Goal: Information Seeking & Learning: Check status

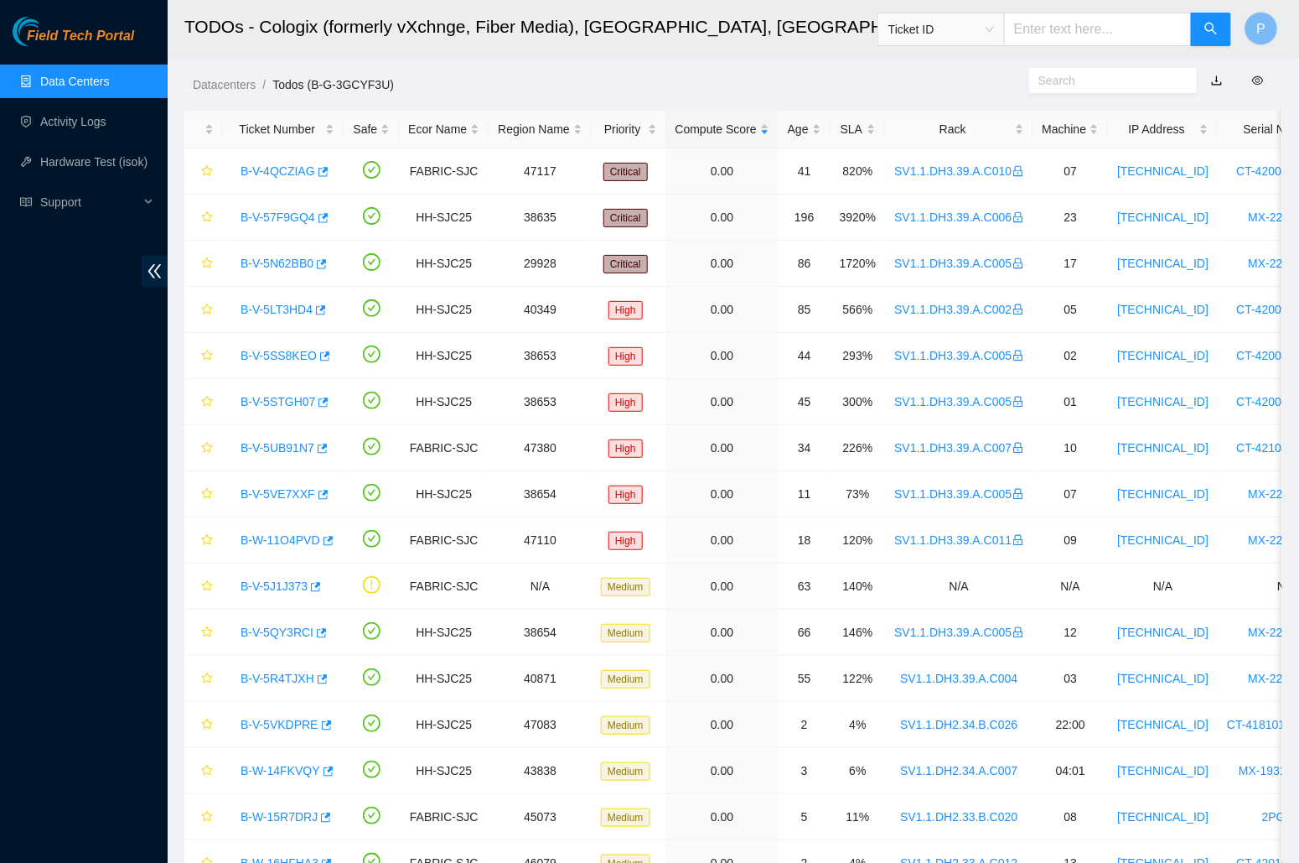
click at [79, 79] on link "Data Centers" at bounding box center [74, 81] width 69 height 13
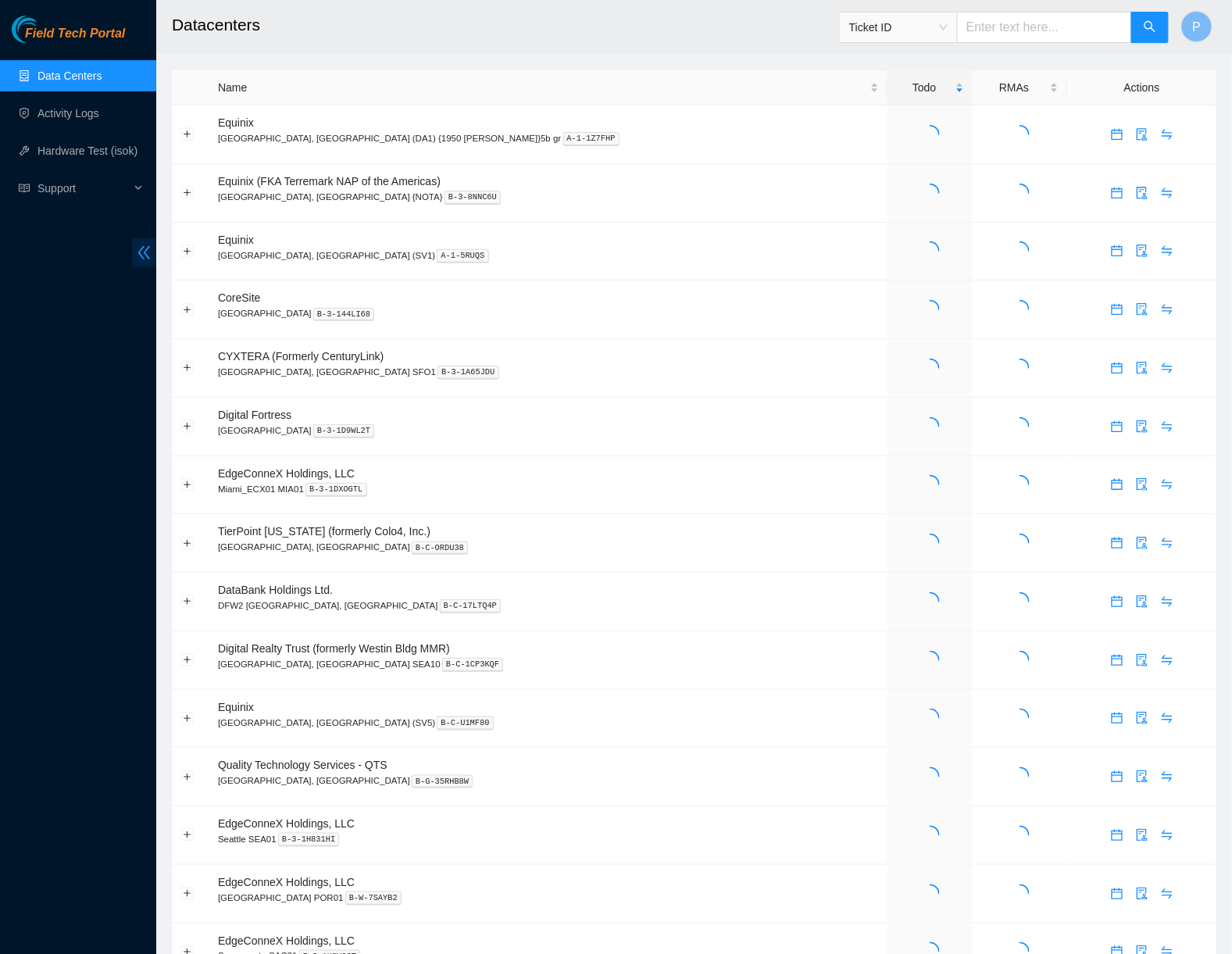
click at [146, 244] on icon "double-left" at bounding box center [144, 252] width 17 height 17
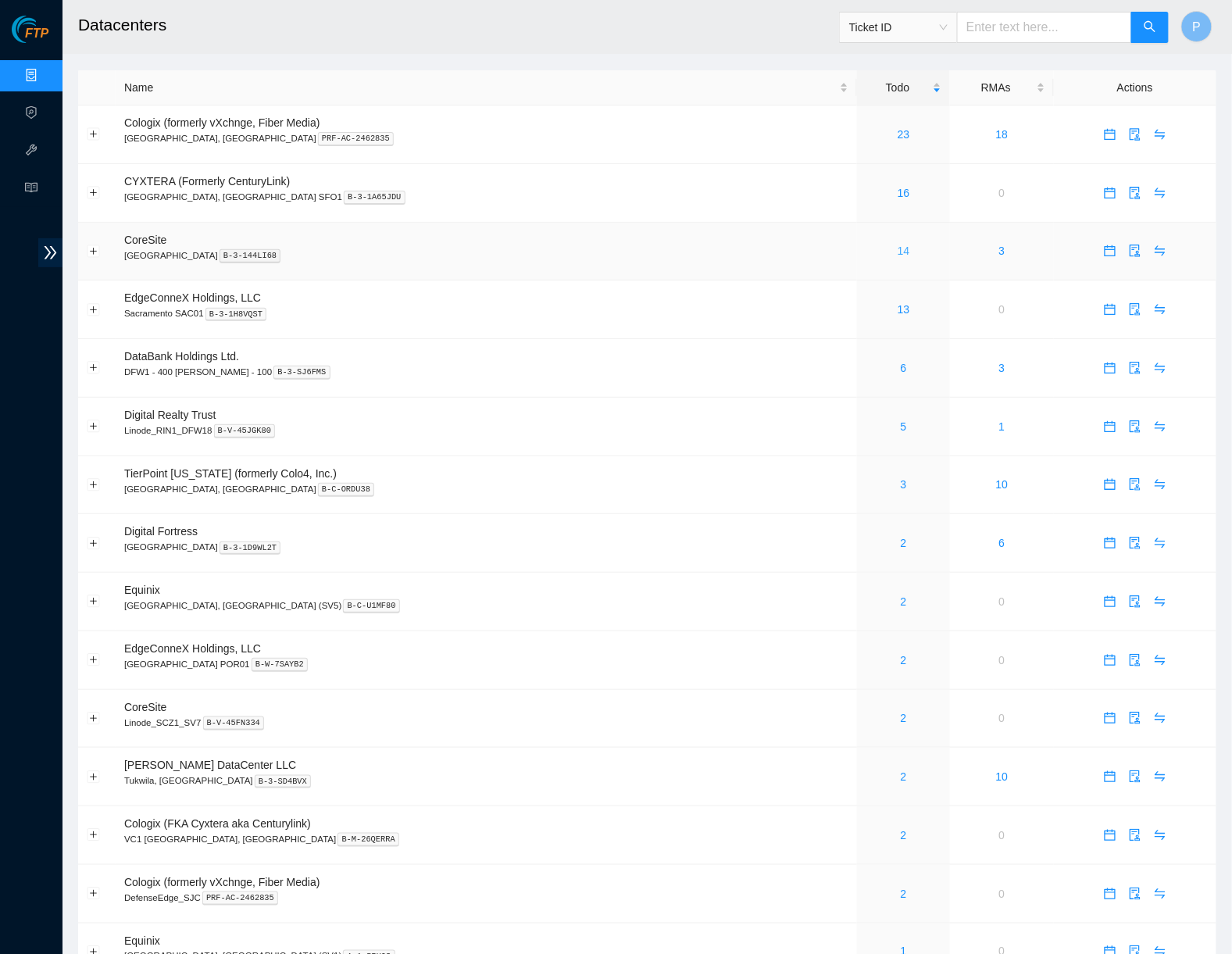
click at [897, 244] on link "14" at bounding box center [903, 250] width 12 height 12
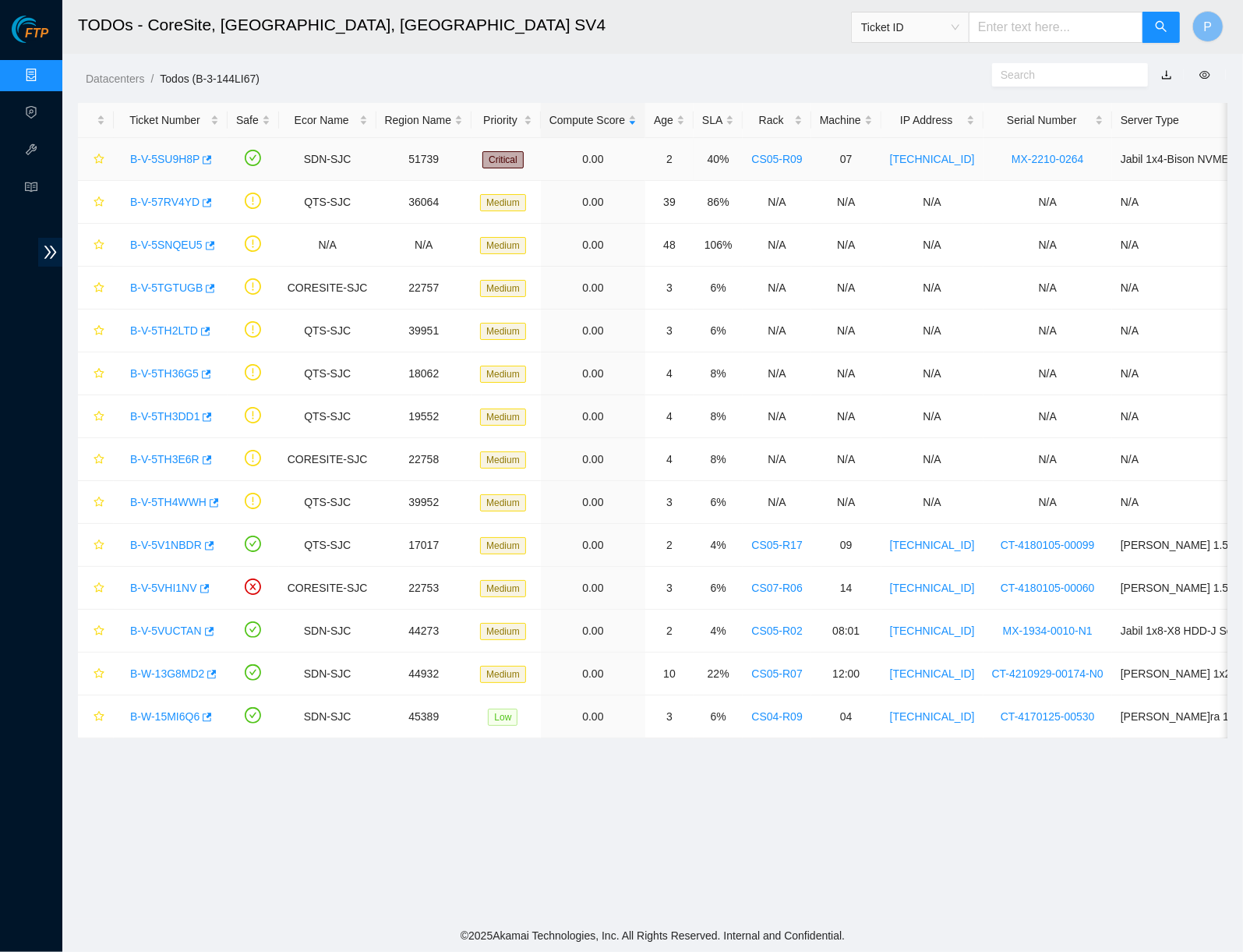
click at [158, 157] on link "B-V-5SU9H8P" at bounding box center [165, 158] width 70 height 12
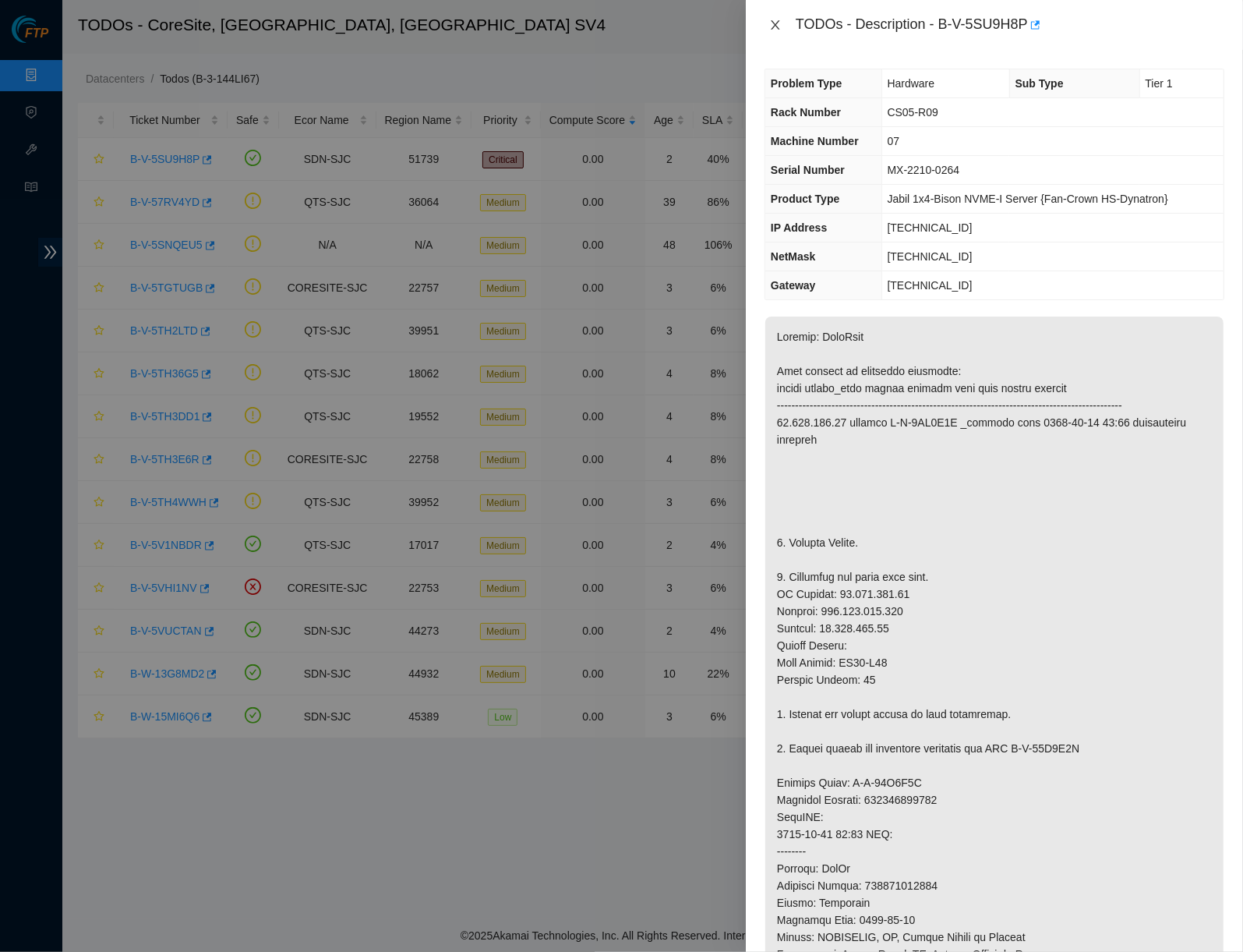
click at [769, 25] on icon "close" at bounding box center [774, 24] width 12 height 12
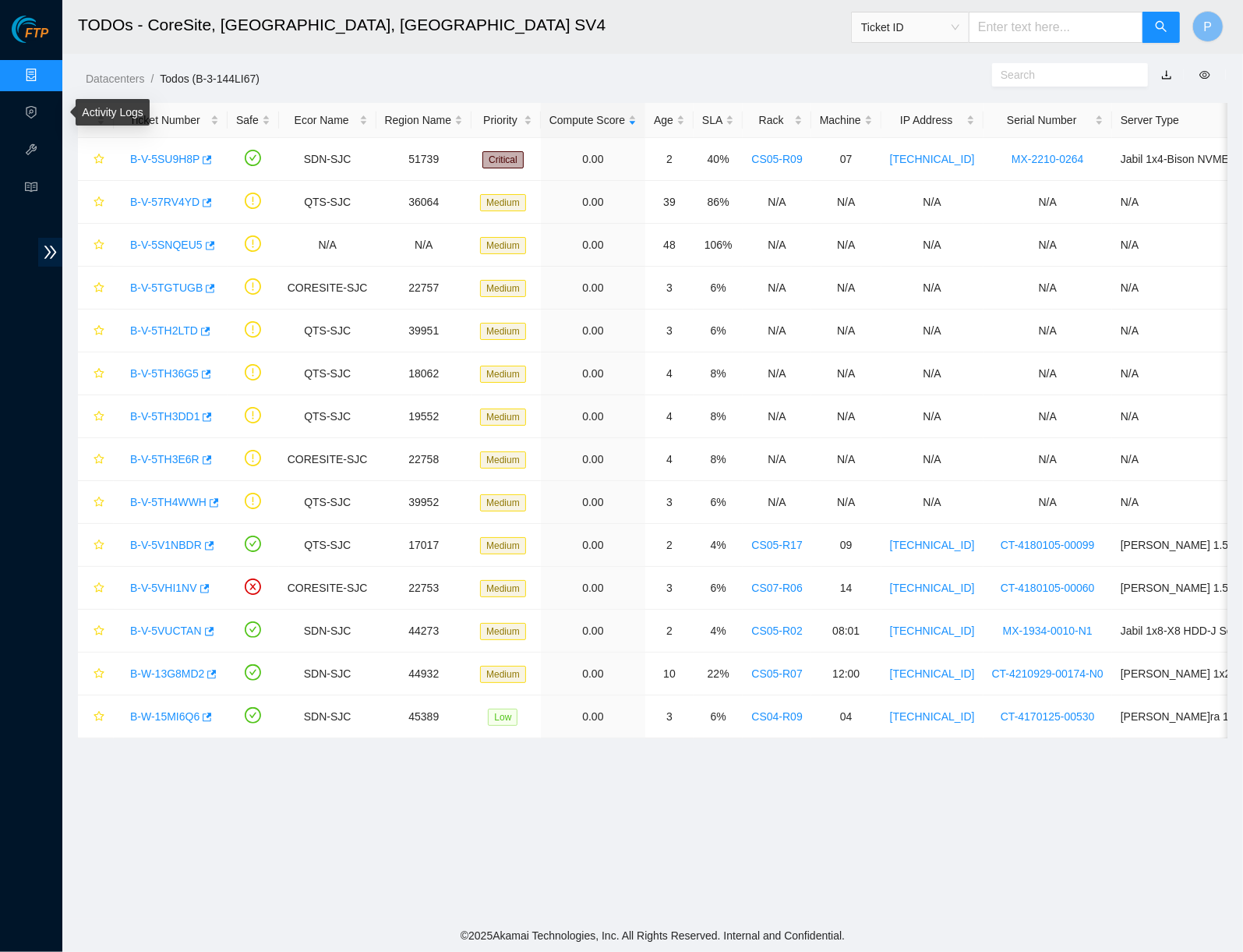
click at [46, 70] on link "Data Centers" at bounding box center [77, 75] width 64 height 12
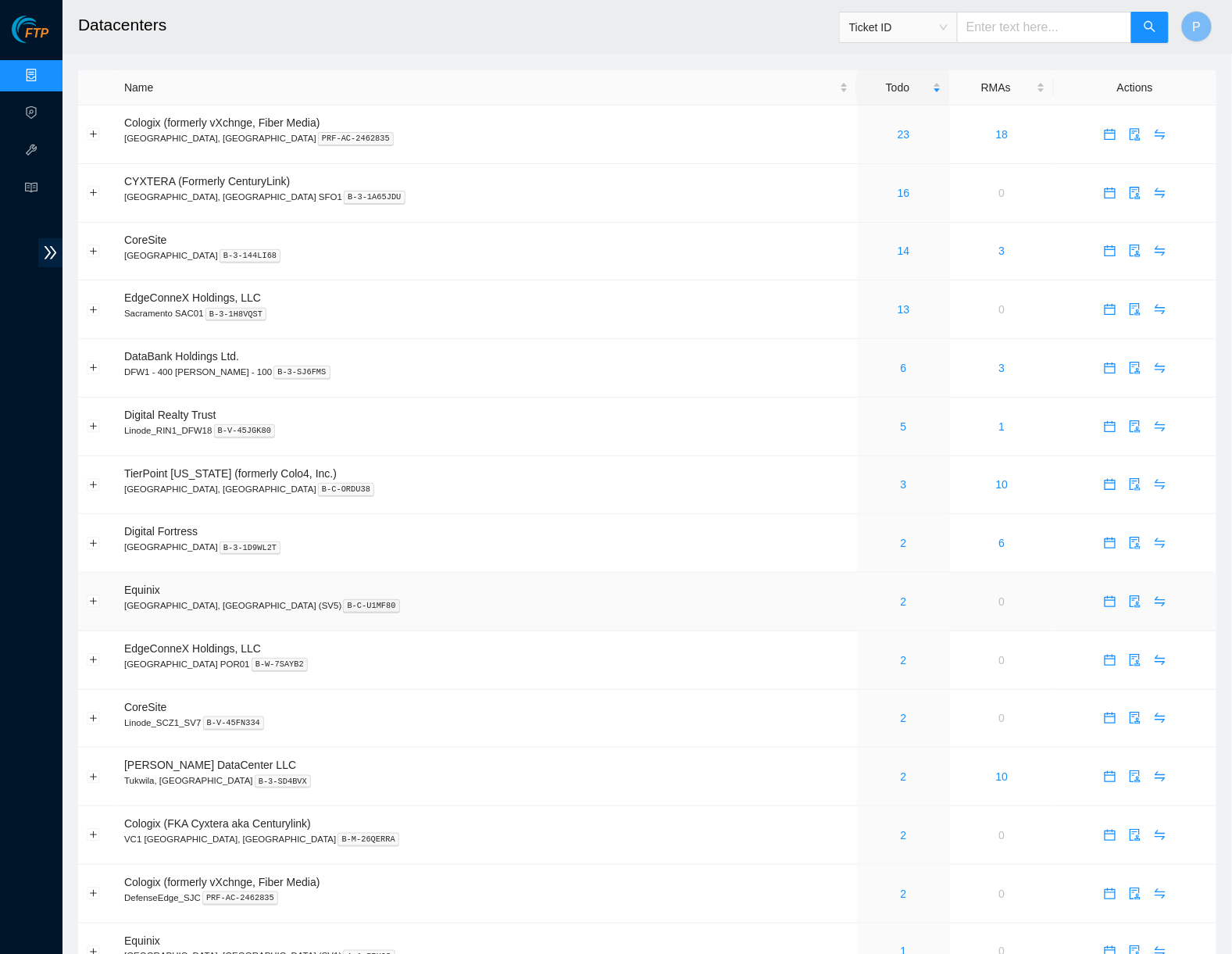
click at [704, 598] on p "San Jose, CA (SV5) B-C-U1MF80" at bounding box center [486, 605] width 724 height 14
click at [924, 24] on span "Ticket ID" at bounding box center [898, 27] width 99 height 23
click at [886, 179] on div "Tracking Number" at bounding box center [897, 182] width 99 height 17
click at [1012, 17] on input "text" at bounding box center [1045, 28] width 175 height 32
type input "387801635"
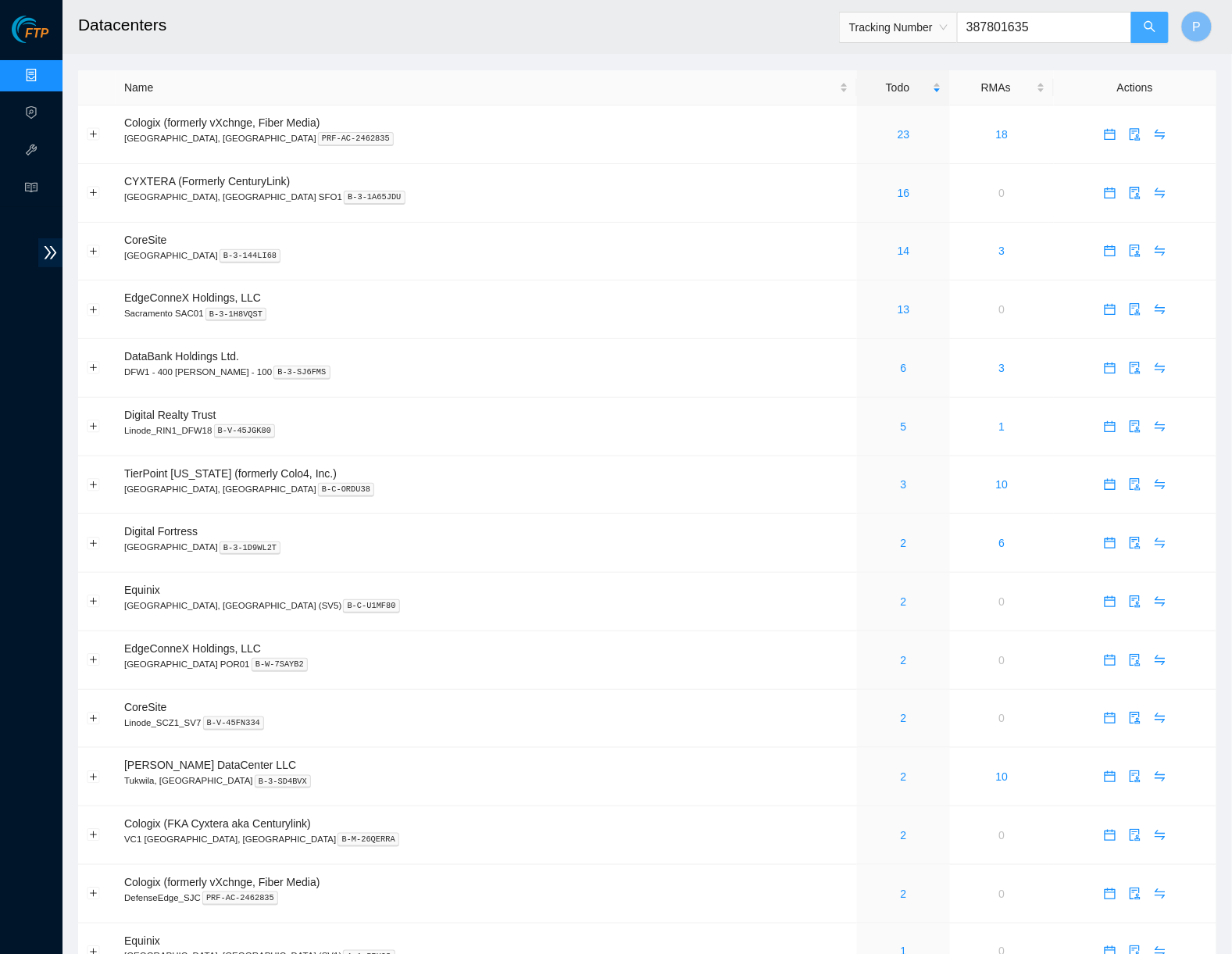
click at [1148, 37] on button "button" at bounding box center [1150, 28] width 37 height 32
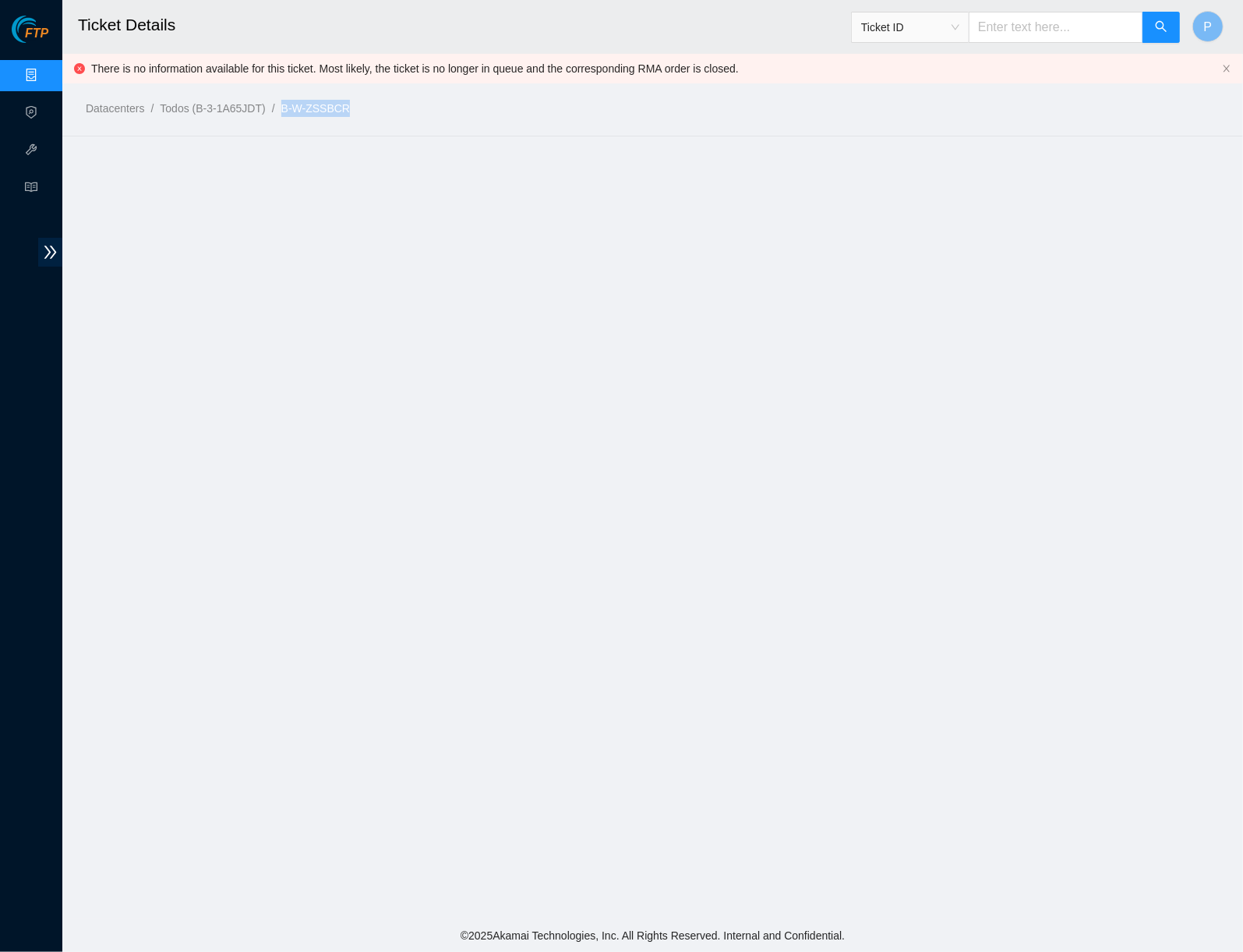
drag, startPoint x: 378, startPoint y: 106, endPoint x: 300, endPoint y: 103, distance: 78.1
click at [300, 103] on ol "Datacenters / Todos (B-3-1A65JDT) / B-W-ZSSBCR /" at bounding box center [516, 108] width 862 height 17
copy link "B-W-ZSSBCR"
click at [440, 227] on main "Ticket Details Ticket ID P There is no information available for this ticket. M…" at bounding box center [653, 459] width 1181 height 919
click at [591, 106] on ol "Datacenters / Todos (B-3-1A65JDT) / B-W-ZSSBCR /" at bounding box center [516, 108] width 862 height 17
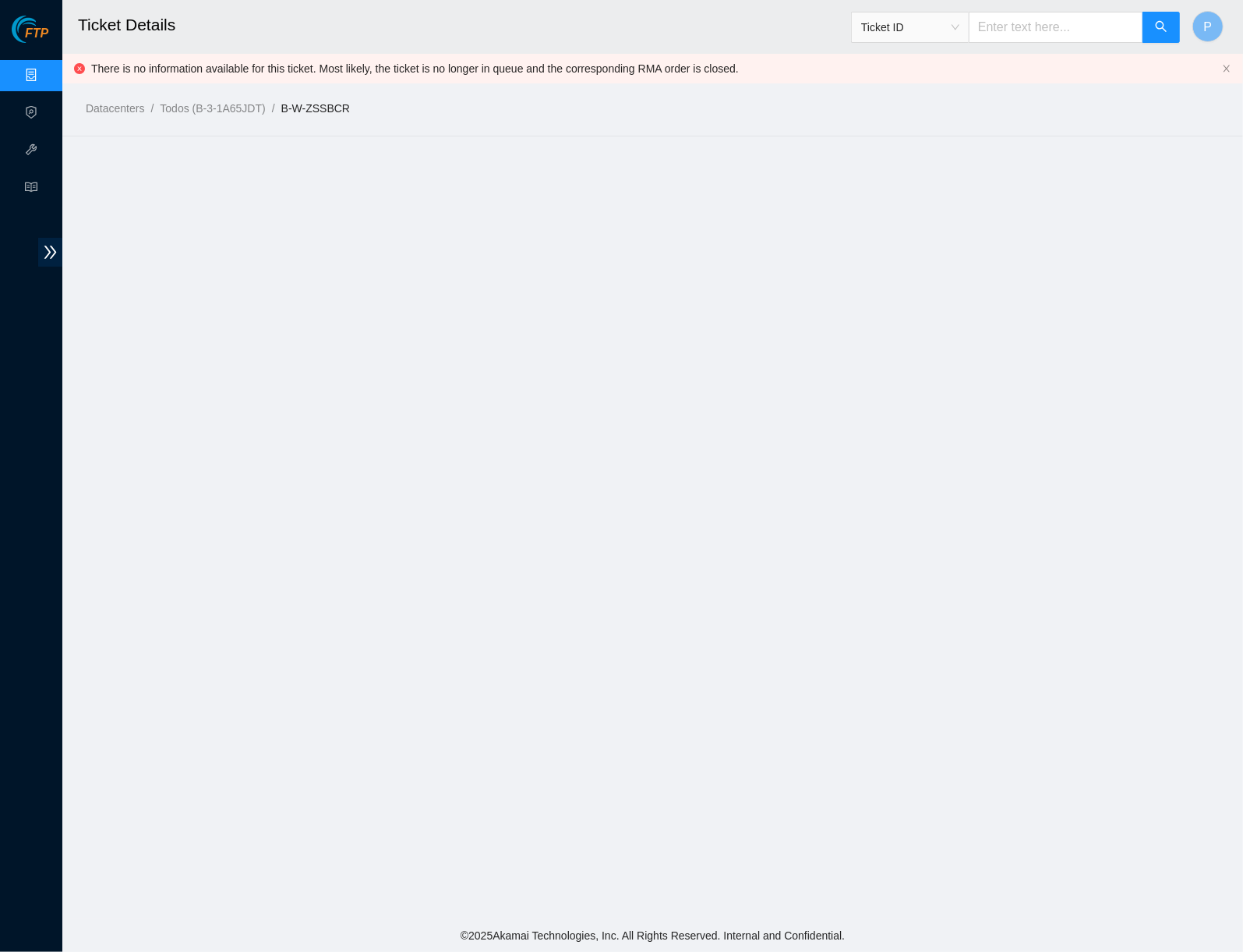
click at [46, 70] on link "Data Centers" at bounding box center [77, 75] width 64 height 12
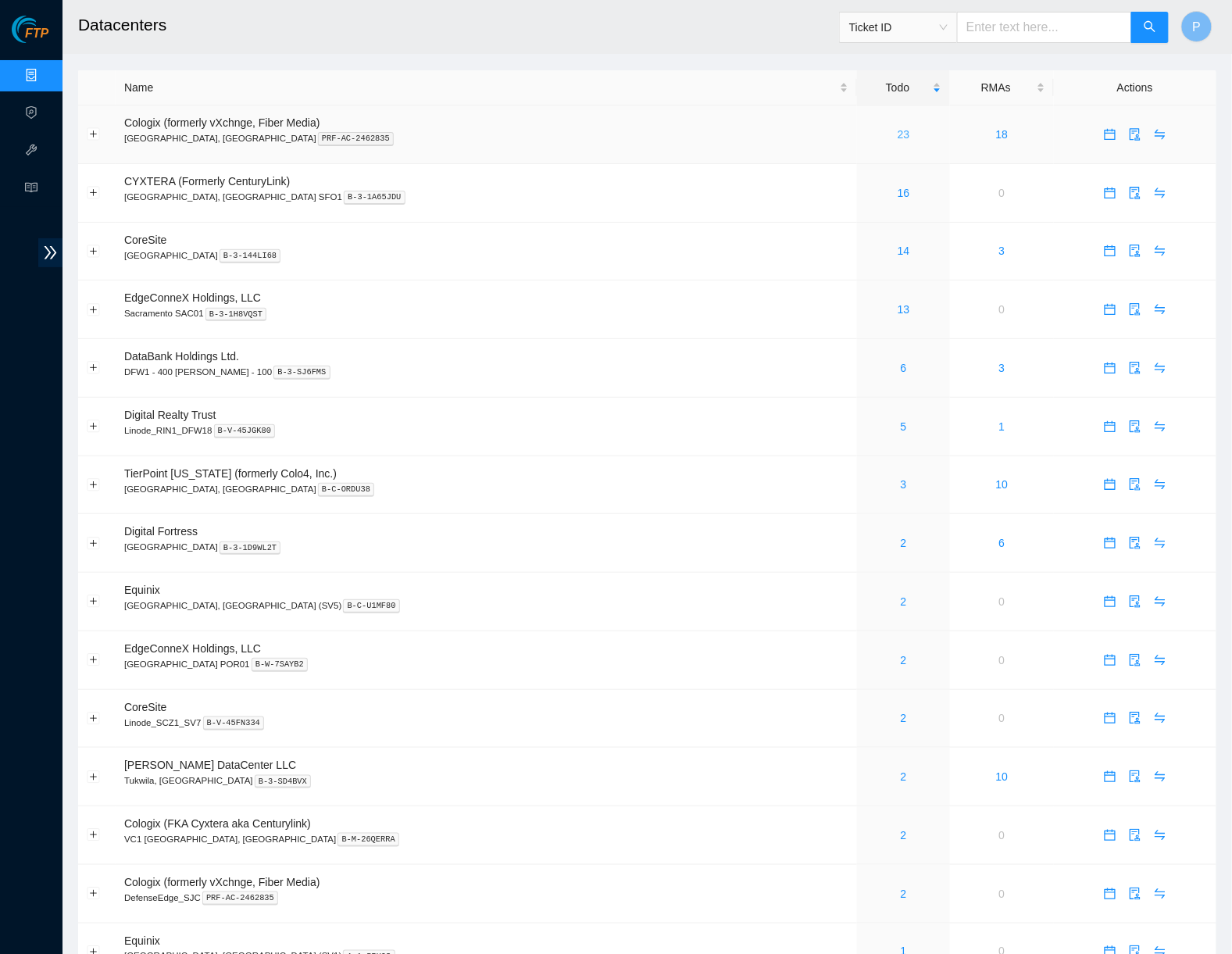
click at [897, 129] on link "23" at bounding box center [903, 133] width 12 height 12
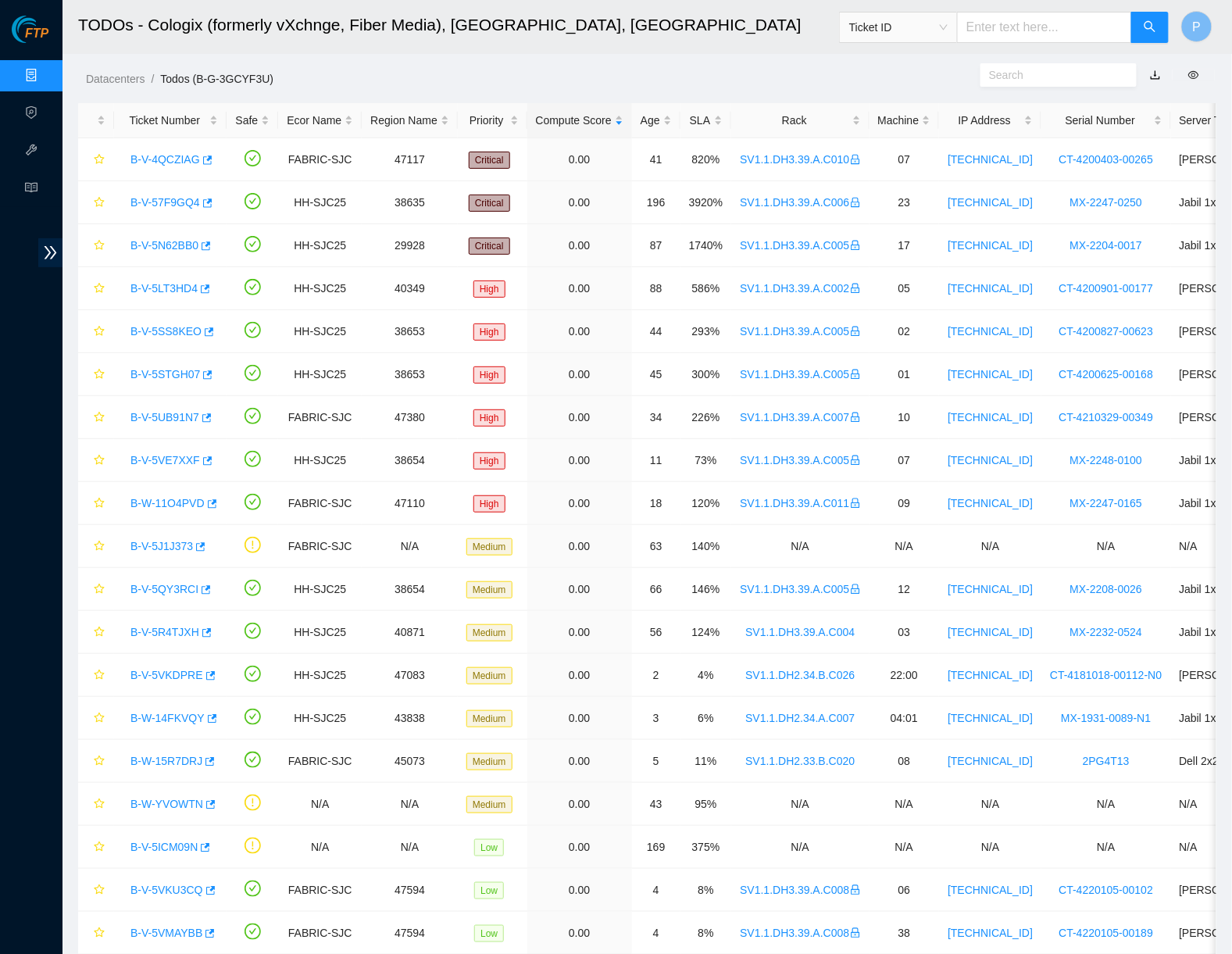
click at [1154, 72] on link "button" at bounding box center [1156, 75] width 11 height 12
click at [701, 112] on div "SLA" at bounding box center [705, 120] width 34 height 17
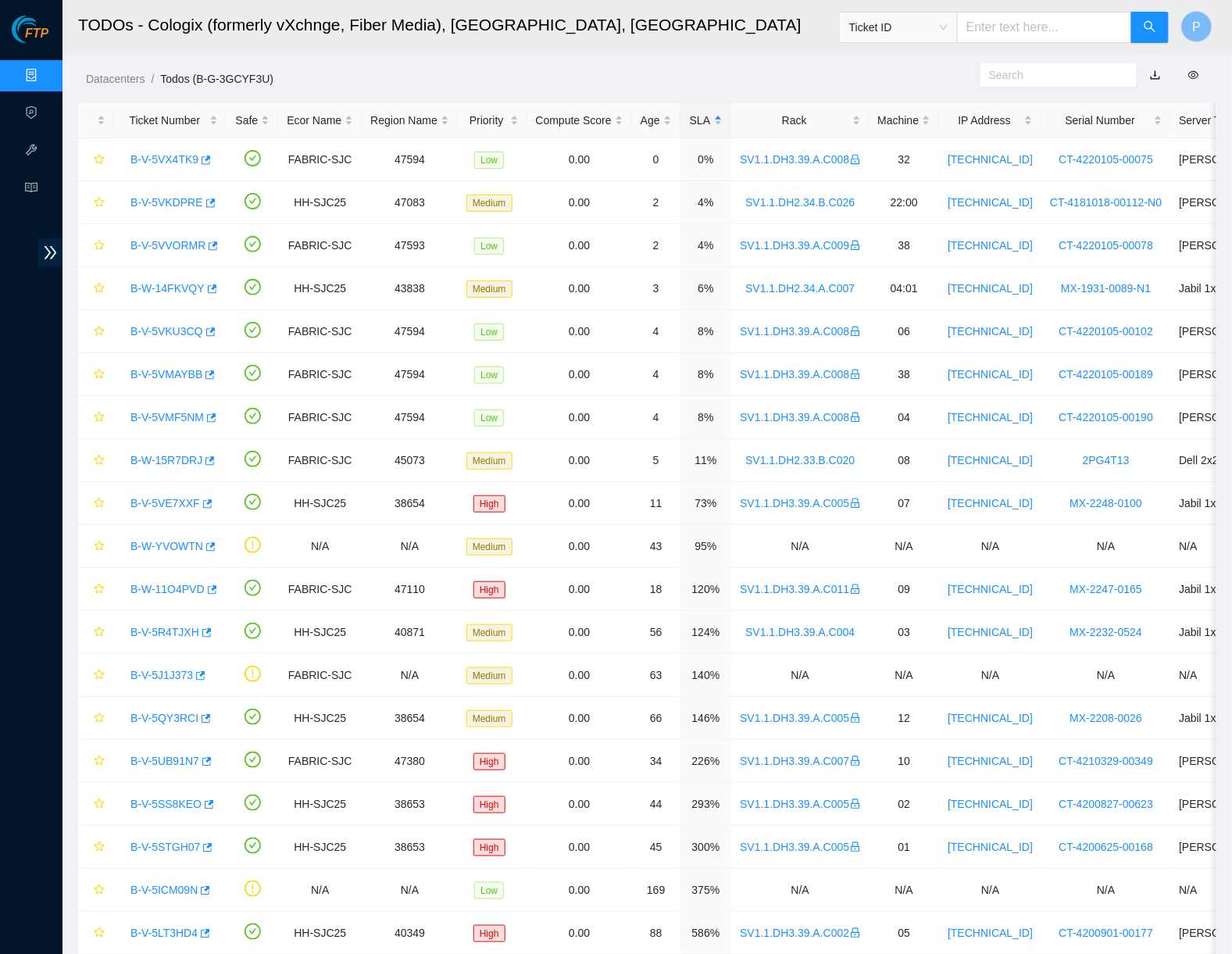
click at [1059, 35] on input "text" at bounding box center [1045, 28] width 175 height 32
paste input "B-V-5UODGWB"
type input "B-V-5UODGWB"
click at [1155, 31] on icon "search" at bounding box center [1149, 26] width 12 height 12
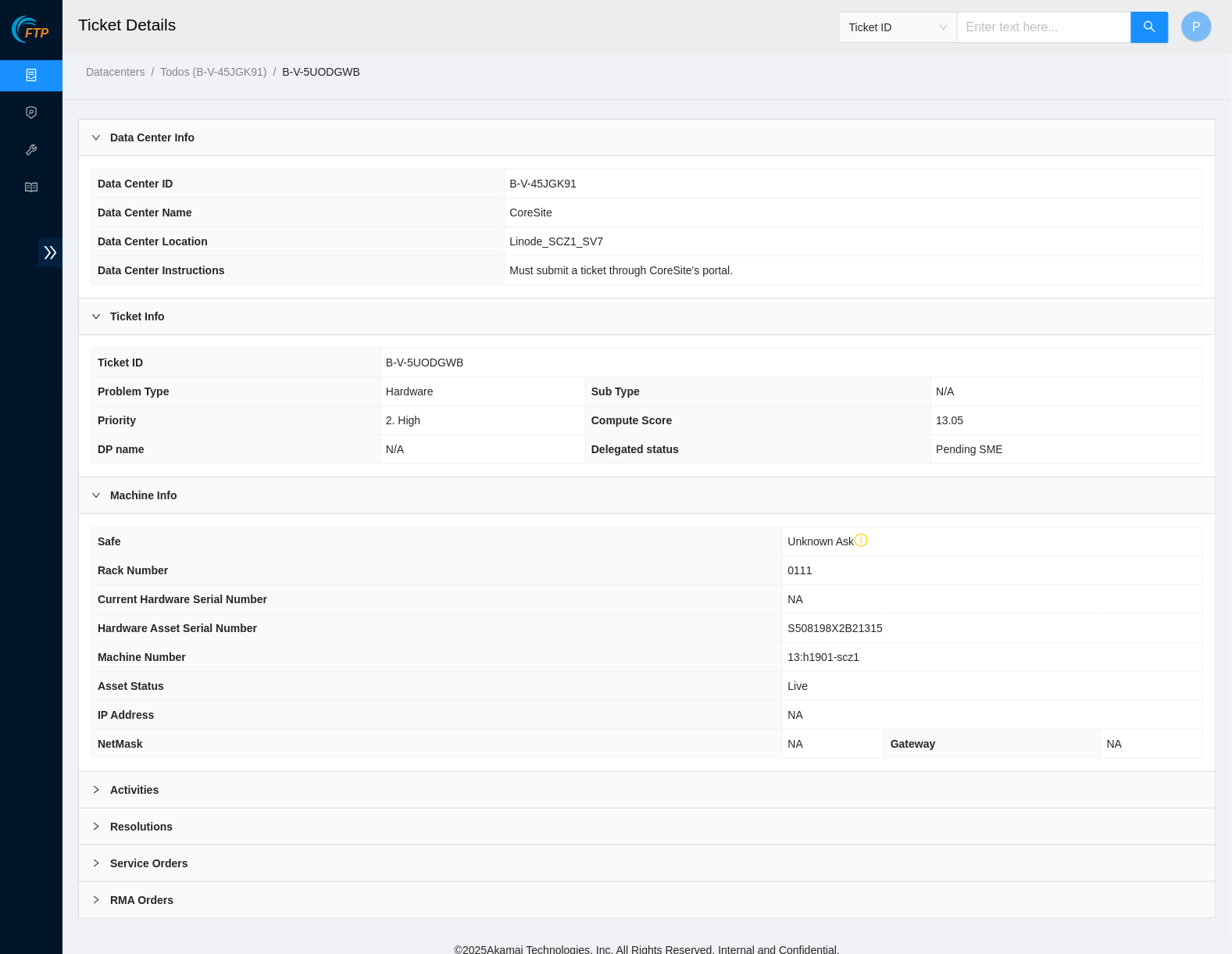
scroll to position [7, 0]
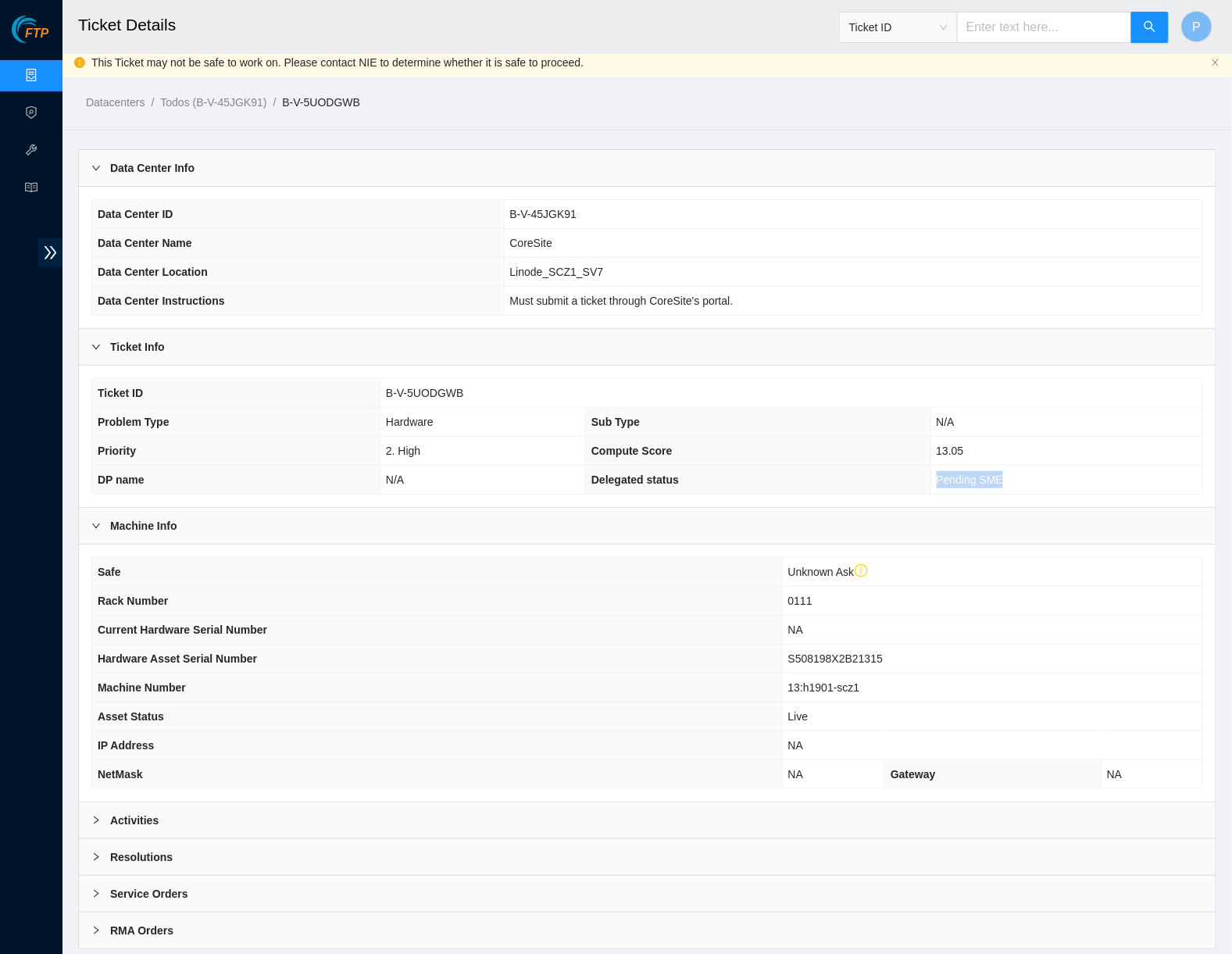
drag, startPoint x: 1024, startPoint y: 471, endPoint x: 908, endPoint y: 481, distance: 116.4
click at [908, 481] on tr "DP name N/A Delegated status Pending SME" at bounding box center [647, 480] width 1110 height 29
drag, startPoint x: 575, startPoint y: 481, endPoint x: 1128, endPoint y: 475, distance: 553.0
click at [1128, 475] on tr "DP name N/A Delegated status Pending SME" at bounding box center [647, 480] width 1110 height 29
click at [697, 813] on div "Activities" at bounding box center [648, 820] width 1137 height 36
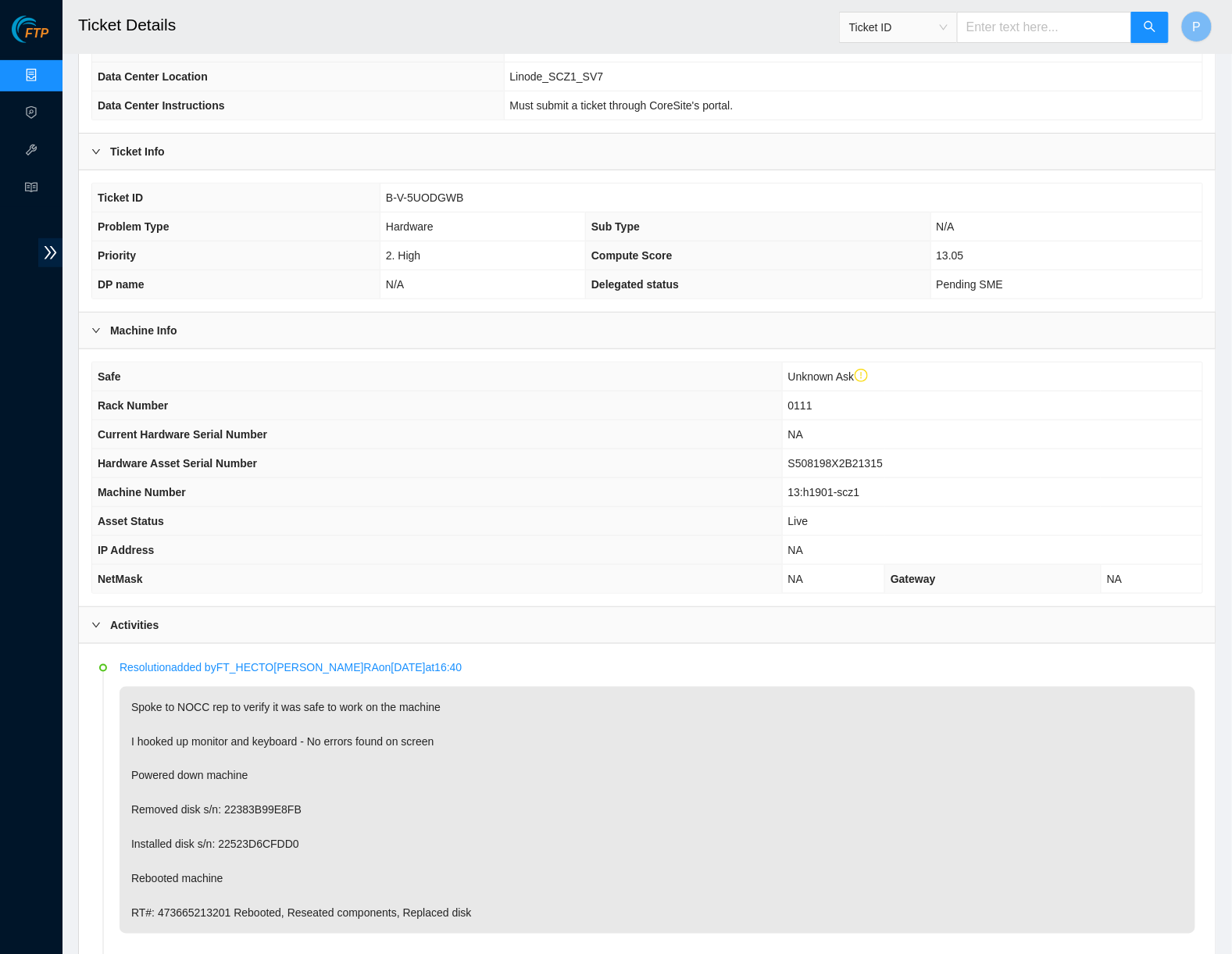
scroll to position [0, 0]
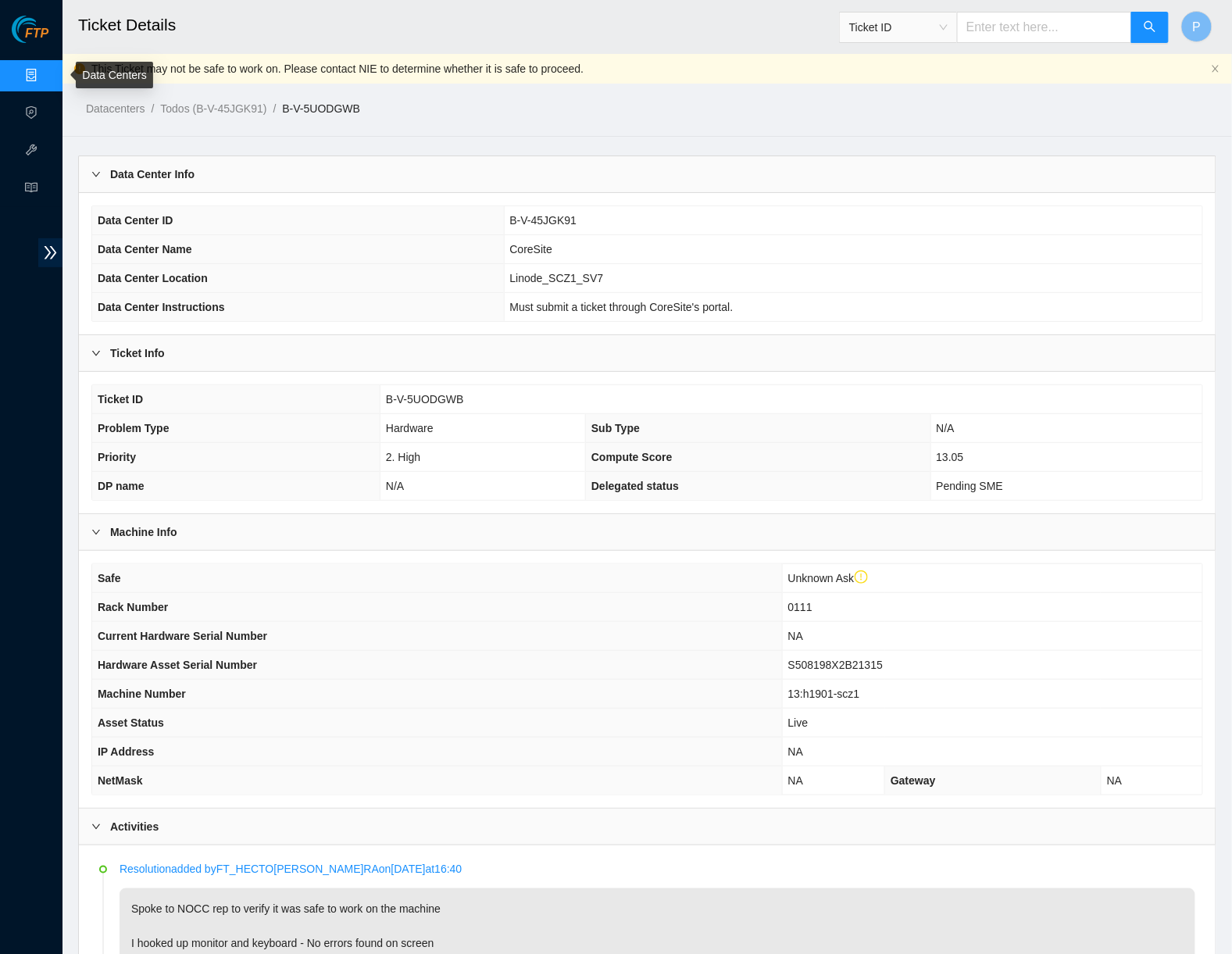
click at [46, 70] on link "Data Centers" at bounding box center [77, 75] width 64 height 12
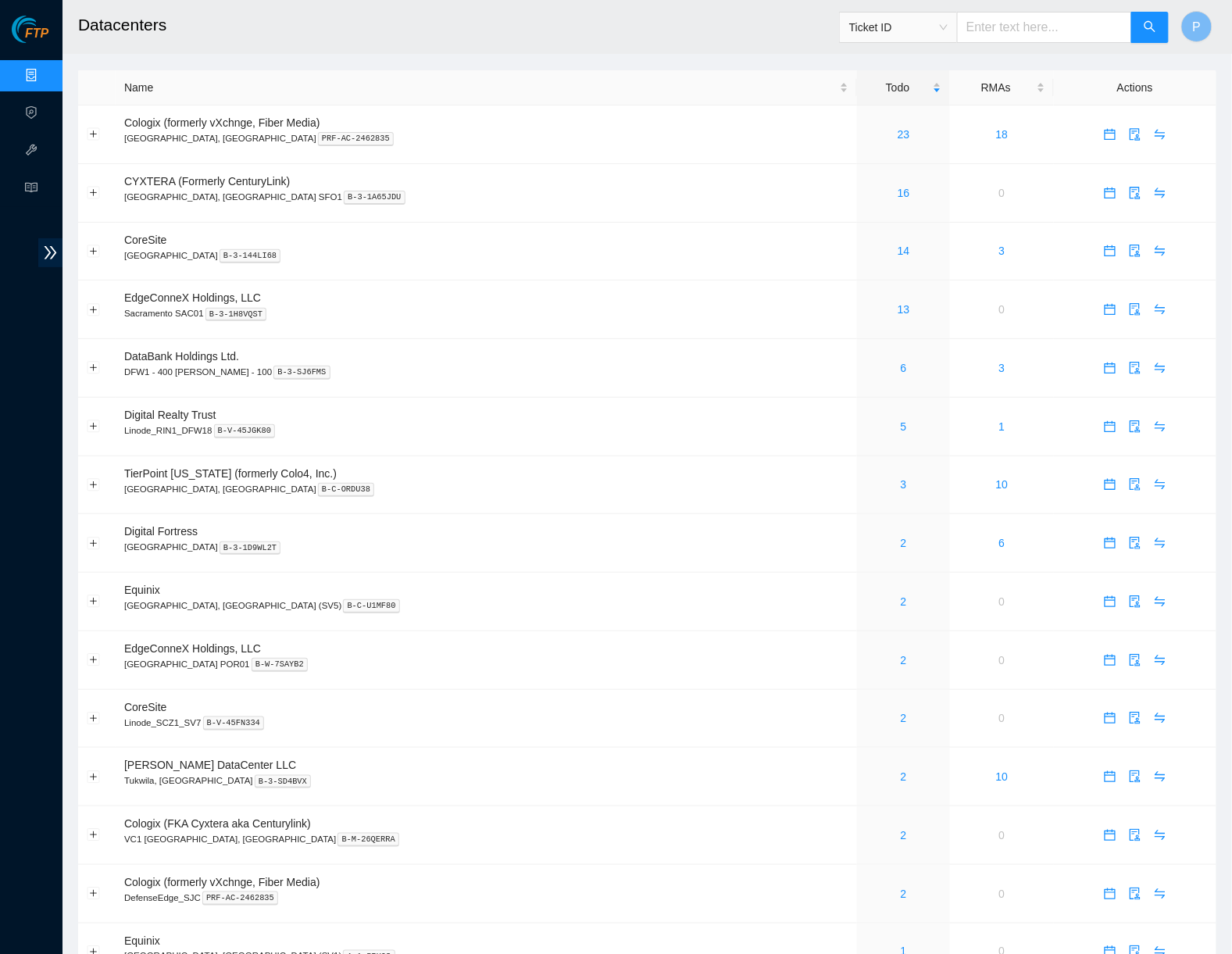
click at [1046, 30] on input "text" at bounding box center [1045, 28] width 175 height 32
paste input "B-V-5VGDLY4"
type input "B-V-5VGDLY4"
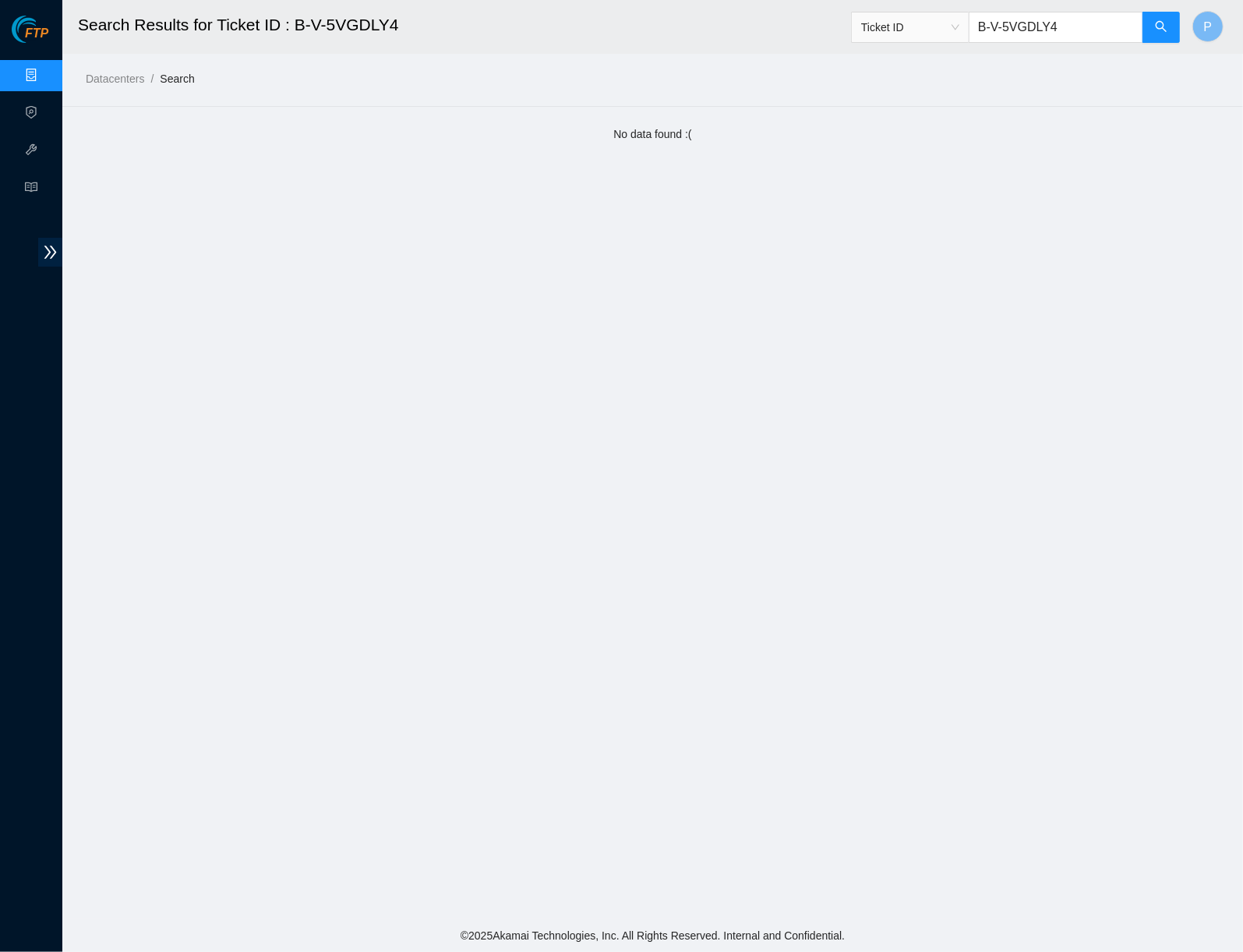
click at [46, 80] on link "Data Centers" at bounding box center [77, 75] width 64 height 12
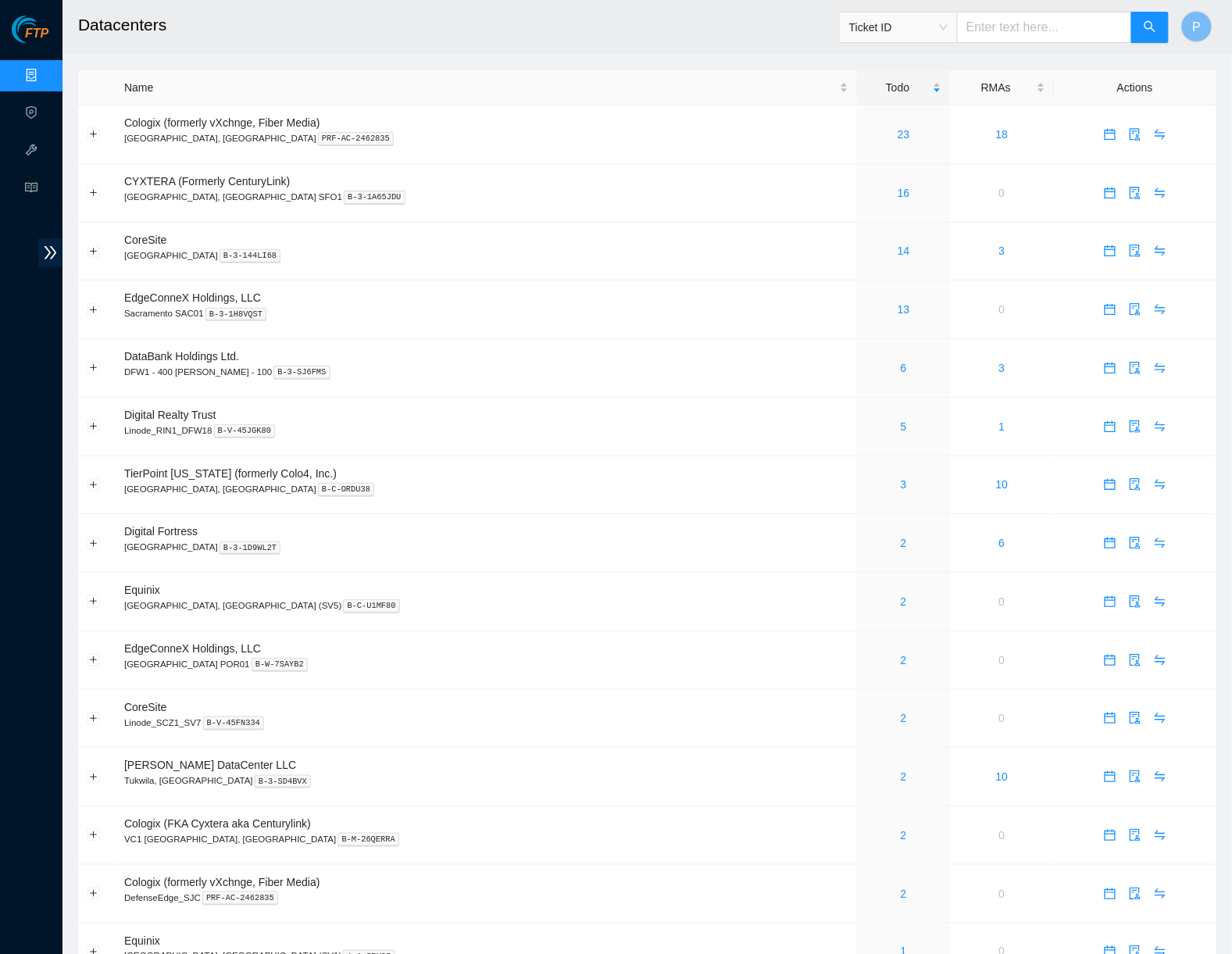
click at [900, 27] on span "Ticket ID" at bounding box center [898, 27] width 99 height 23
click at [877, 178] on div "Tracking Number" at bounding box center [897, 182] width 99 height 17
click at [1009, 17] on input "text" at bounding box center [1045, 28] width 175 height 32
paste input "739263649290"
type input "739263649290"
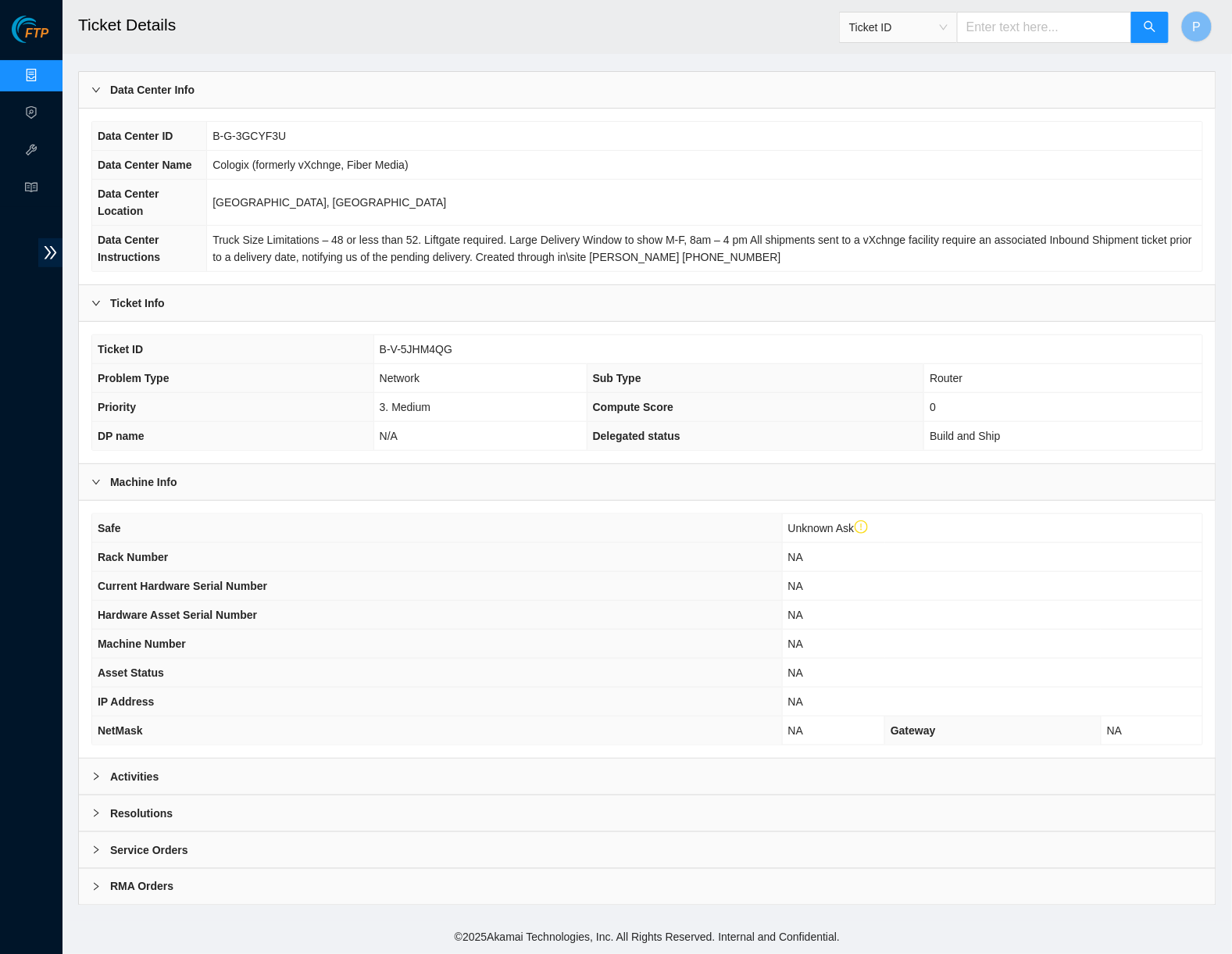
click at [553, 771] on div "Activities" at bounding box center [648, 776] width 1137 height 36
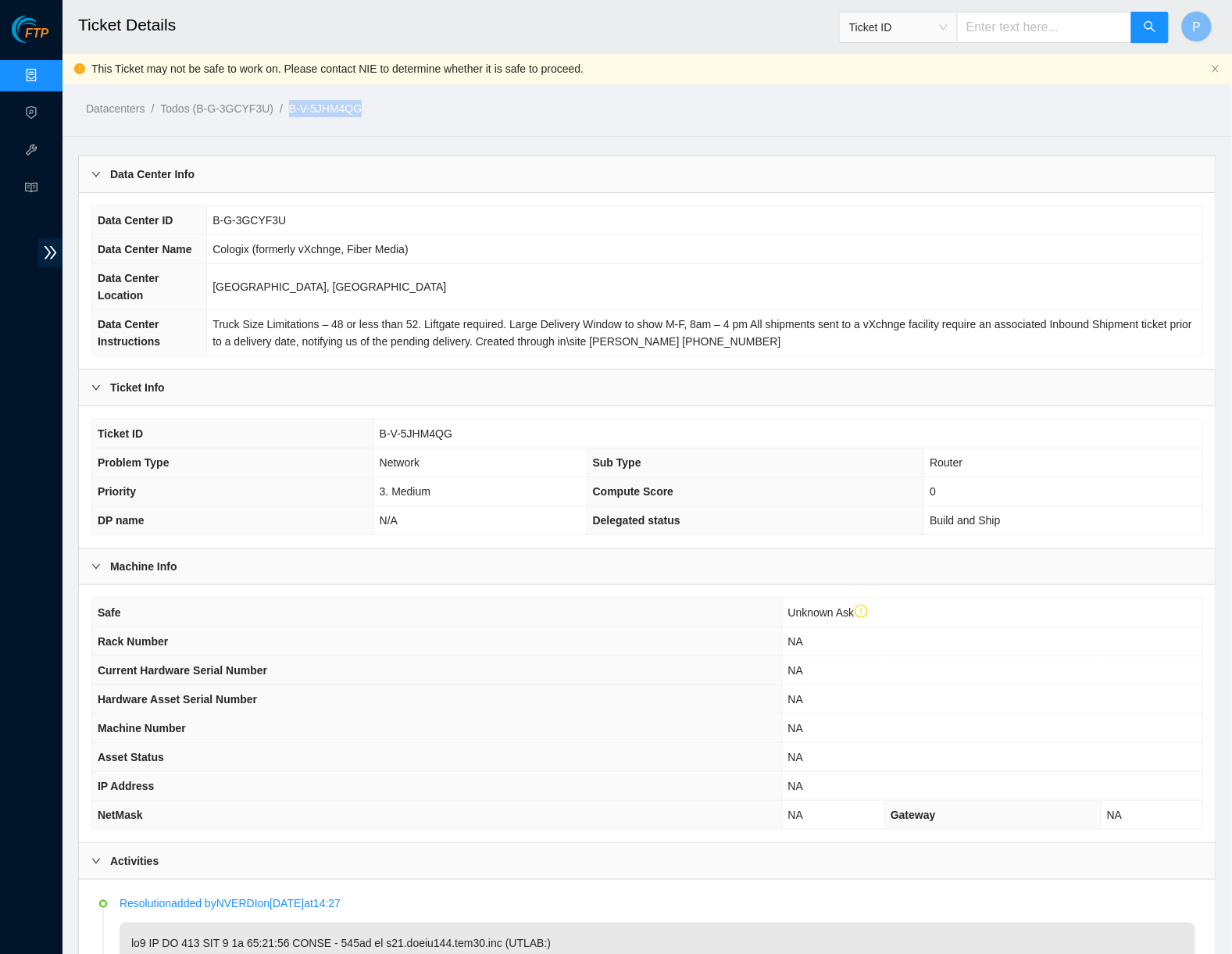
drag, startPoint x: 392, startPoint y: 115, endPoint x: 307, endPoint y: 107, distance: 85.4
click at [307, 107] on ol "Datacenters / Todos (B-G-3GCYF3U) / B-V-5JHM4QG /" at bounding box center [513, 108] width 854 height 17
copy link "B-V-5JHM4QG"
click at [525, 282] on td "Santa Clara, CA" at bounding box center [705, 286] width 995 height 46
click at [607, 103] on ol "Datacenters / Todos (B-G-3GCYF3U) / B-V-5JHM4QG /" at bounding box center [513, 108] width 854 height 17
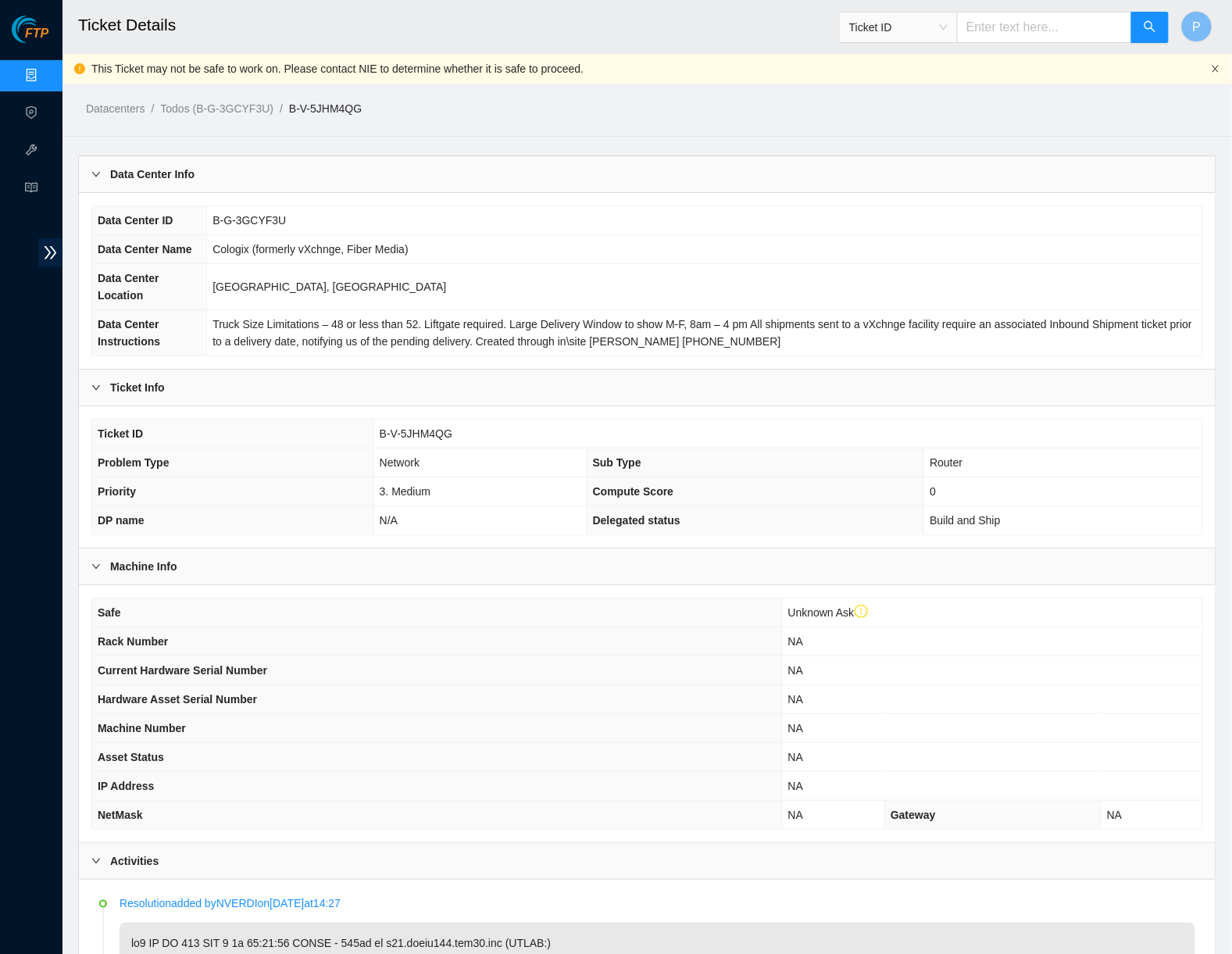
click at [1215, 64] on icon "close" at bounding box center [1215, 69] width 9 height 9
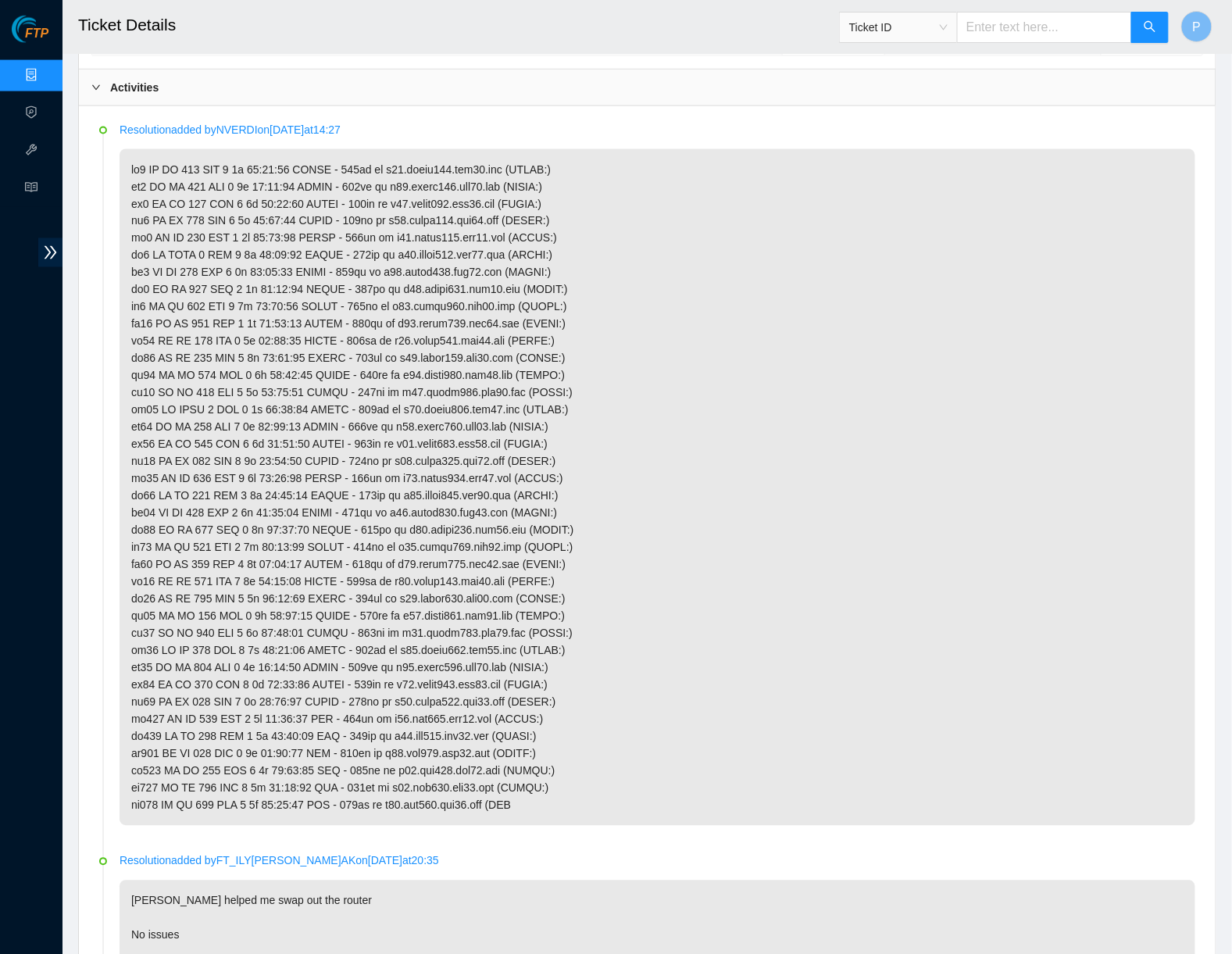
scroll to position [798, 0]
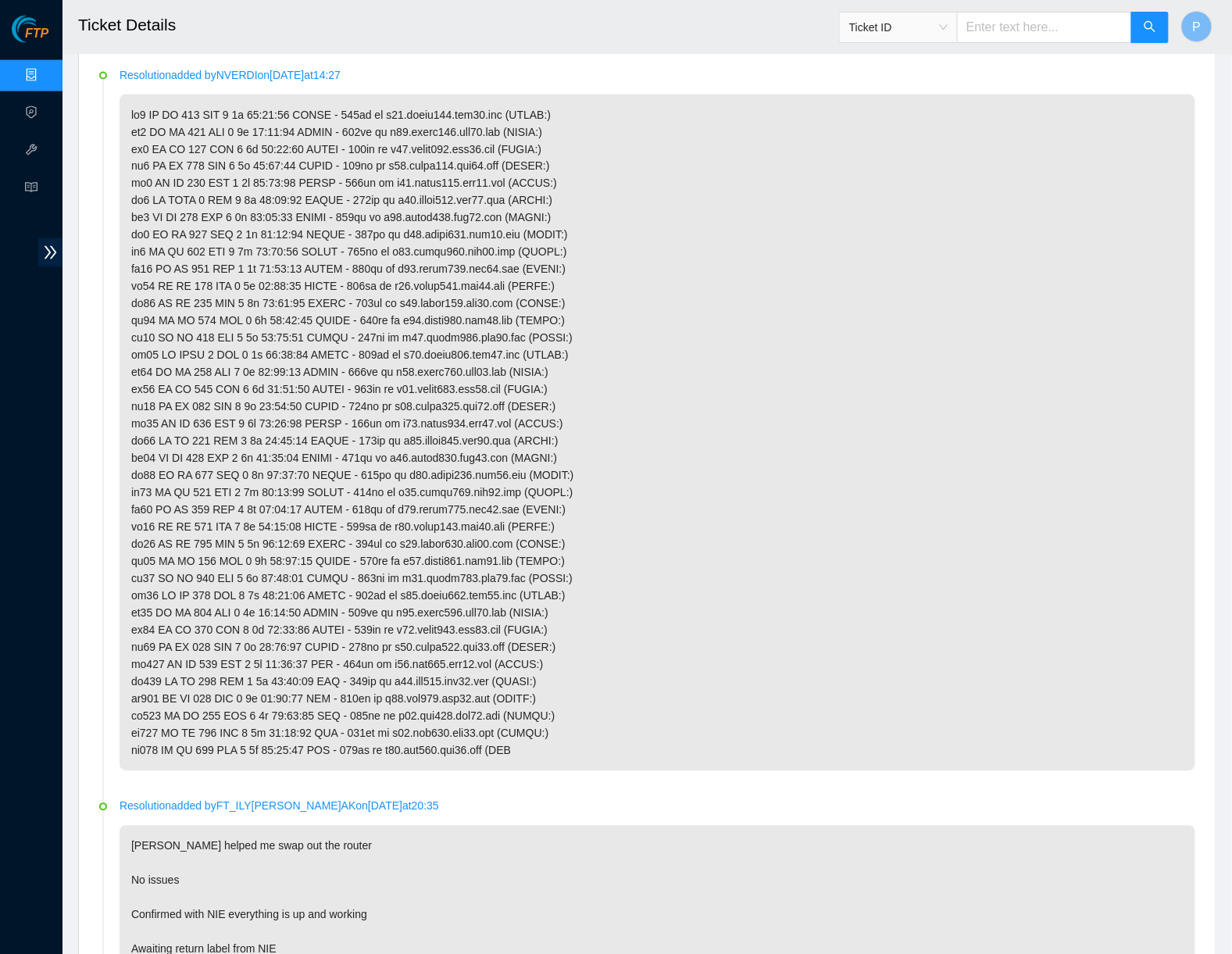
click at [46, 75] on link "Data Centers" at bounding box center [77, 75] width 64 height 12
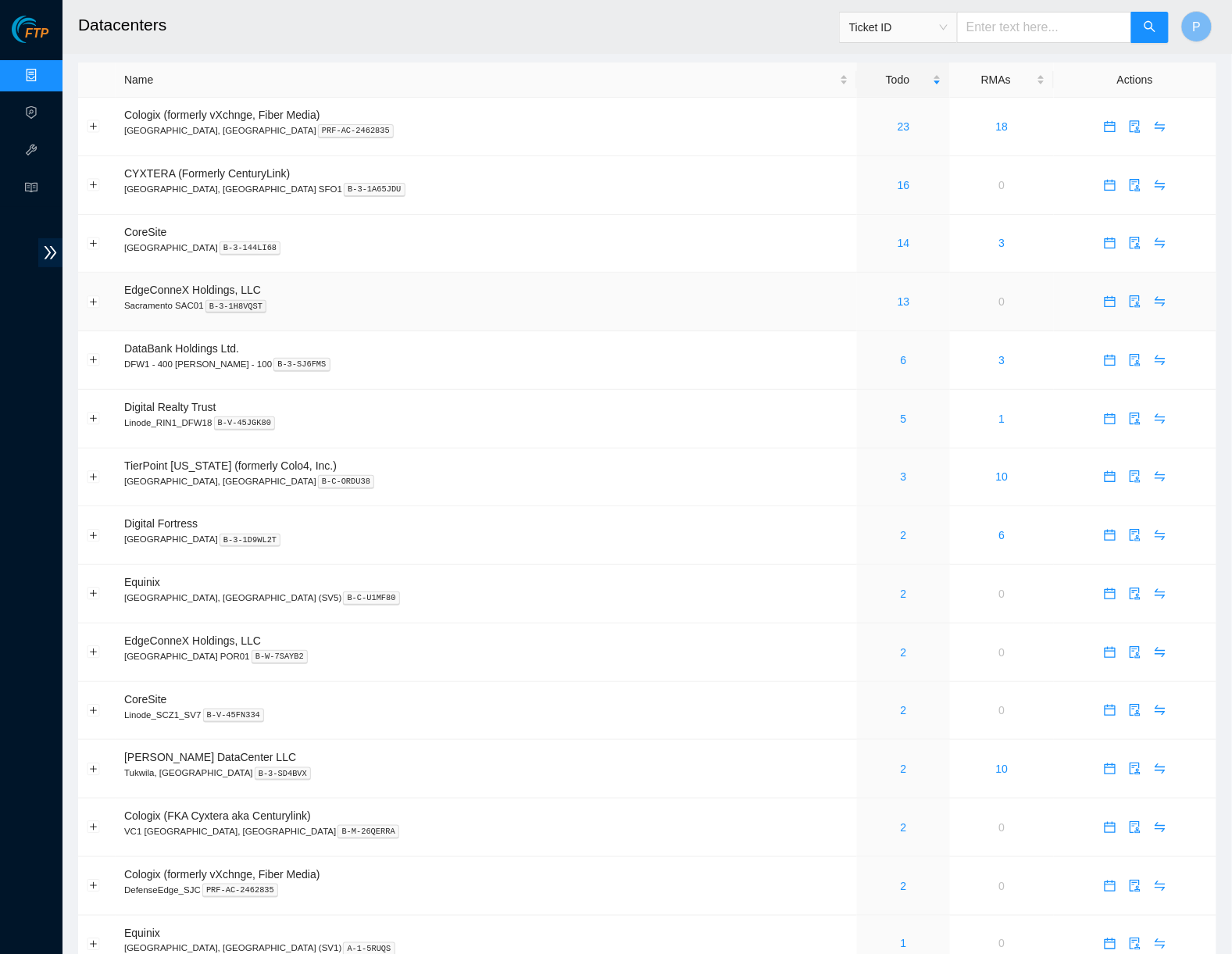
scroll to position [8, 0]
click at [897, 119] on link "23" at bounding box center [903, 125] width 12 height 12
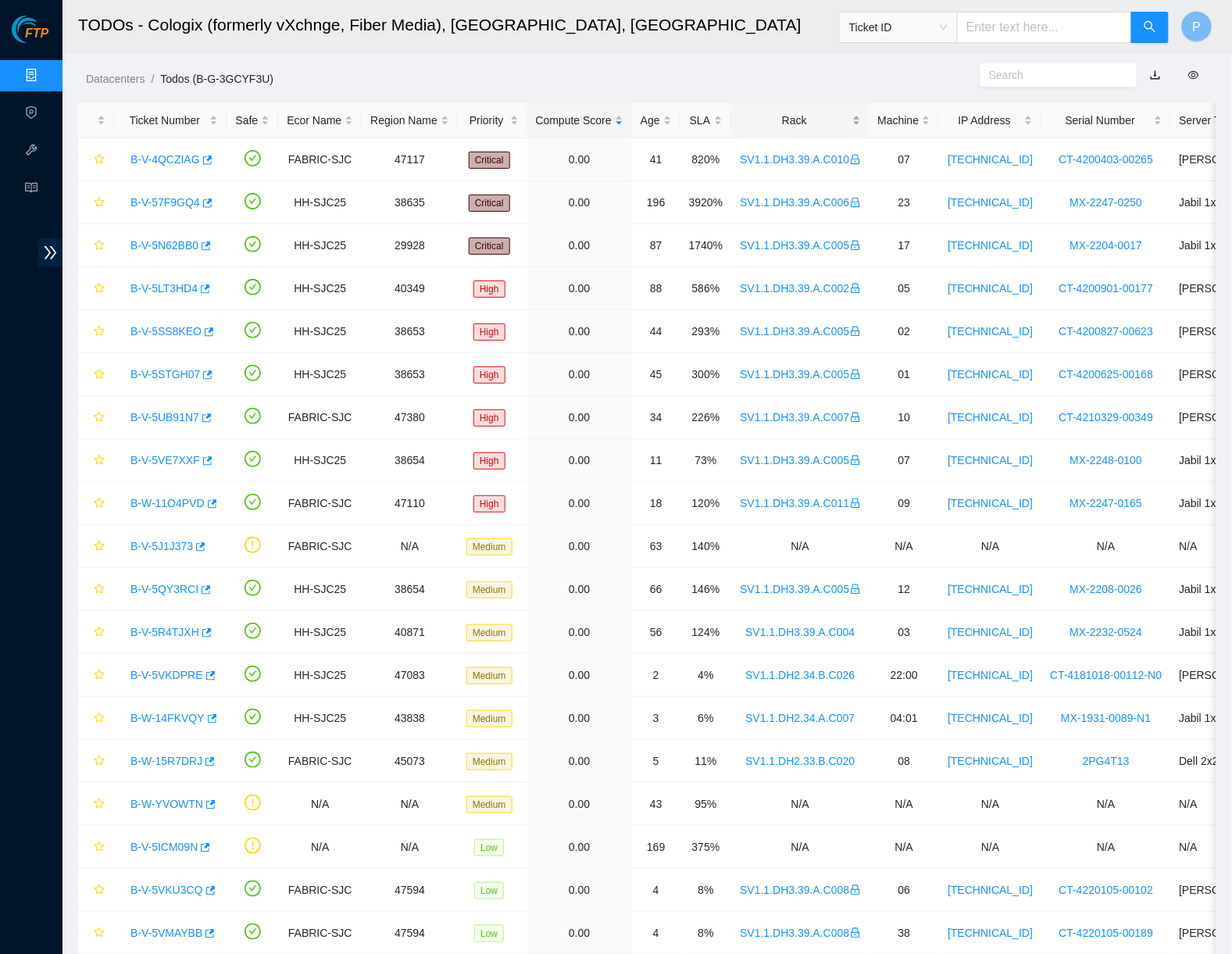
click at [860, 124] on div "Rack" at bounding box center [800, 120] width 120 height 17
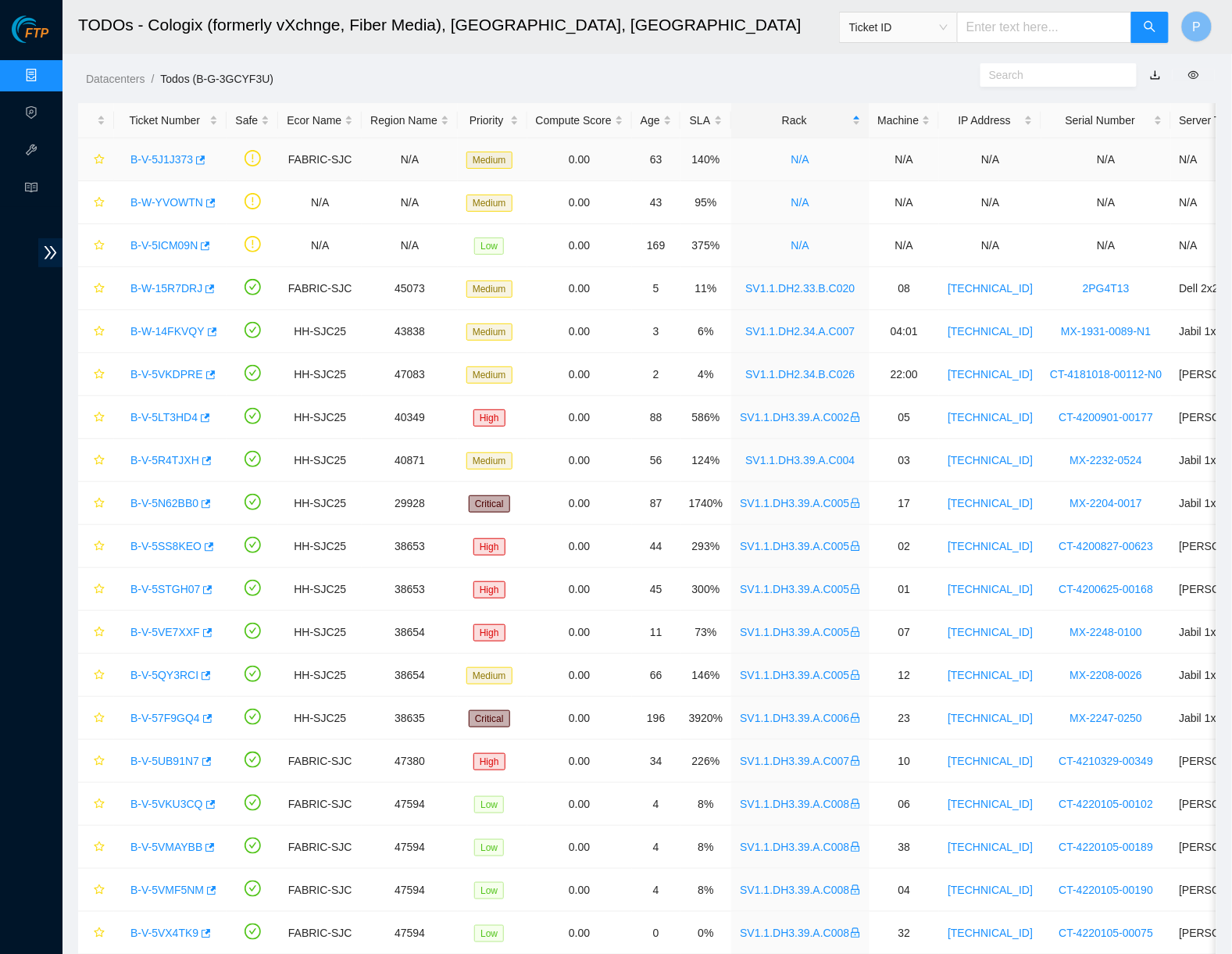
click at [157, 153] on link "B-V-5J1J373" at bounding box center [161, 158] width 62 height 12
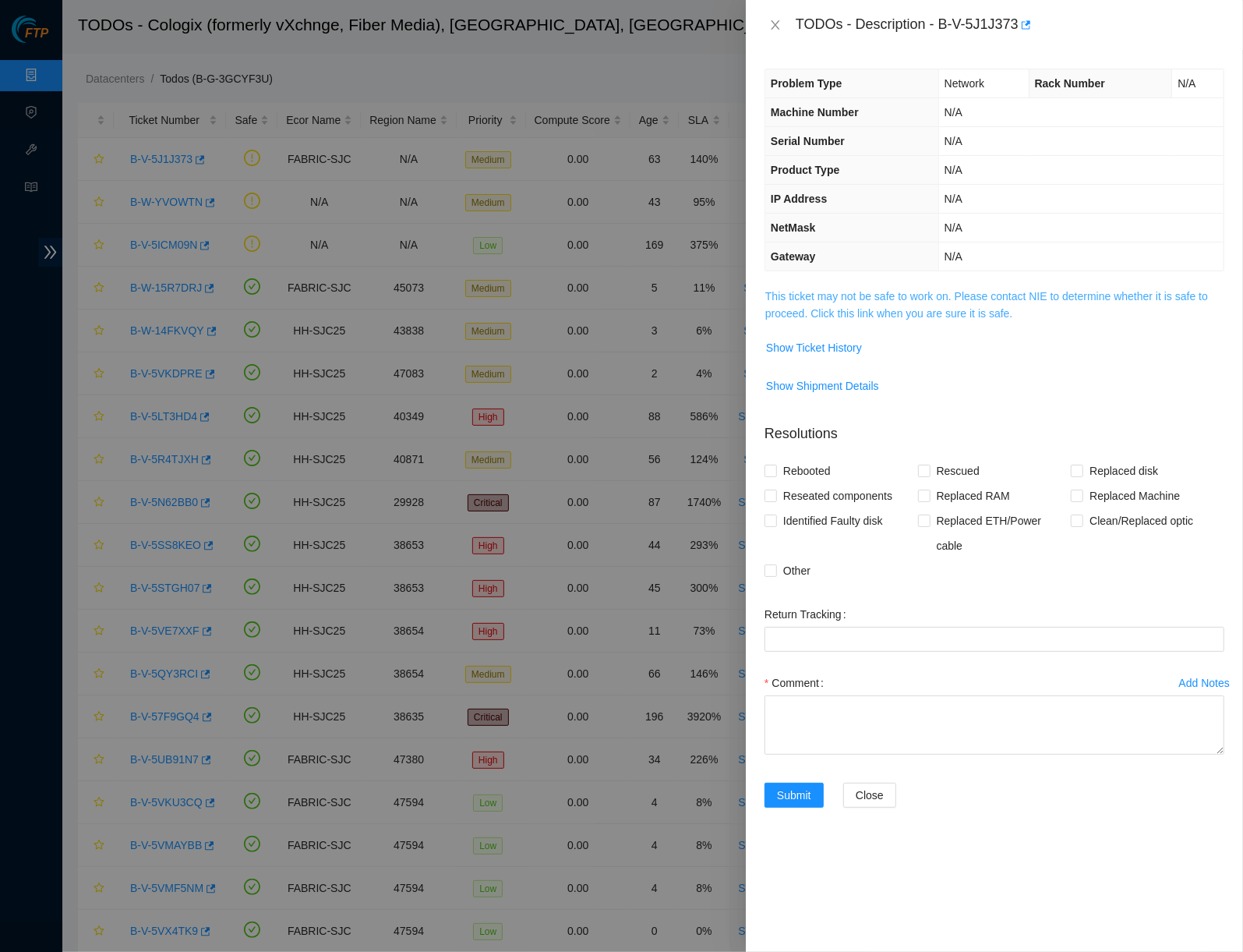
click at [915, 290] on link "This ticket may not be safe to work on. Please contact NIE to determine whether…" at bounding box center [986, 305] width 443 height 30
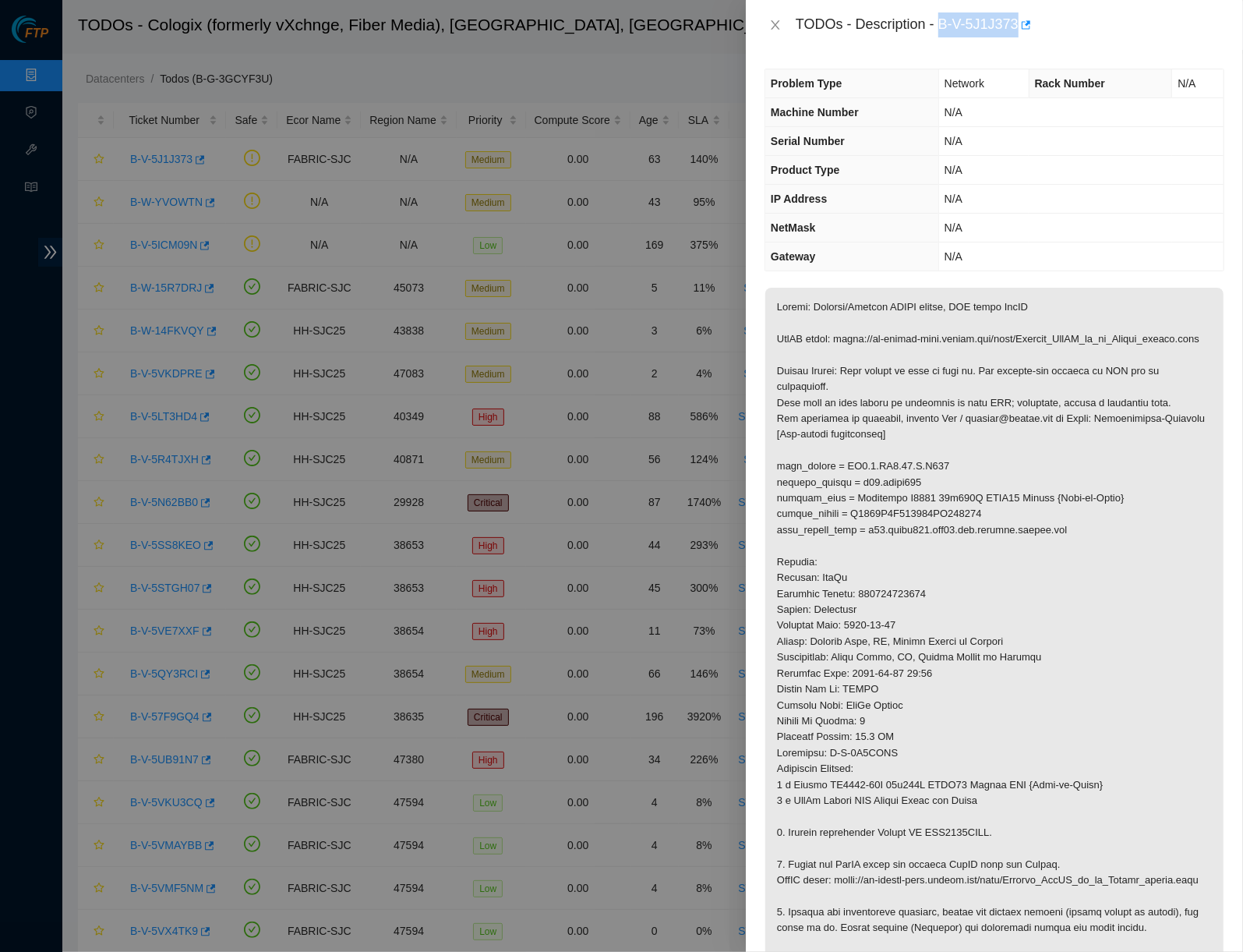
drag, startPoint x: 946, startPoint y: 21, endPoint x: 1032, endPoint y: 21, distance: 86.0
click at [1032, 21] on div "TODOs - Description - B-V-5J1J373" at bounding box center [1010, 24] width 429 height 25
copy div "B-V-5J1J373"
click at [776, 33] on button "Close" at bounding box center [774, 25] width 21 height 15
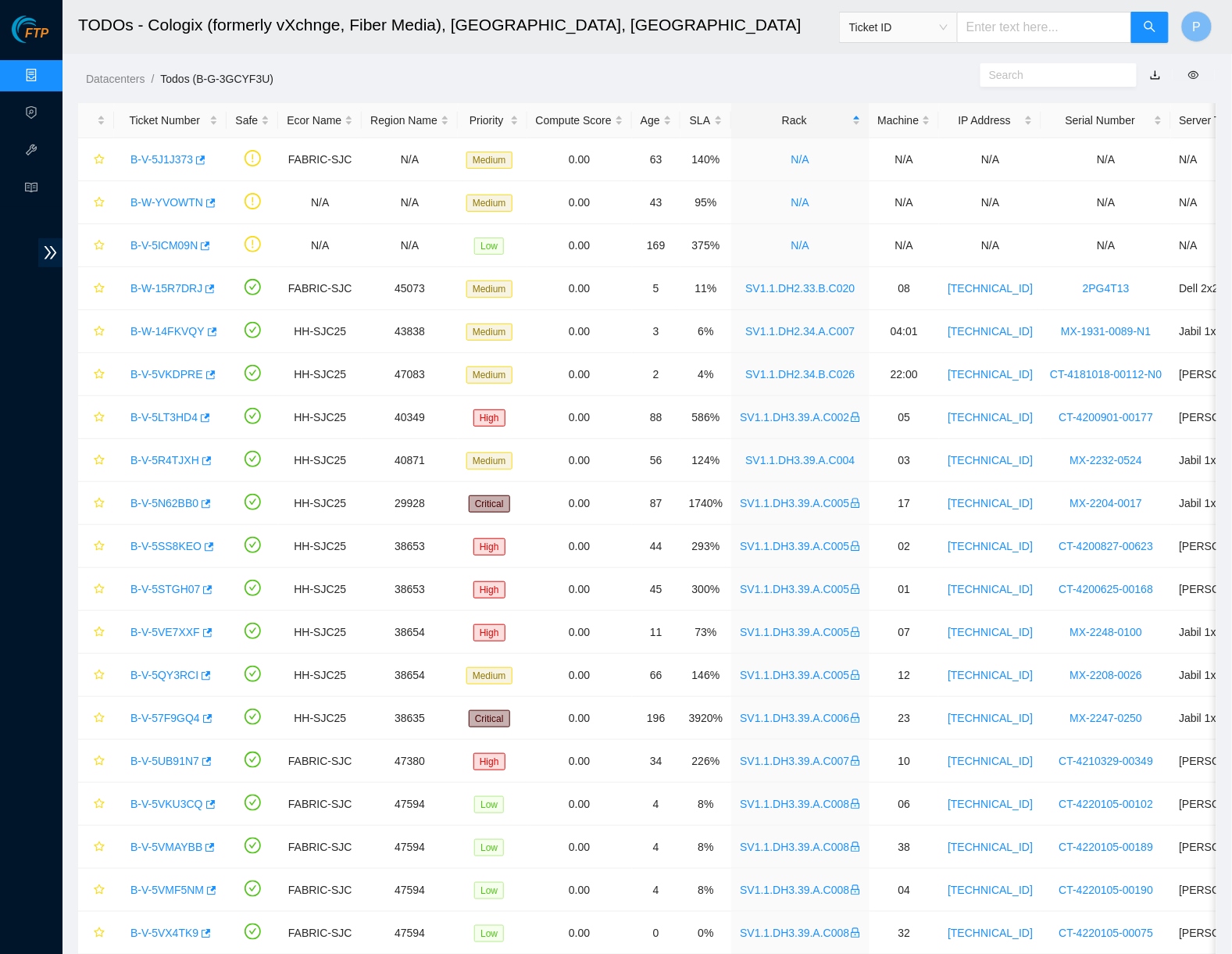
click at [925, 21] on span "Ticket ID" at bounding box center [898, 27] width 99 height 23
click at [897, 165] on div "Serial Number" at bounding box center [897, 157] width 99 height 17
click at [869, 184] on td "N/A" at bounding box center [801, 202] width 138 height 43
click at [894, 36] on span "Serial Number" at bounding box center [898, 27] width 99 height 23
click at [870, 183] on div "Tracking Number" at bounding box center [897, 182] width 99 height 17
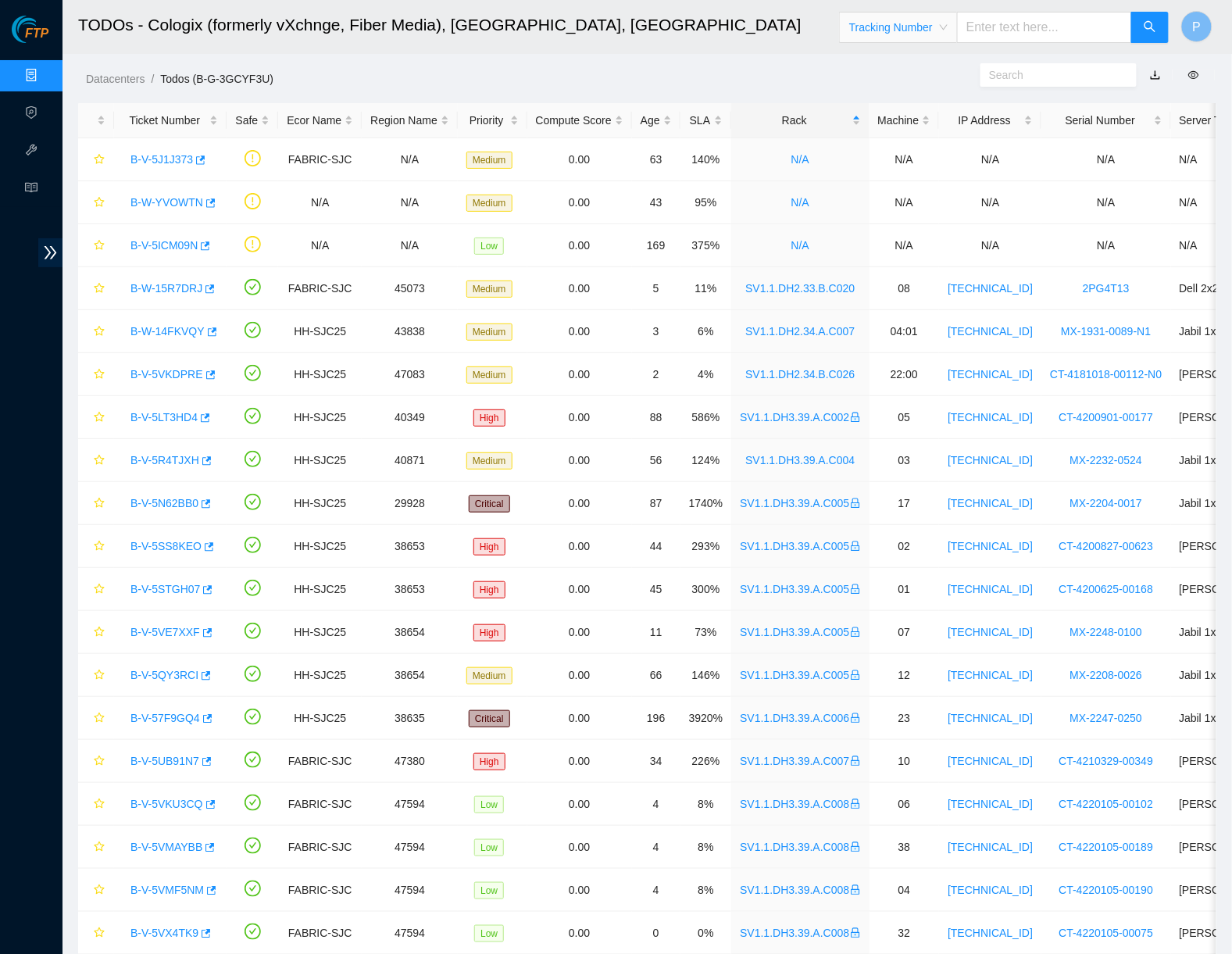
click at [1007, 21] on input "text" at bounding box center [1045, 28] width 175 height 32
type input "739263584040"
drag, startPoint x: 1082, startPoint y: 21, endPoint x: 955, endPoint y: 21, distance: 127.0
click at [957, 21] on input "739263584040" at bounding box center [1045, 28] width 175 height 32
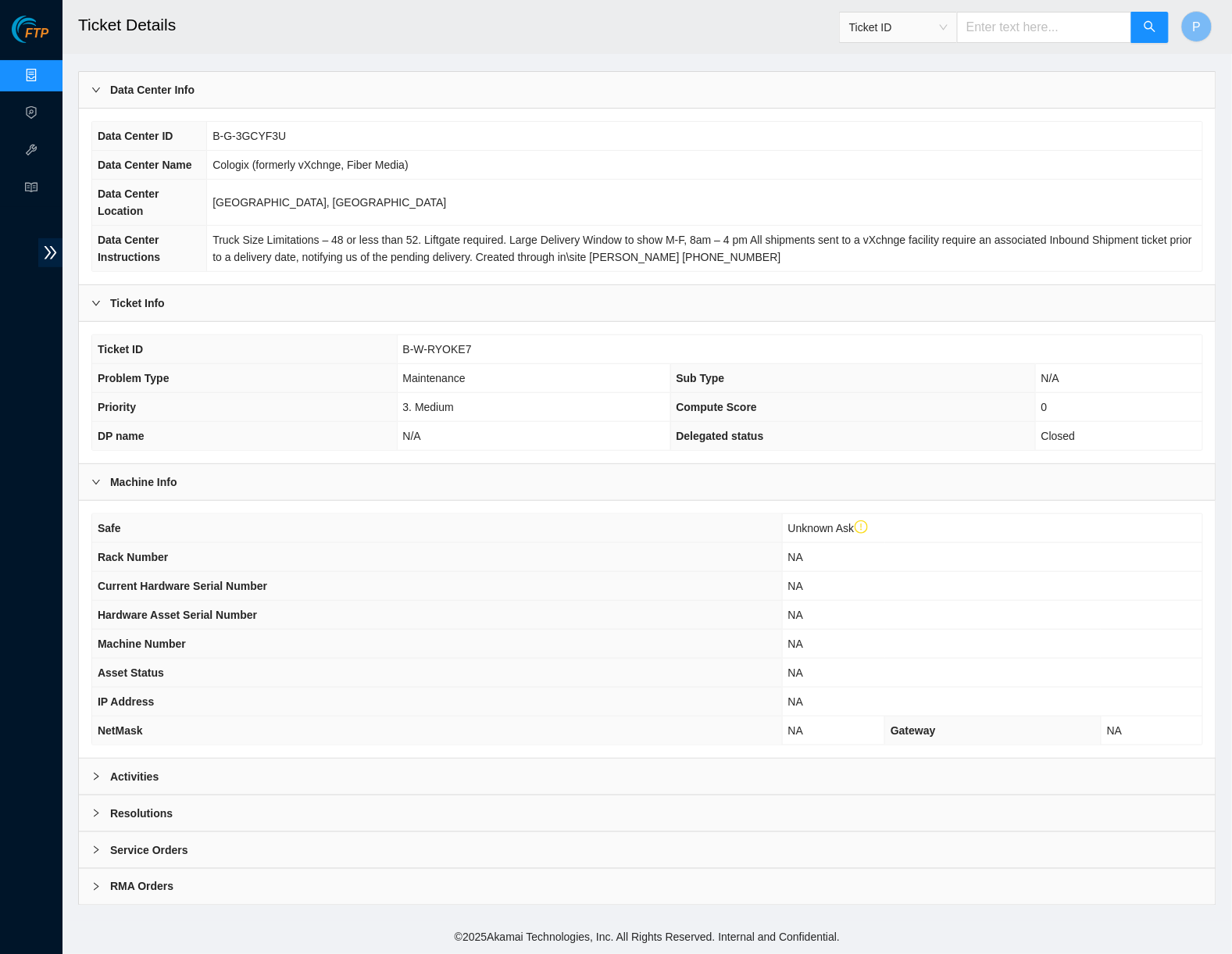
click at [418, 765] on div "Activities" at bounding box center [648, 776] width 1137 height 36
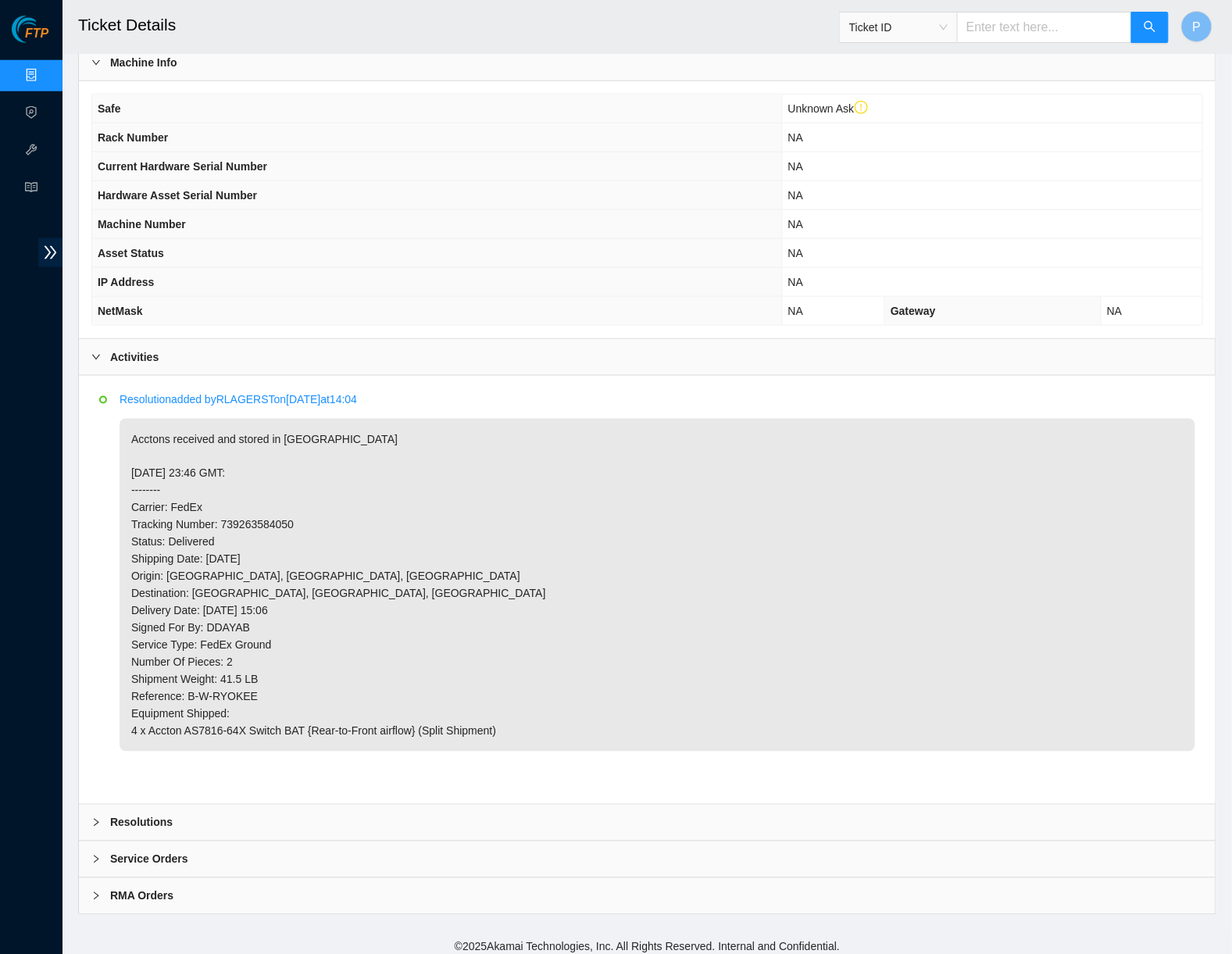
scroll to position [503, 0]
click at [241, 808] on div "Resolutions" at bounding box center [648, 823] width 1137 height 36
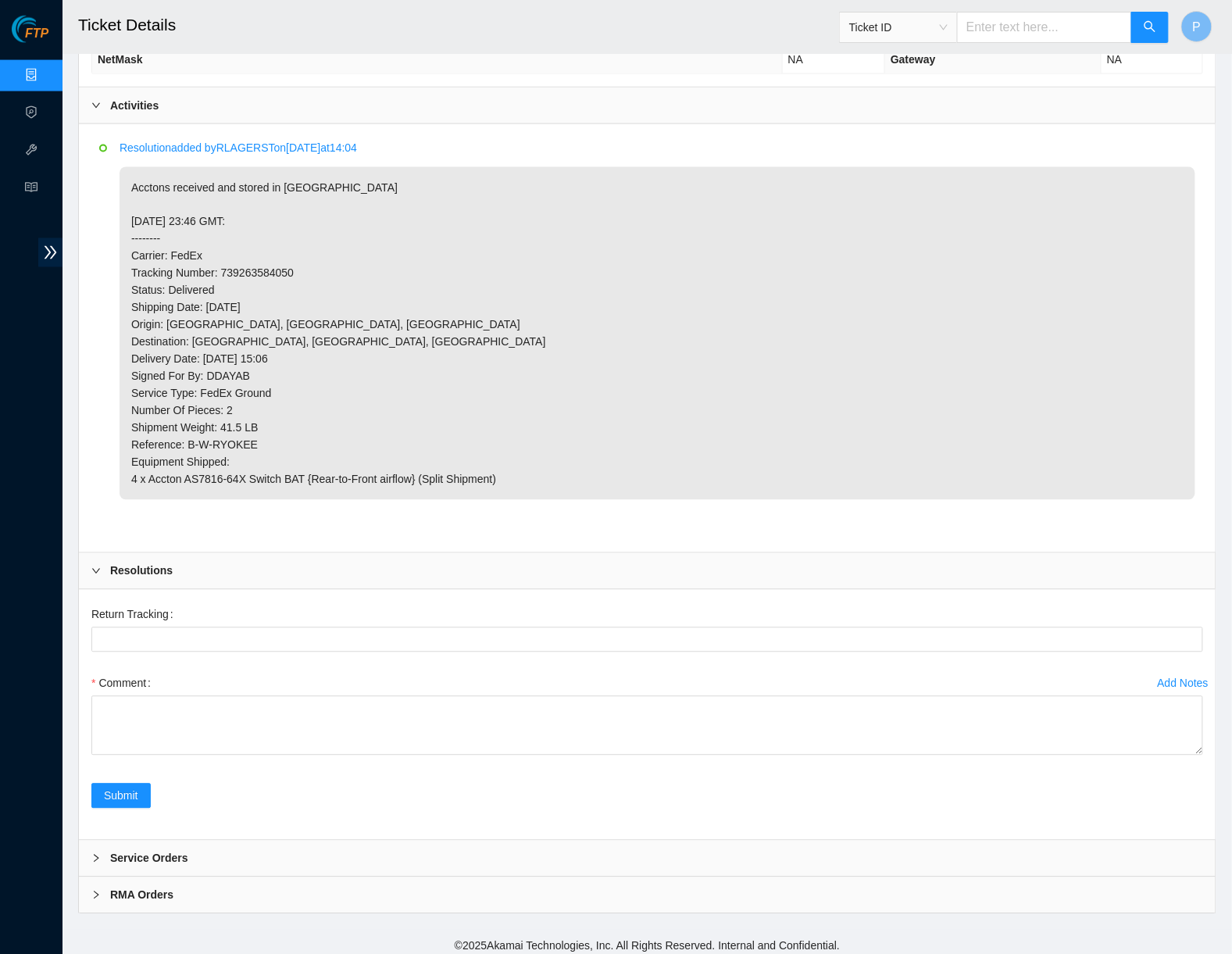
scroll to position [754, 0]
click at [214, 879] on div "RMA Orders" at bounding box center [648, 896] width 1137 height 36
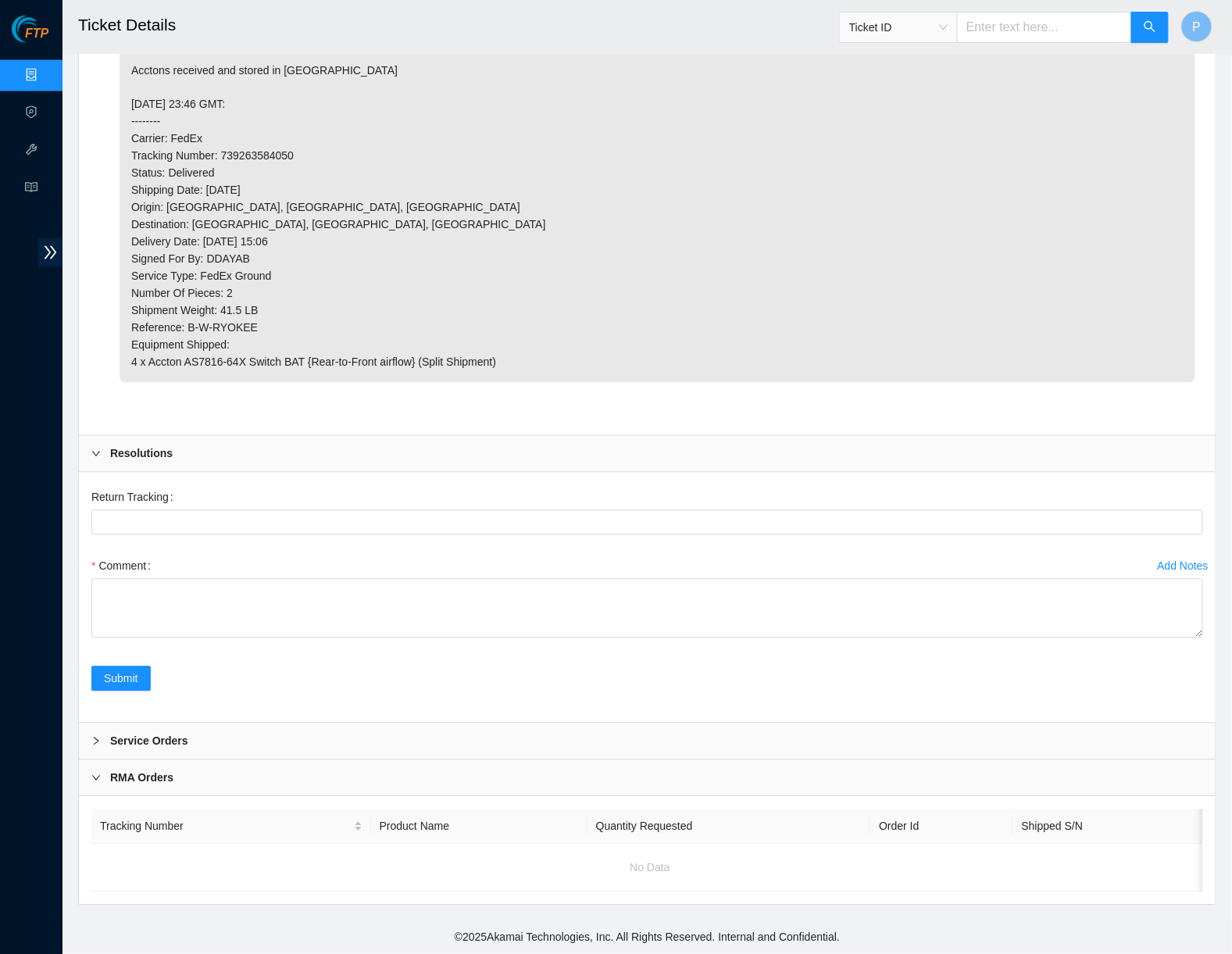
click at [221, 743] on div "Service Orders" at bounding box center [648, 741] width 1137 height 36
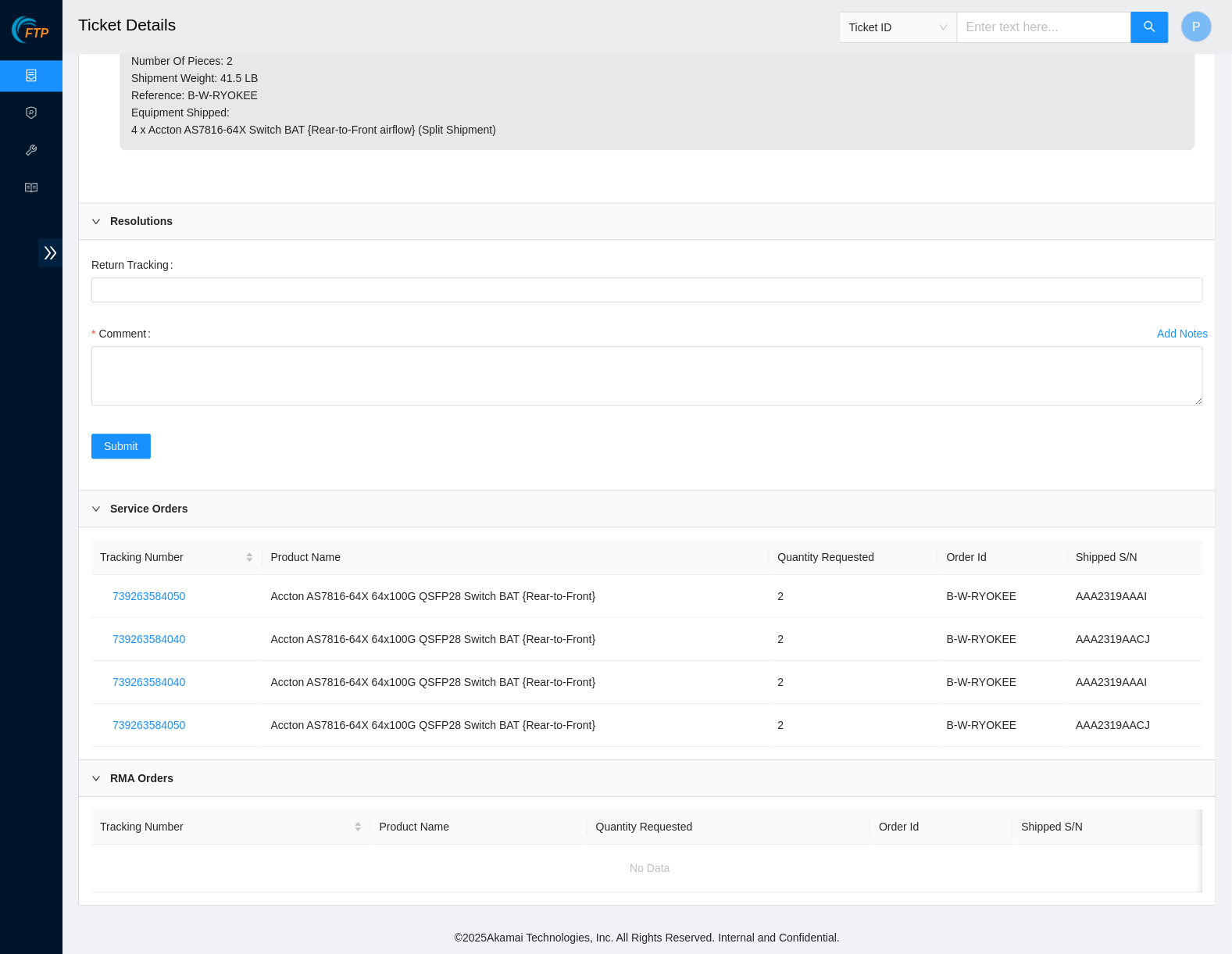
scroll to position [1108, 0]
drag, startPoint x: 1040, startPoint y: 583, endPoint x: 957, endPoint y: 583, distance: 83.0
click at [957, 583] on td "B-W-RYOKEE" at bounding box center [1003, 596] width 130 height 43
copy td "B-W-RYOKEE"
click at [1007, 29] on input "text" at bounding box center [1045, 28] width 175 height 32
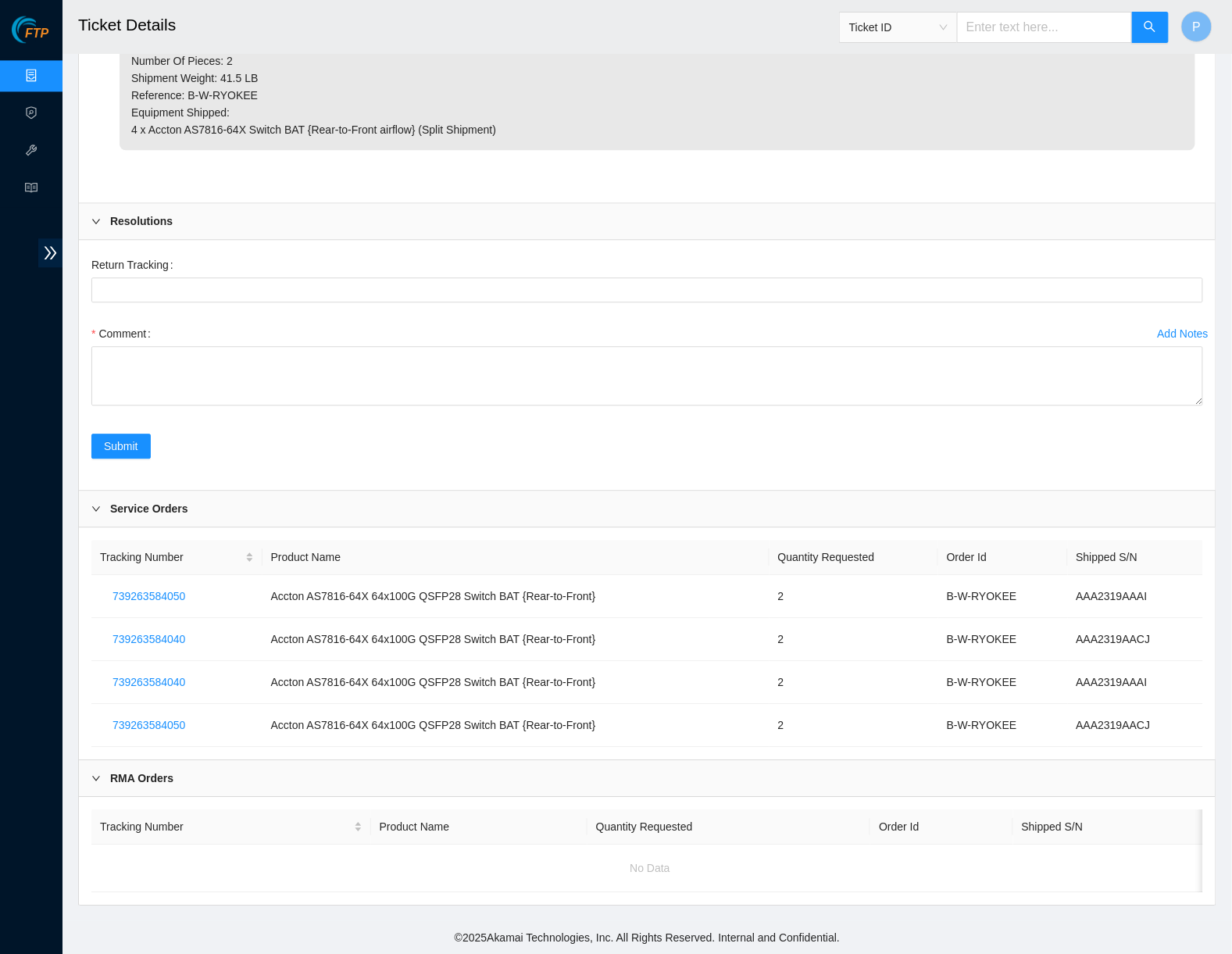
click at [1007, 29] on input "text" at bounding box center [1045, 28] width 175 height 32
click at [947, 29] on div "Ticket ID" at bounding box center [898, 27] width 117 height 25
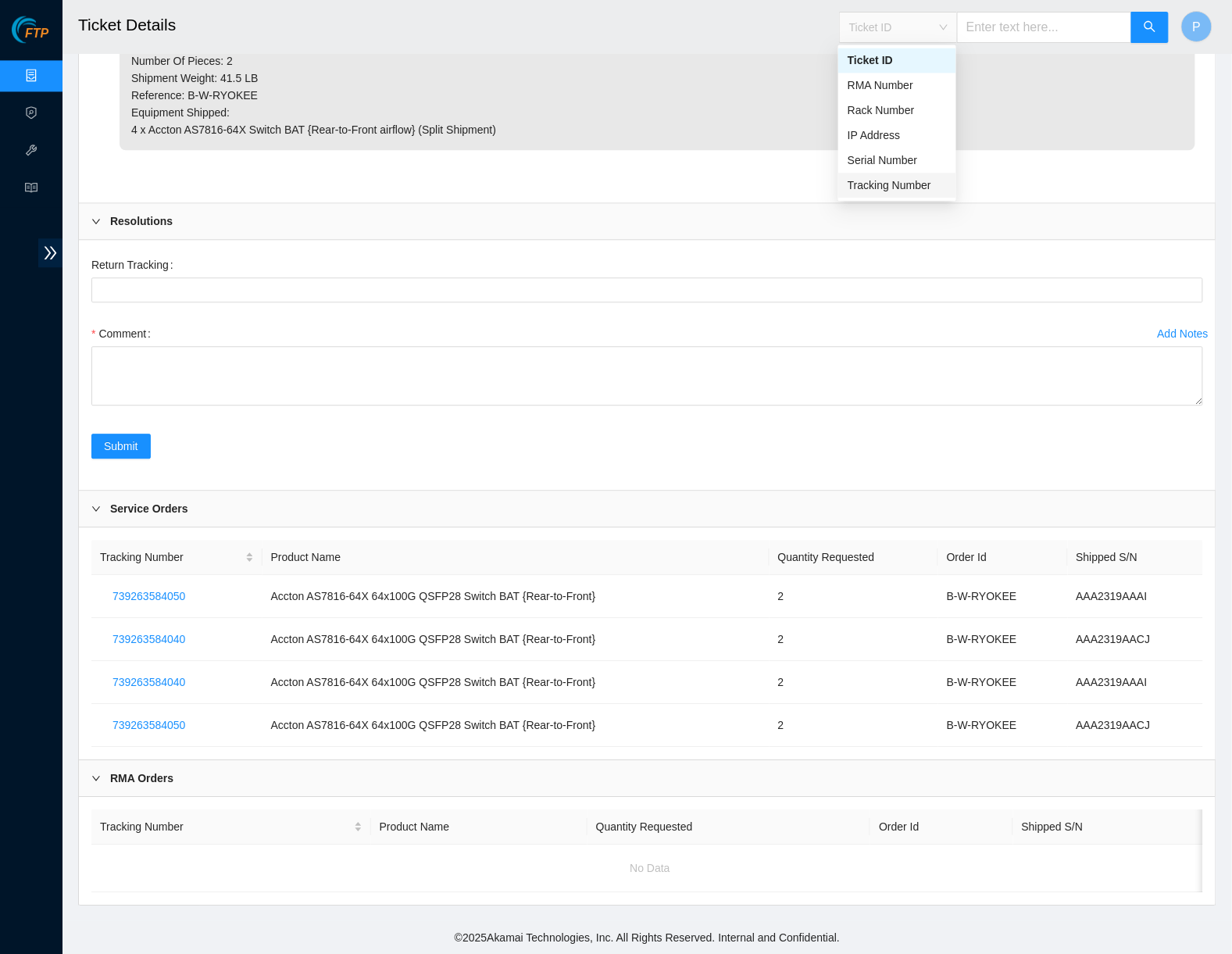
click at [871, 186] on div "Tracking Number" at bounding box center [897, 184] width 99 height 17
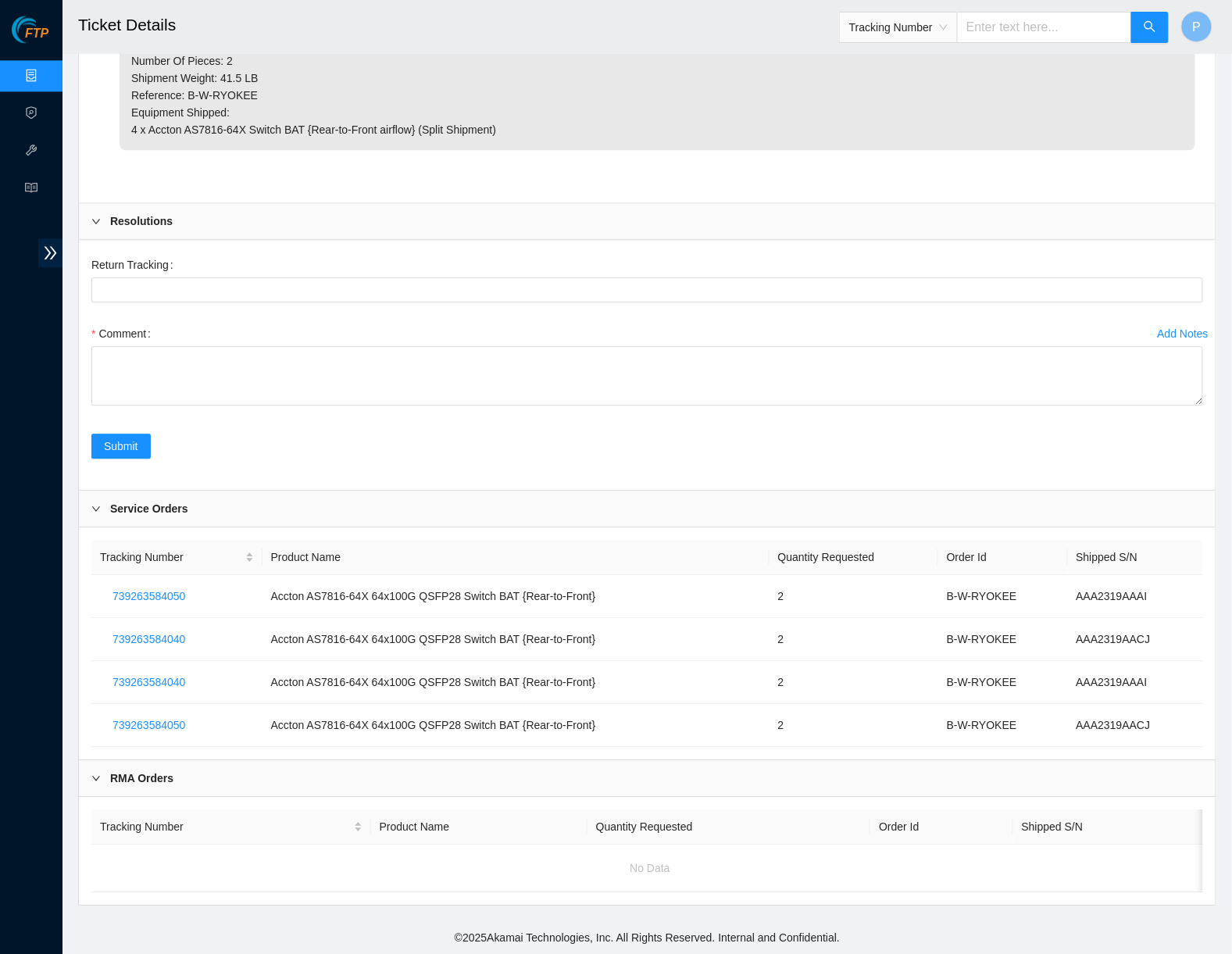
click at [990, 27] on input "text" at bounding box center [1045, 28] width 175 height 32
type input "613139999363"
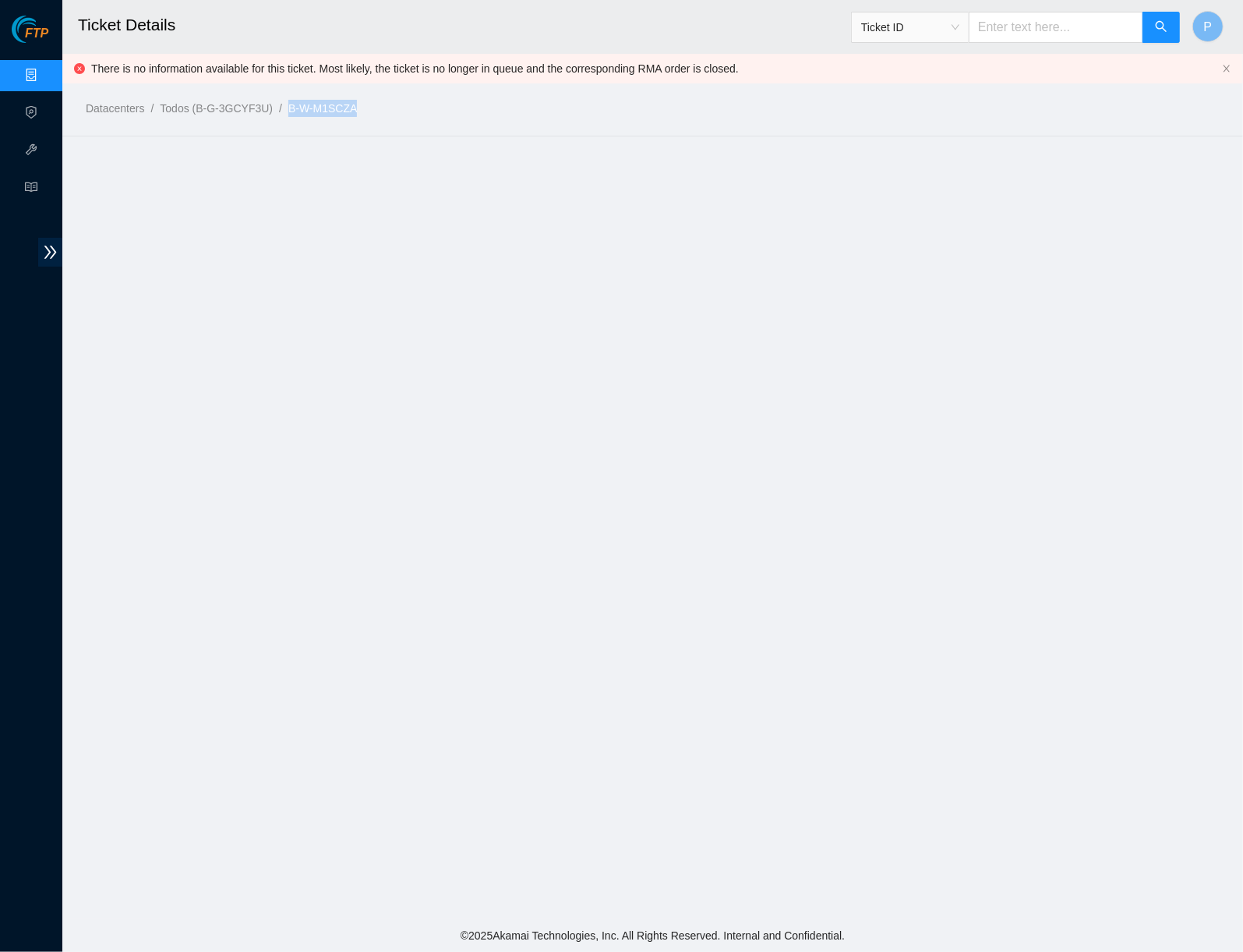
drag, startPoint x: 398, startPoint y: 107, endPoint x: 305, endPoint y: 107, distance: 93.0
click at [305, 107] on ol "Datacenters / Todos (B-G-3GCYF3U) / B-W-M1SCZA /" at bounding box center [516, 108] width 862 height 17
copy link "B-W-M1SCZA"
click at [46, 72] on link "Data Centers" at bounding box center [77, 75] width 64 height 12
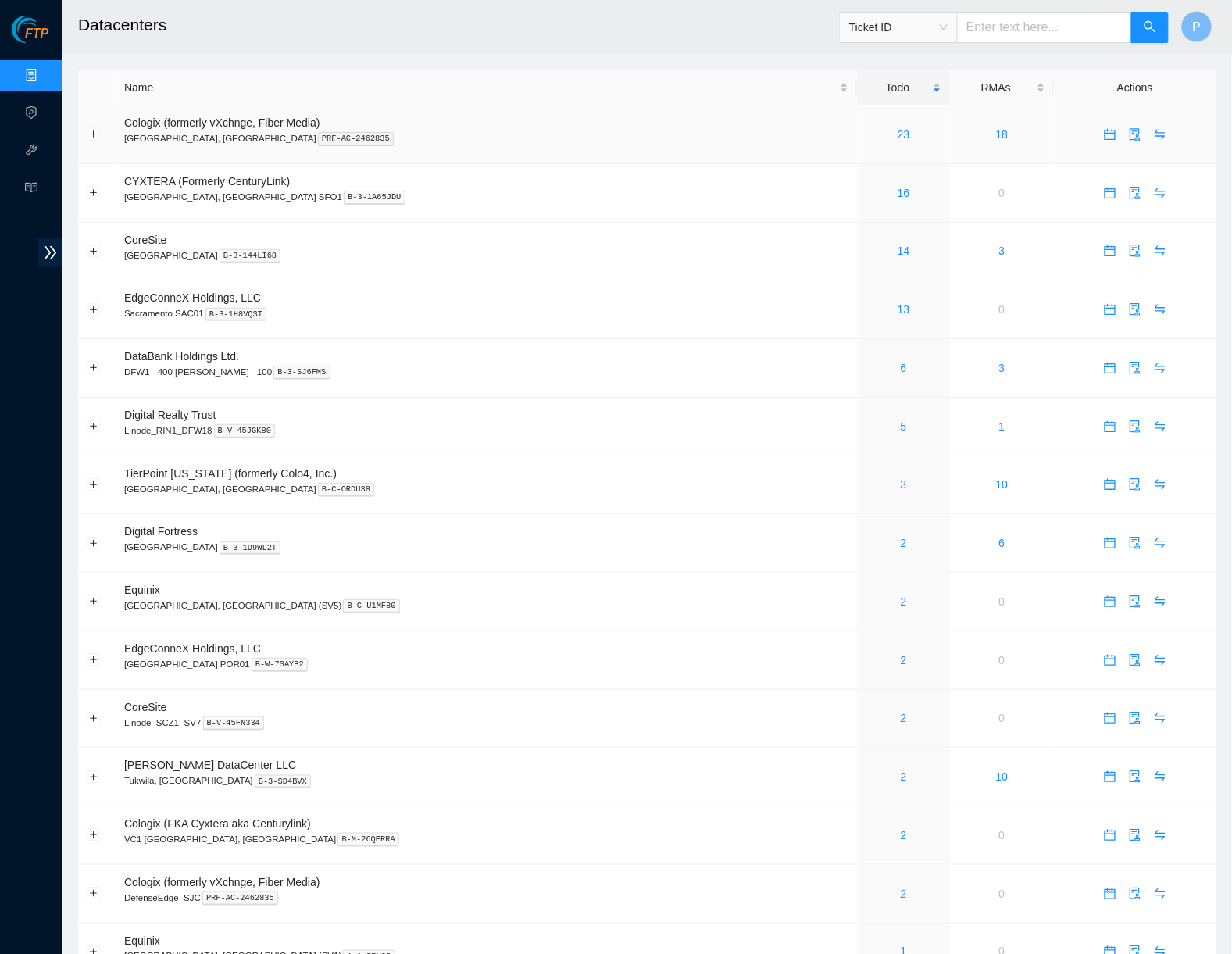
click at [866, 128] on div "23" at bounding box center [903, 134] width 75 height 17
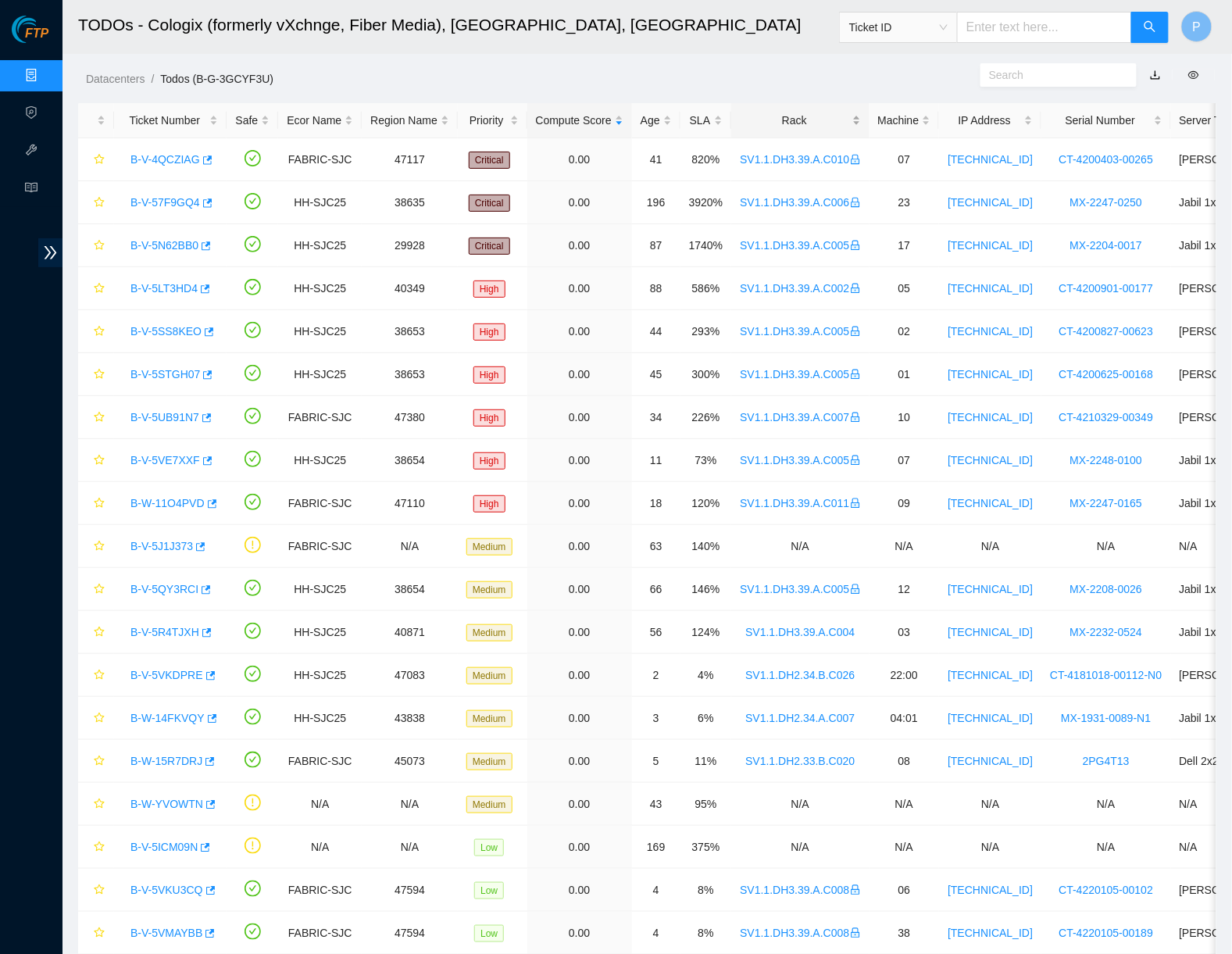
click at [790, 121] on div "Rack" at bounding box center [800, 120] width 120 height 17
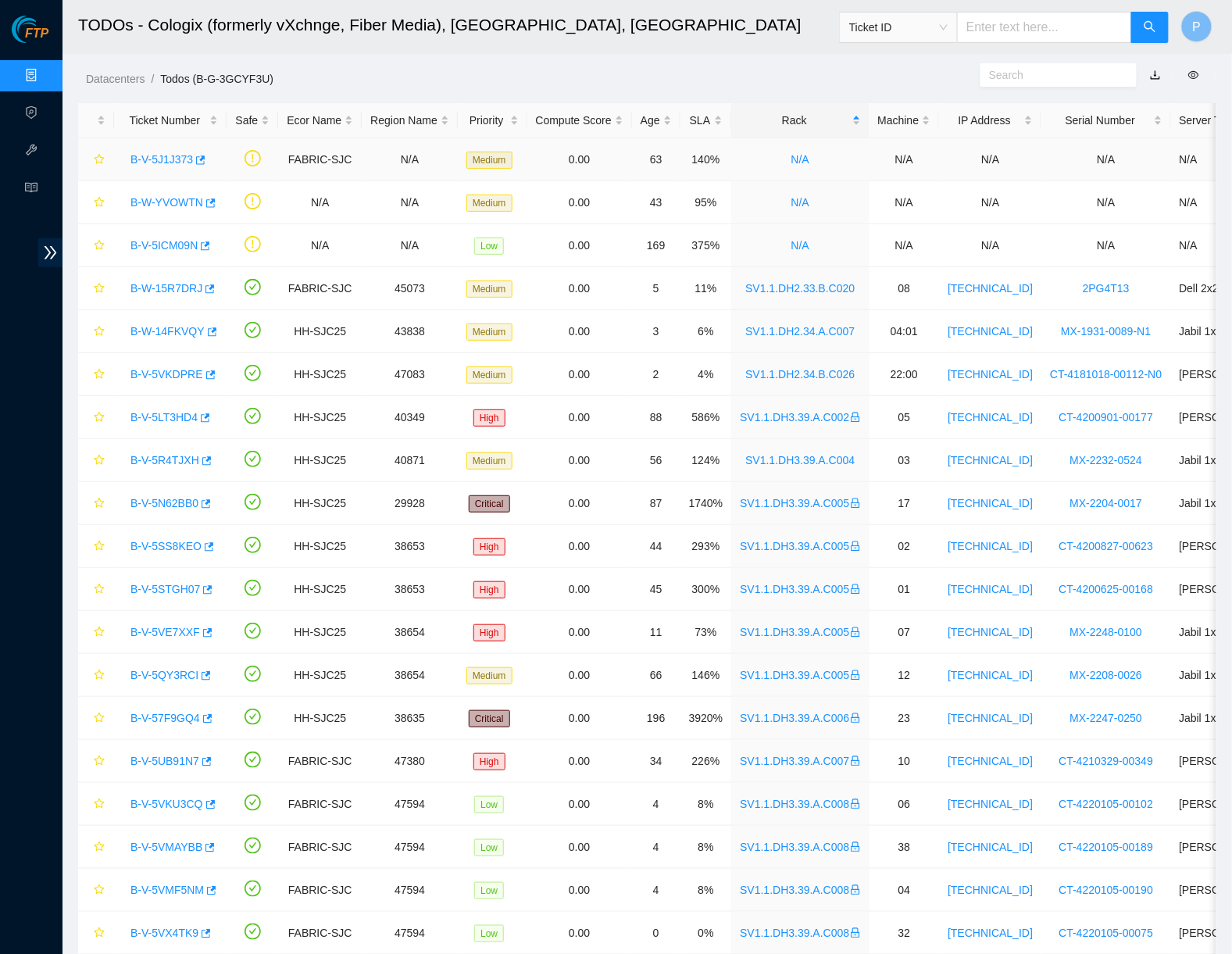
click at [176, 156] on link "B-V-5J1J373" at bounding box center [161, 158] width 62 height 12
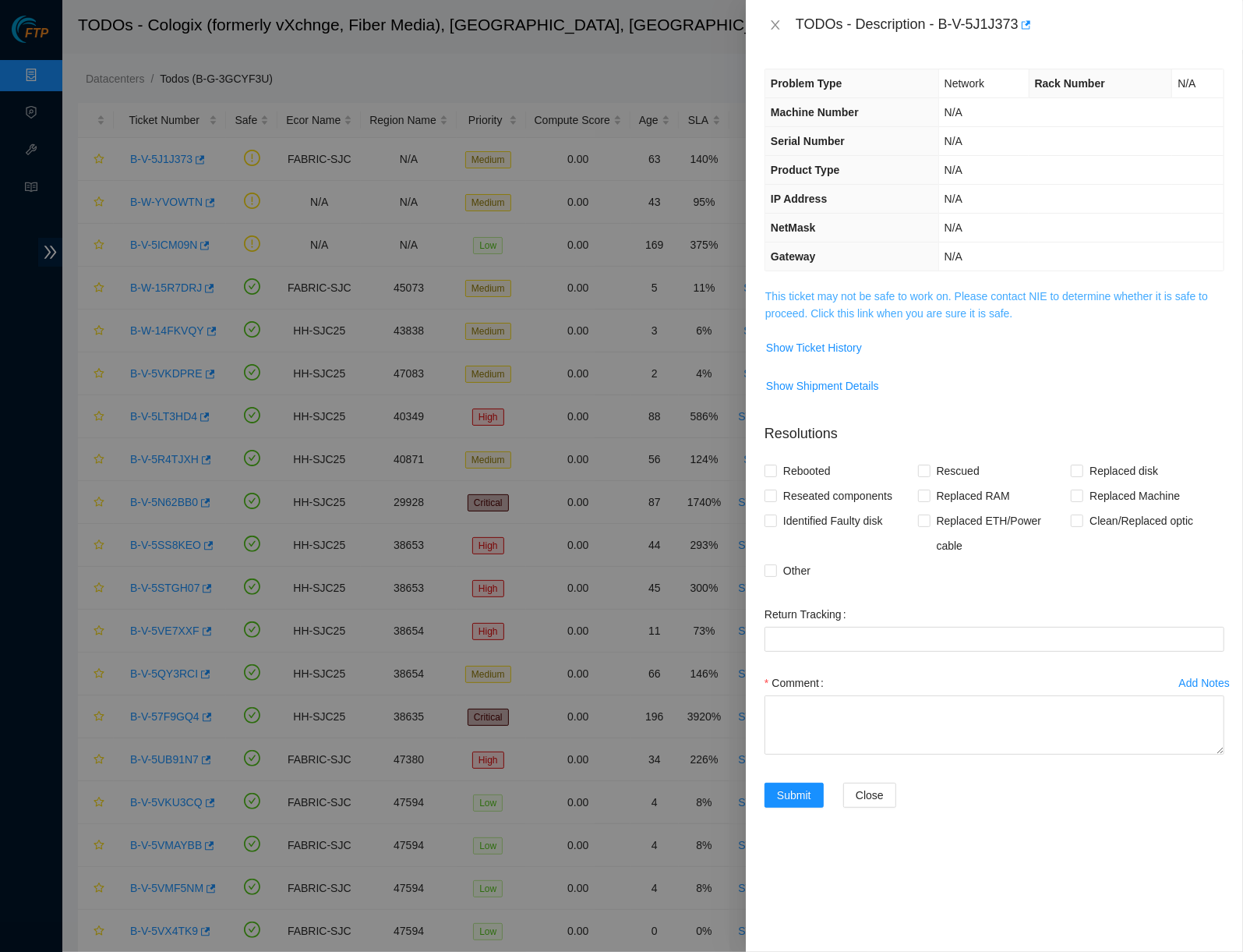
click at [868, 303] on link "This ticket may not be safe to work on. Please contact NIE to determine whether…" at bounding box center [986, 305] width 443 height 30
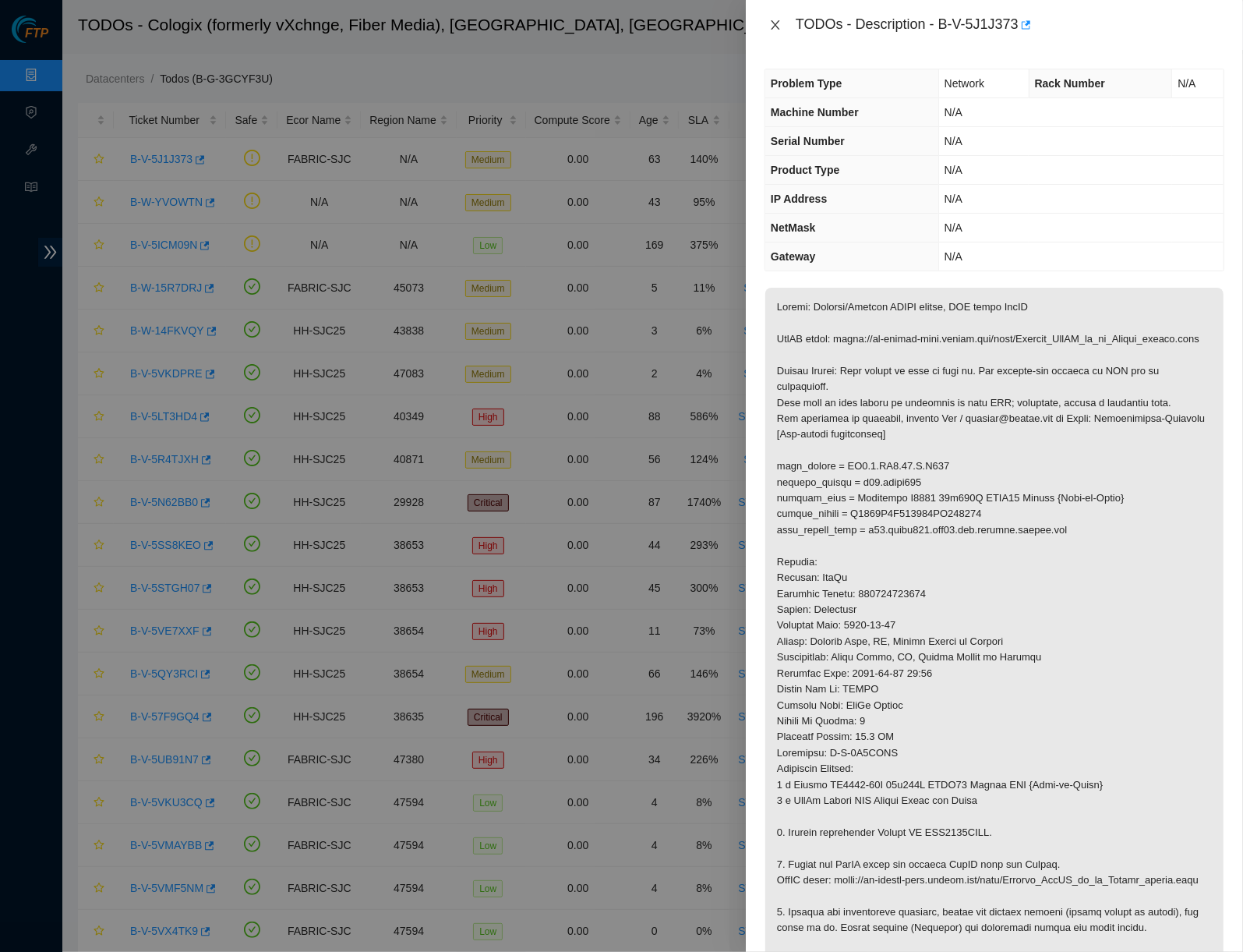
click at [776, 19] on icon "close" at bounding box center [774, 24] width 12 height 12
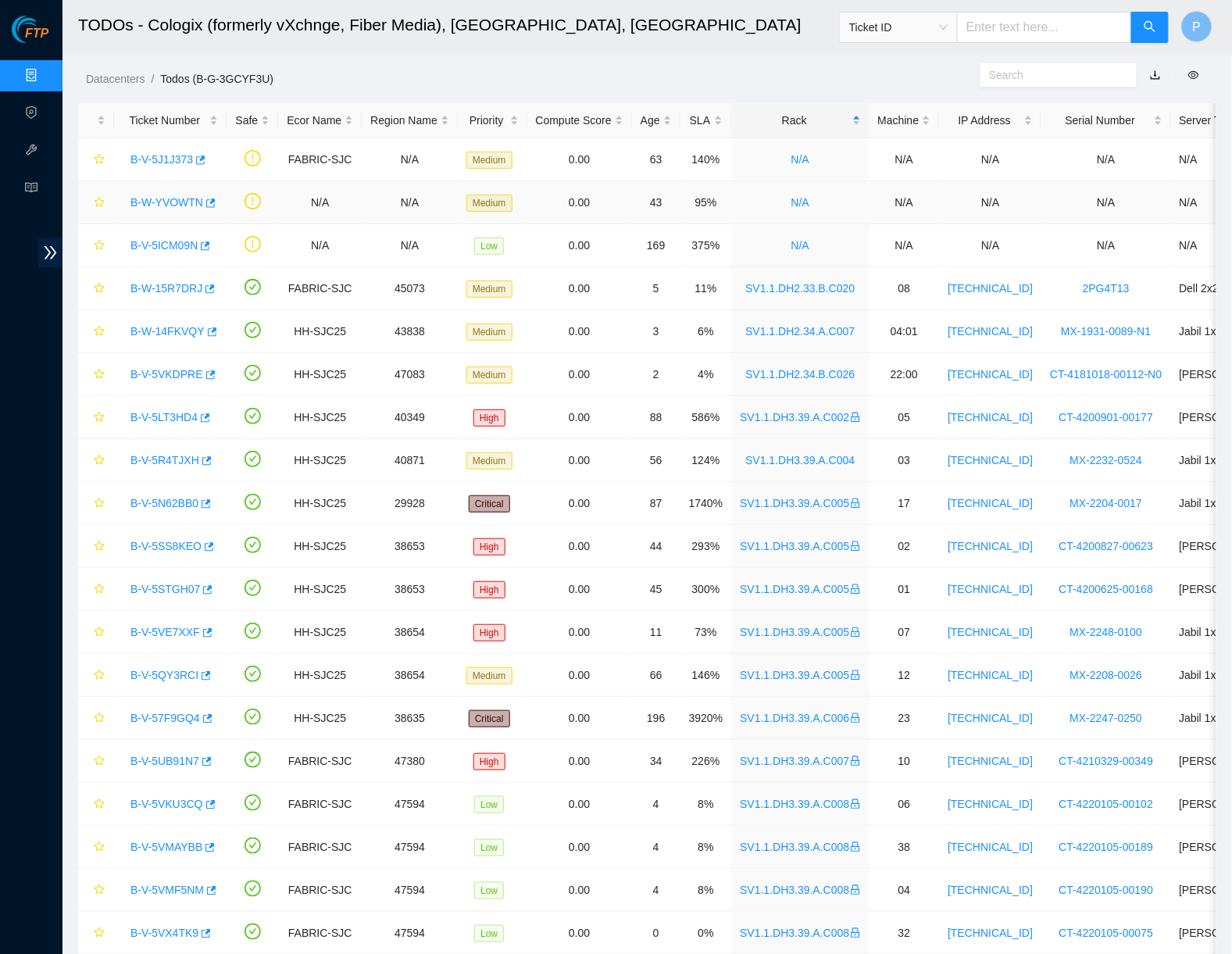
click at [148, 196] on link "B-W-YVOWTN" at bounding box center [167, 201] width 73 height 12
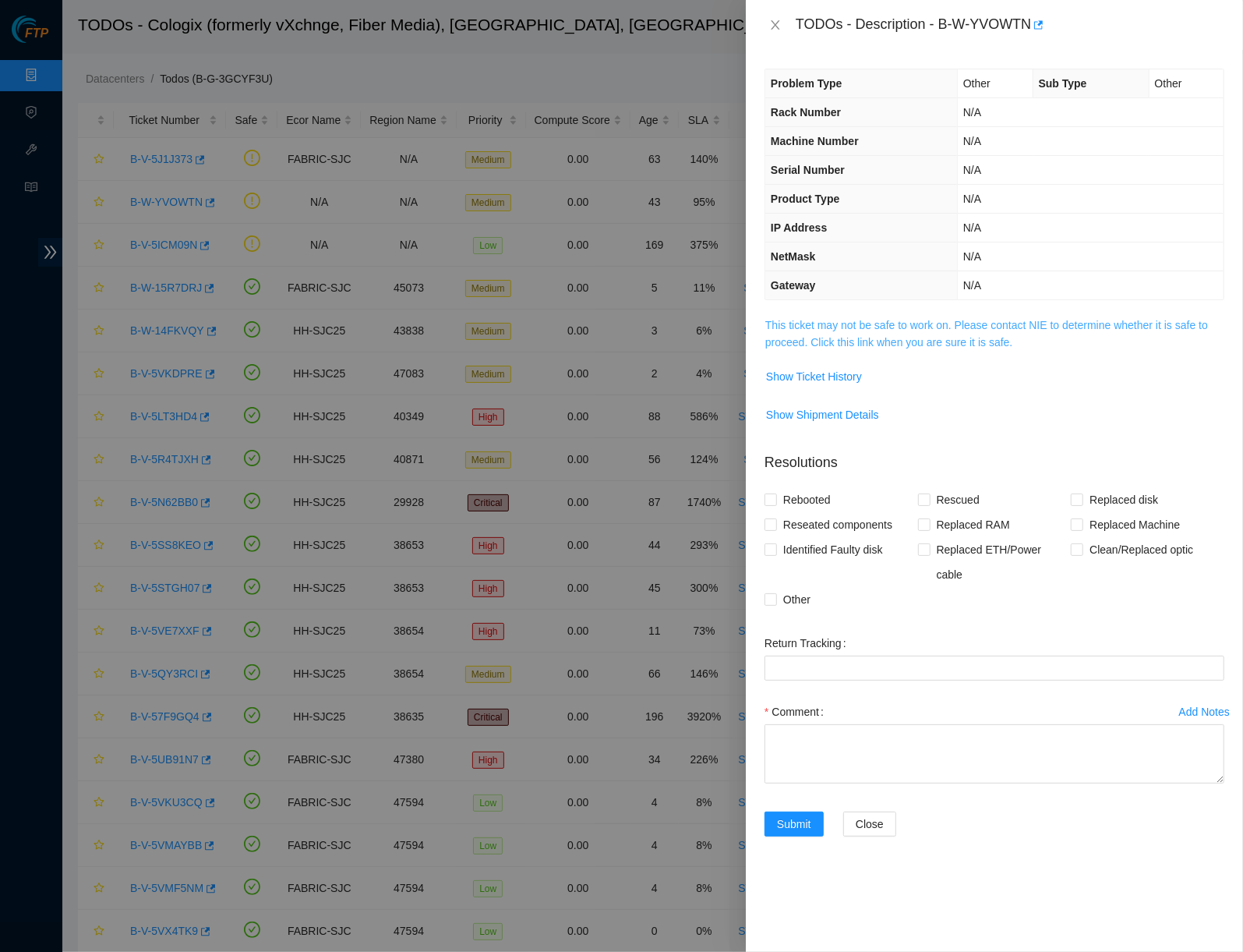
click at [853, 321] on link "This ticket may not be safe to work on. Please contact NIE to determine whether…" at bounding box center [986, 334] width 443 height 30
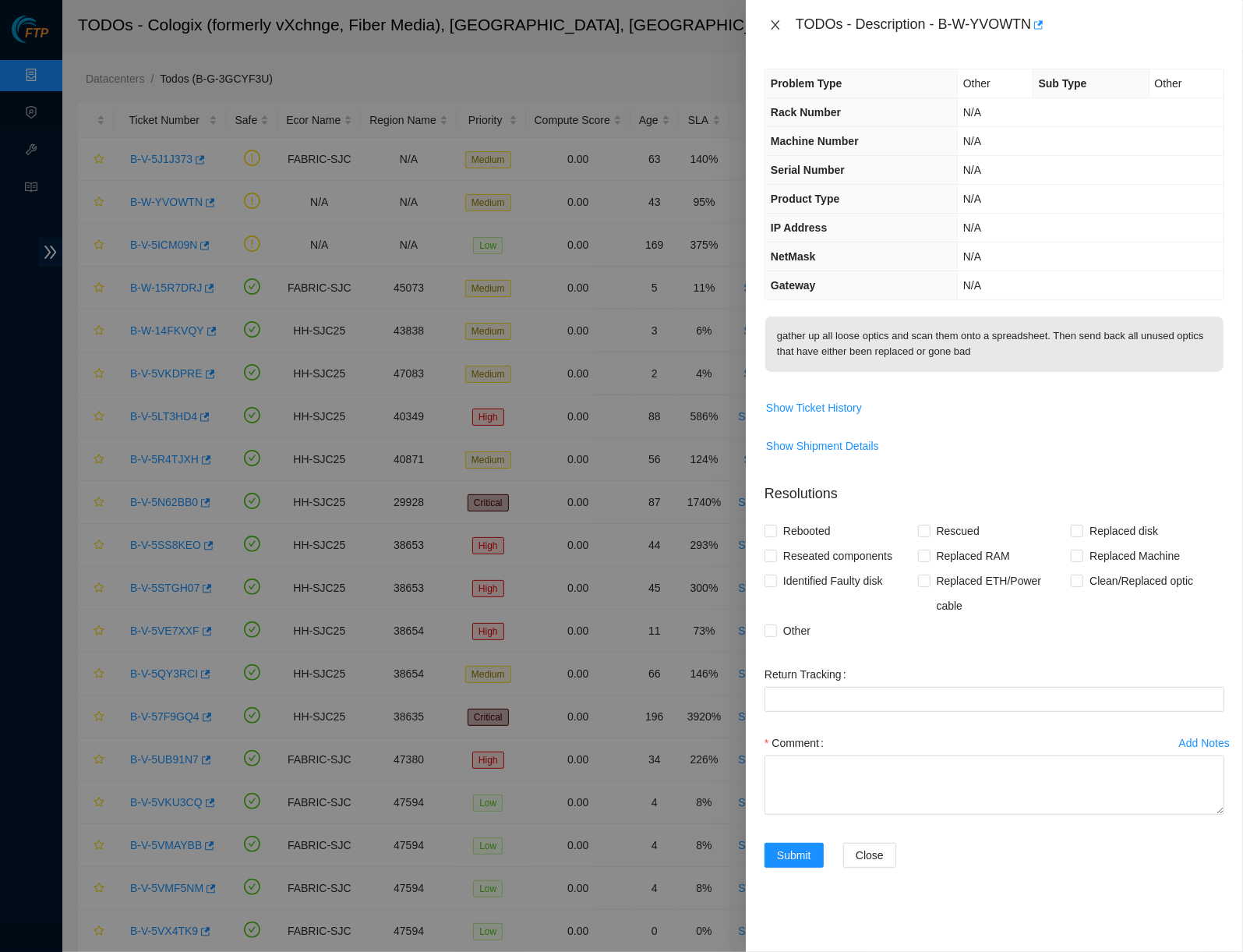
click at [774, 28] on icon "close" at bounding box center [774, 24] width 12 height 12
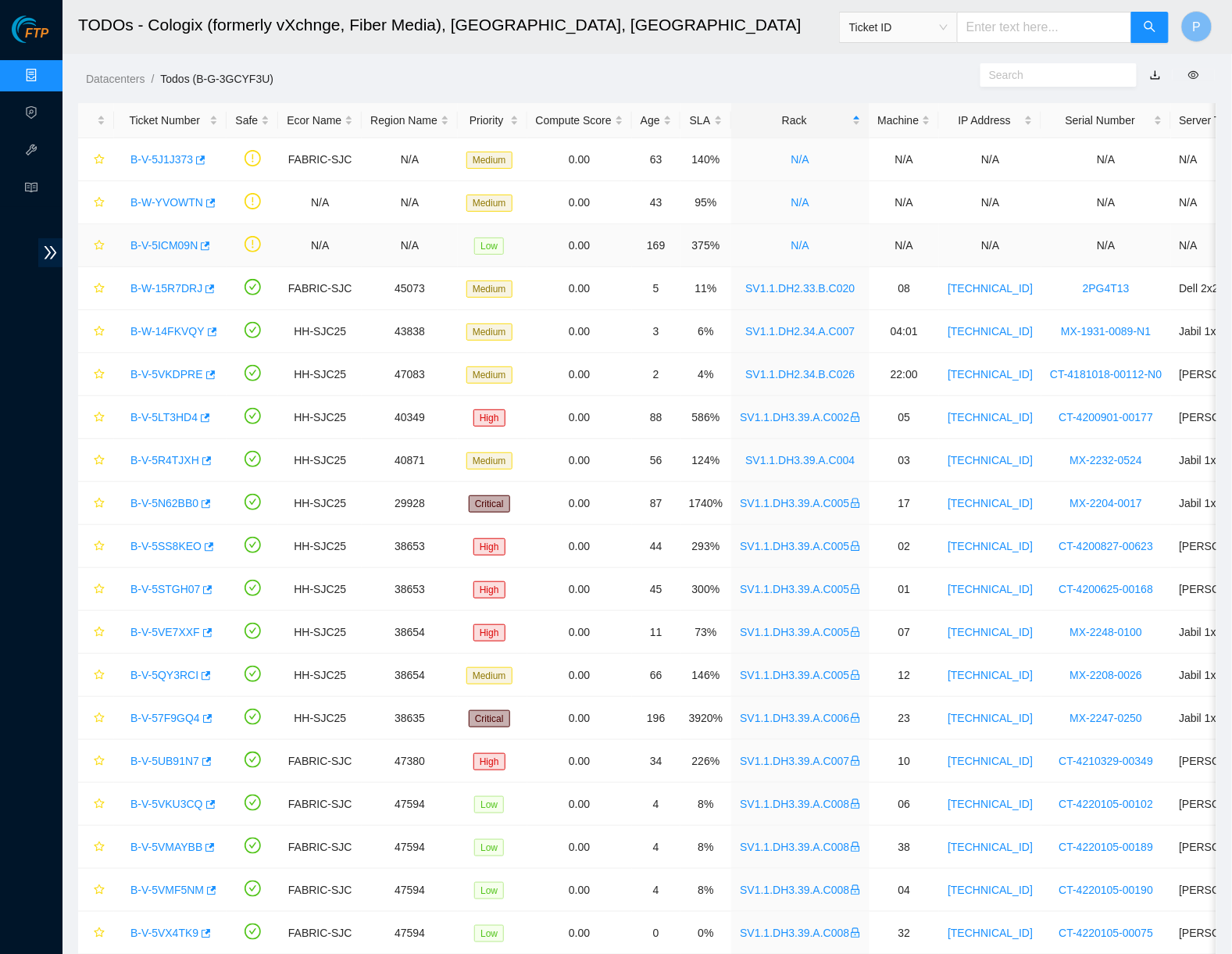
click at [158, 247] on link "B-V-5ICM09N" at bounding box center [164, 245] width 67 height 12
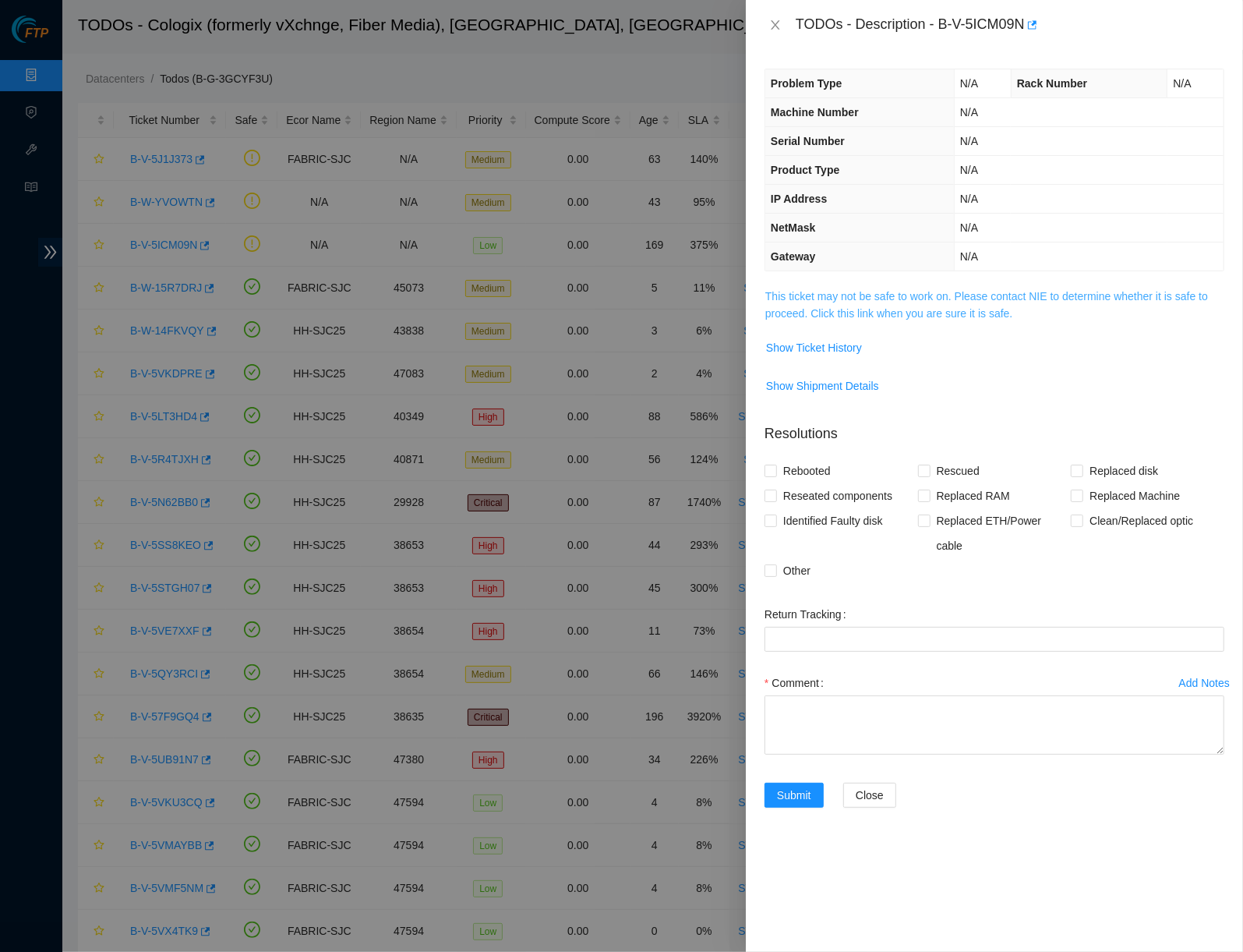
click at [848, 301] on link "This ticket may not be safe to work on. Please contact NIE to determine whether…" at bounding box center [986, 305] width 443 height 30
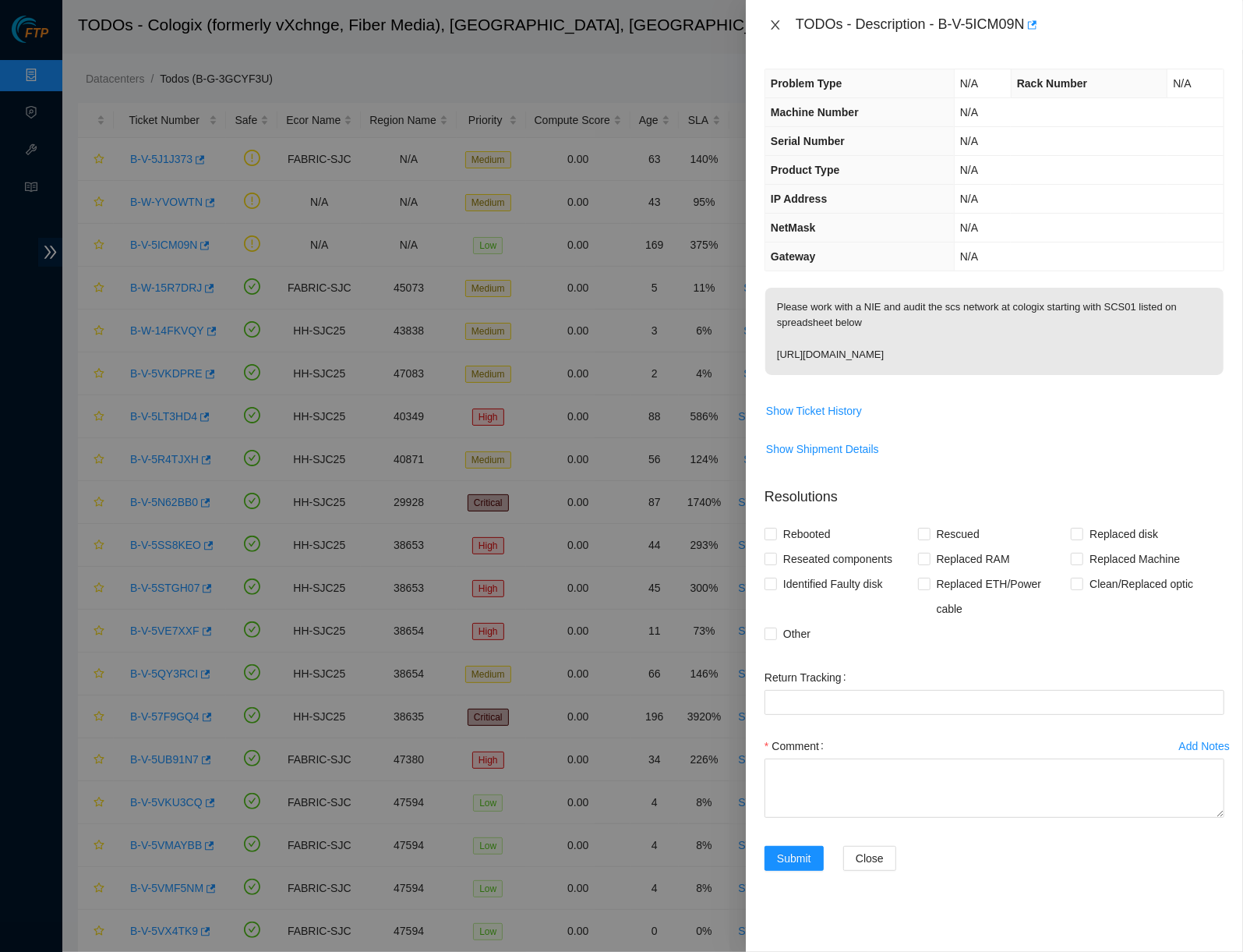
click at [776, 30] on icon "close" at bounding box center [774, 24] width 12 height 12
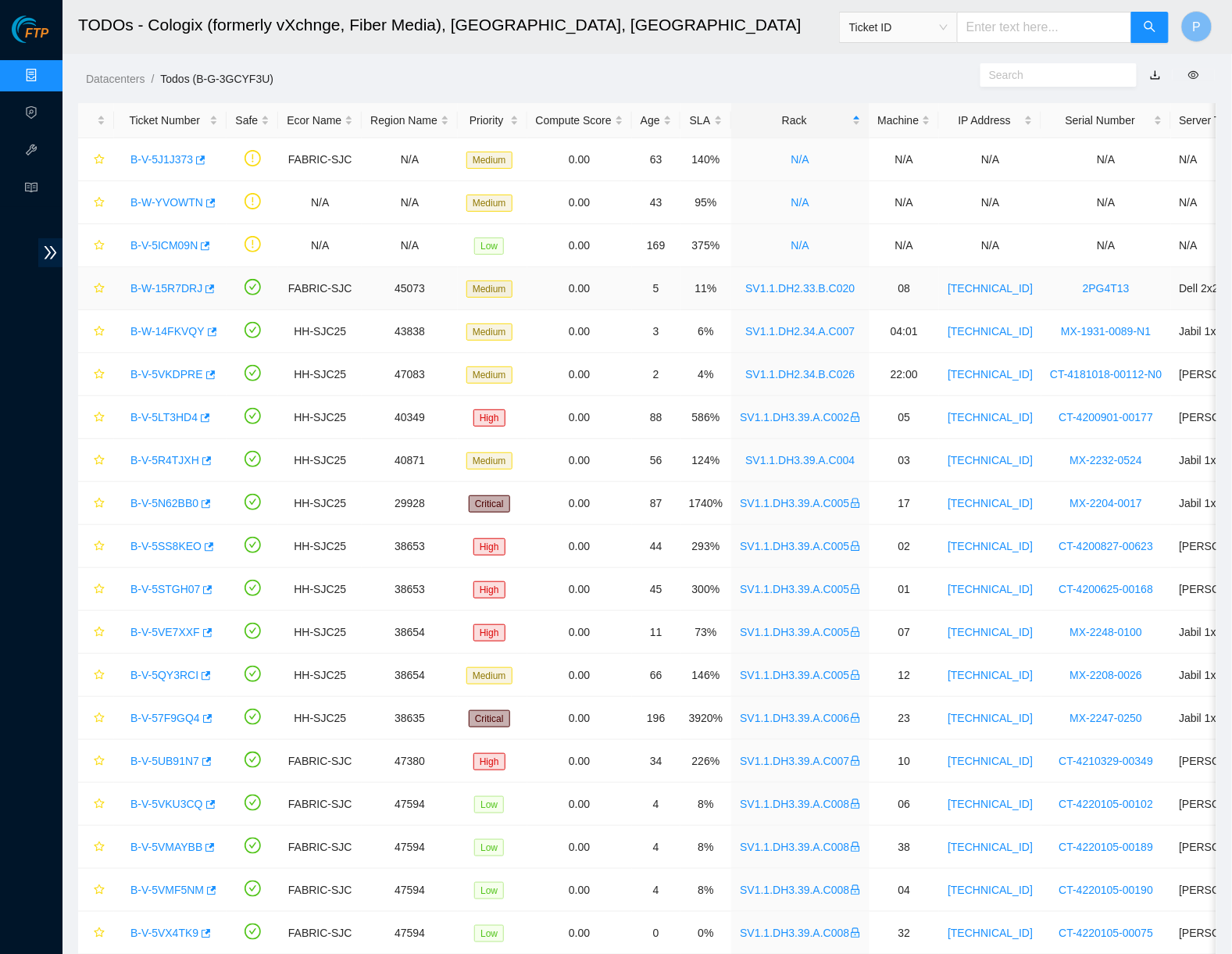
click at [173, 276] on div "B-W-15R7DRJ" at bounding box center [171, 288] width 95 height 25
click at [171, 285] on link "B-W-15R7DRJ" at bounding box center [166, 288] width 72 height 12
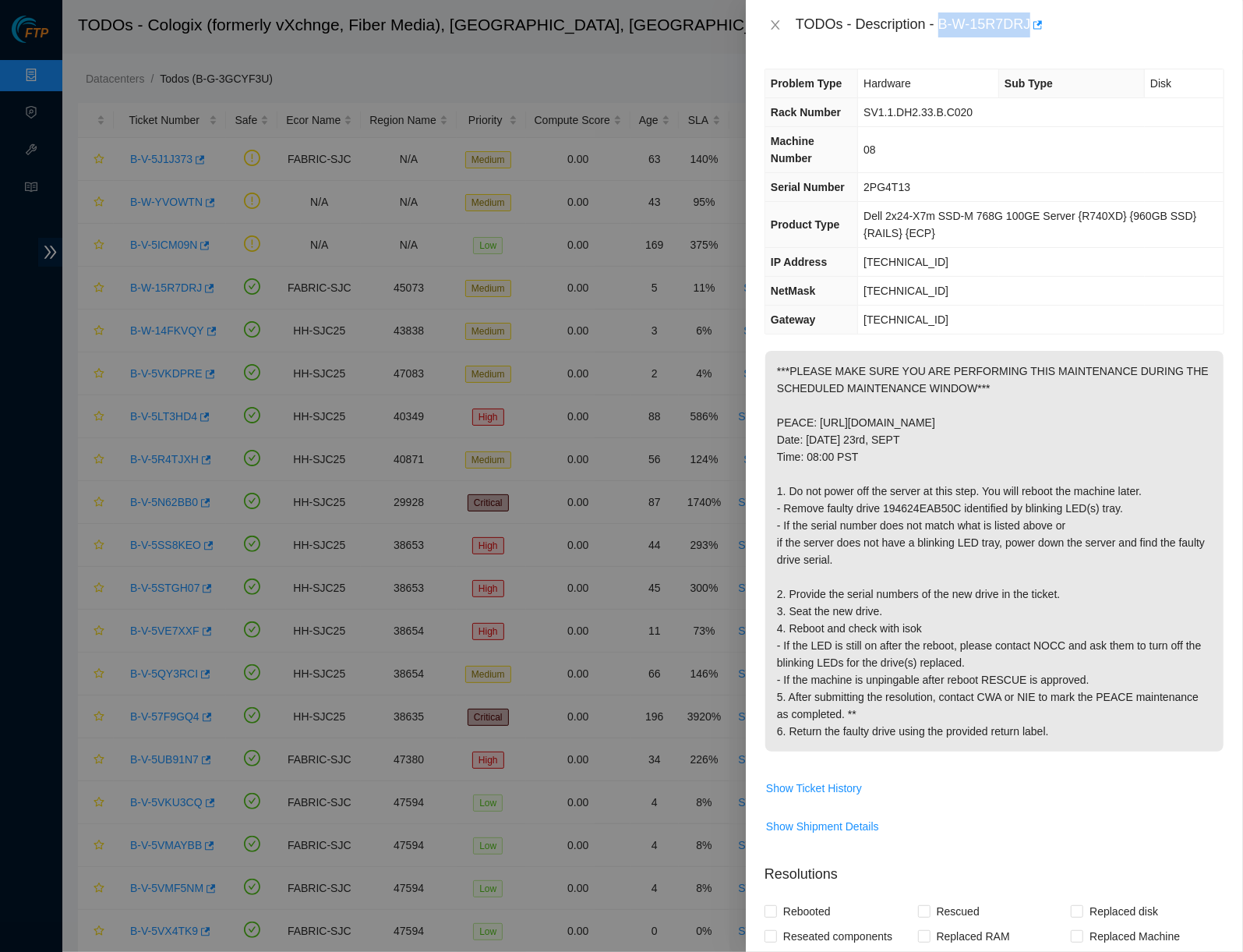
drag, startPoint x: 946, startPoint y: 23, endPoint x: 1039, endPoint y: 17, distance: 93.2
click at [1038, 17] on div "TODOs - Description - B-W-15R7DRJ" at bounding box center [1010, 24] width 429 height 25
copy div "B-W-15R7DRJ"
drag, startPoint x: 887, startPoint y: 501, endPoint x: 774, endPoint y: 480, distance: 114.9
click at [774, 480] on p "***PLEASE MAKE SURE YOU ARE PERFORMING THIS MAINTENANCE DURING THE SCHEDULED MA…" at bounding box center [994, 550] width 458 height 401
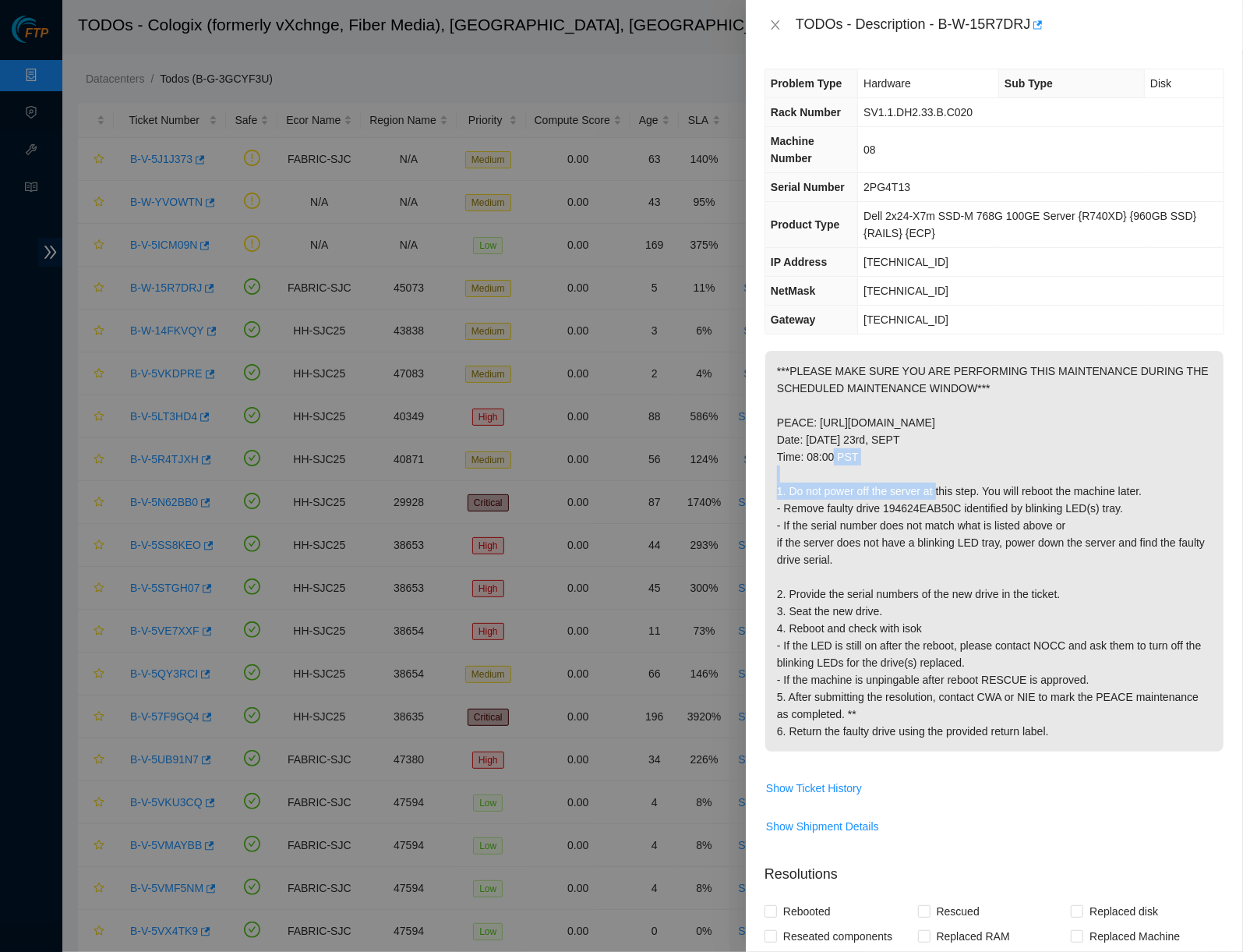
copy p "Date: Tuesday 23rd, SEPT Time: 08:00 PST"
click at [803, 444] on p "***PLEASE MAKE SURE YOU ARE PERFORMING THIS MAINTENANCE DURING THE SCHEDULED MA…" at bounding box center [994, 550] width 458 height 401
click at [778, 25] on icon "close" at bounding box center [774, 24] width 12 height 12
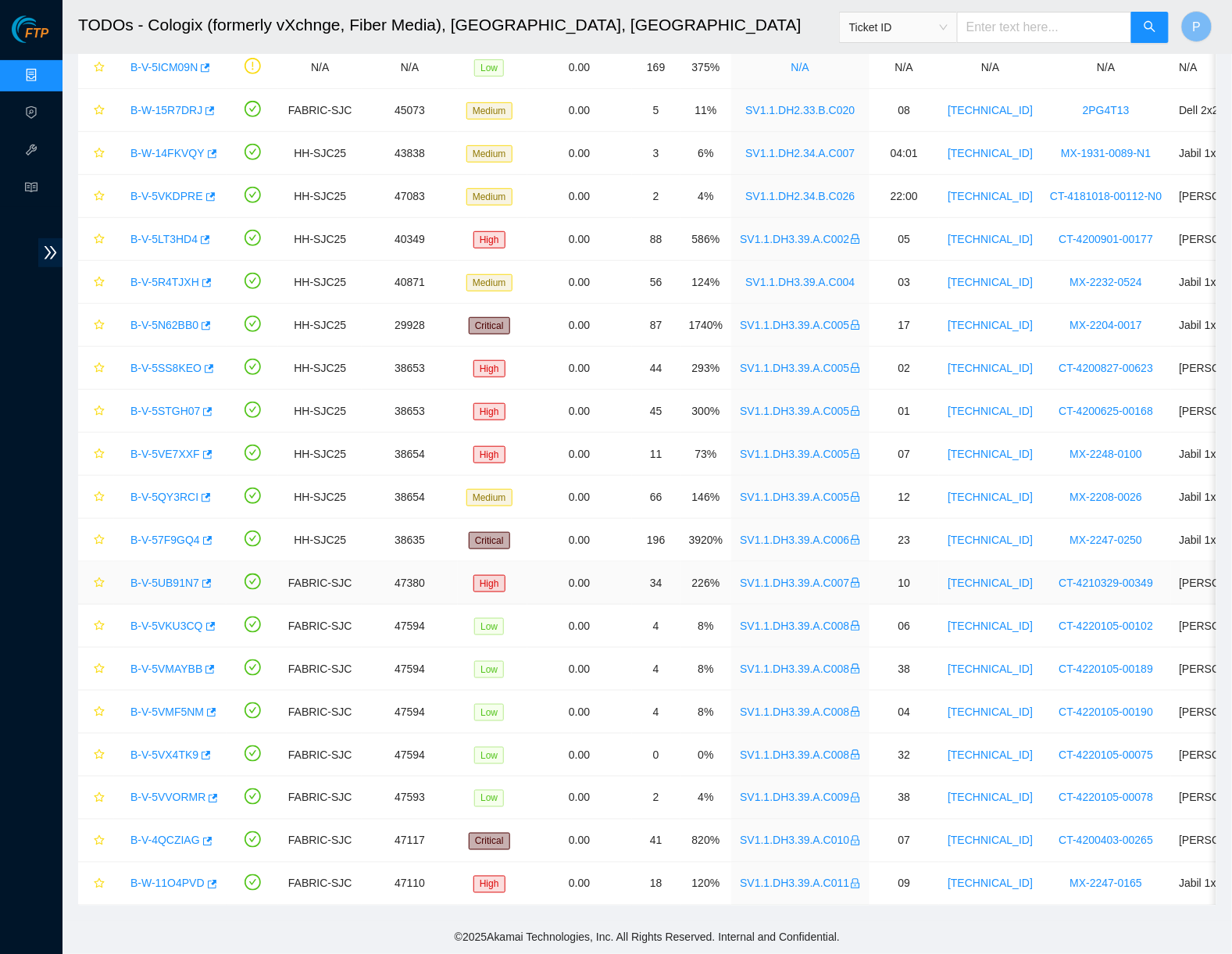
scroll to position [193, 0]
click at [186, 620] on link "B-V-5VKU3CQ" at bounding box center [167, 625] width 73 height 12
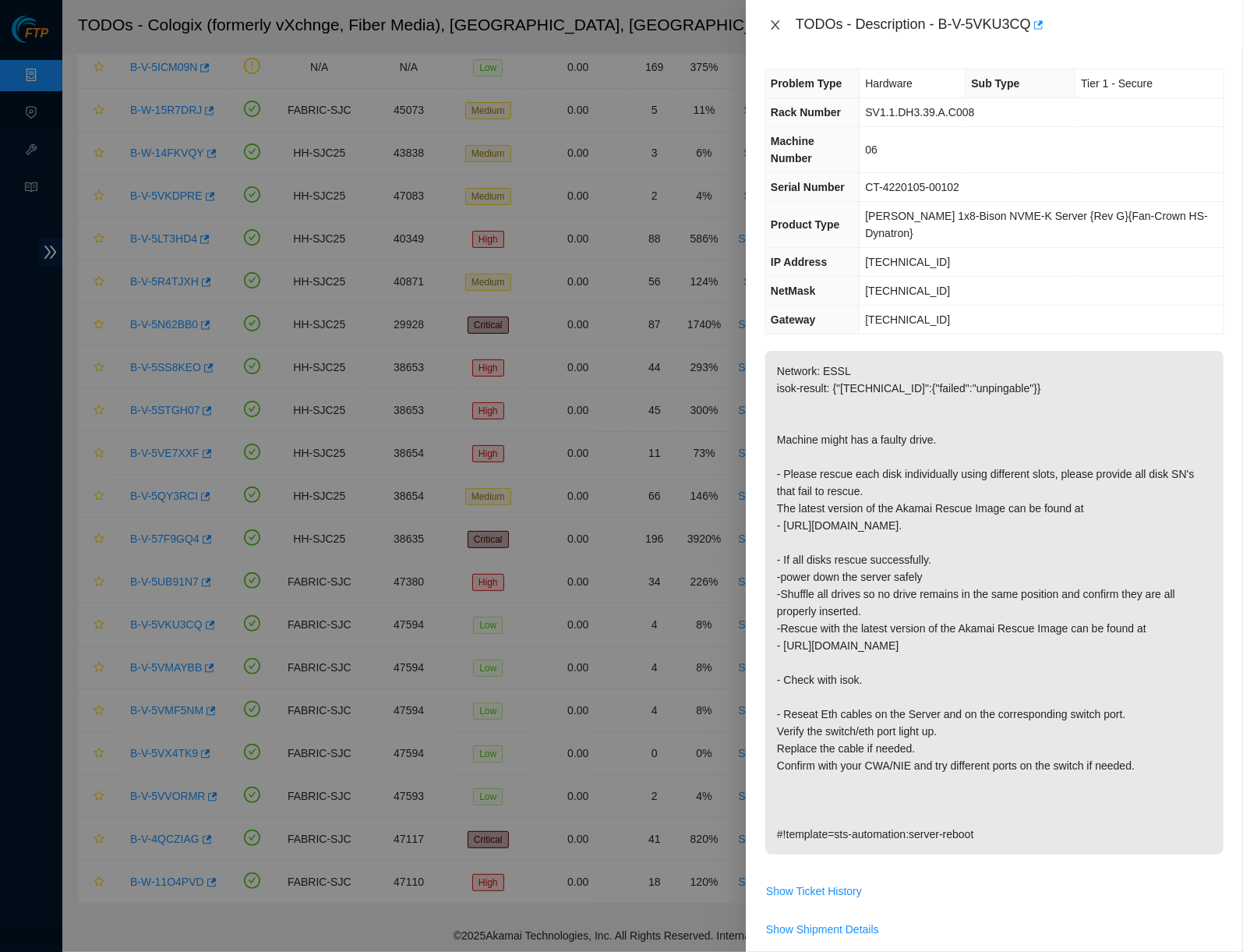
click at [768, 19] on button "Close" at bounding box center [774, 25] width 21 height 15
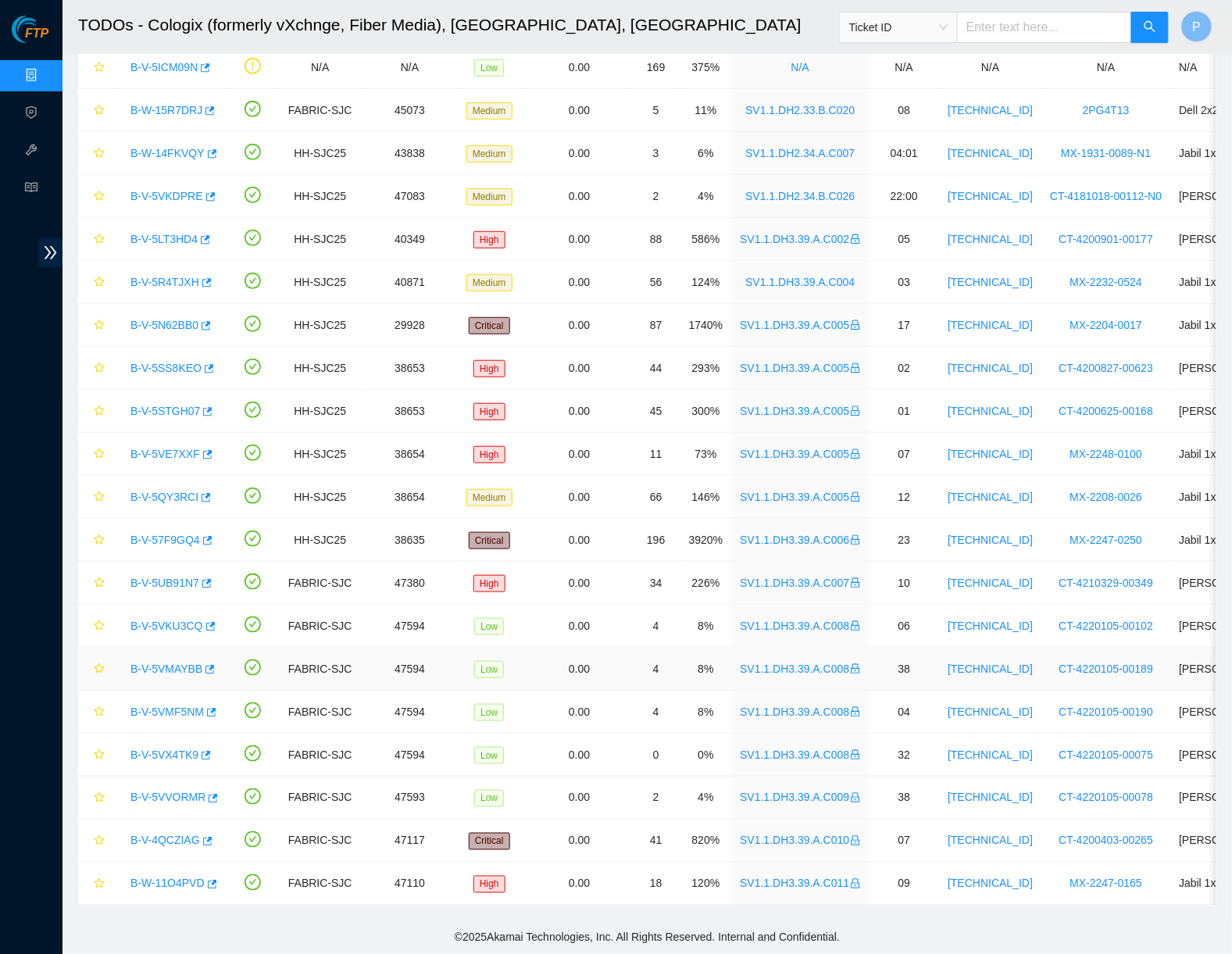
click at [165, 662] on link "B-V-5VMAYBB" at bounding box center [166, 668] width 72 height 12
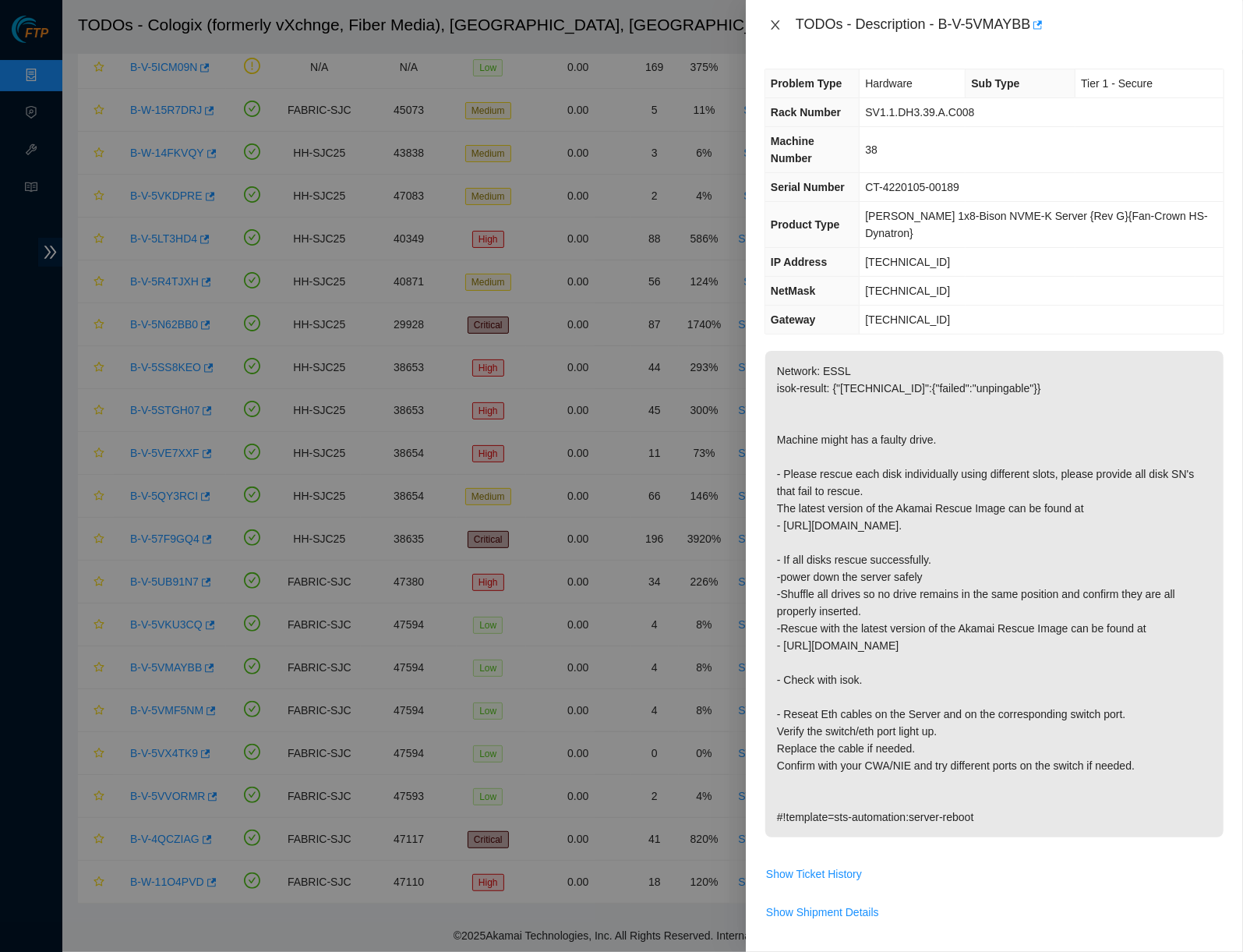
click at [772, 21] on icon "close" at bounding box center [774, 24] width 12 height 12
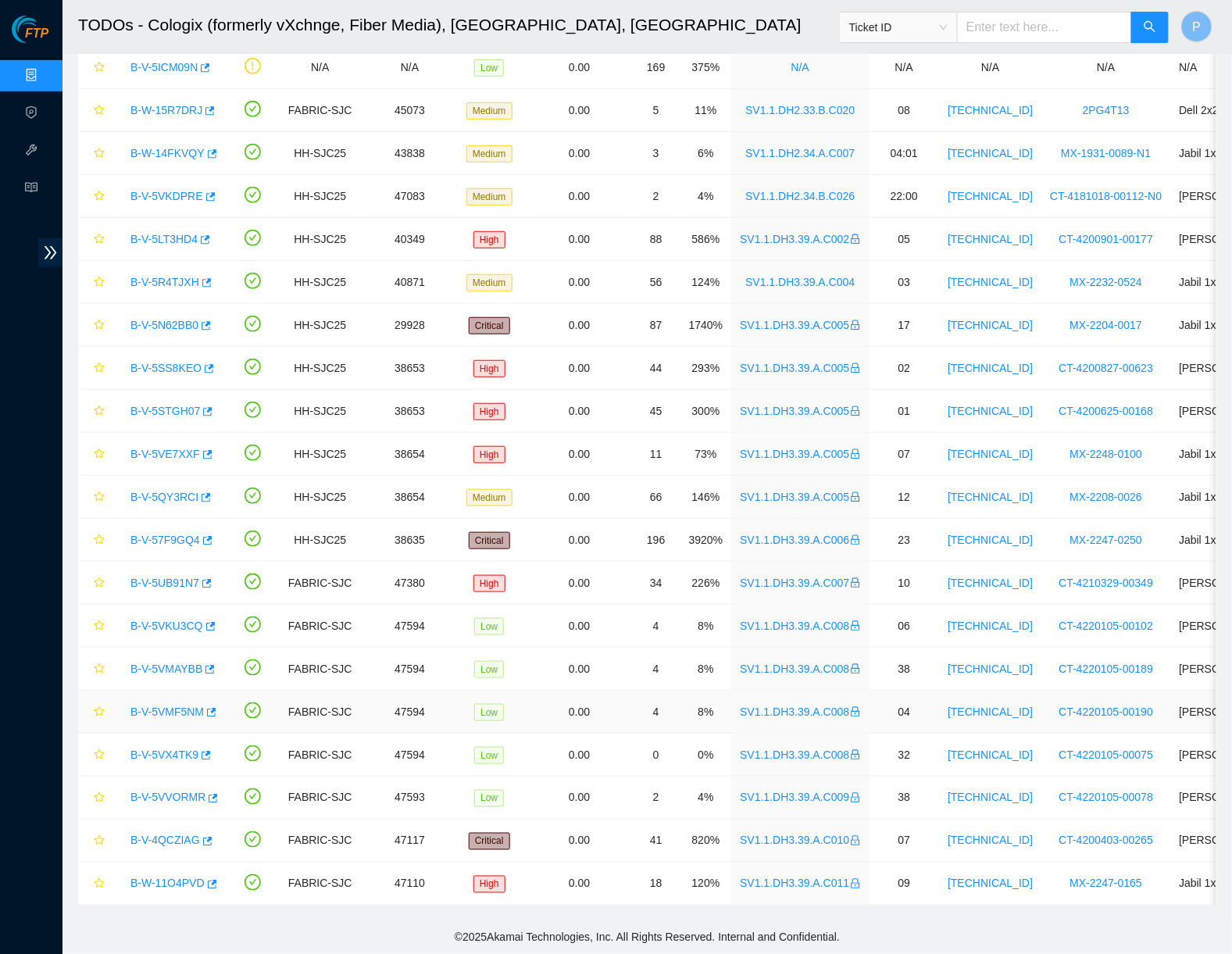
click at [158, 705] on link "B-V-5VMF5NM" at bounding box center [167, 711] width 74 height 12
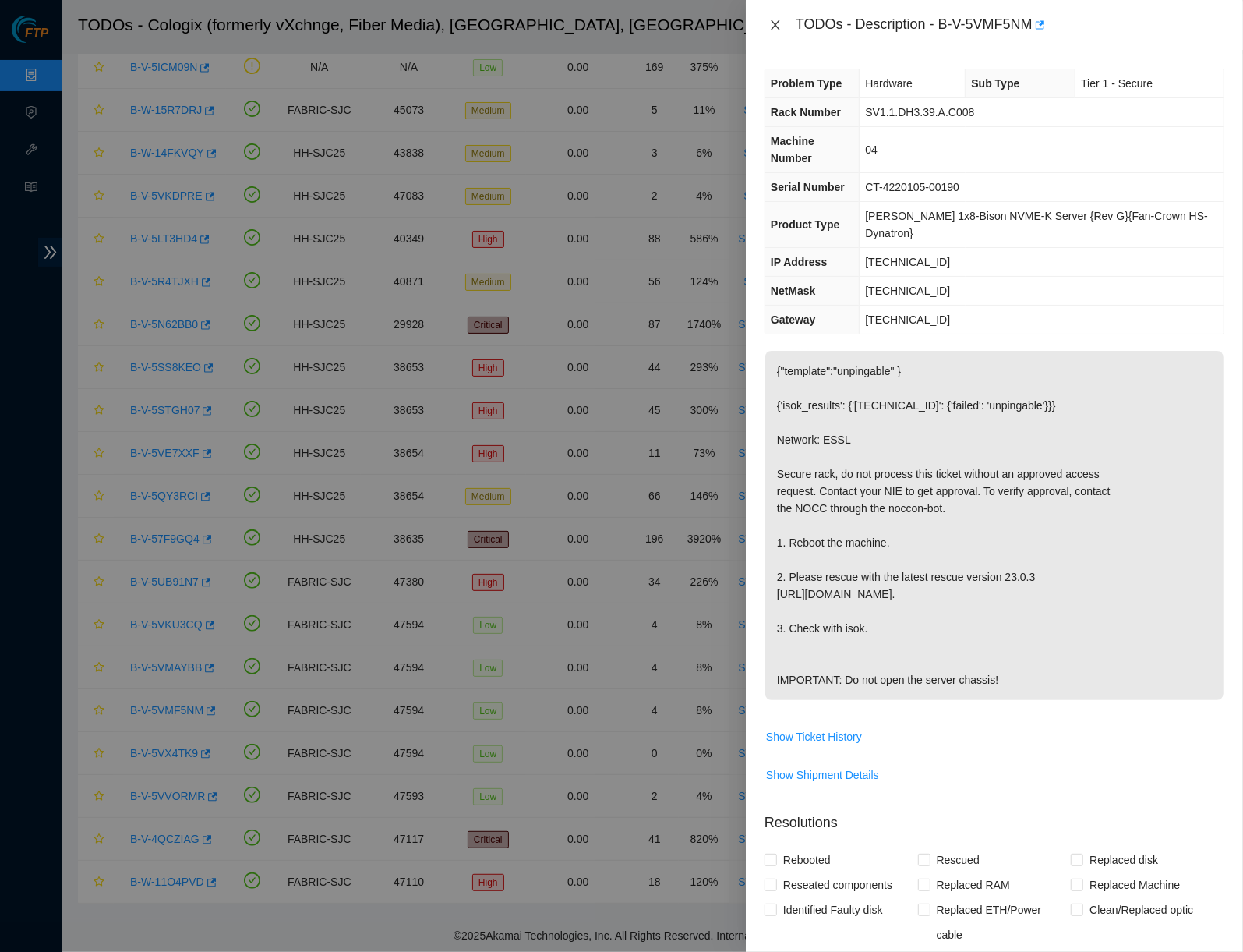
click at [781, 30] on icon "close" at bounding box center [774, 24] width 12 height 12
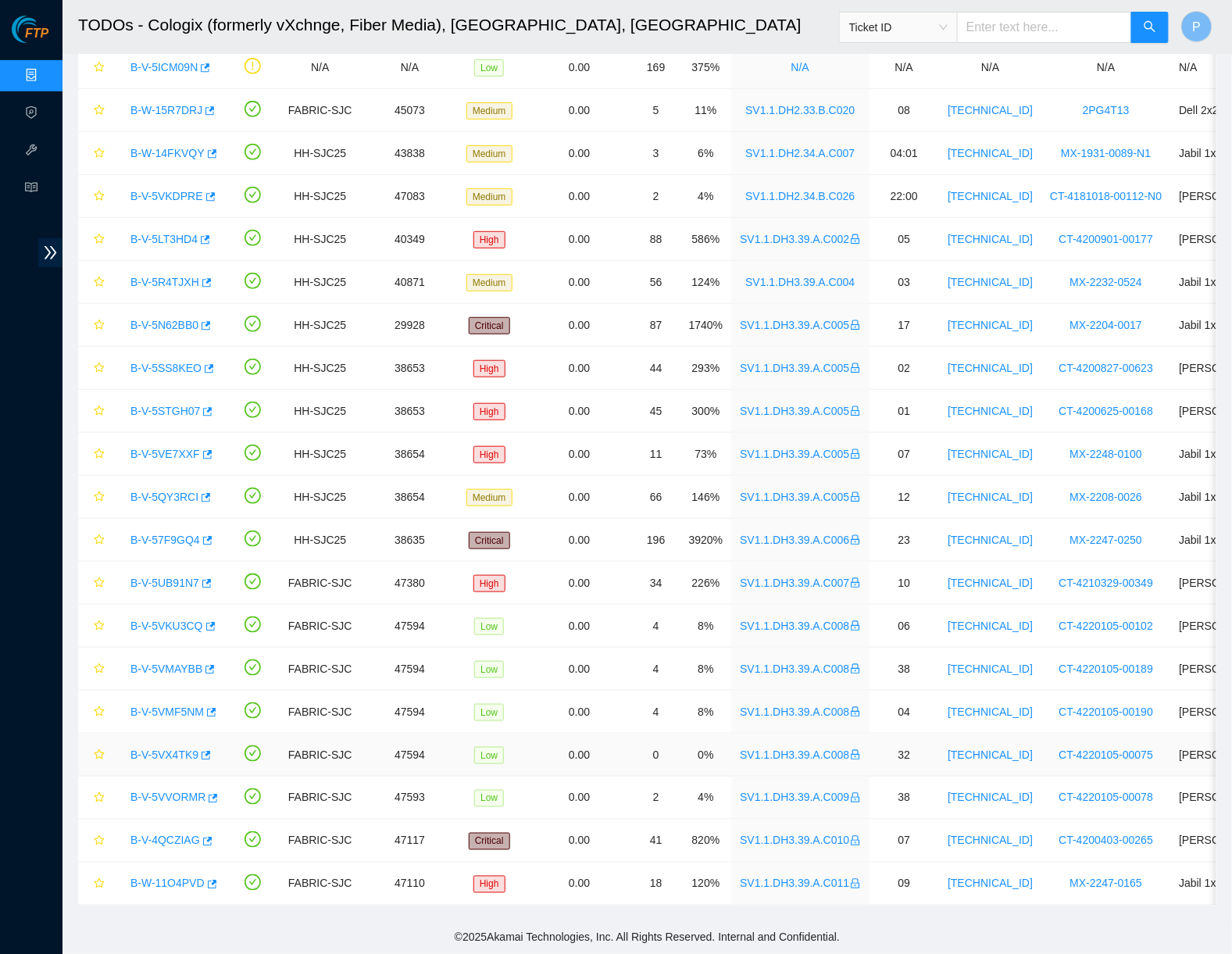
click at [181, 748] on link "B-V-5VX4TK9" at bounding box center [164, 754] width 68 height 12
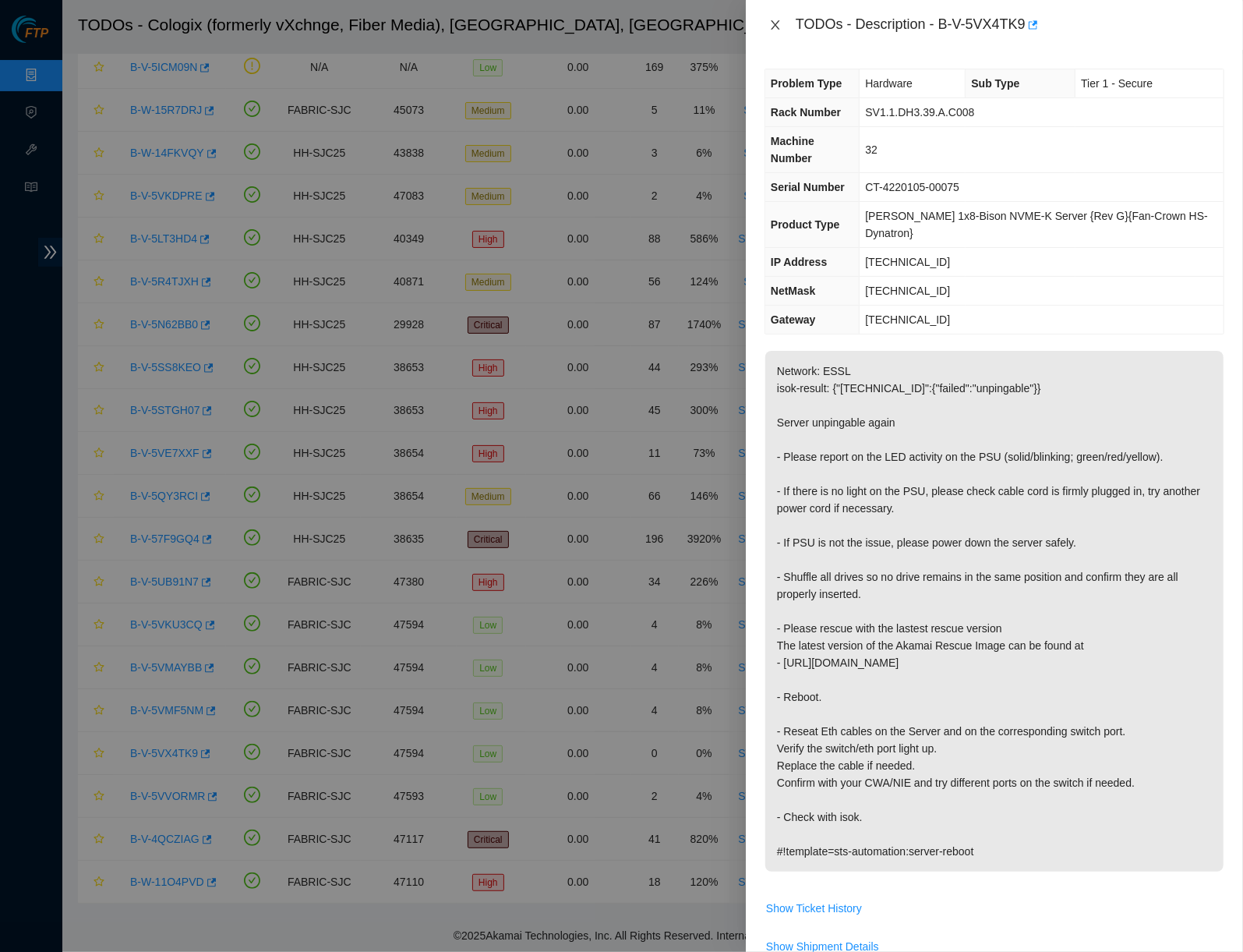
click at [776, 21] on icon "close" at bounding box center [774, 24] width 12 height 12
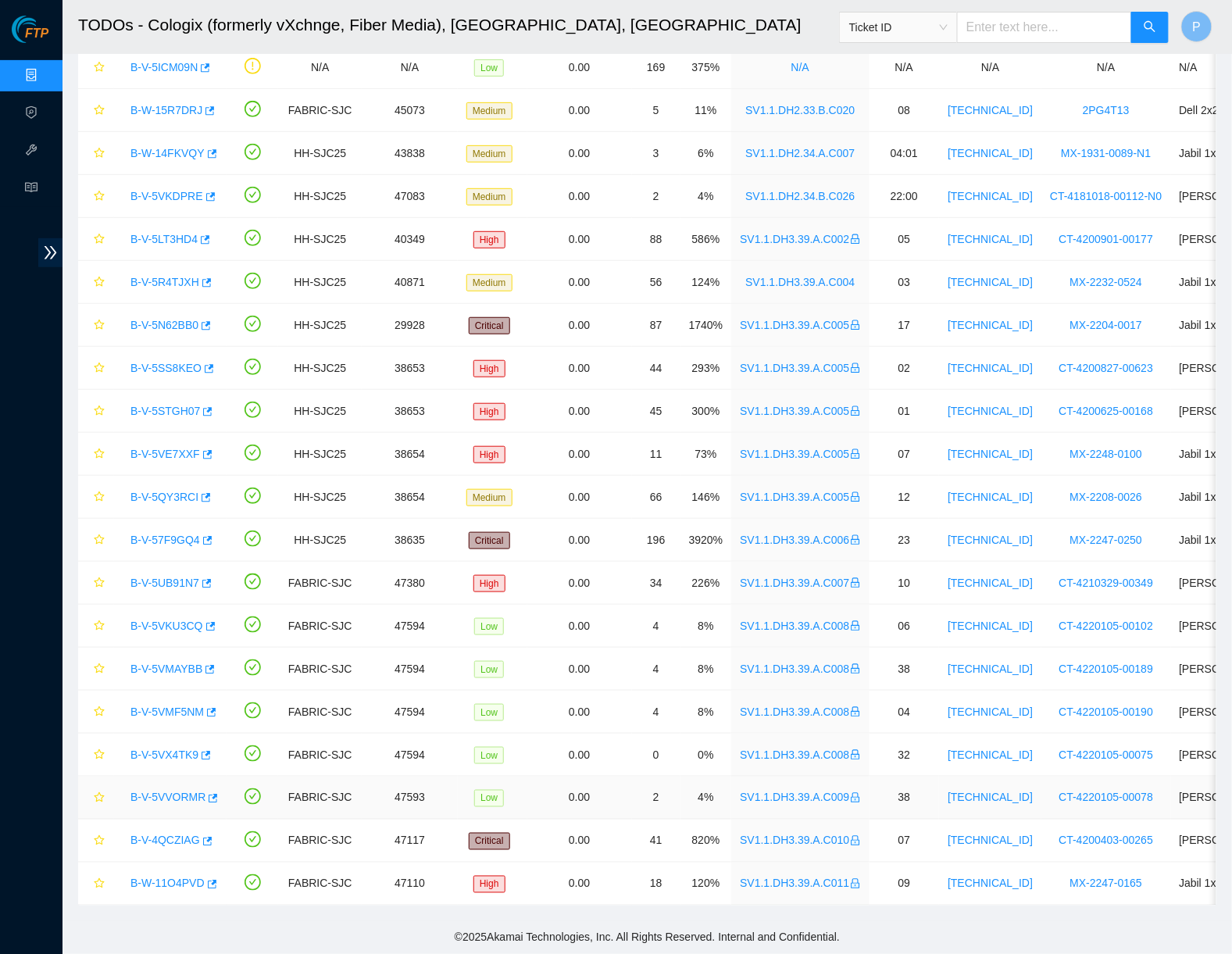
click at [164, 791] on link "B-V-5VVORMR" at bounding box center [168, 797] width 75 height 12
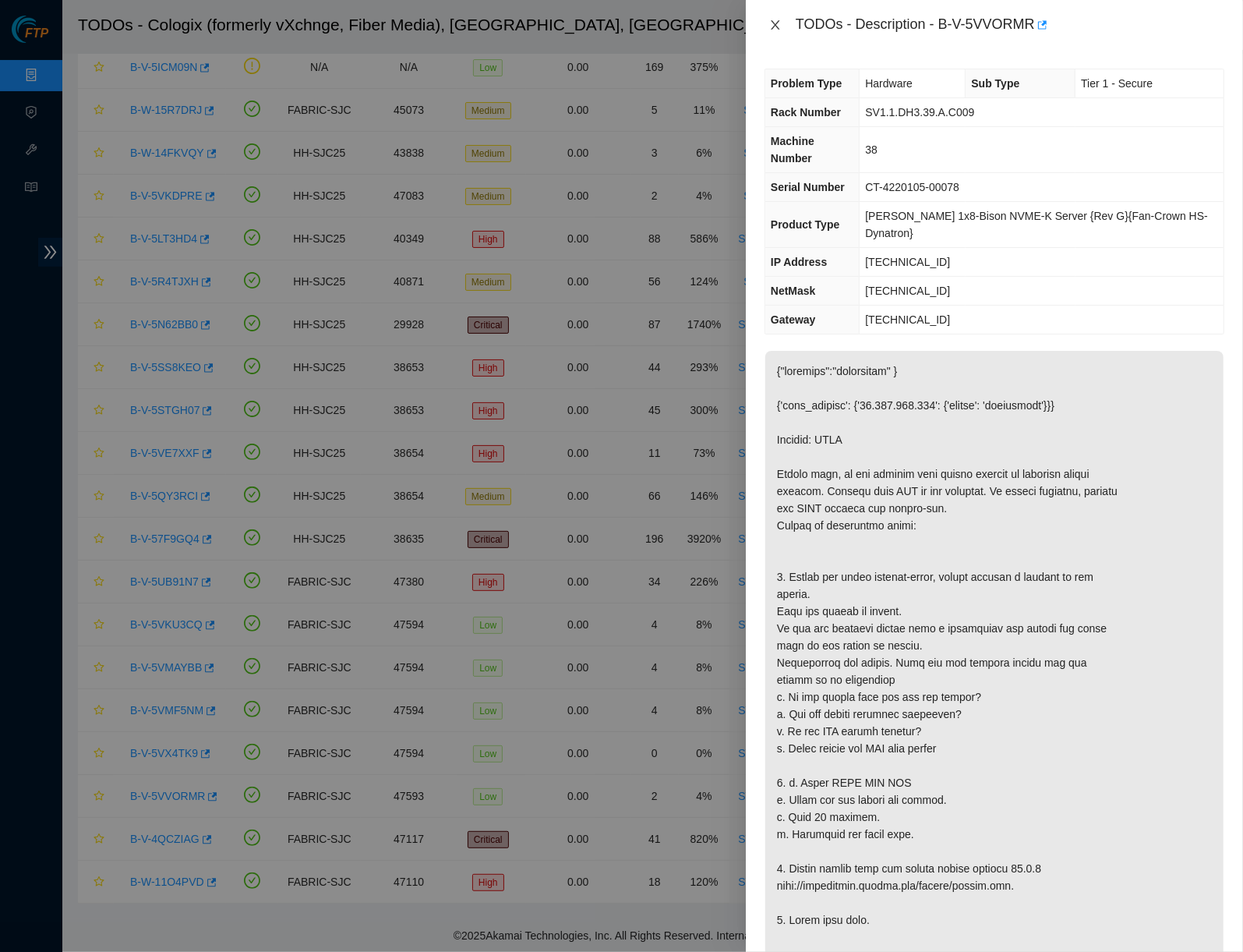
click at [777, 22] on icon "close" at bounding box center [774, 25] width 8 height 9
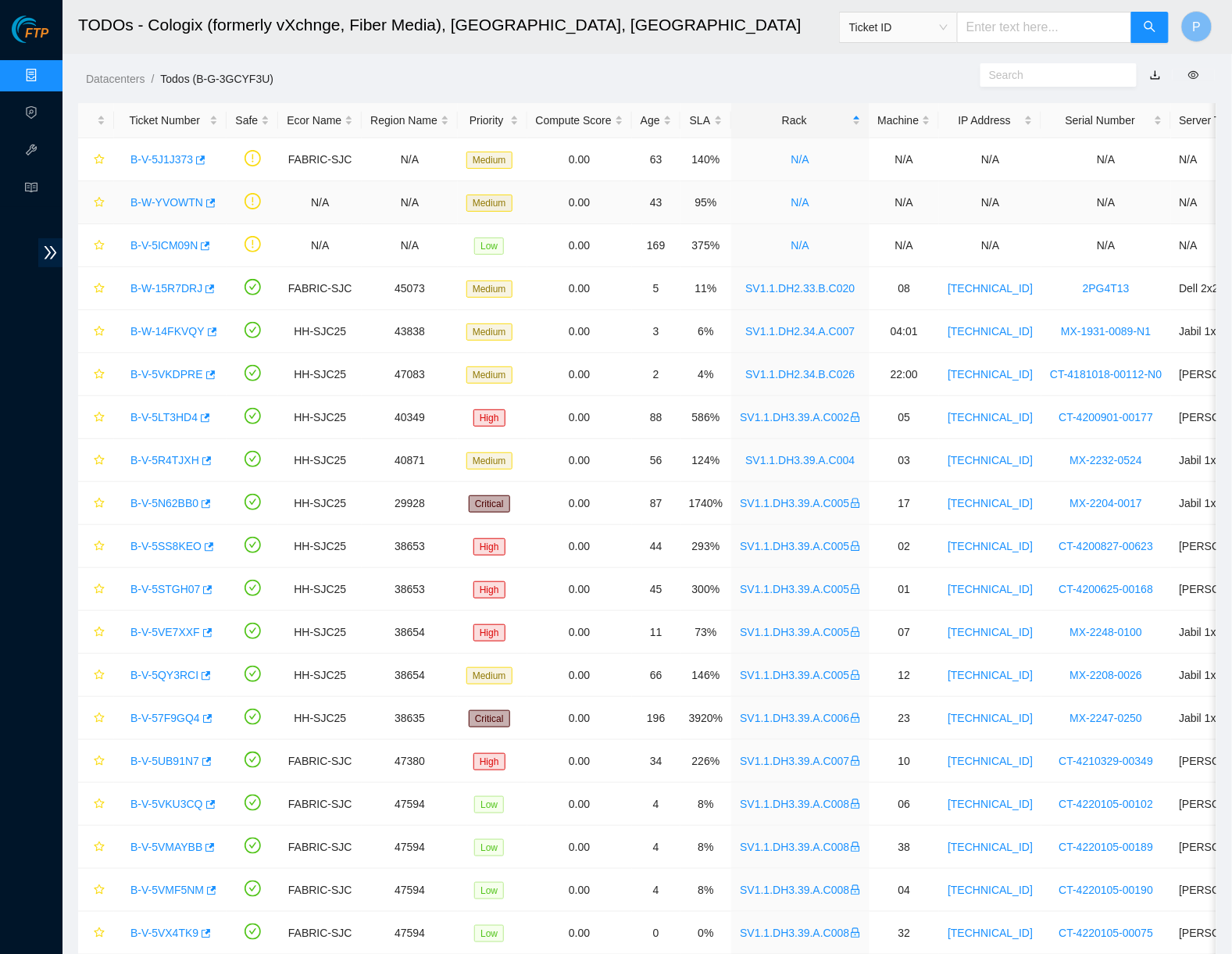
scroll to position [0, 0]
click at [278, 686] on td at bounding box center [252, 675] width 51 height 43
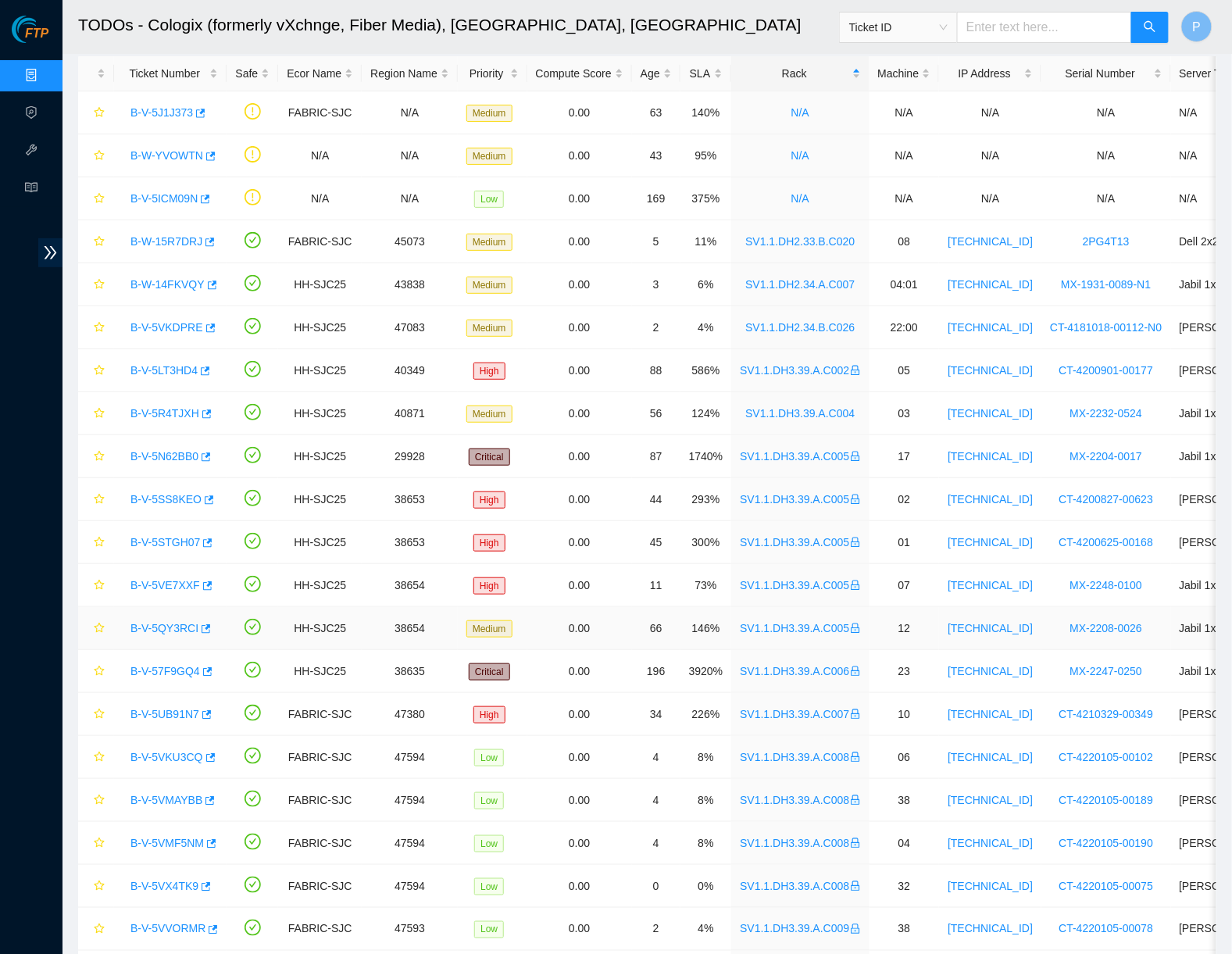
scroll to position [75, 0]
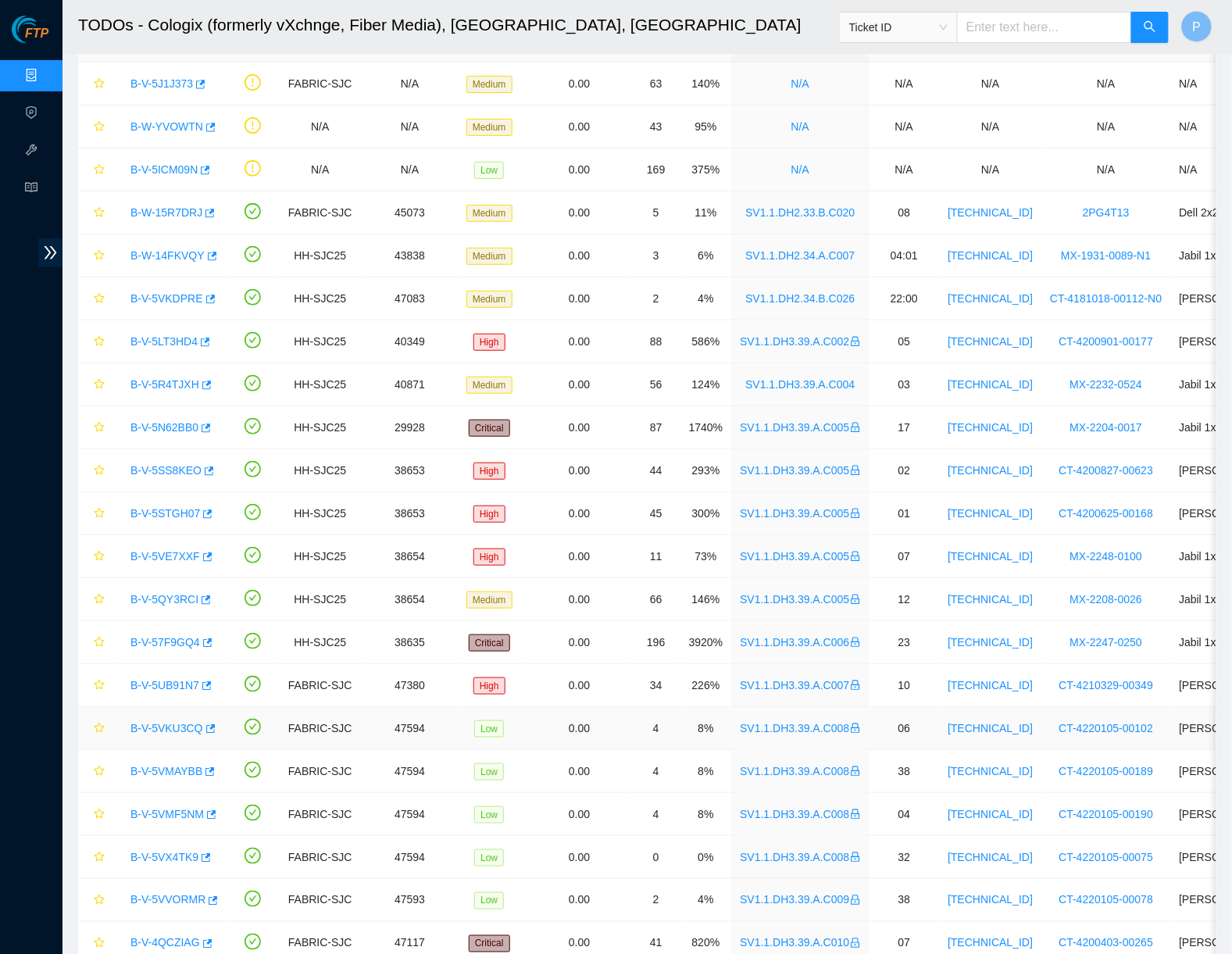
click at [170, 725] on link "B-V-5VKU3CQ" at bounding box center [167, 728] width 73 height 12
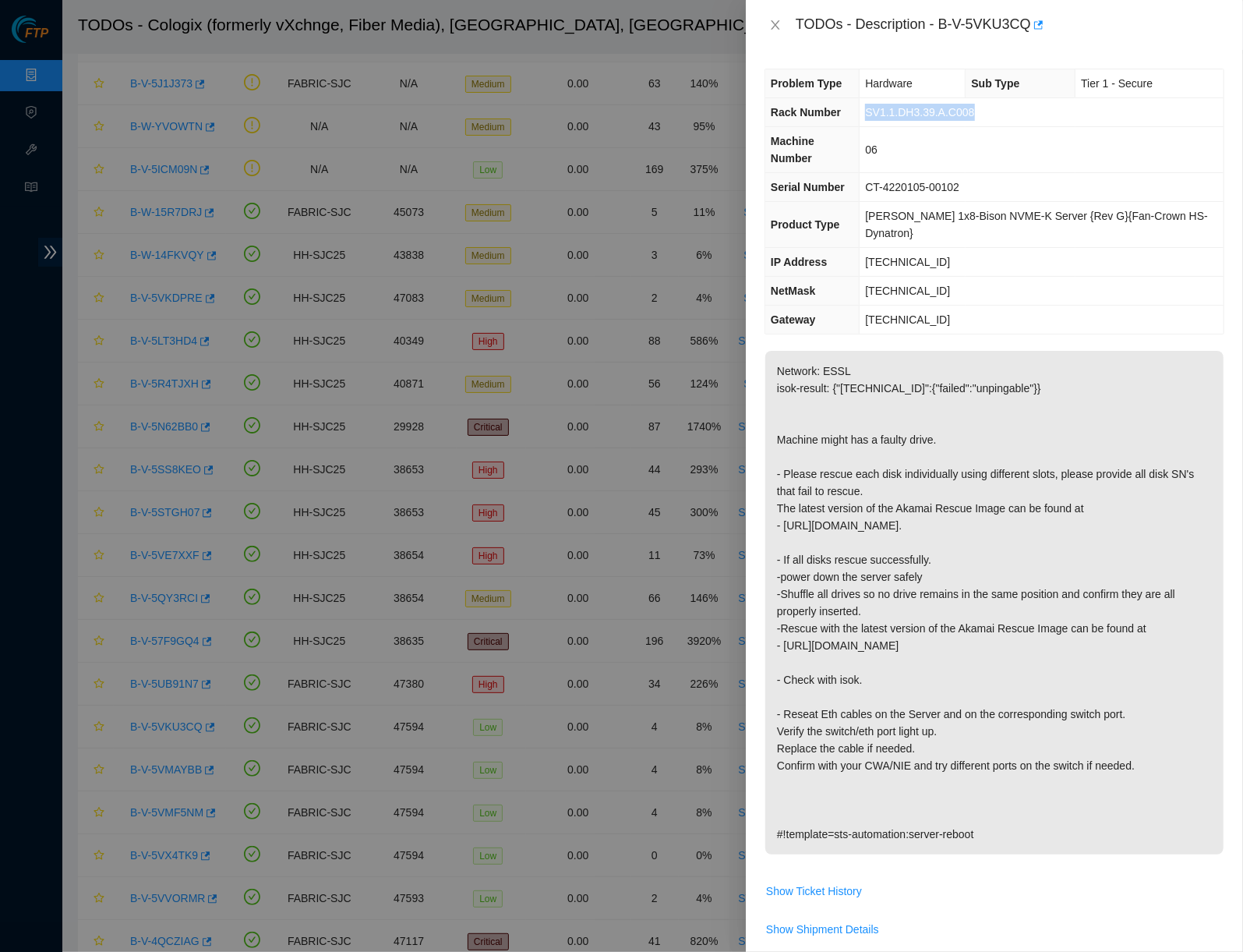
drag, startPoint x: 1006, startPoint y: 108, endPoint x: 866, endPoint y: 108, distance: 140.0
click at [866, 108] on td "SV1.1.DH3.39.A.C008" at bounding box center [1041, 112] width 364 height 29
copy span "SV1.1.DH3.39.A.C008"
click at [872, 173] on td "CT-4220105-00102" at bounding box center [1041, 187] width 364 height 29
click at [775, 21] on icon "close" at bounding box center [774, 24] width 12 height 12
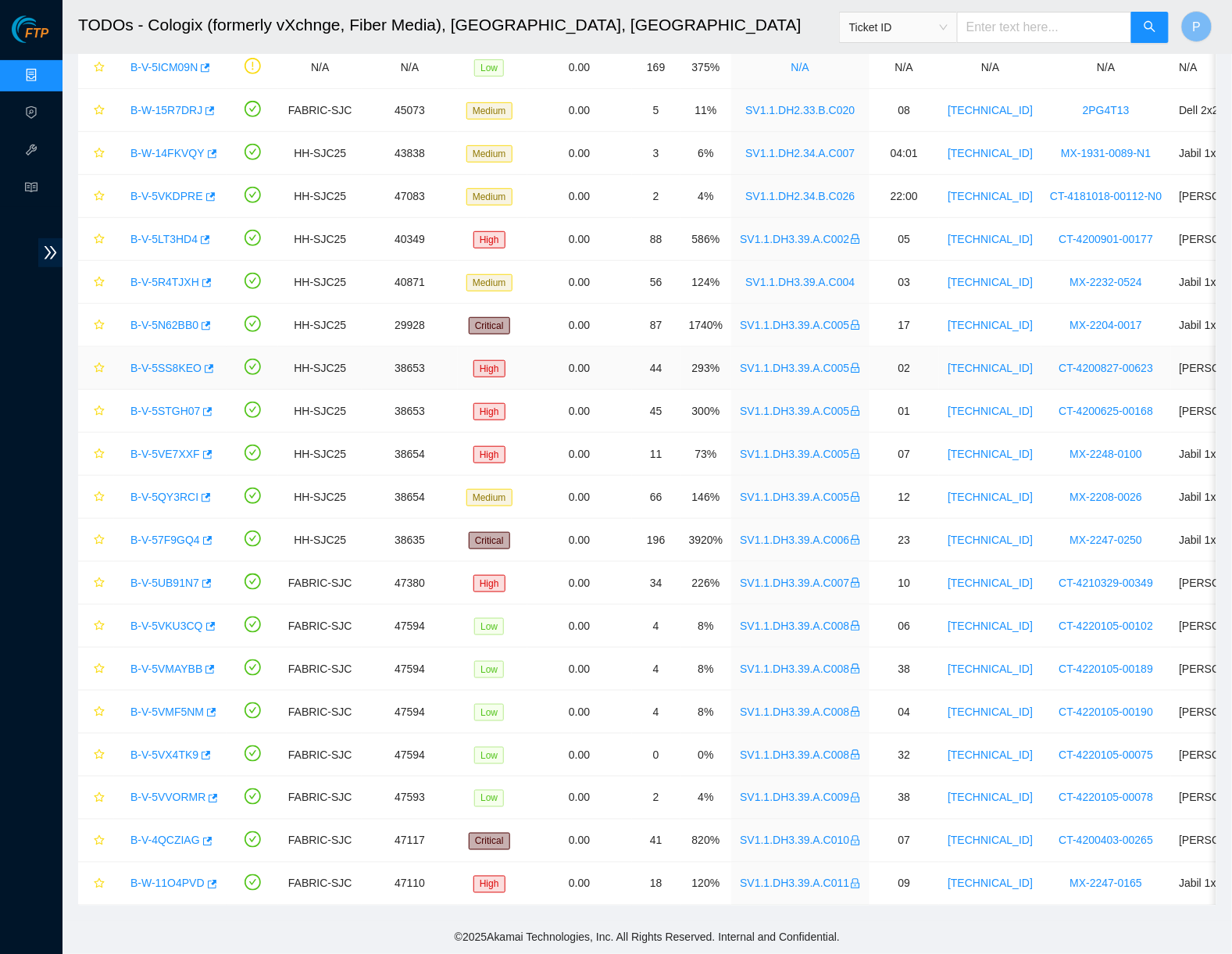
scroll to position [0, 0]
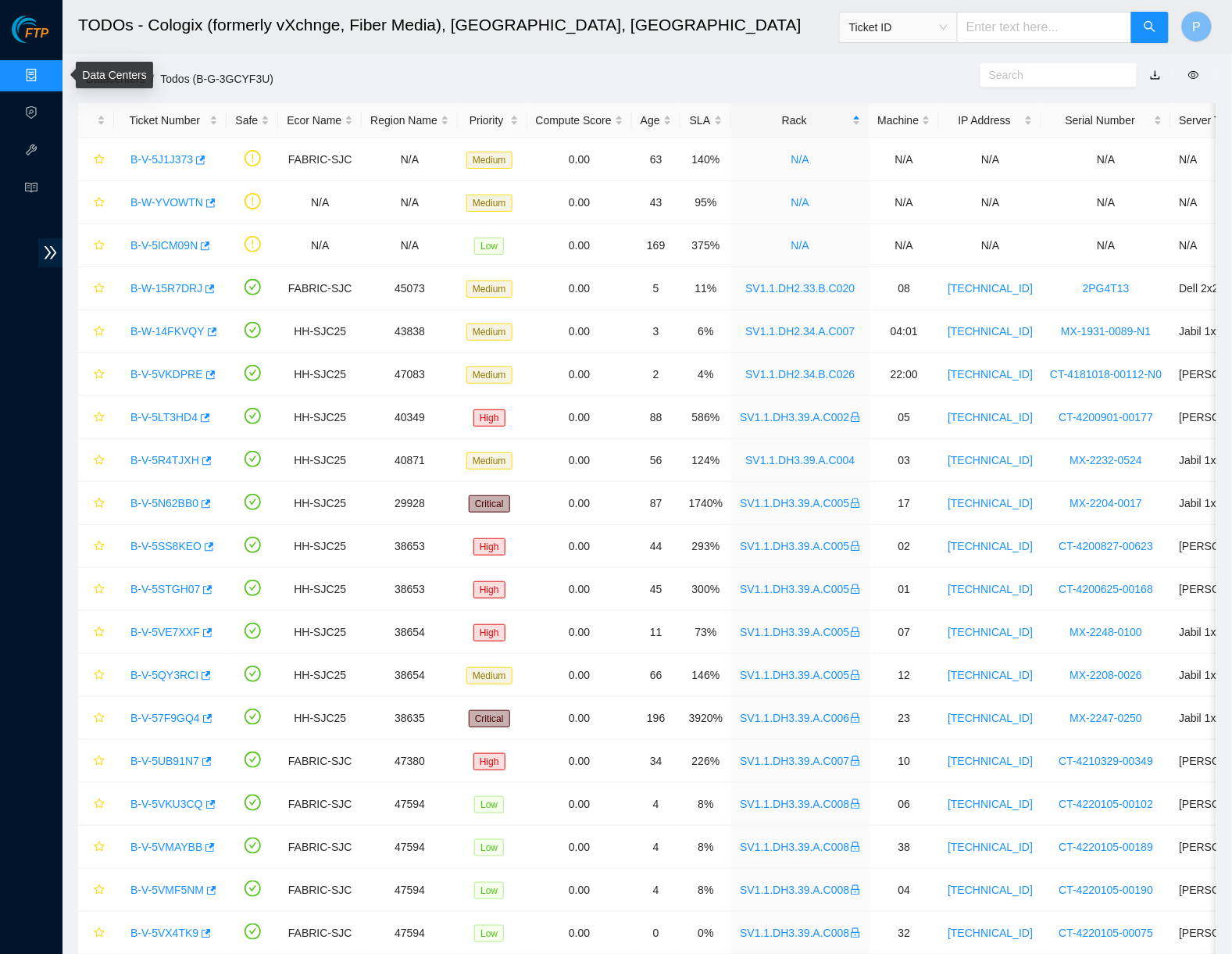
click at [46, 70] on link "Data Centers" at bounding box center [77, 75] width 64 height 12
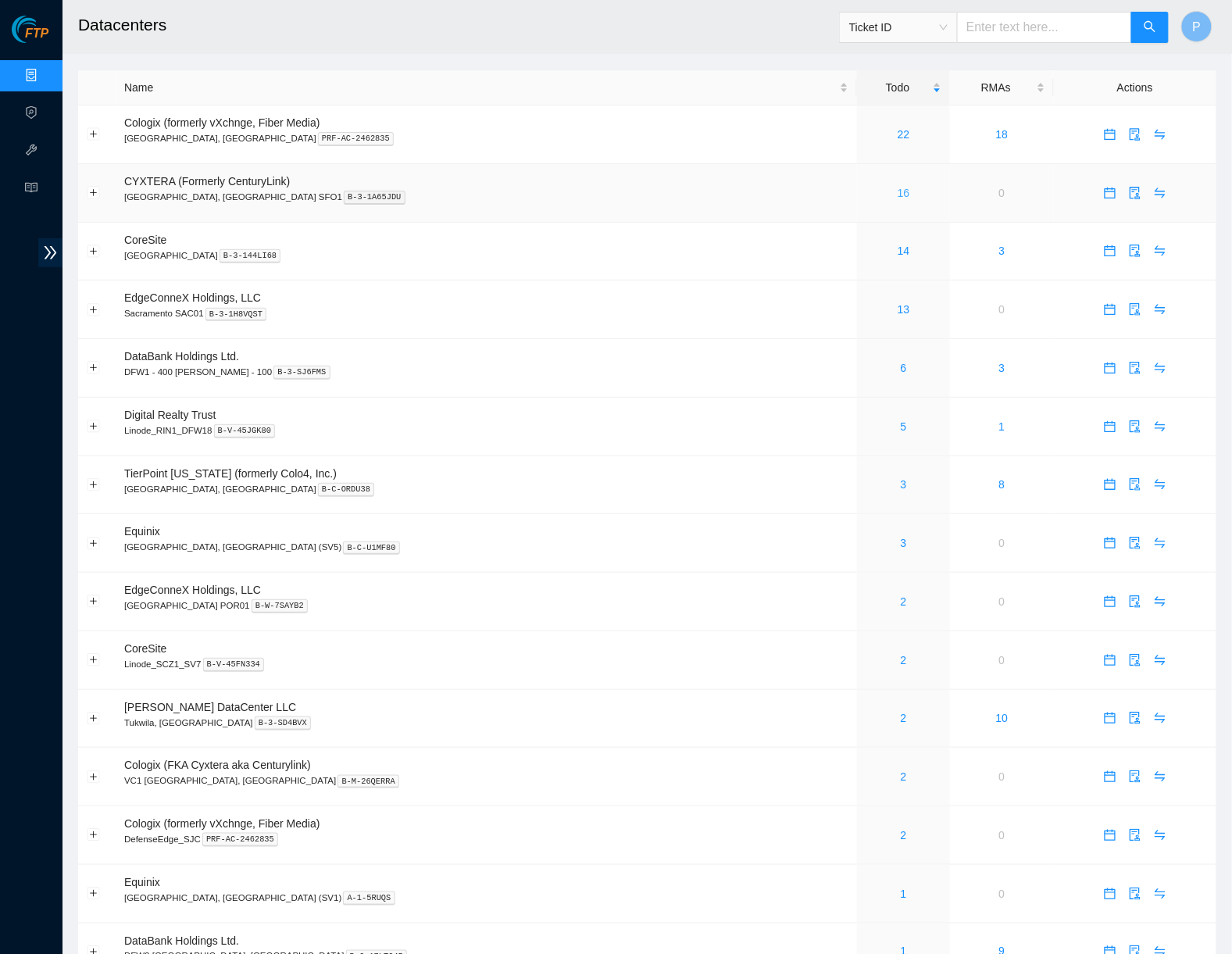
click at [897, 191] on link "16" at bounding box center [903, 192] width 12 height 12
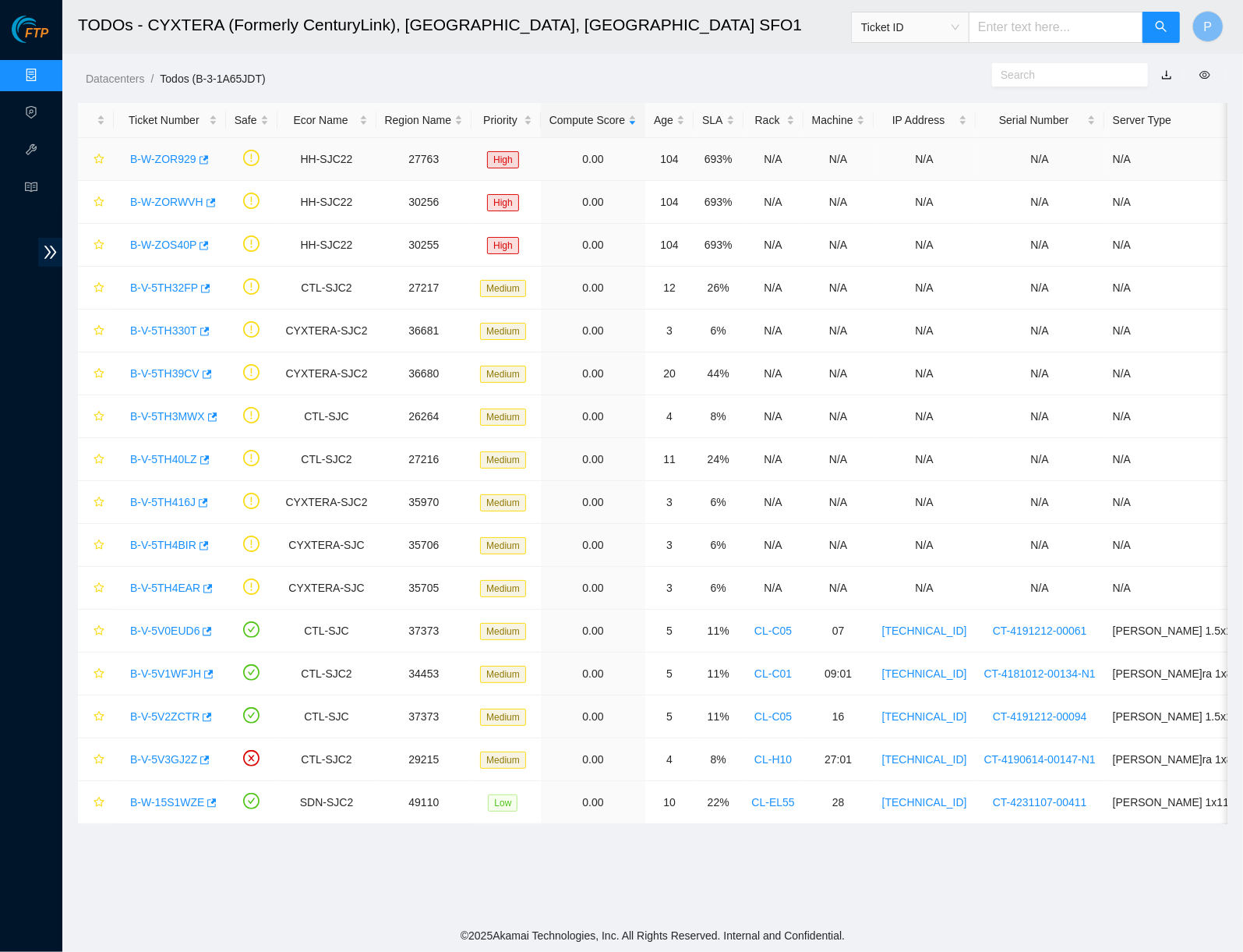
click at [139, 157] on link "B-W-ZOR929" at bounding box center [163, 158] width 66 height 12
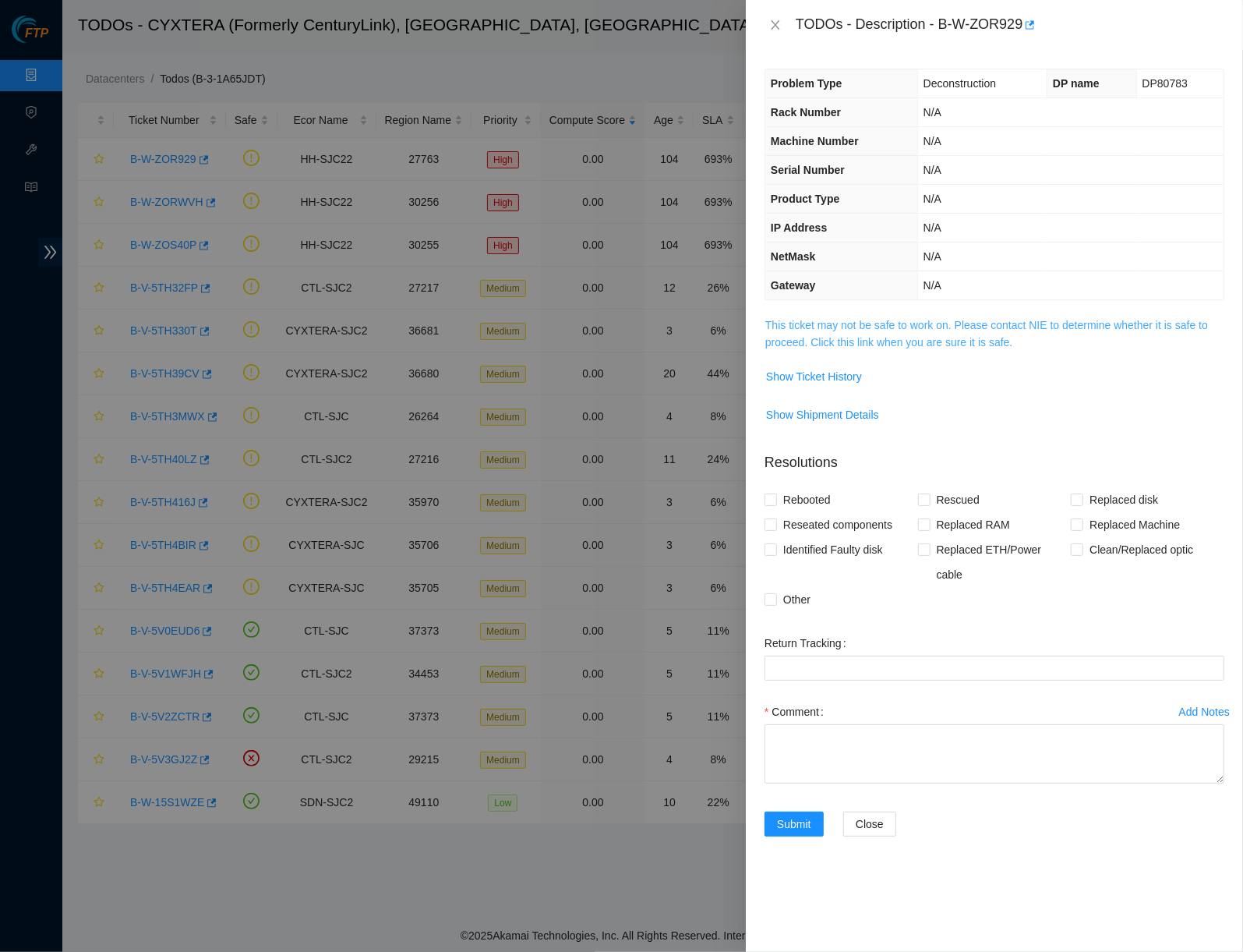
click at [894, 325] on link "This ticket may not be safe to work on. Please contact NIE to determine whether…" at bounding box center [986, 334] width 443 height 30
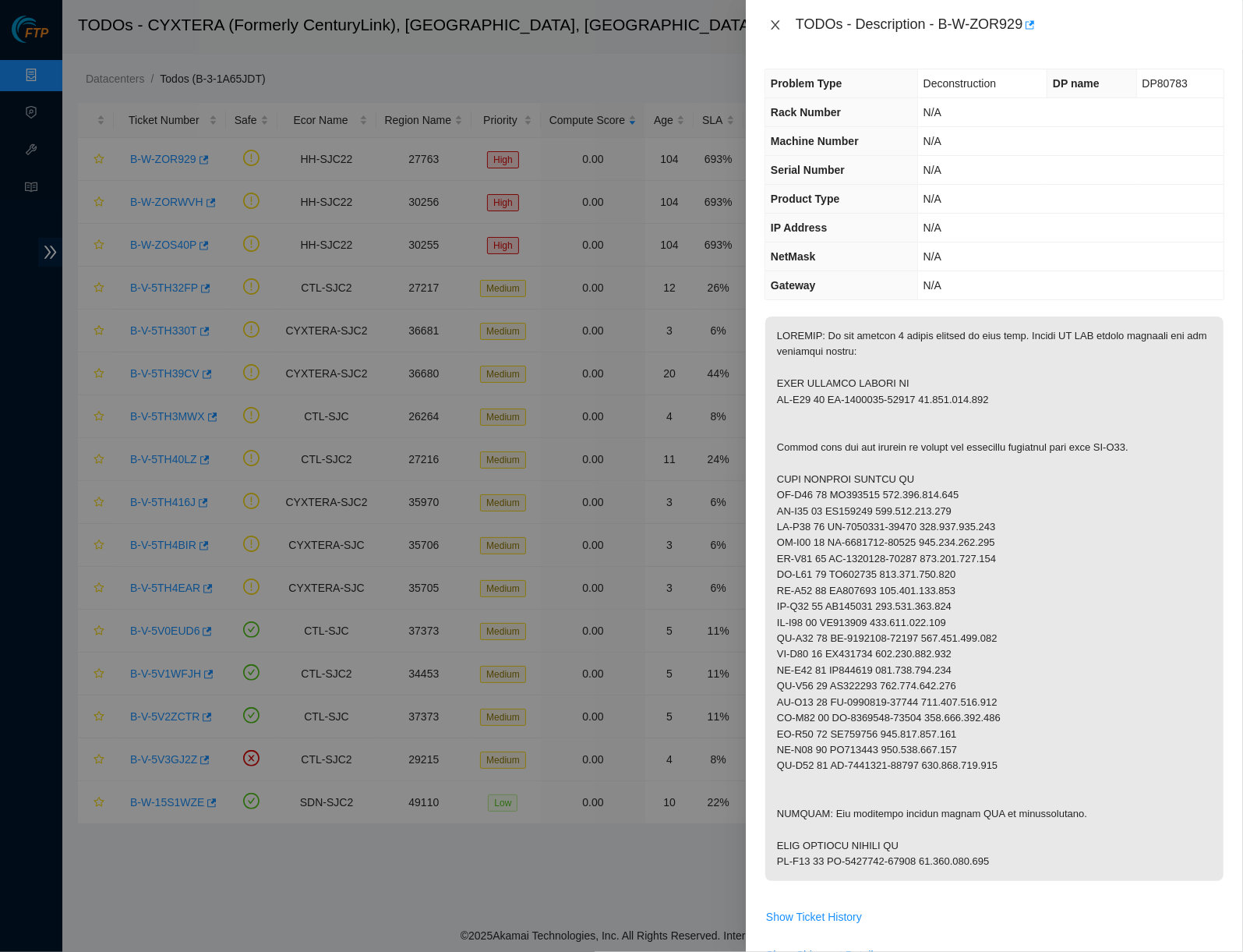
click at [775, 32] on button "Close" at bounding box center [774, 25] width 21 height 15
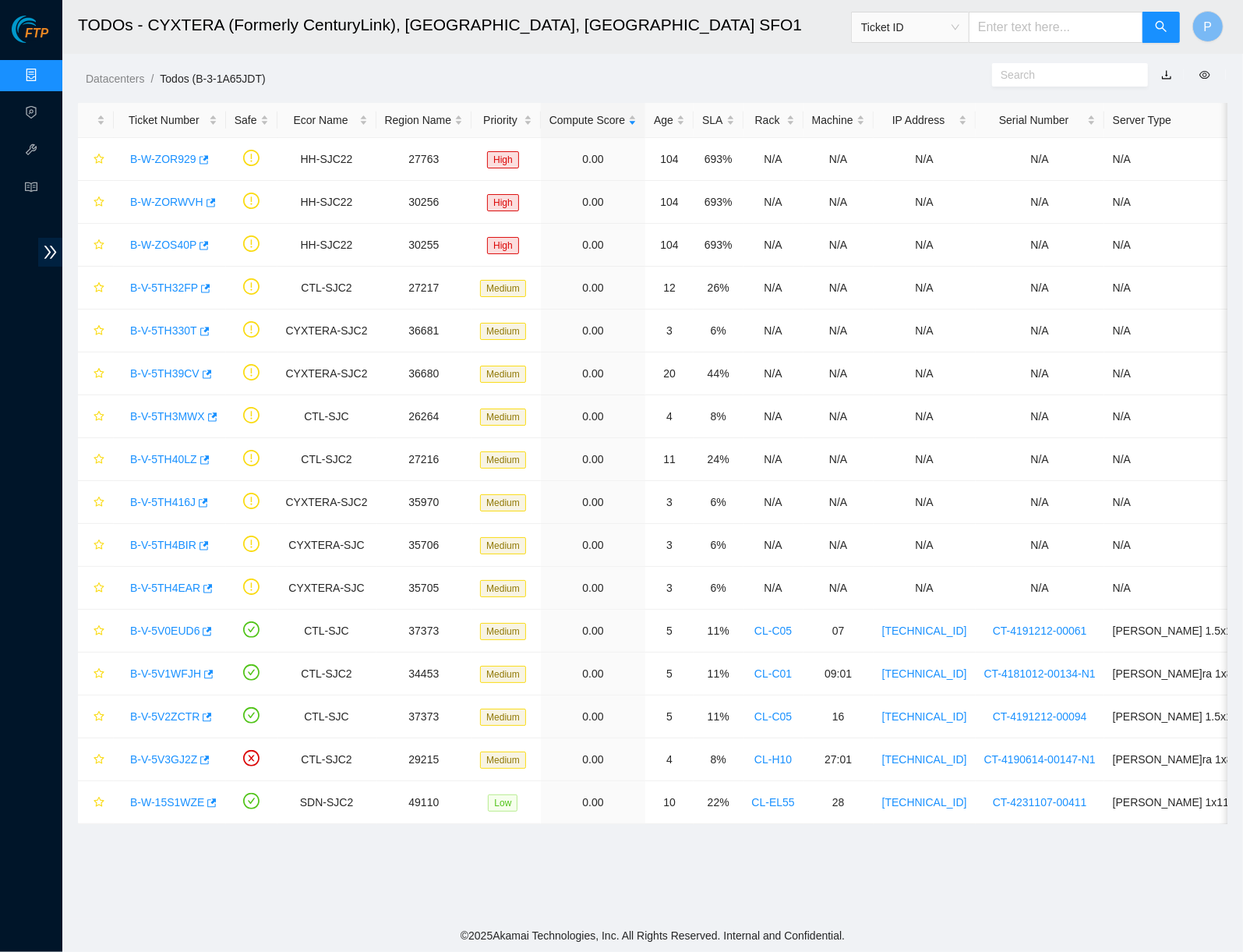
click at [46, 77] on link "Data Centers" at bounding box center [77, 75] width 64 height 12
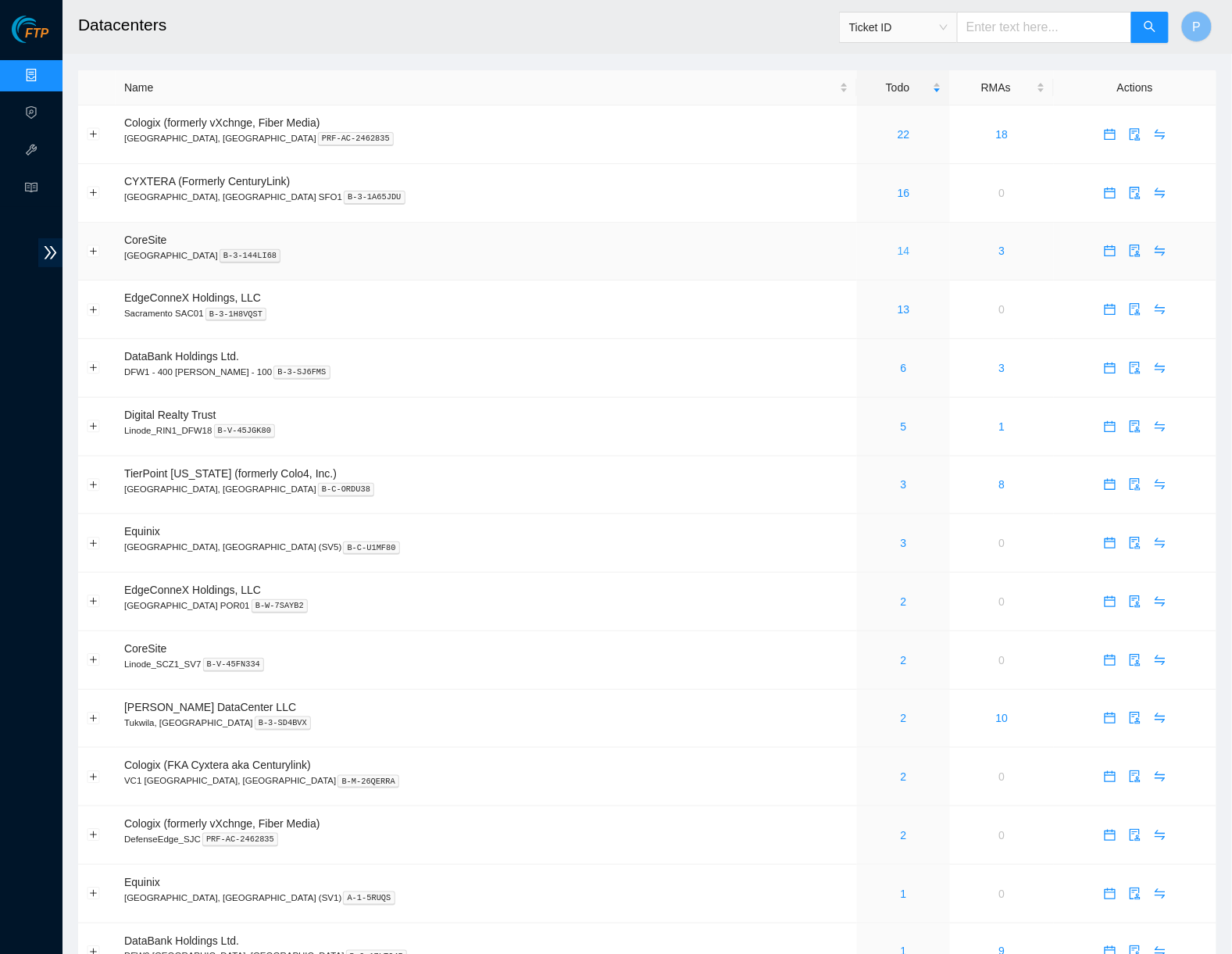
click at [897, 244] on link "14" at bounding box center [903, 250] width 12 height 12
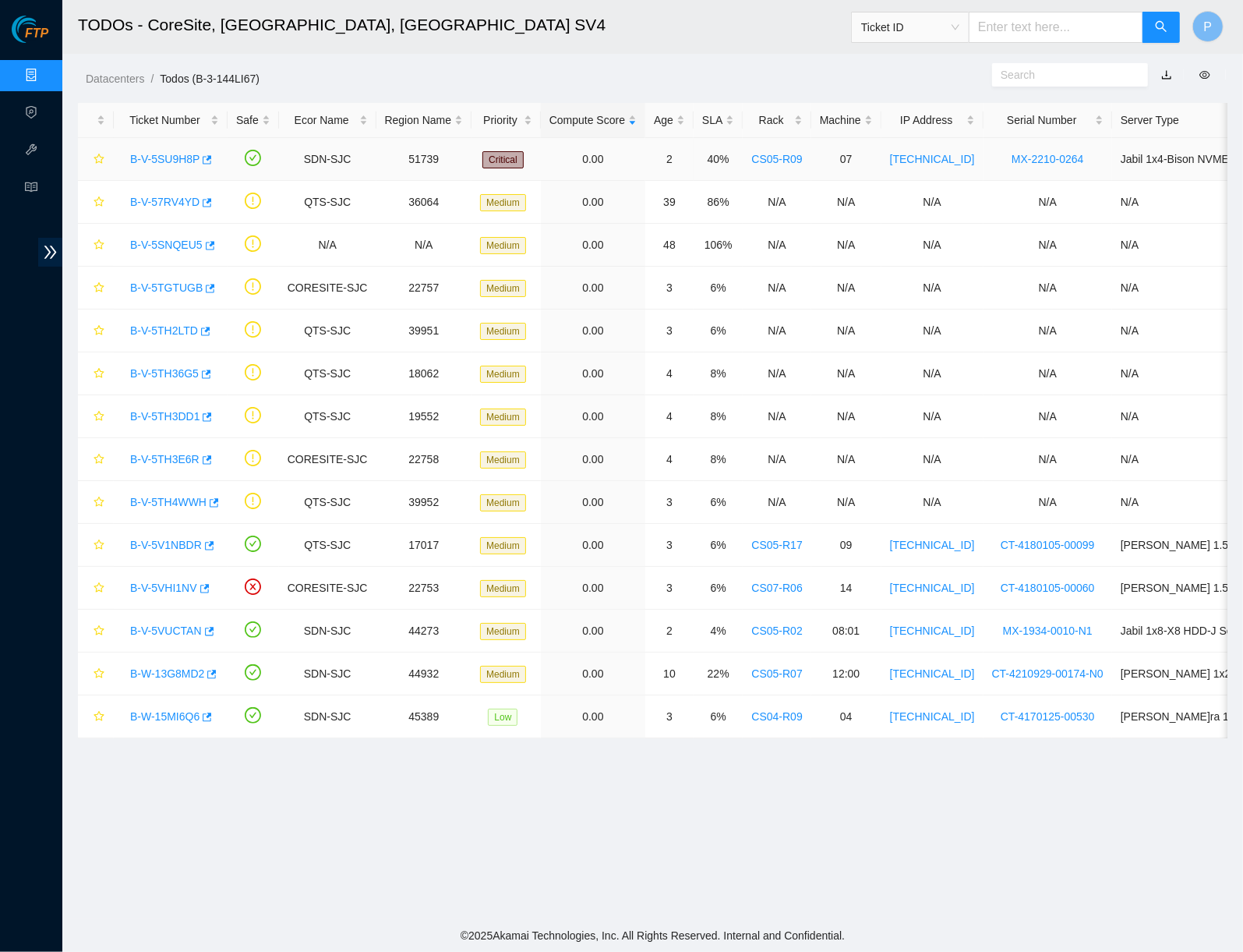
click at [157, 152] on link "B-V-5SU9H8P" at bounding box center [165, 158] width 70 height 12
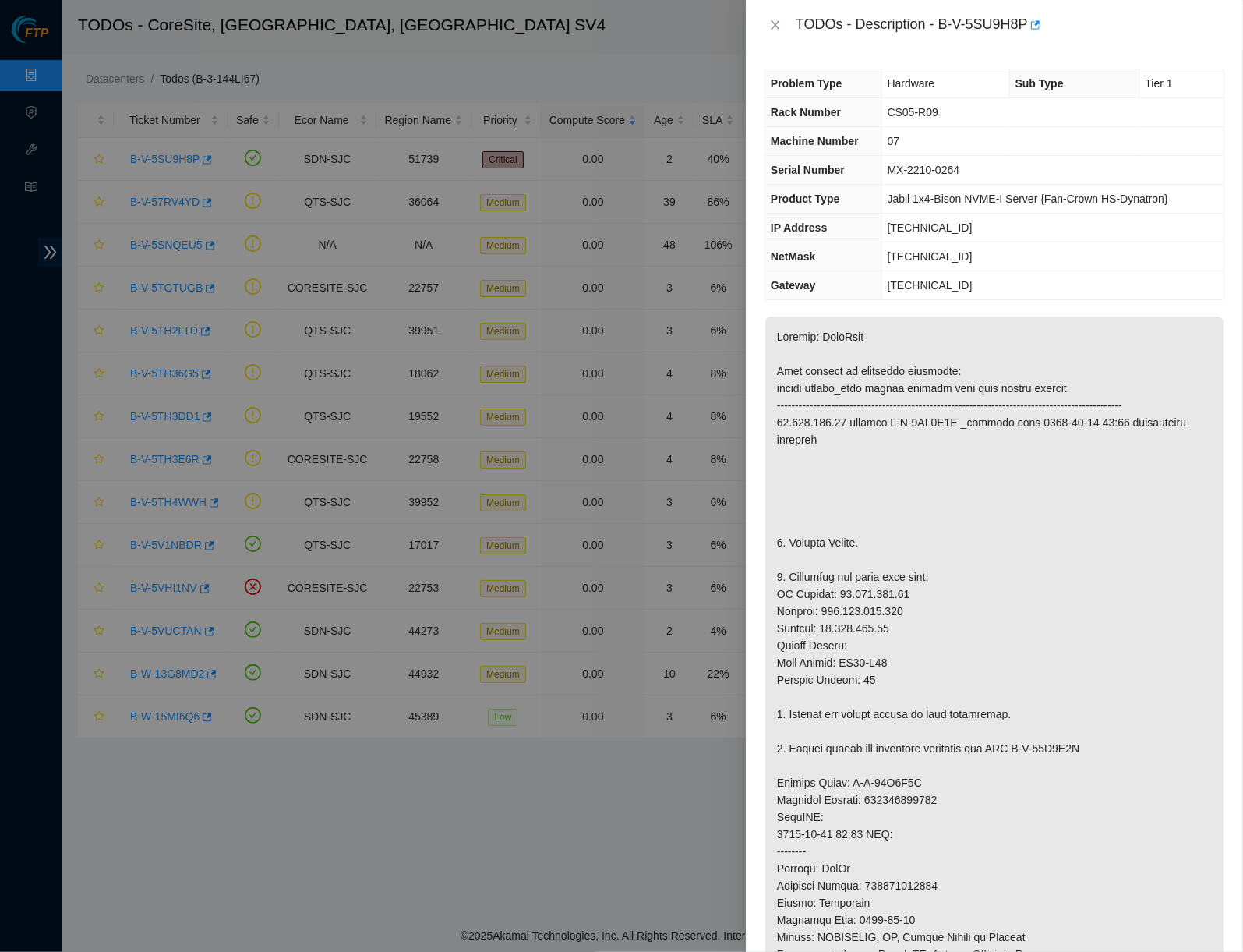
drag, startPoint x: 777, startPoint y: 27, endPoint x: 763, endPoint y: 65, distance: 40.5
click at [777, 27] on icon "close" at bounding box center [774, 25] width 8 height 9
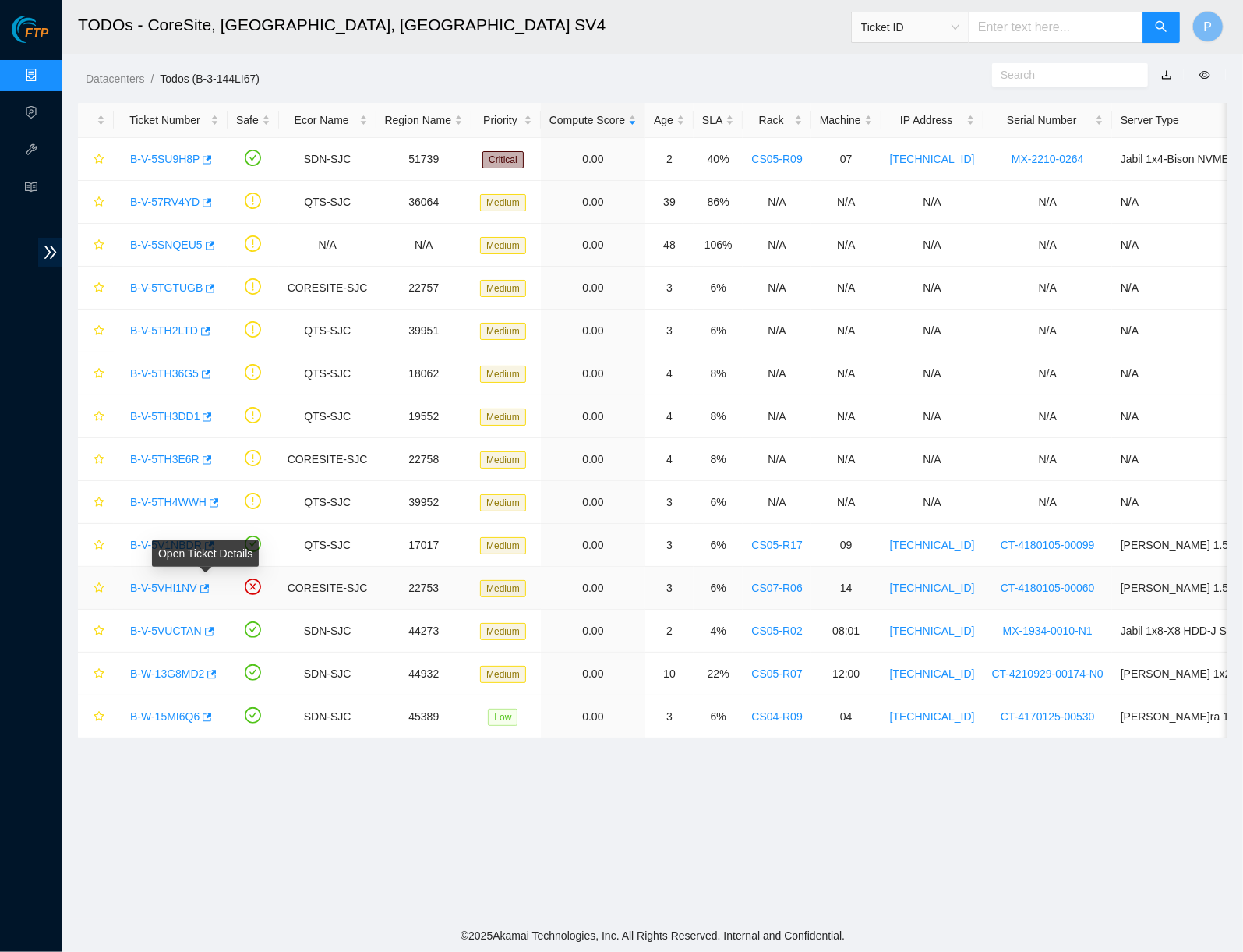
click at [177, 544] on div "Open Ticket Details" at bounding box center [205, 553] width 107 height 27
click at [128, 547] on div "B-V-5V1NBDR" at bounding box center [171, 545] width 97 height 25
click at [149, 548] on link "B-V-5V1NBDR" at bounding box center [165, 544] width 72 height 12
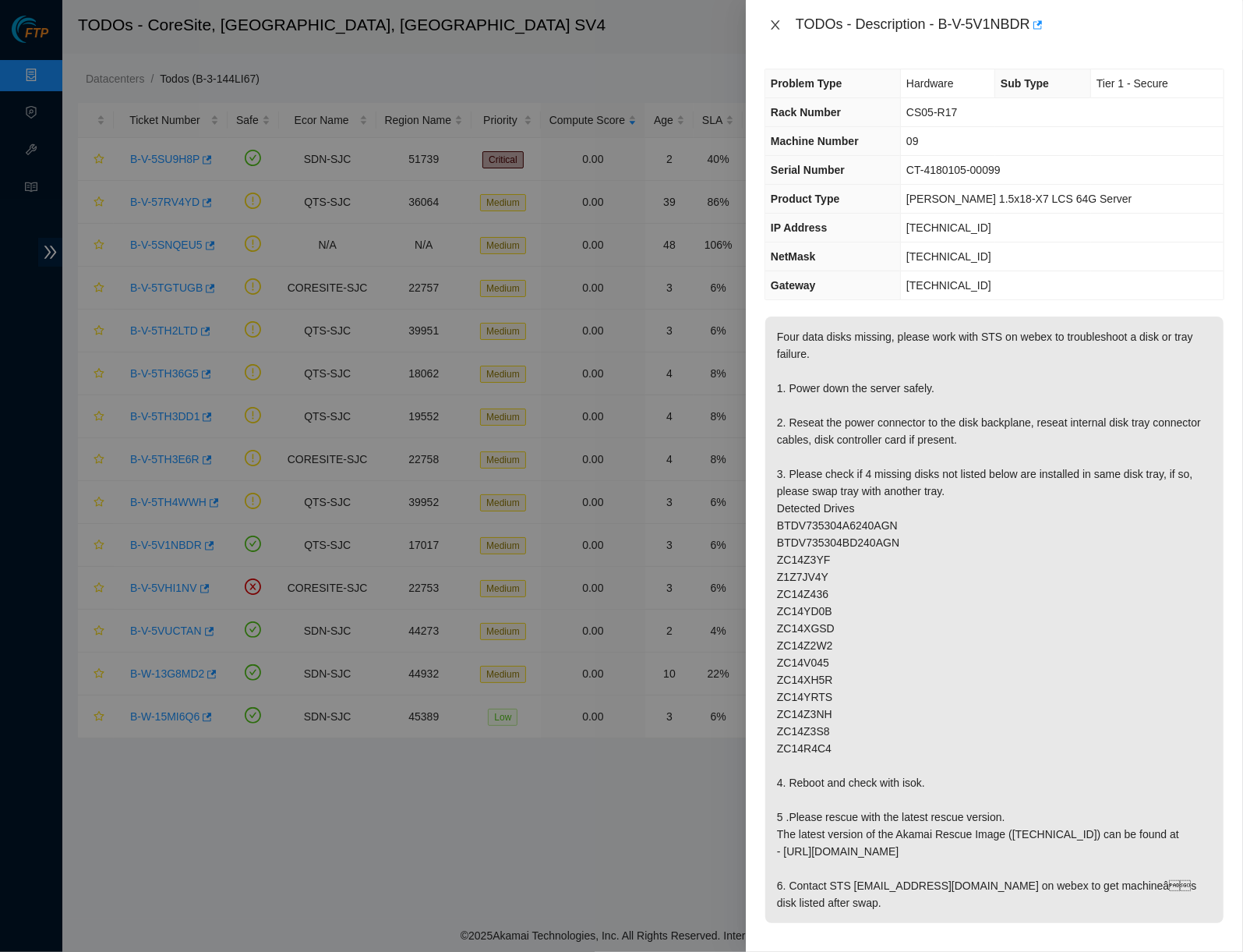
click at [770, 27] on icon "close" at bounding box center [774, 24] width 12 height 12
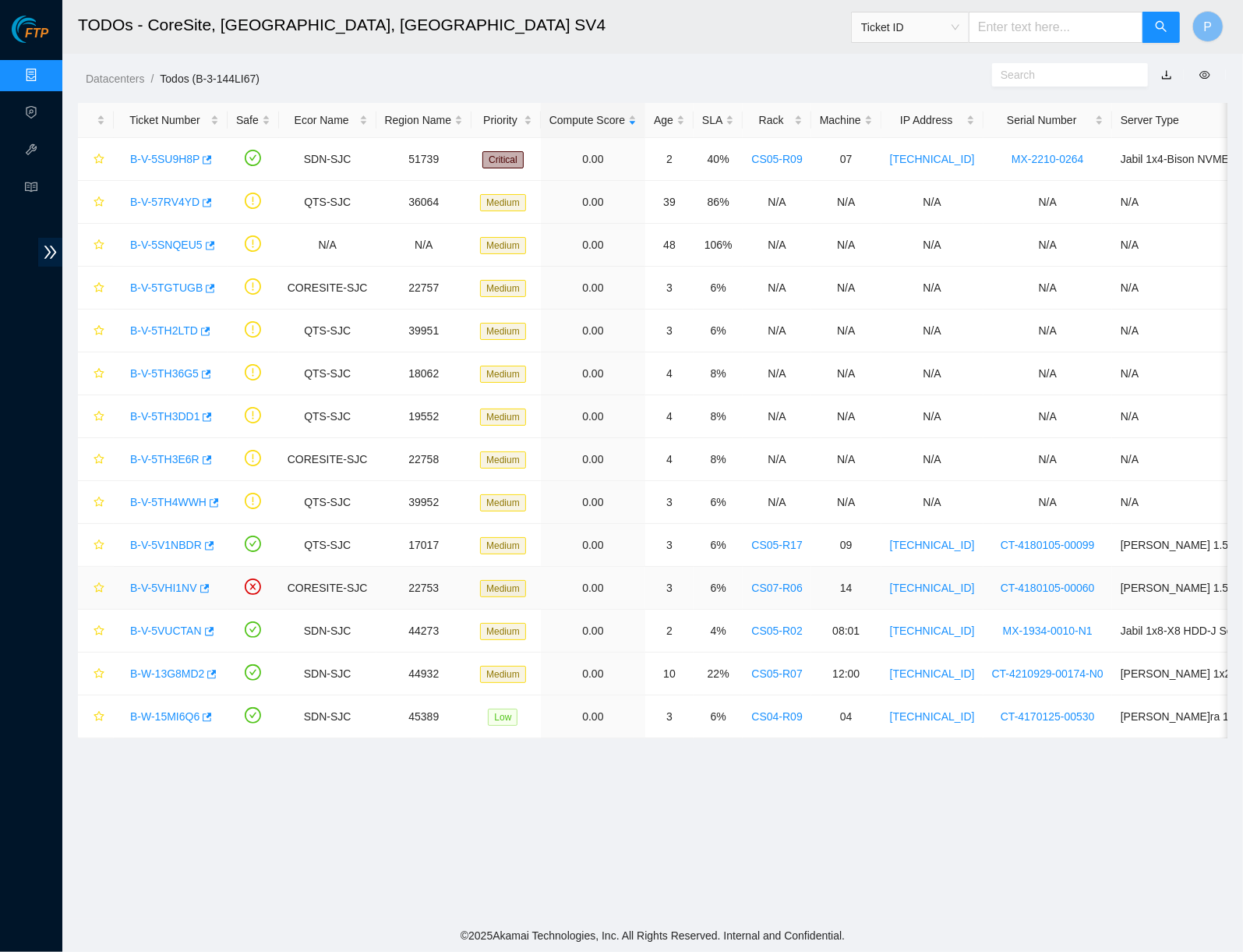
click at [167, 585] on link "B-V-5VHI1NV" at bounding box center [164, 587] width 67 height 12
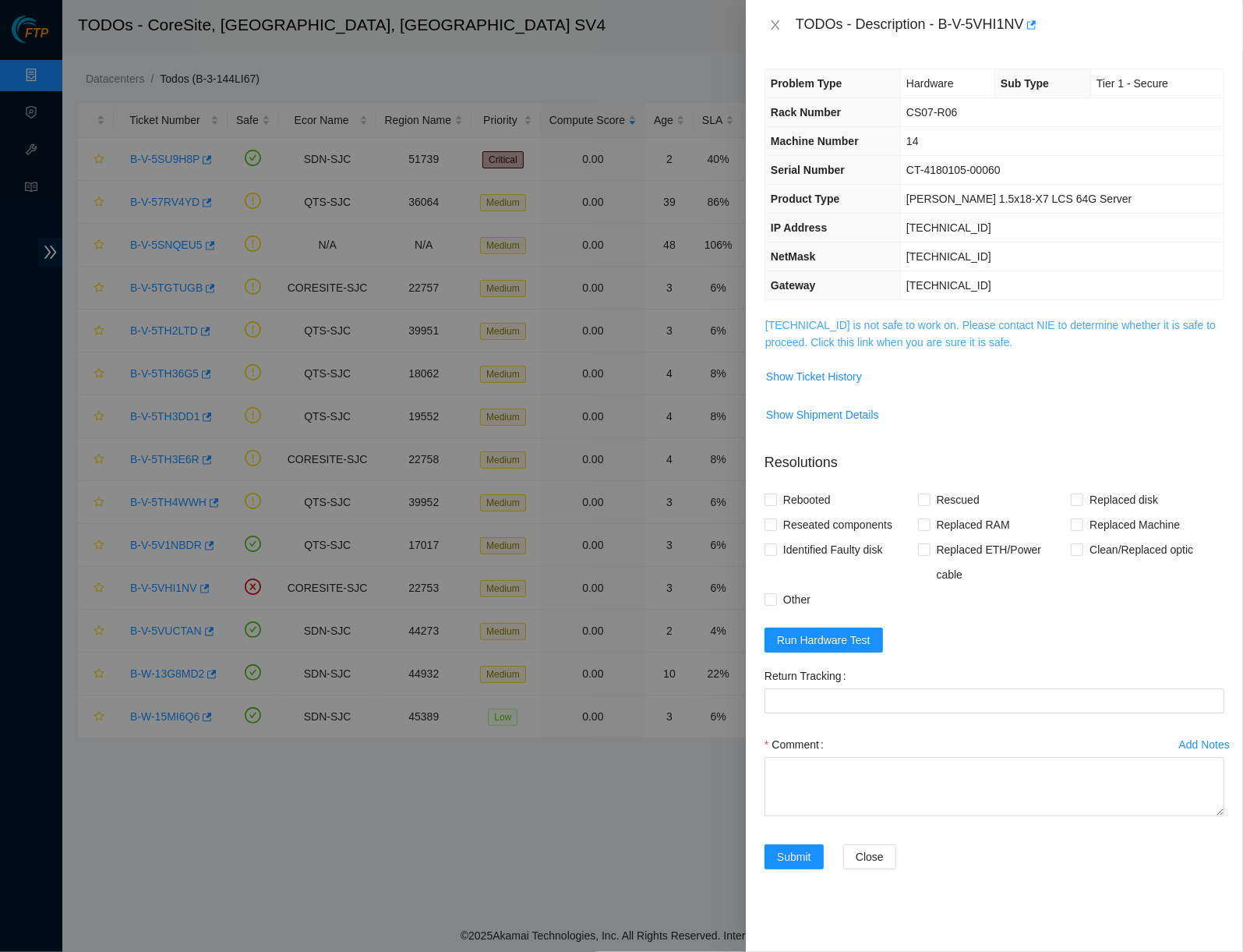
click at [887, 331] on link "184.25.57.28 is not safe to work on. Please contact NIE to determine whether it…" at bounding box center [990, 334] width 451 height 30
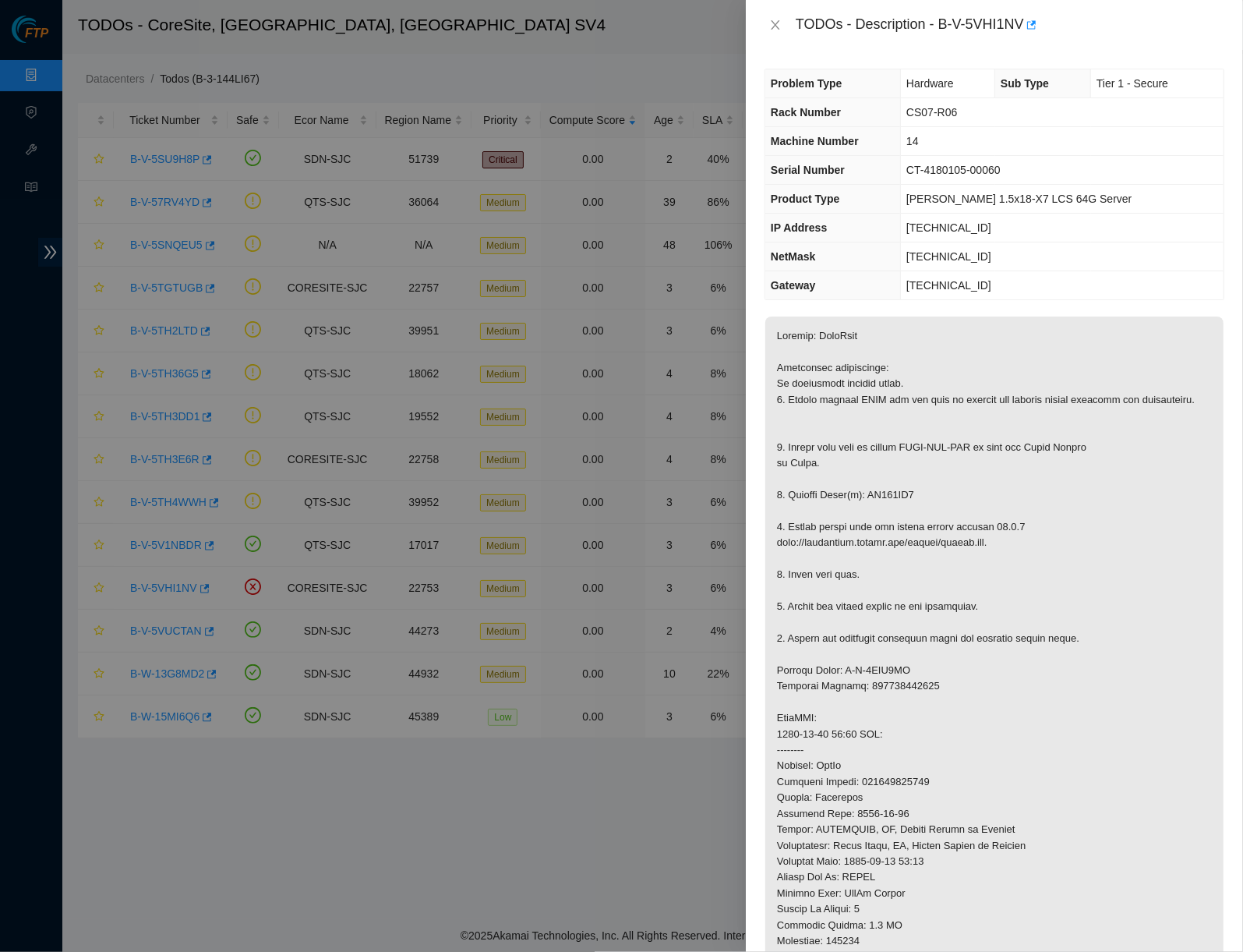
drag, startPoint x: 774, startPoint y: 29, endPoint x: 730, endPoint y: 107, distance: 89.6
click at [774, 30] on icon "close" at bounding box center [774, 24] width 12 height 12
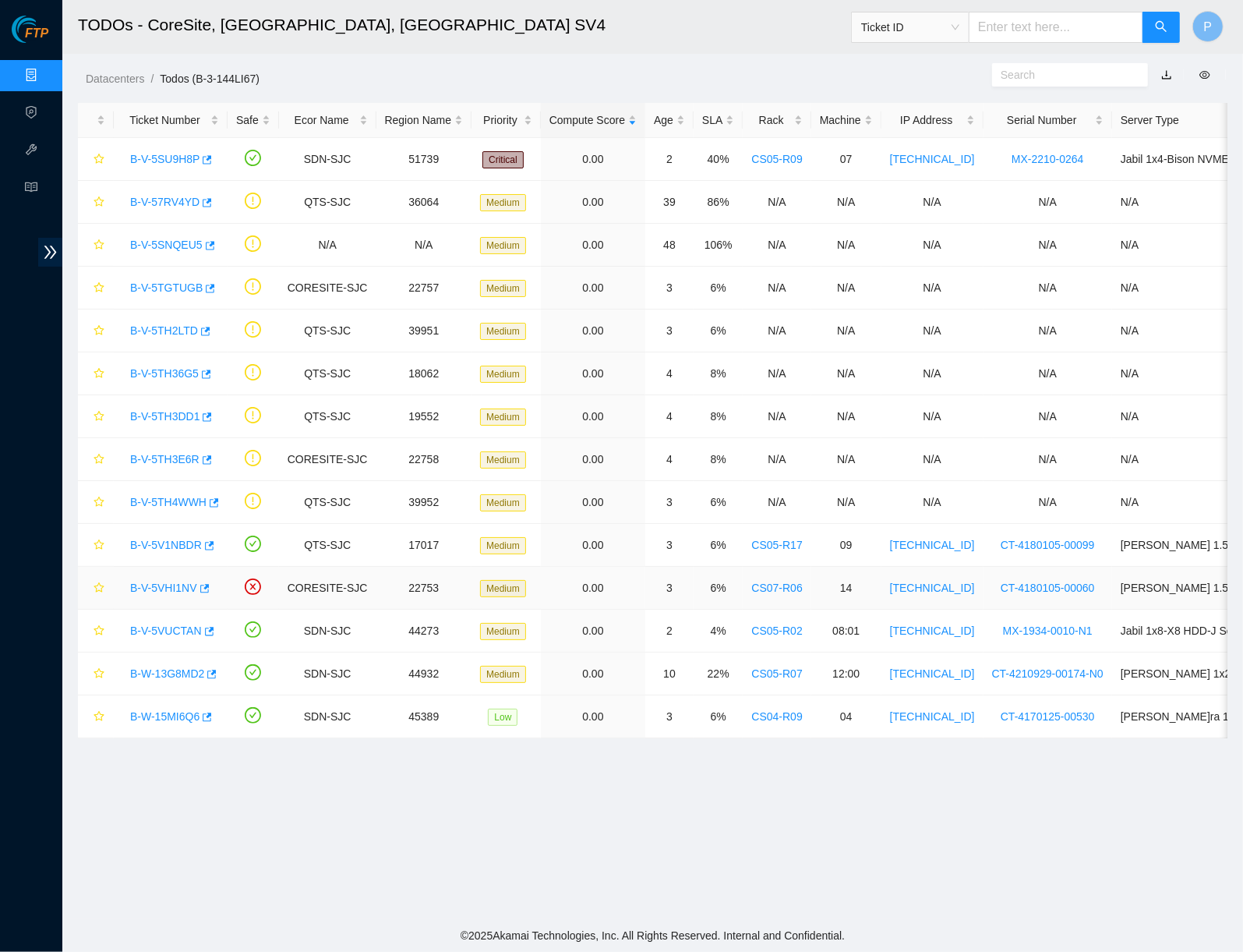
click at [160, 581] on link "B-V-5VHI1NV" at bounding box center [164, 587] width 67 height 12
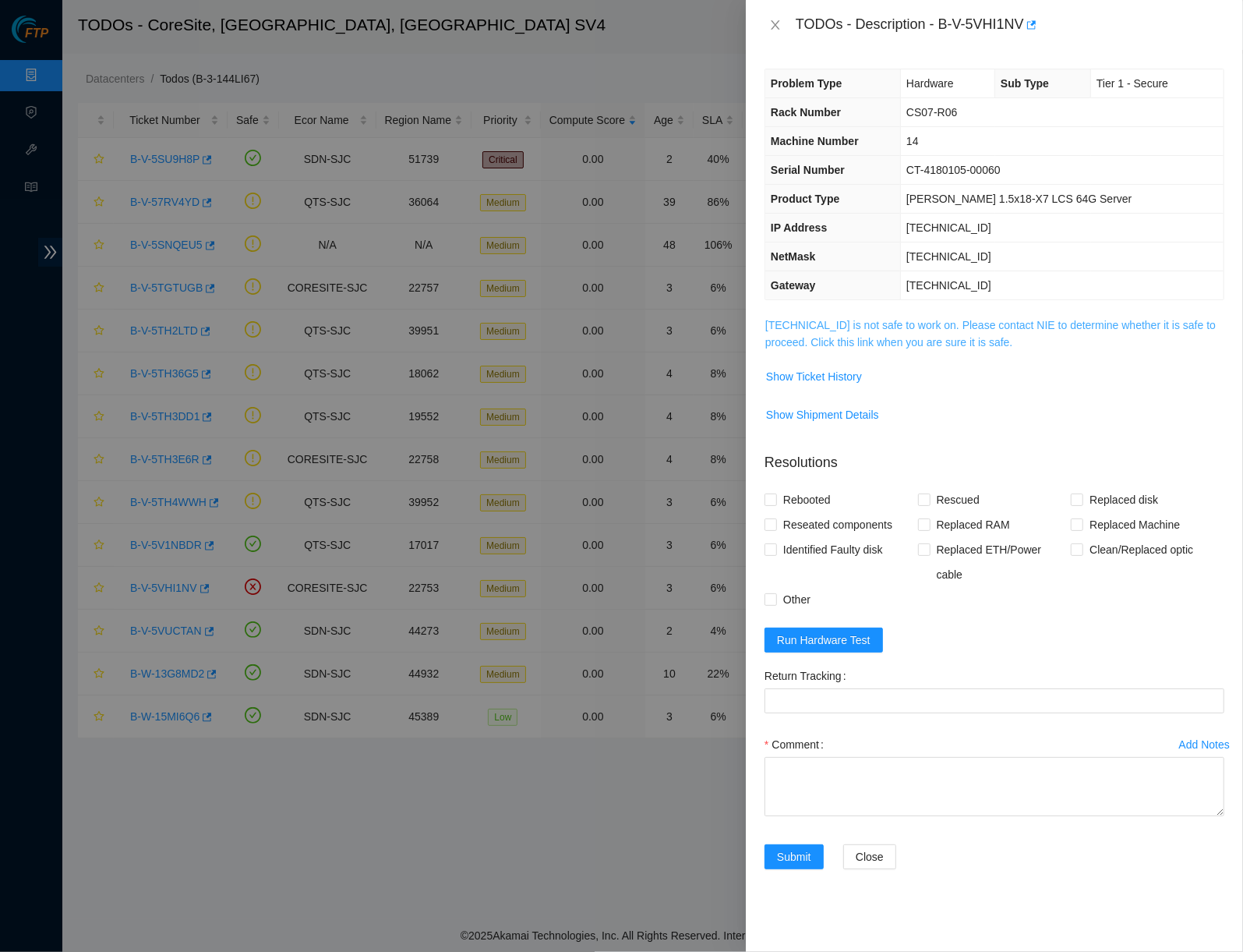
click at [865, 334] on link "184.25.57.28 is not safe to work on. Please contact NIE to determine whether it…" at bounding box center [990, 334] width 451 height 30
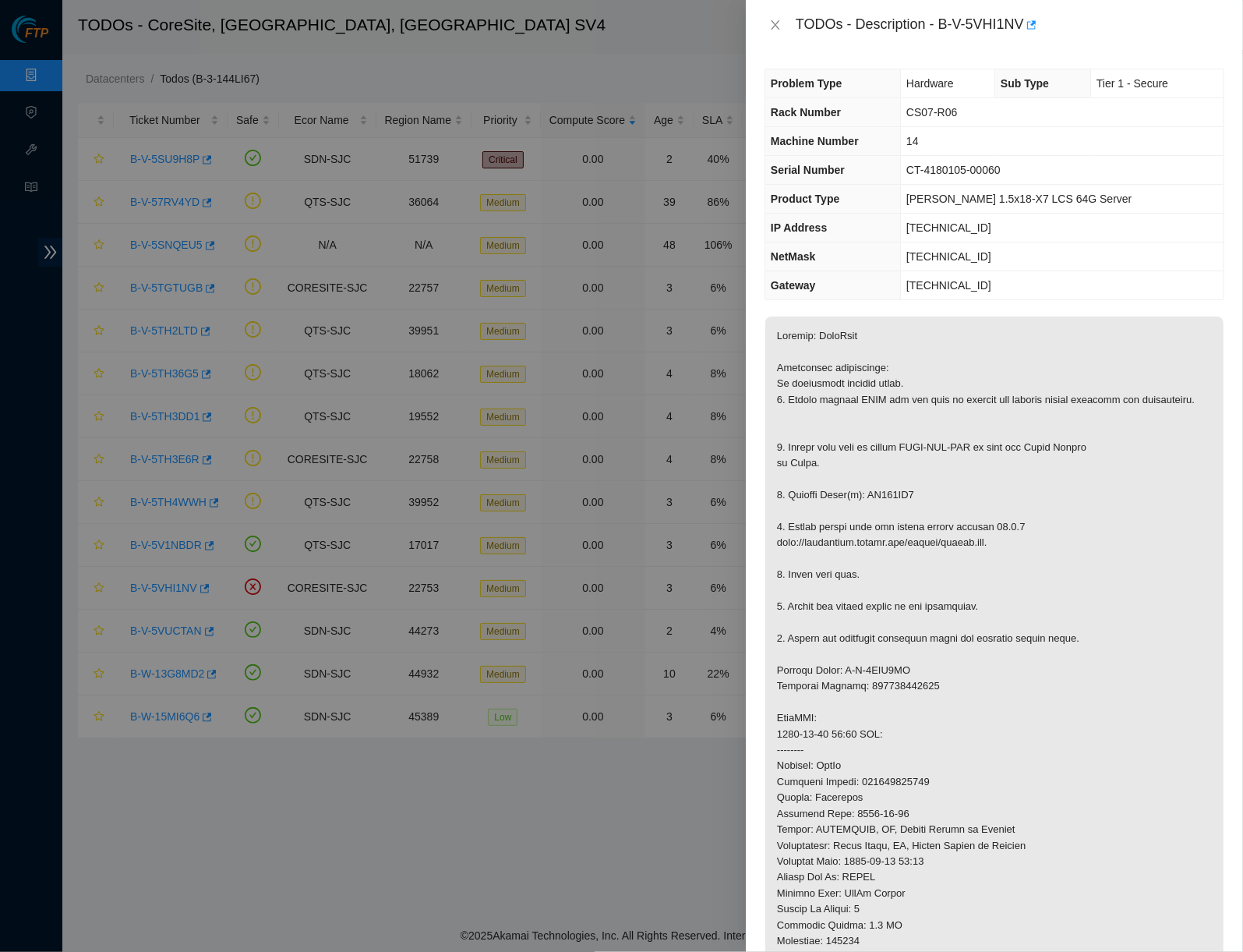
drag, startPoint x: 768, startPoint y: 21, endPoint x: 644, endPoint y: 235, distance: 247.3
click at [768, 21] on button "Close" at bounding box center [774, 25] width 21 height 15
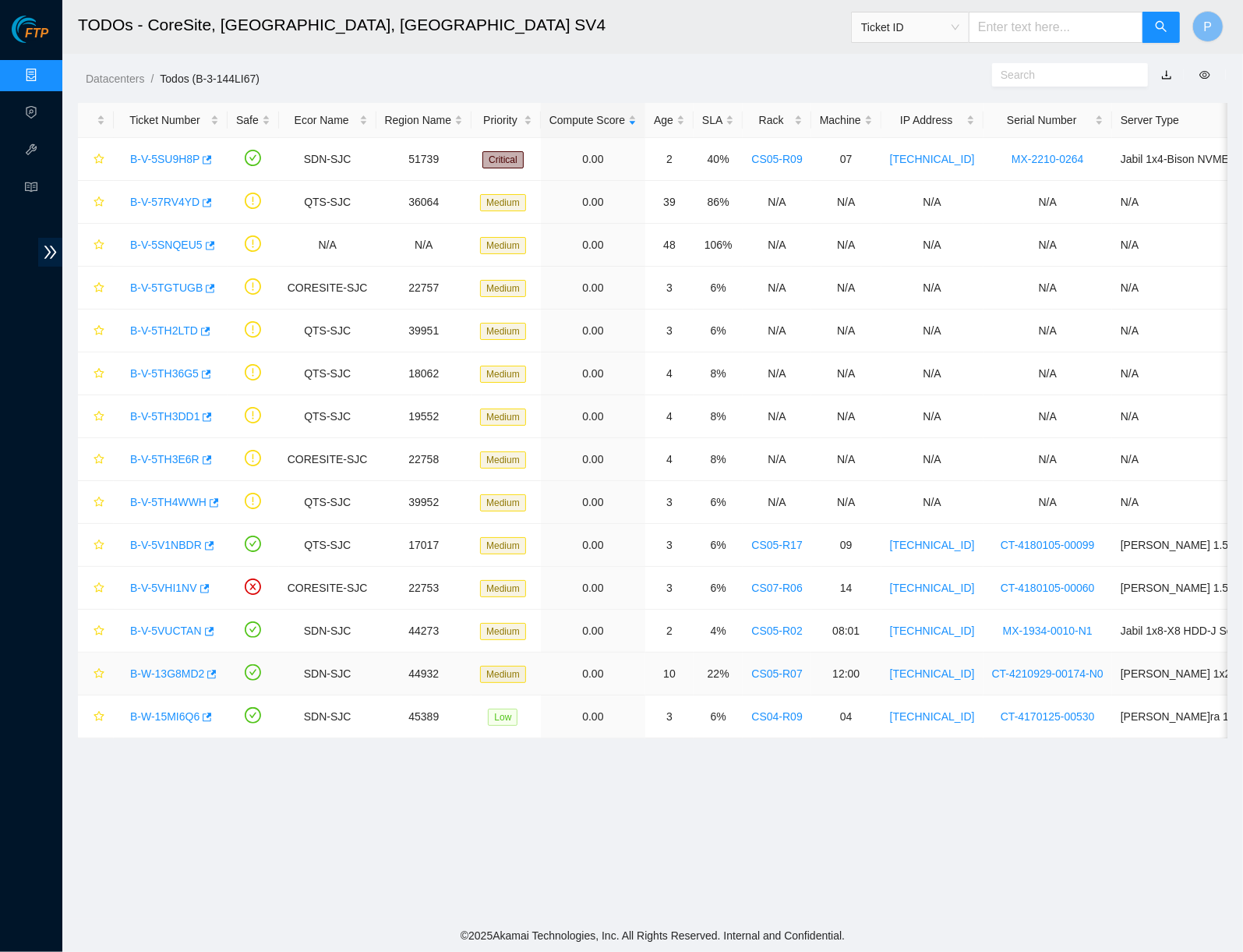
click at [168, 668] on link "B-W-13G8MD2" at bounding box center [167, 673] width 74 height 12
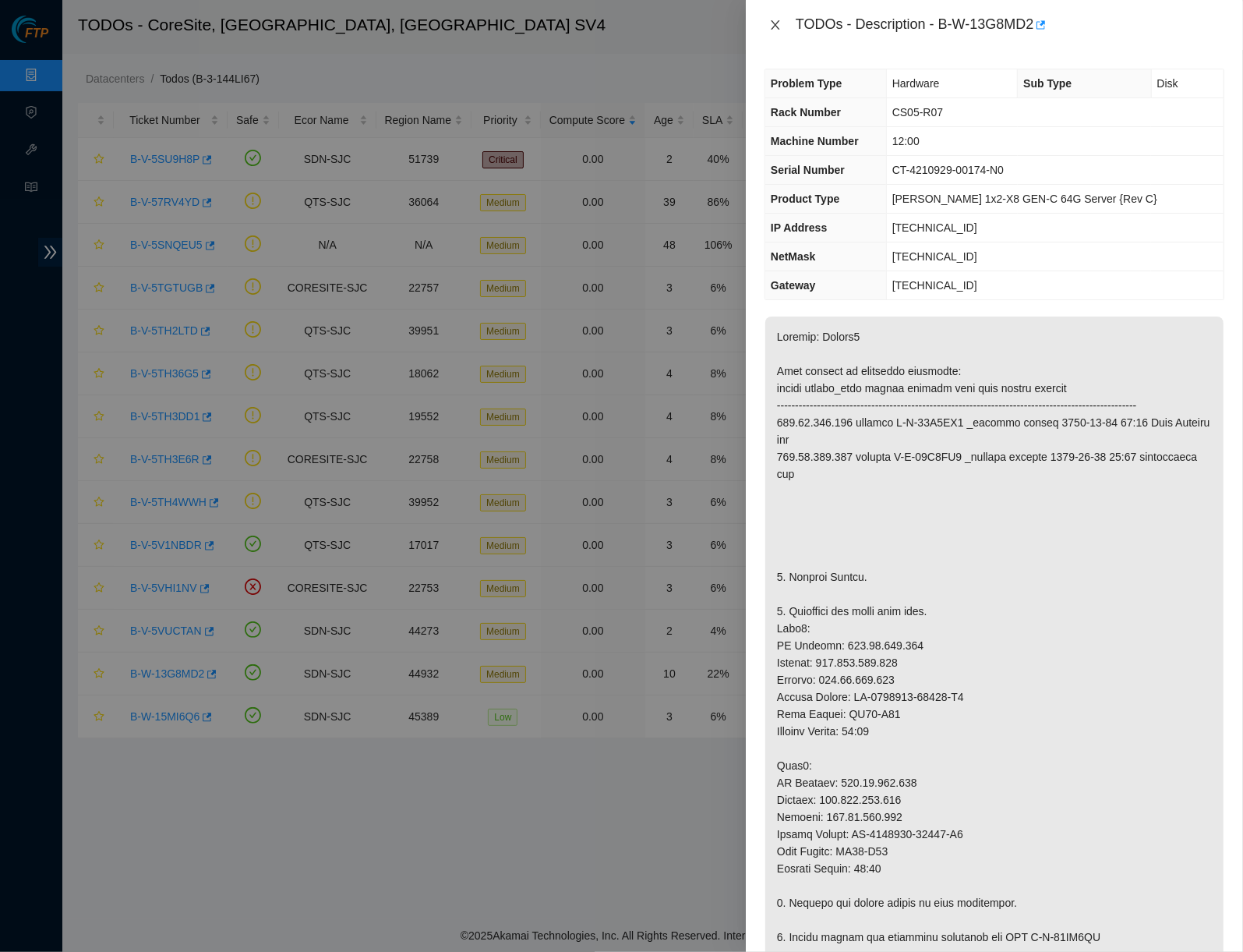
click at [774, 21] on icon "close" at bounding box center [774, 24] width 12 height 12
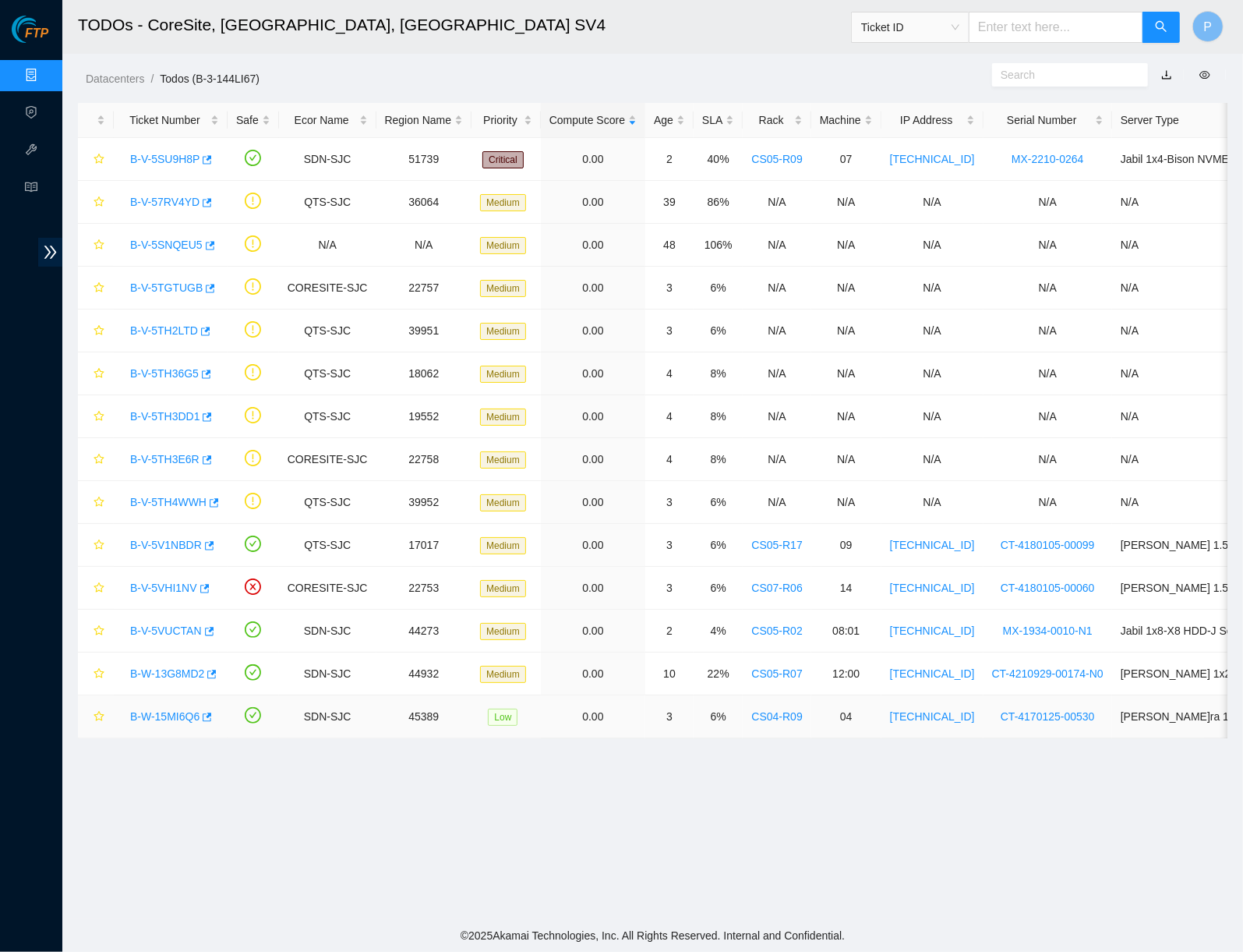
click at [173, 711] on link "B-W-15MI6Q6" at bounding box center [165, 716] width 70 height 12
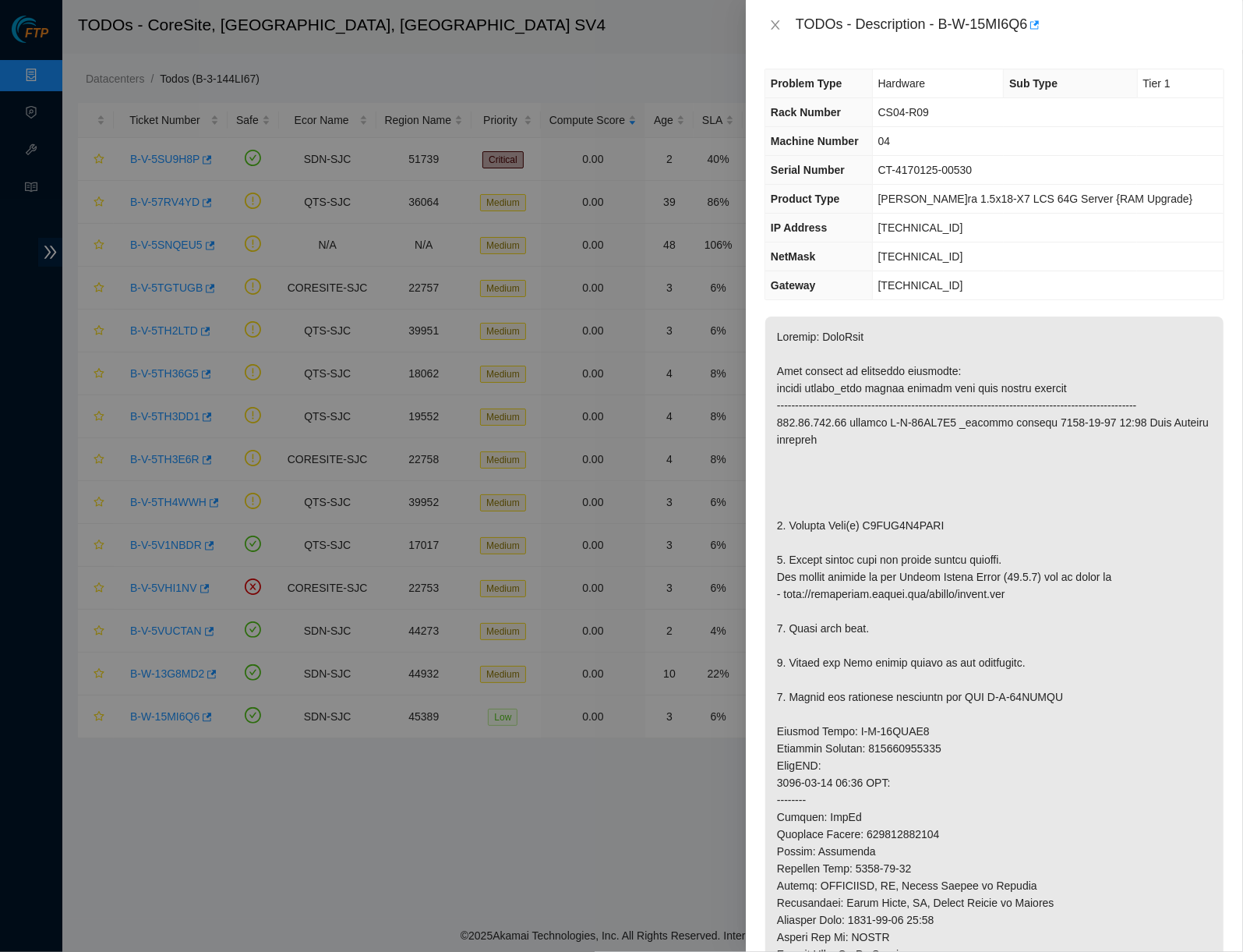
click at [776, 23] on icon "close" at bounding box center [774, 25] width 8 height 9
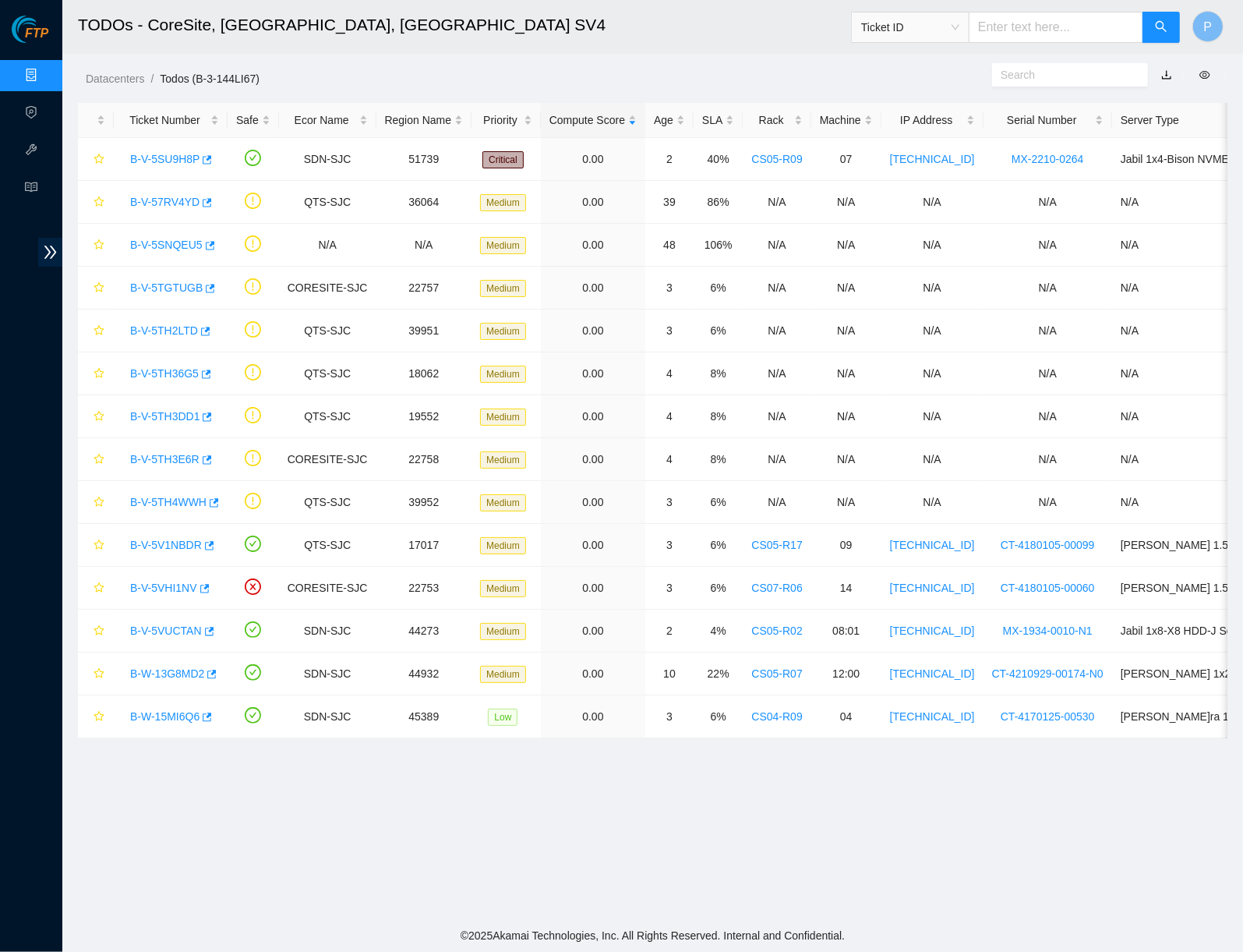
drag, startPoint x: 22, startPoint y: 65, endPoint x: 44, endPoint y: 93, distance: 35.6
click at [46, 70] on link "Data Centers" at bounding box center [77, 75] width 64 height 12
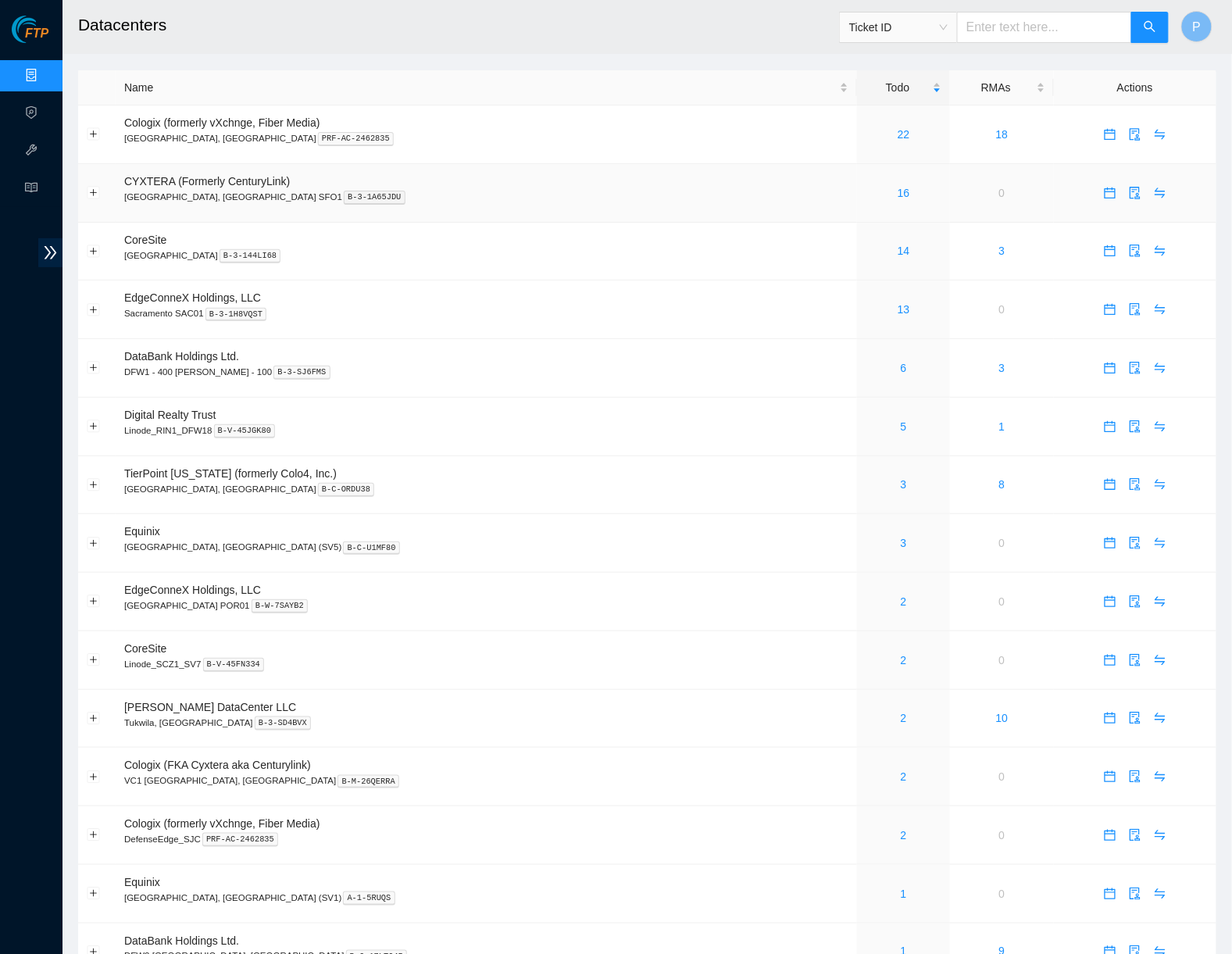
scroll to position [3, 0]
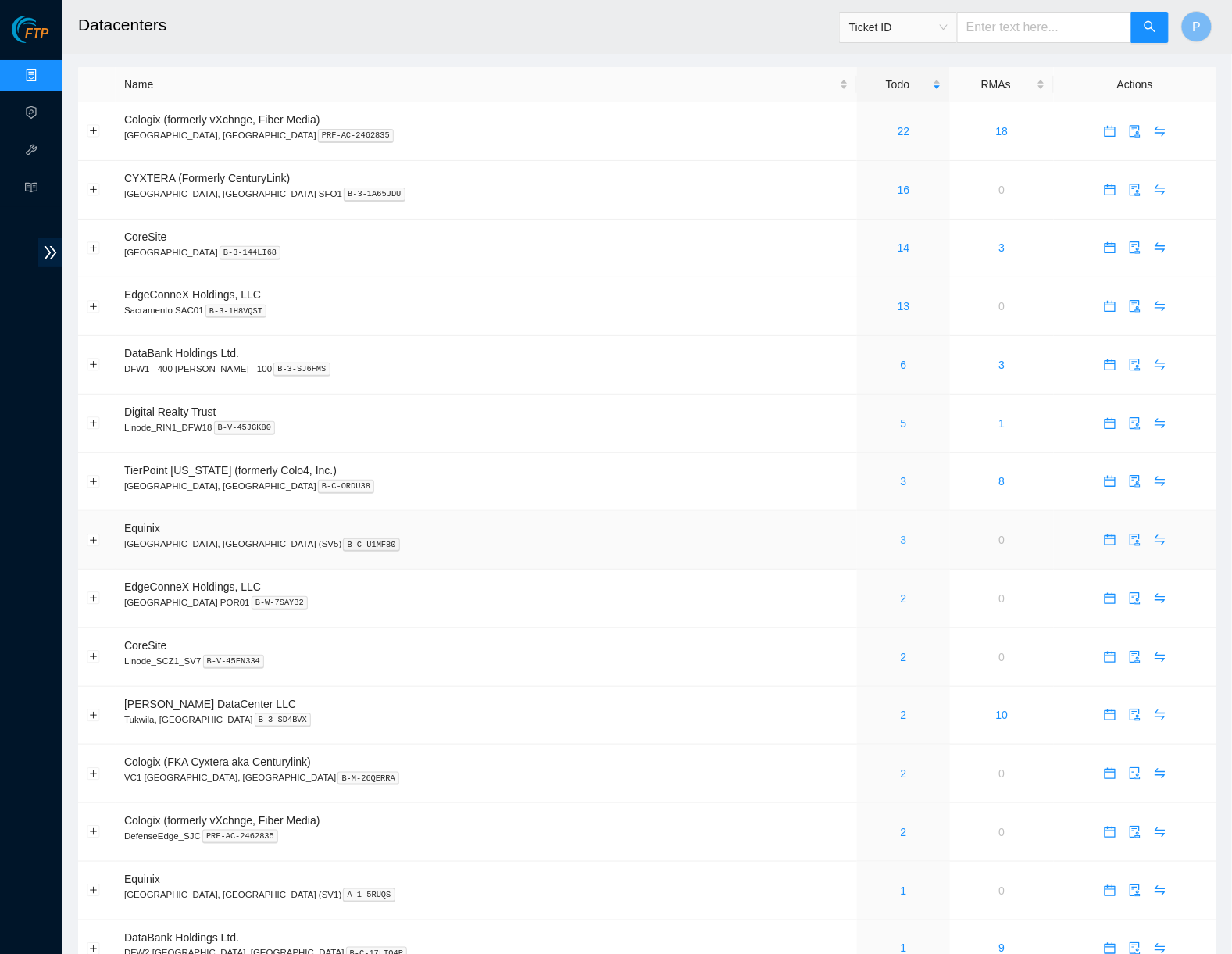
click at [901, 534] on link "3" at bounding box center [904, 539] width 7 height 12
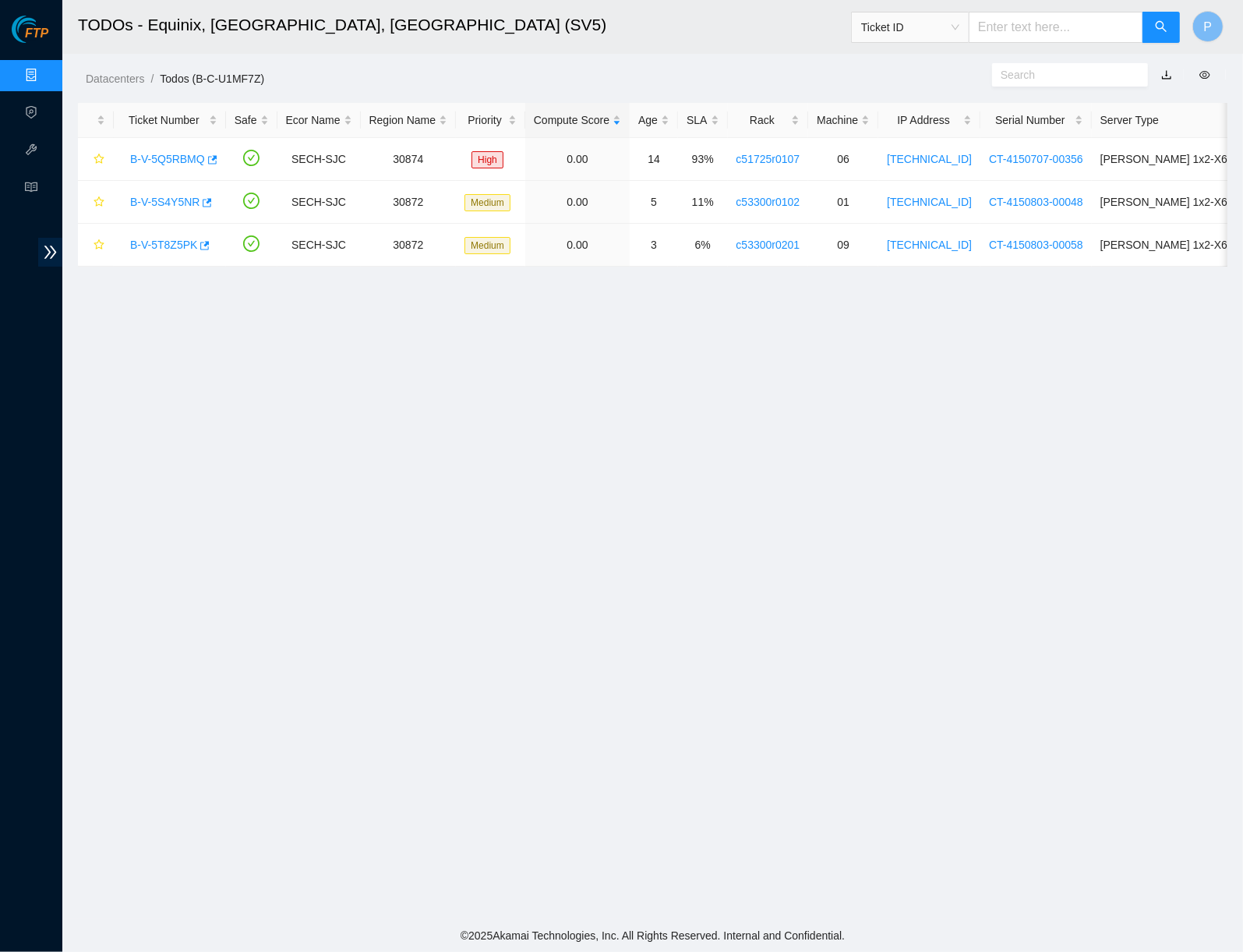
click at [1169, 70] on link "button" at bounding box center [1167, 74] width 11 height 12
click at [46, 74] on link "Data Centers" at bounding box center [77, 75] width 64 height 12
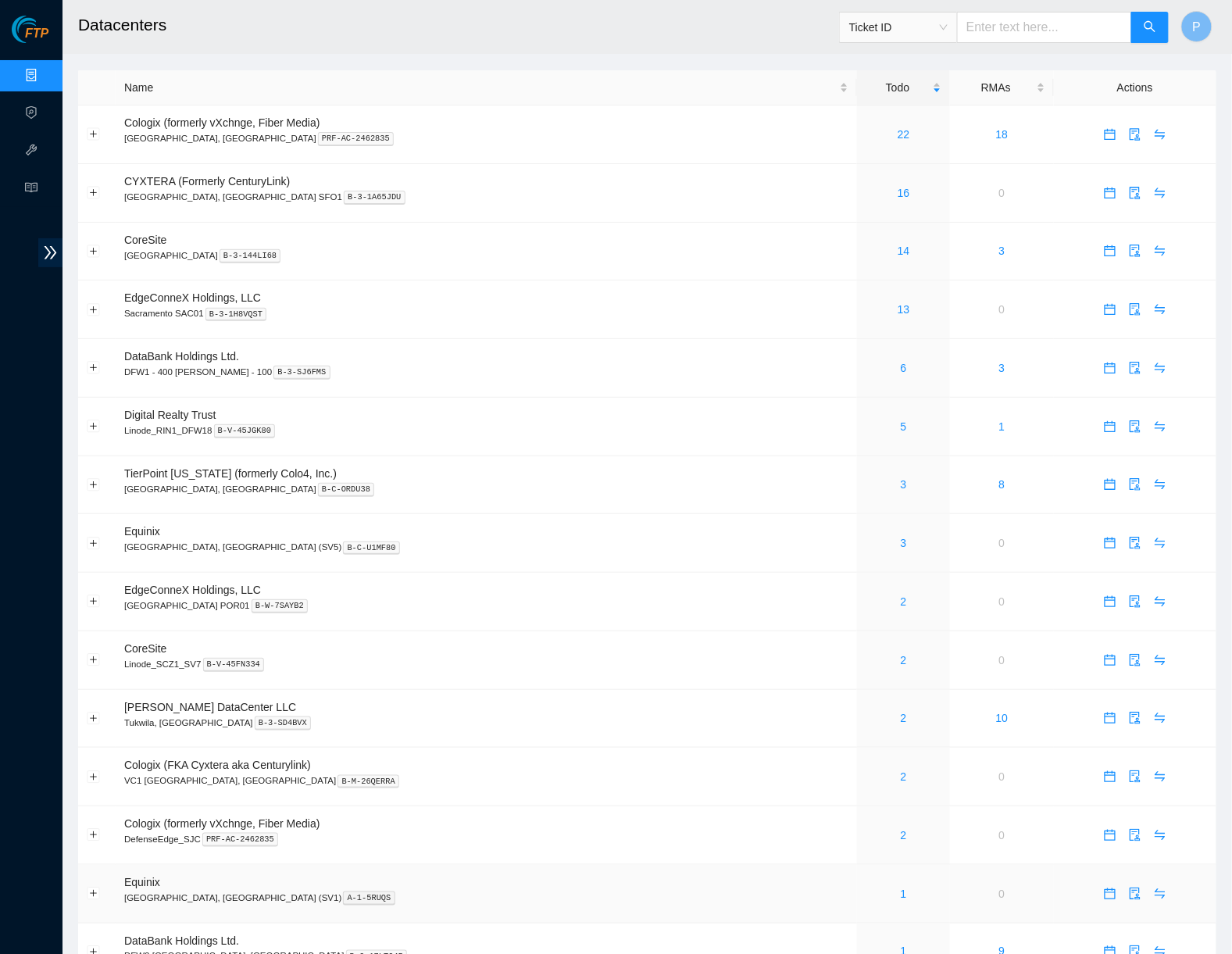
click at [866, 885] on div "1" at bounding box center [903, 893] width 75 height 17
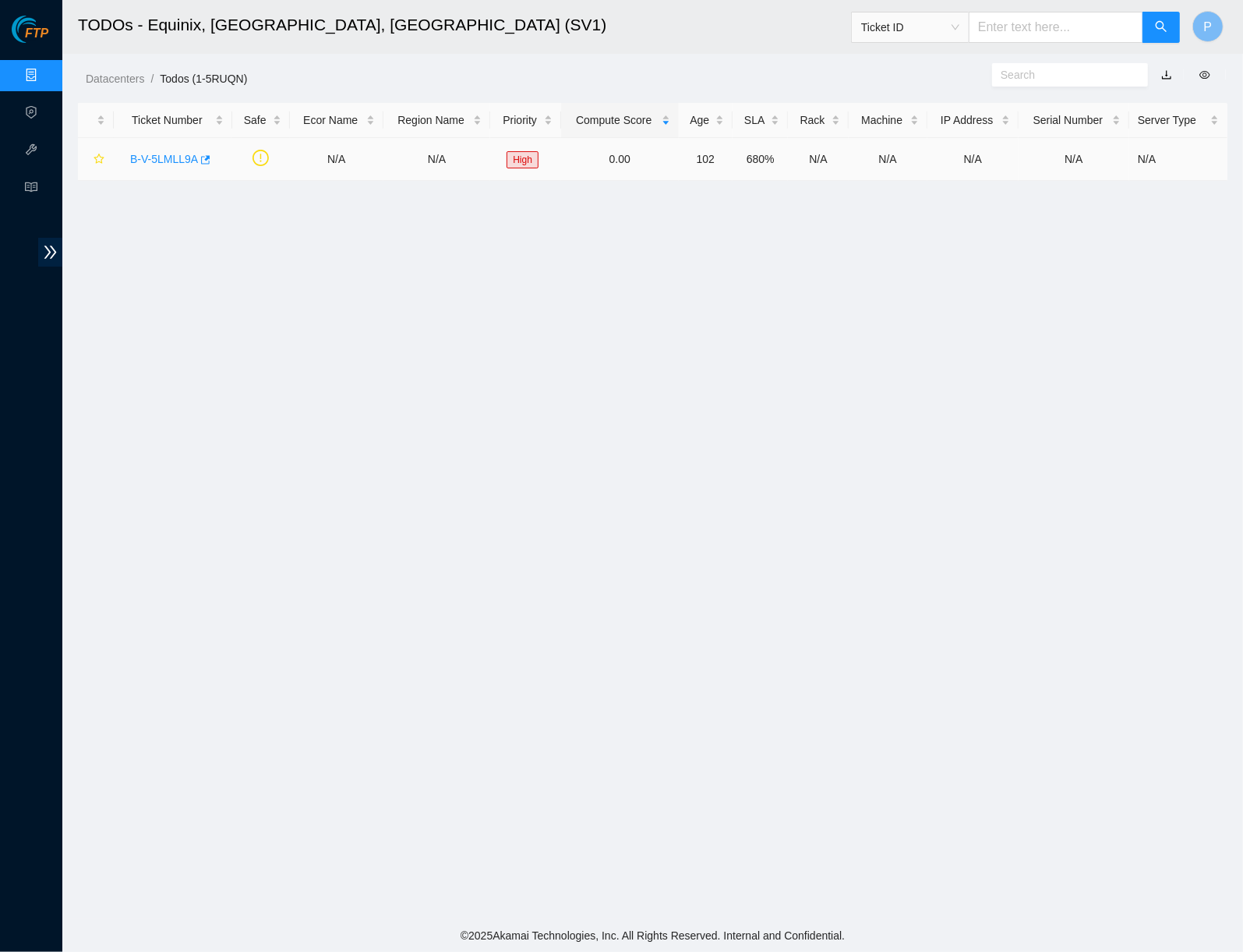
click at [157, 152] on link "B-V-5LMLL9A" at bounding box center [164, 158] width 68 height 12
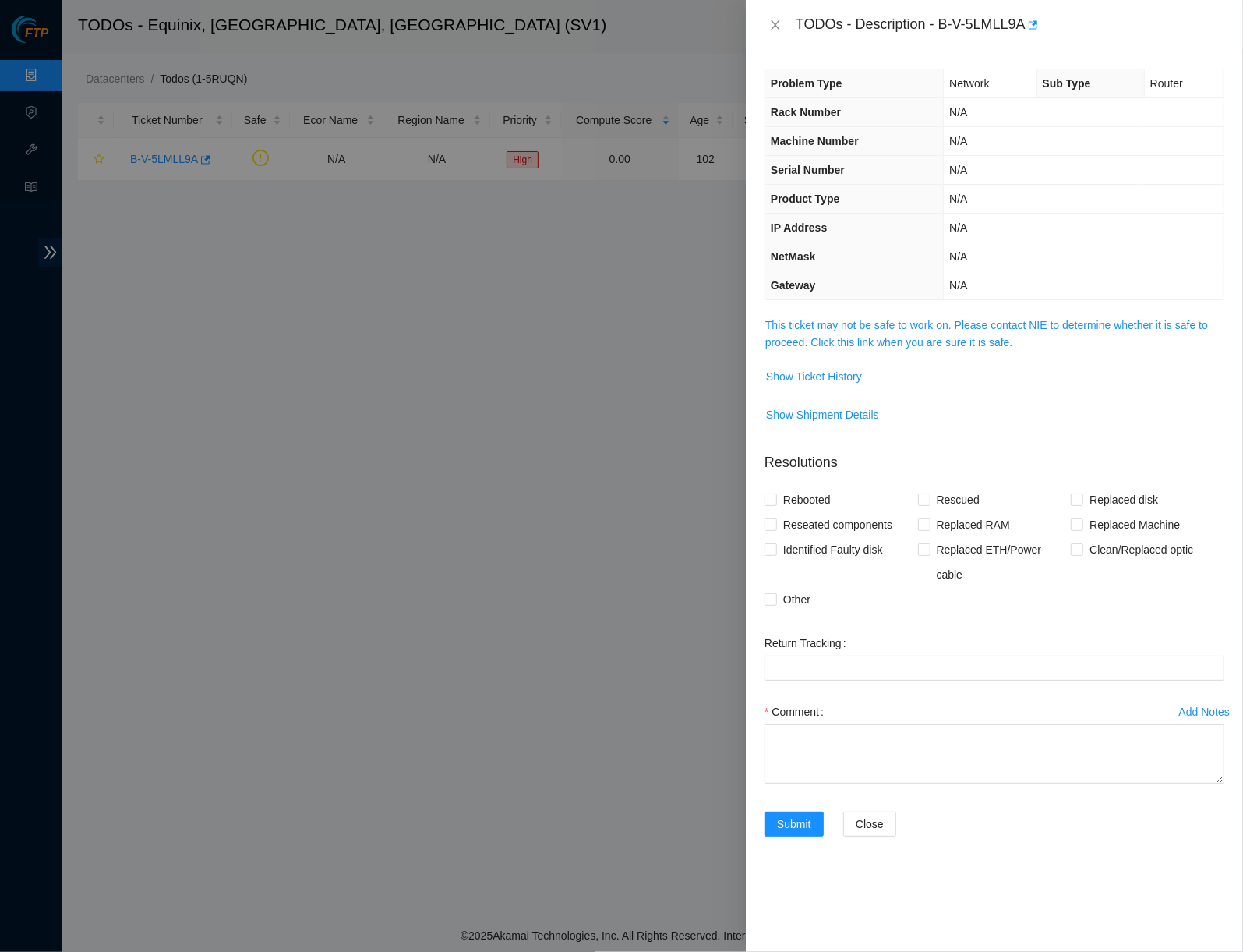
click at [946, 328] on span "This ticket may not be safe to work on. Please contact NIE to determine whether…" at bounding box center [994, 333] width 458 height 34
click at [945, 321] on link "This ticket may not be safe to work on. Please contact NIE to determine whether…" at bounding box center [986, 334] width 443 height 30
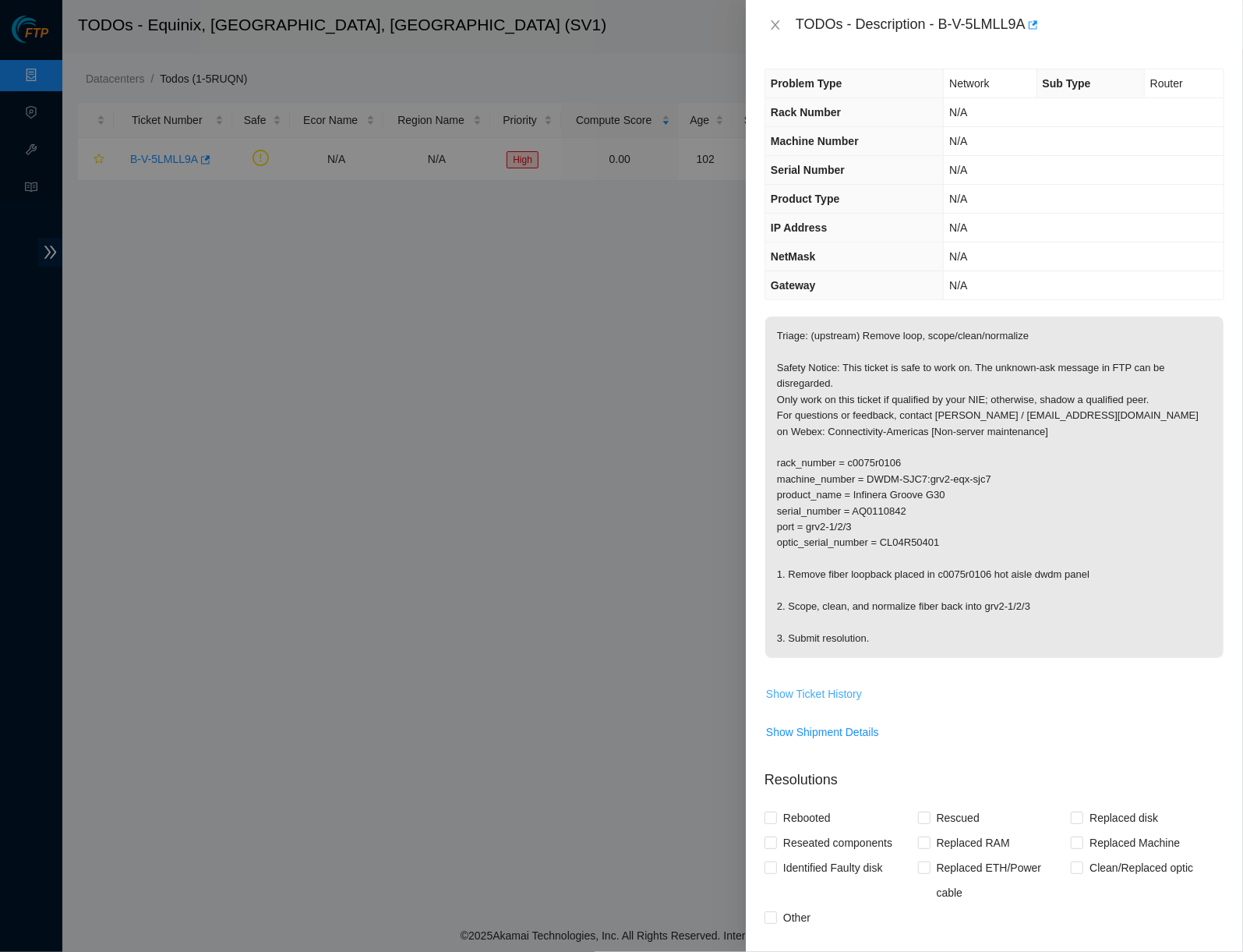
click at [839, 685] on span "Show Ticket History" at bounding box center [813, 694] width 96 height 17
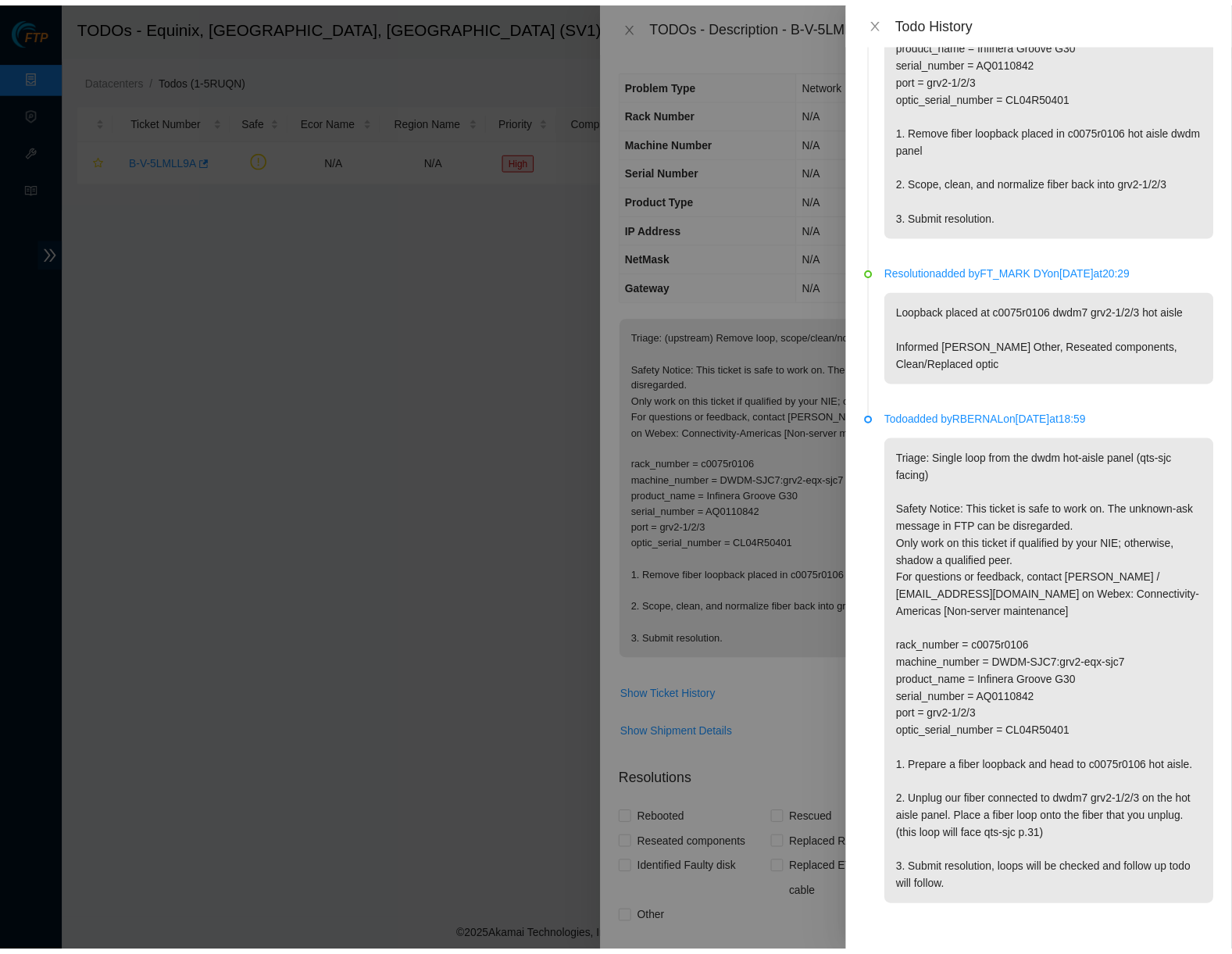
scroll to position [267, 0]
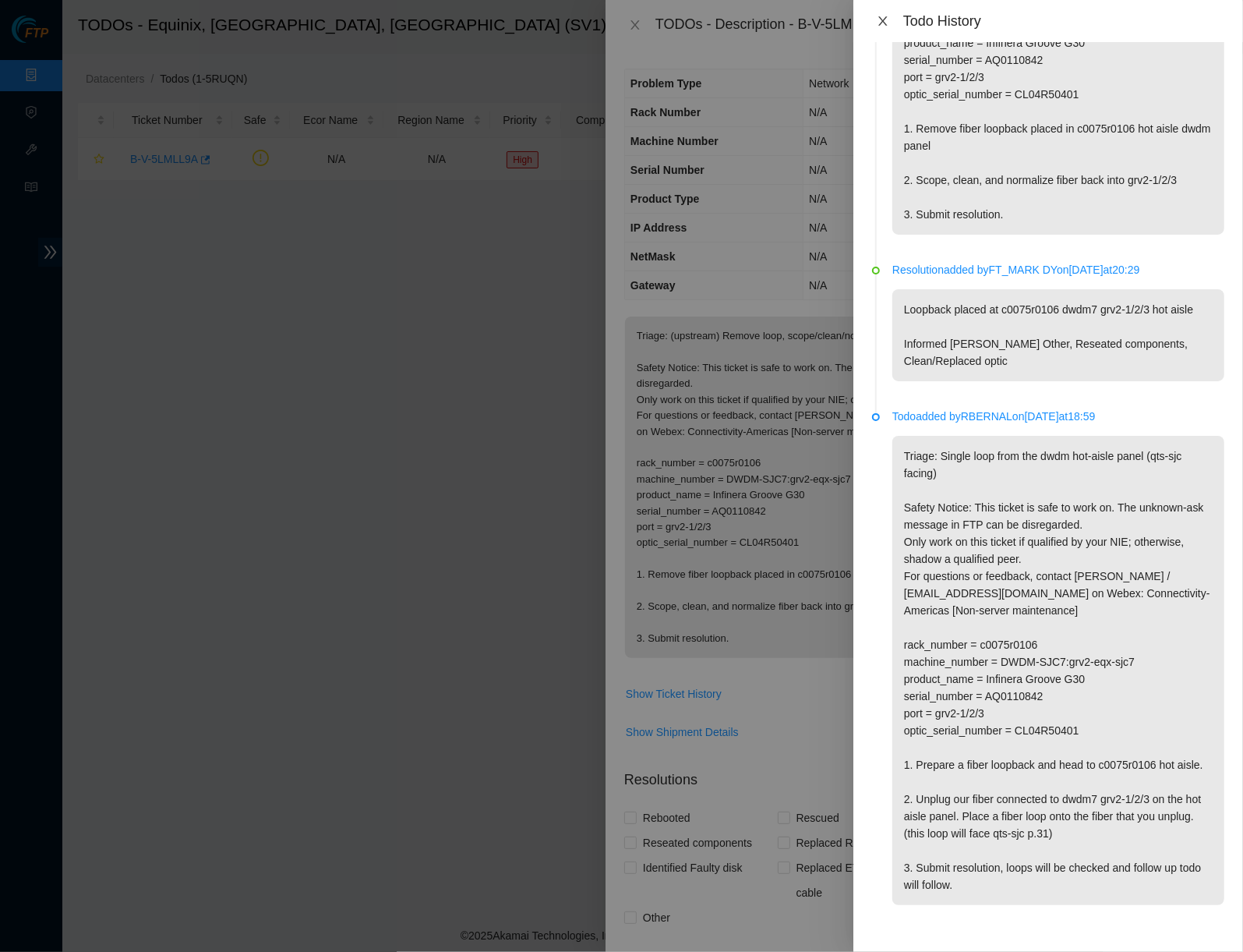
click at [884, 15] on icon "close" at bounding box center [882, 20] width 12 height 12
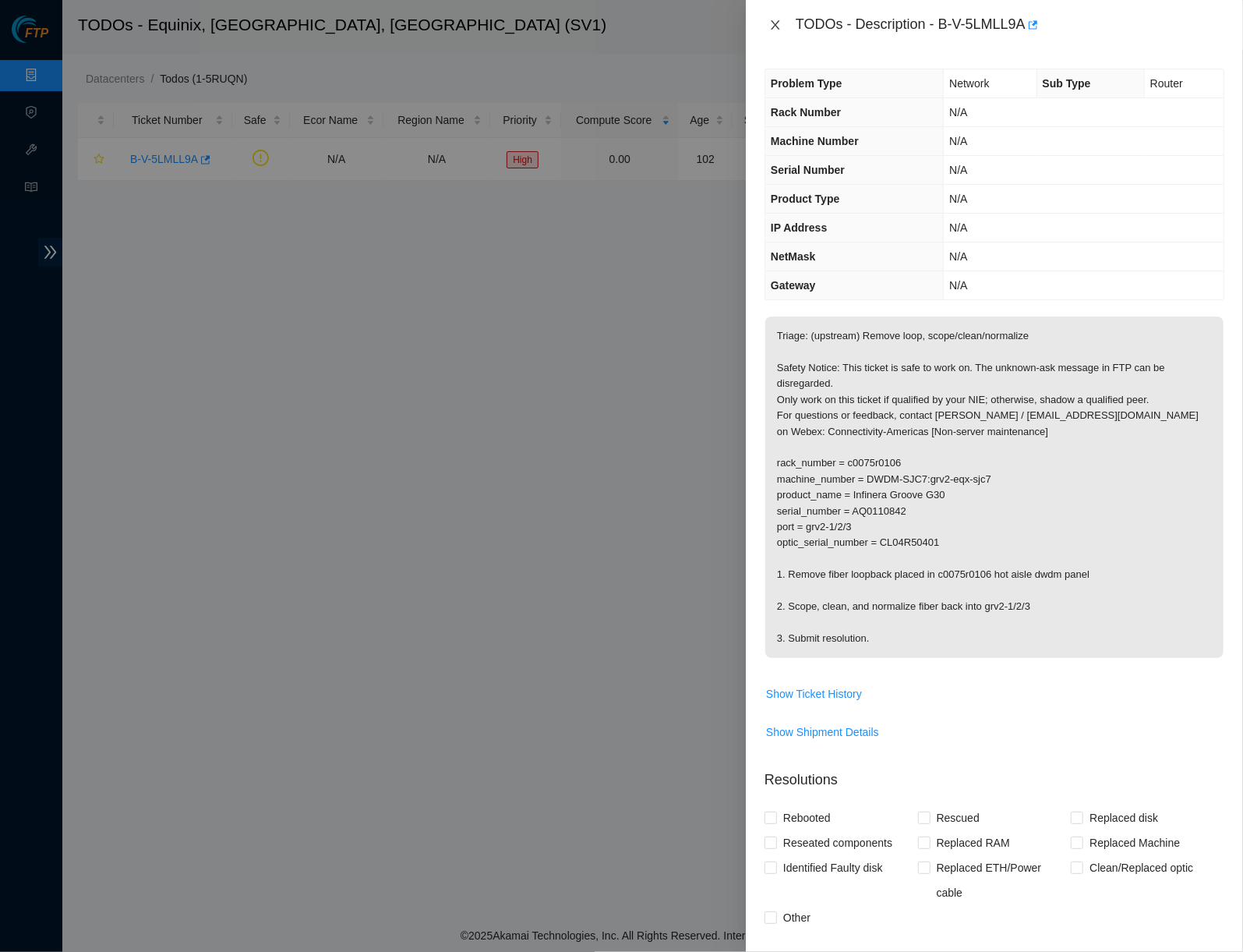
click at [773, 27] on icon "close" at bounding box center [774, 24] width 12 height 12
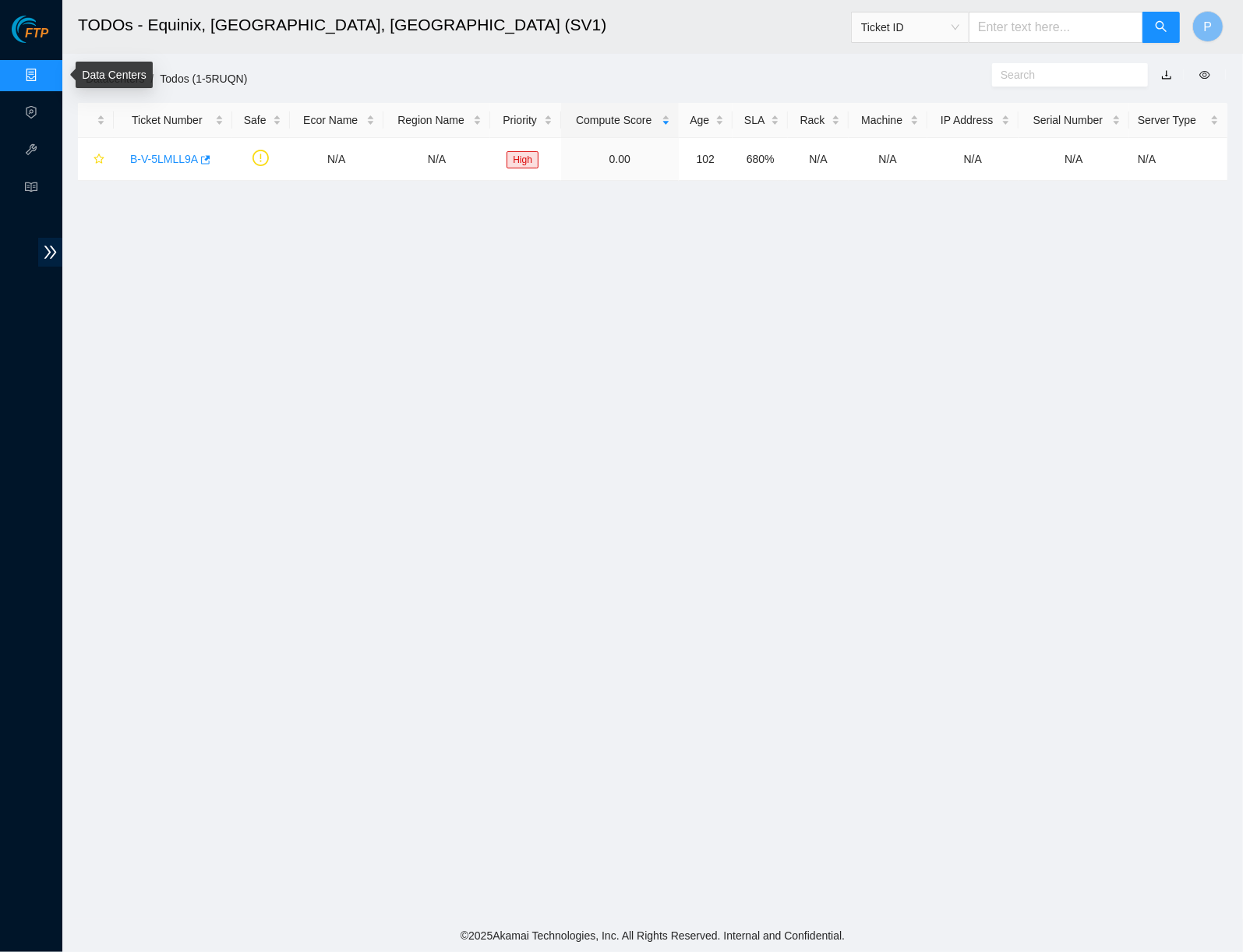
click at [46, 71] on link "Data Centers" at bounding box center [77, 75] width 64 height 12
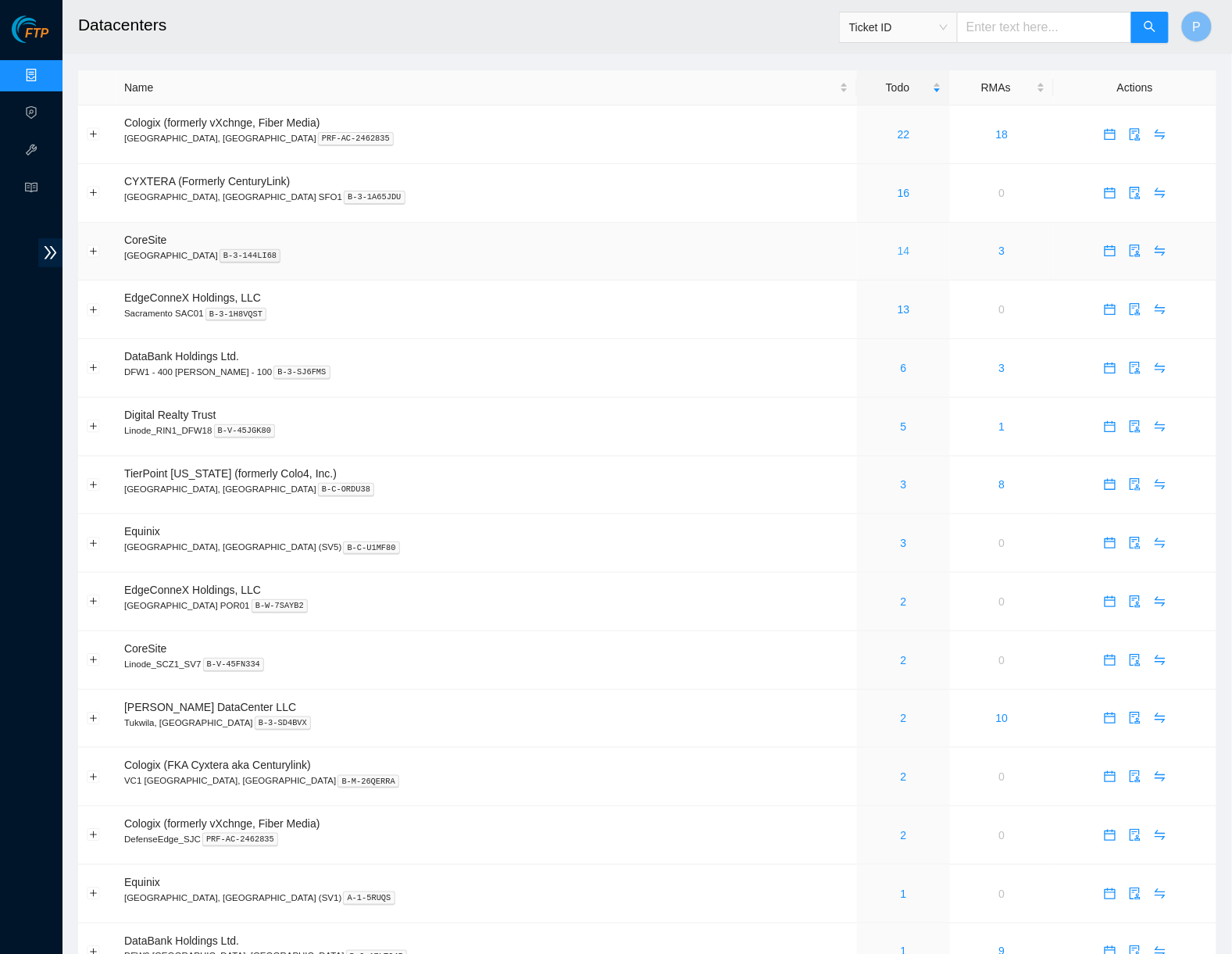
click at [897, 246] on link "14" at bounding box center [903, 250] width 12 height 12
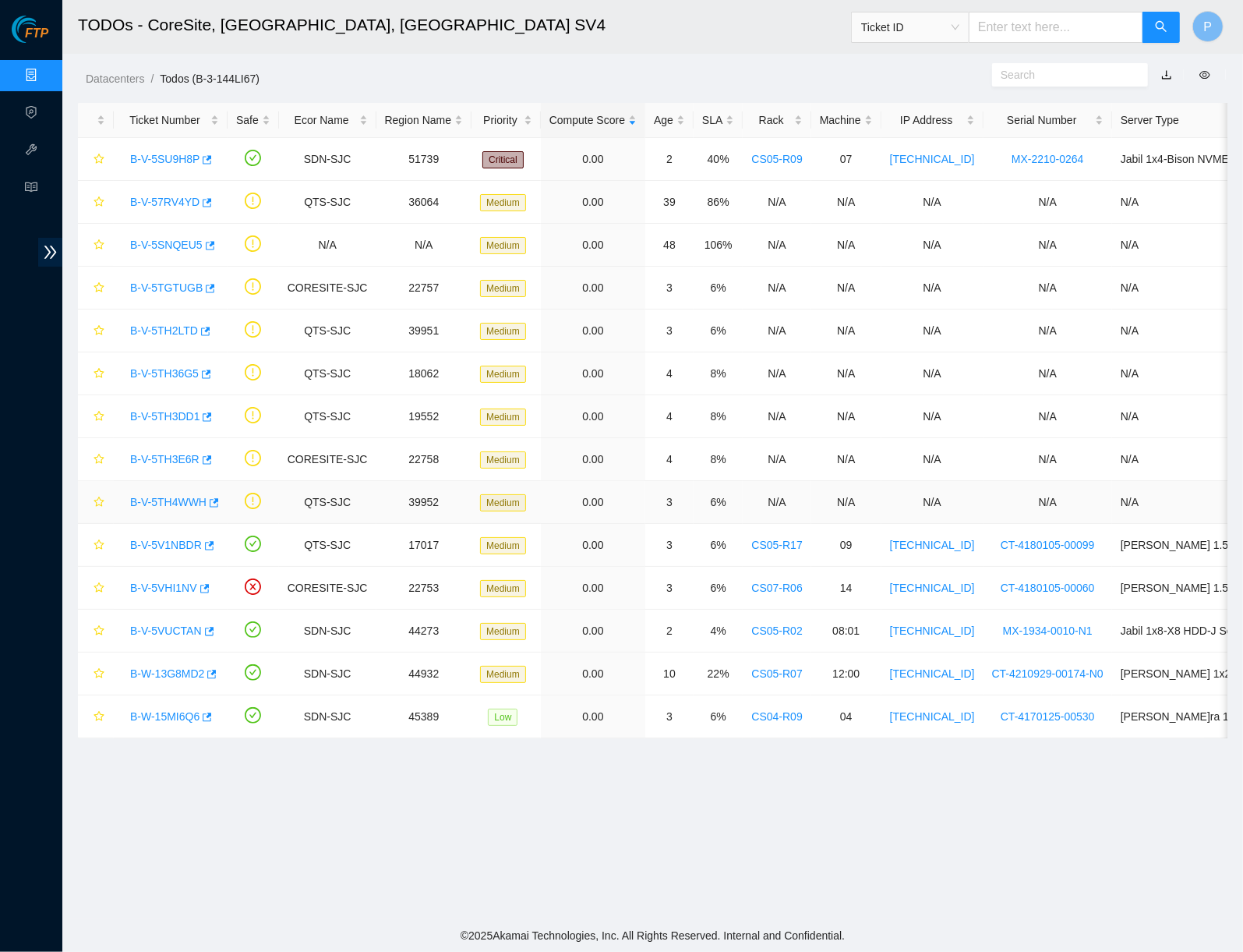
click at [165, 497] on link "B-V-5TH4WWH" at bounding box center [168, 501] width 76 height 12
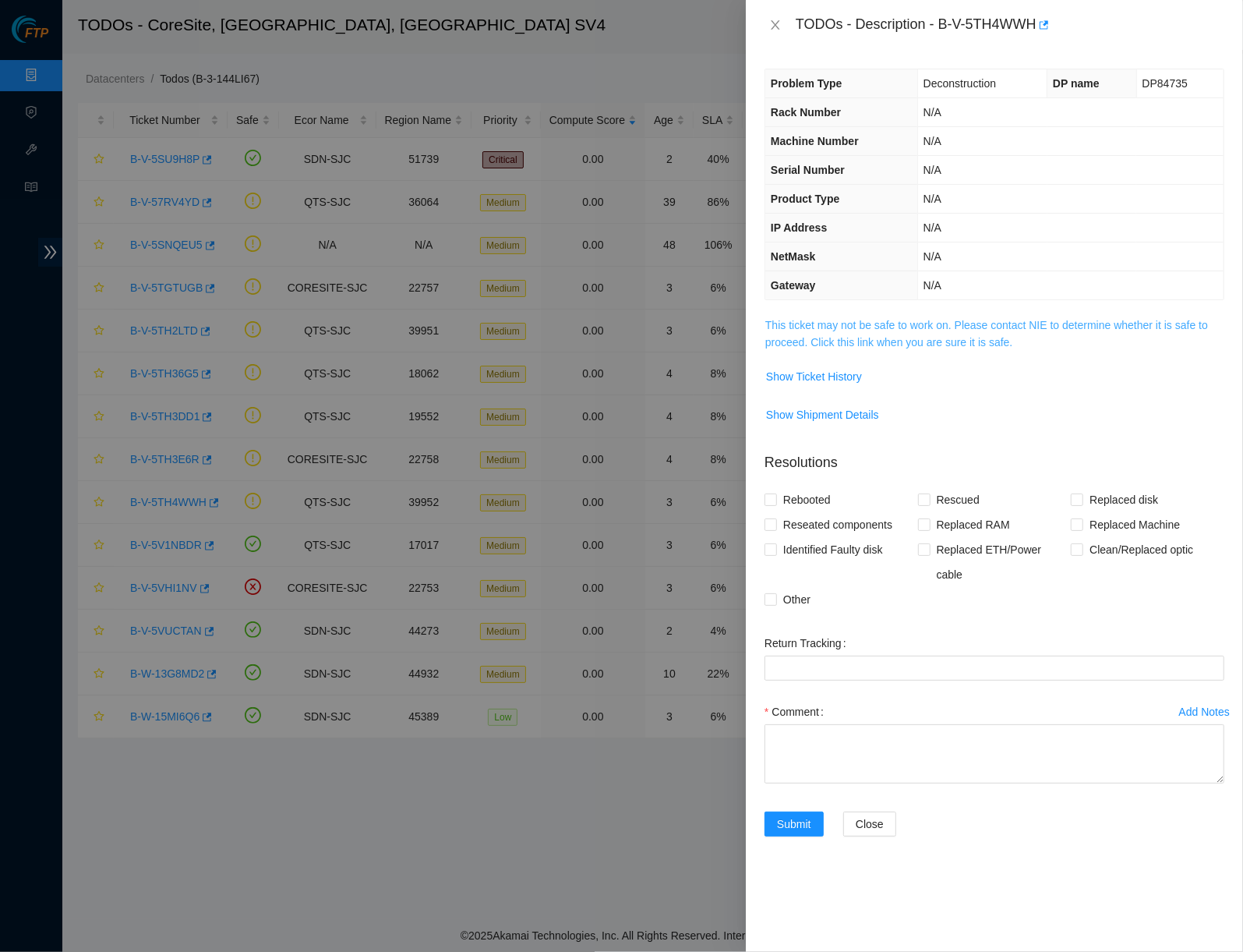
click at [851, 321] on link "This ticket may not be safe to work on. Please contact NIE to determine whether…" at bounding box center [986, 334] width 443 height 30
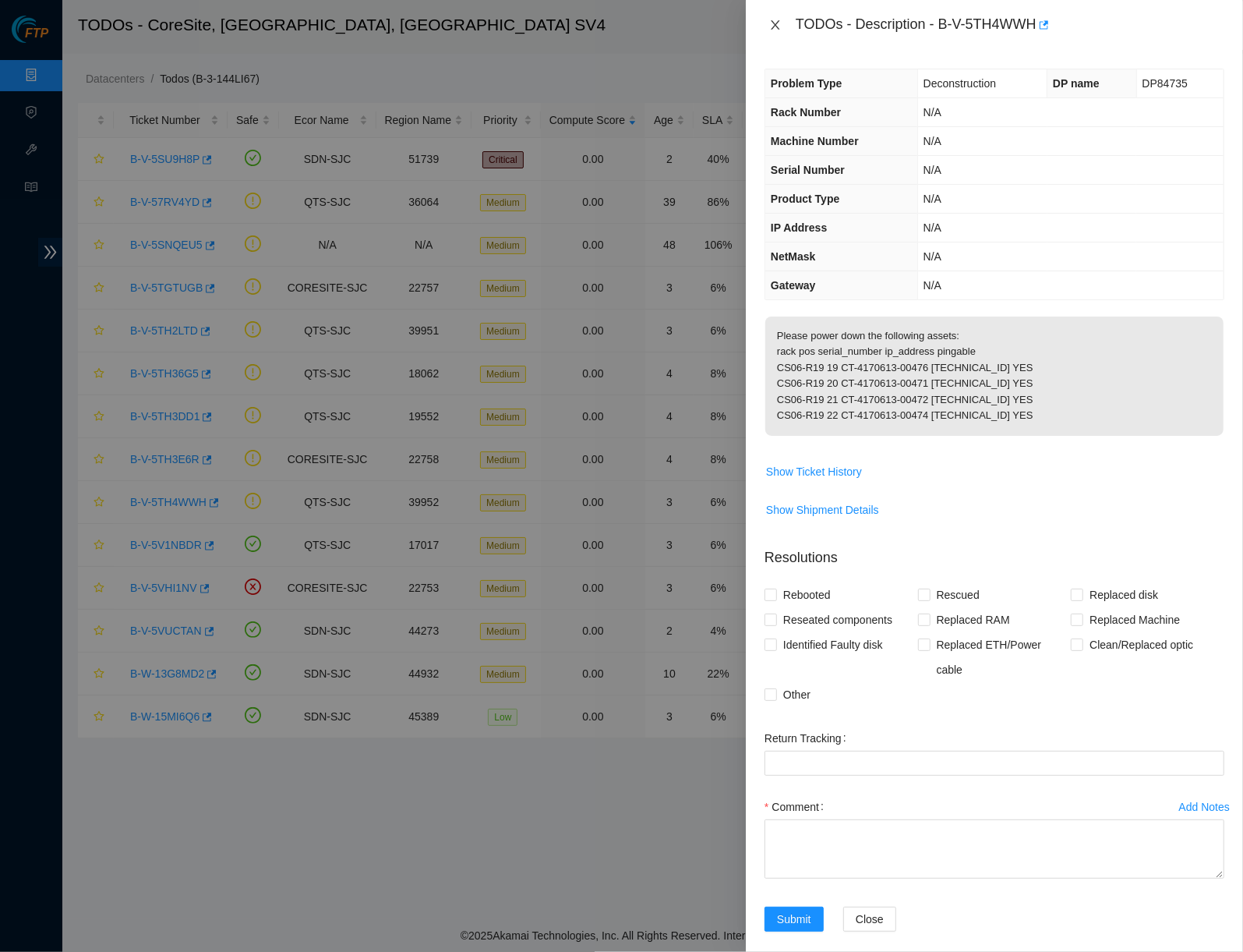
click at [778, 23] on icon "close" at bounding box center [774, 24] width 12 height 12
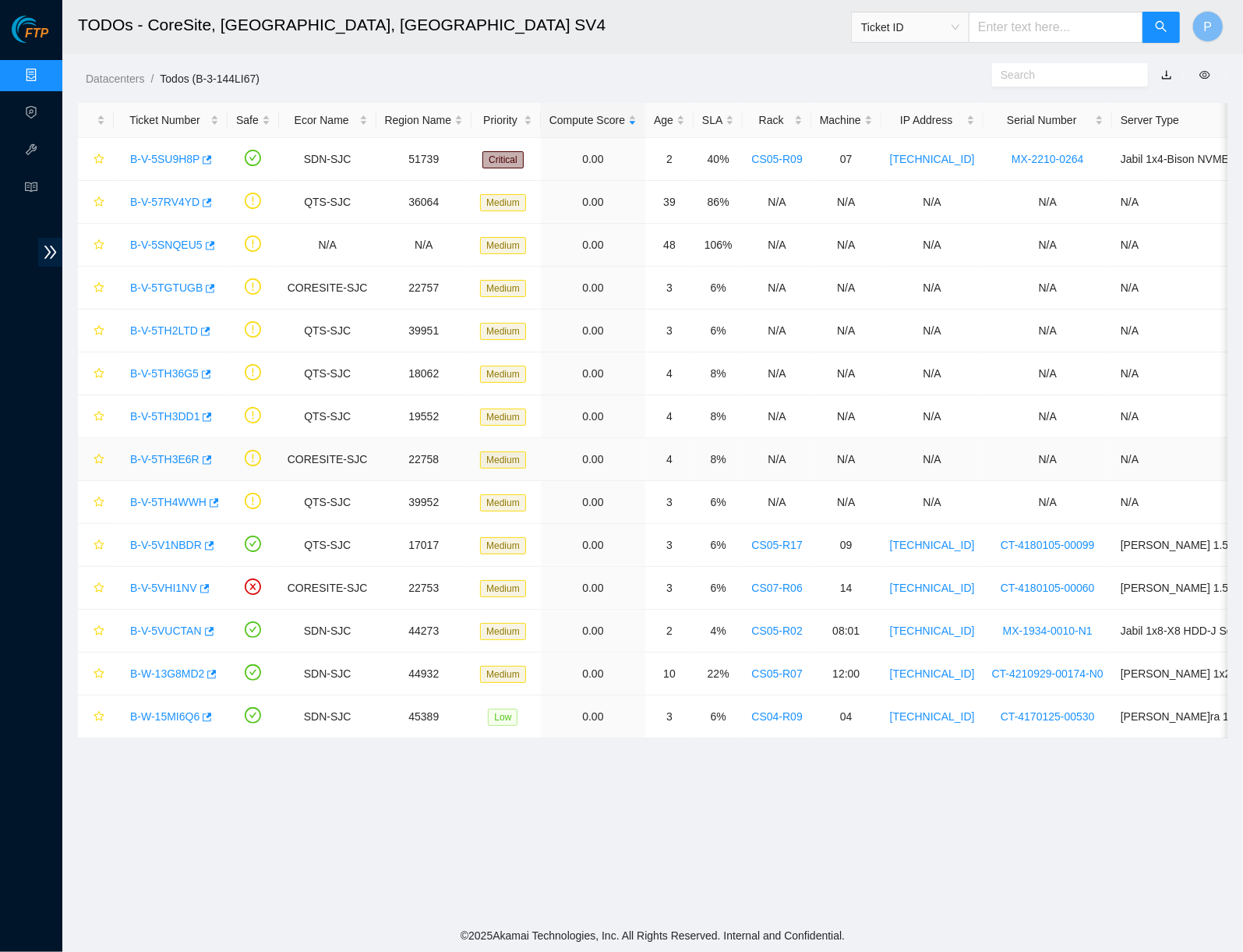
click at [165, 455] on link "B-V-5TH3E6R" at bounding box center [165, 458] width 70 height 12
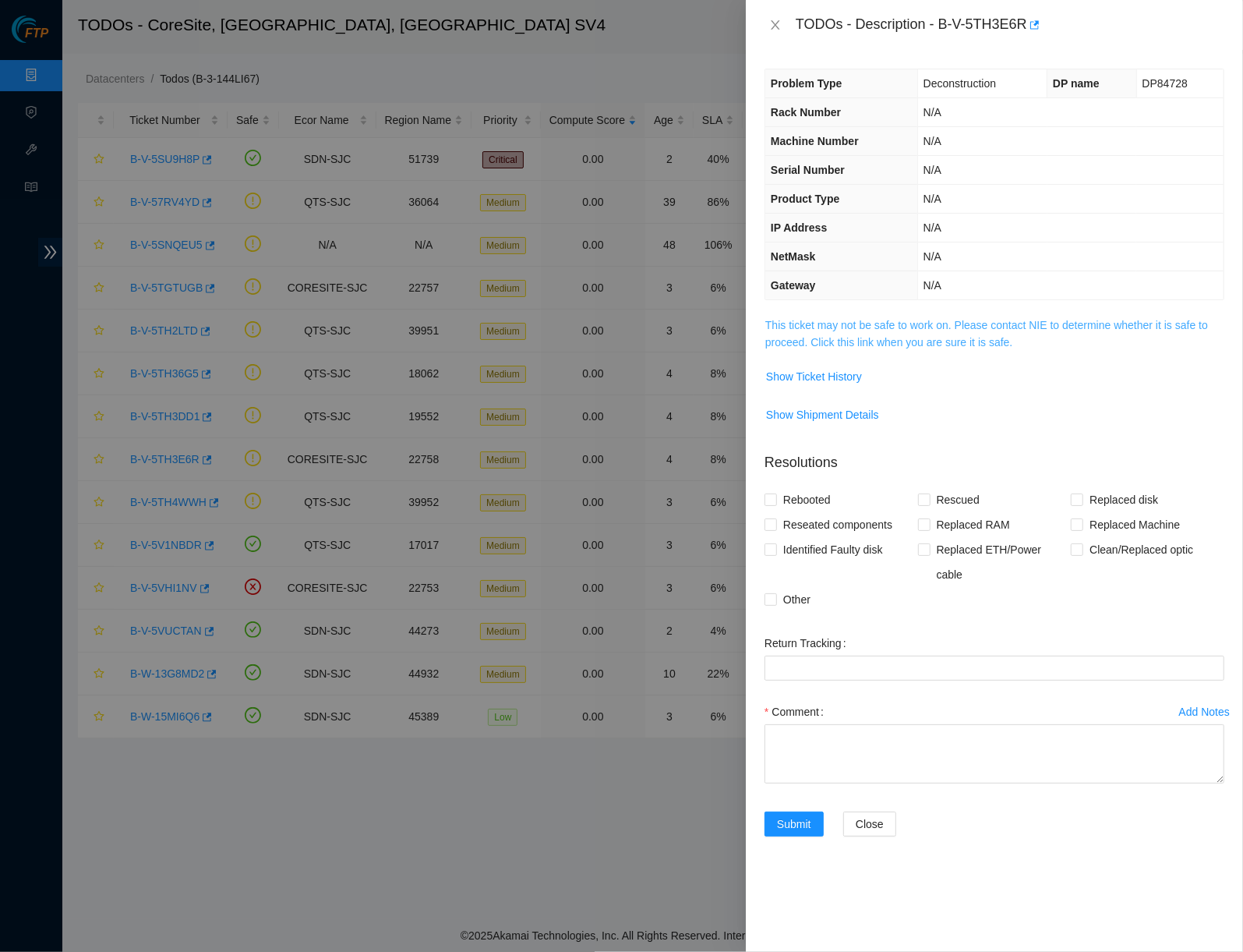
click at [937, 319] on link "This ticket may not be safe to work on. Please contact NIE to determine whether…" at bounding box center [986, 334] width 443 height 30
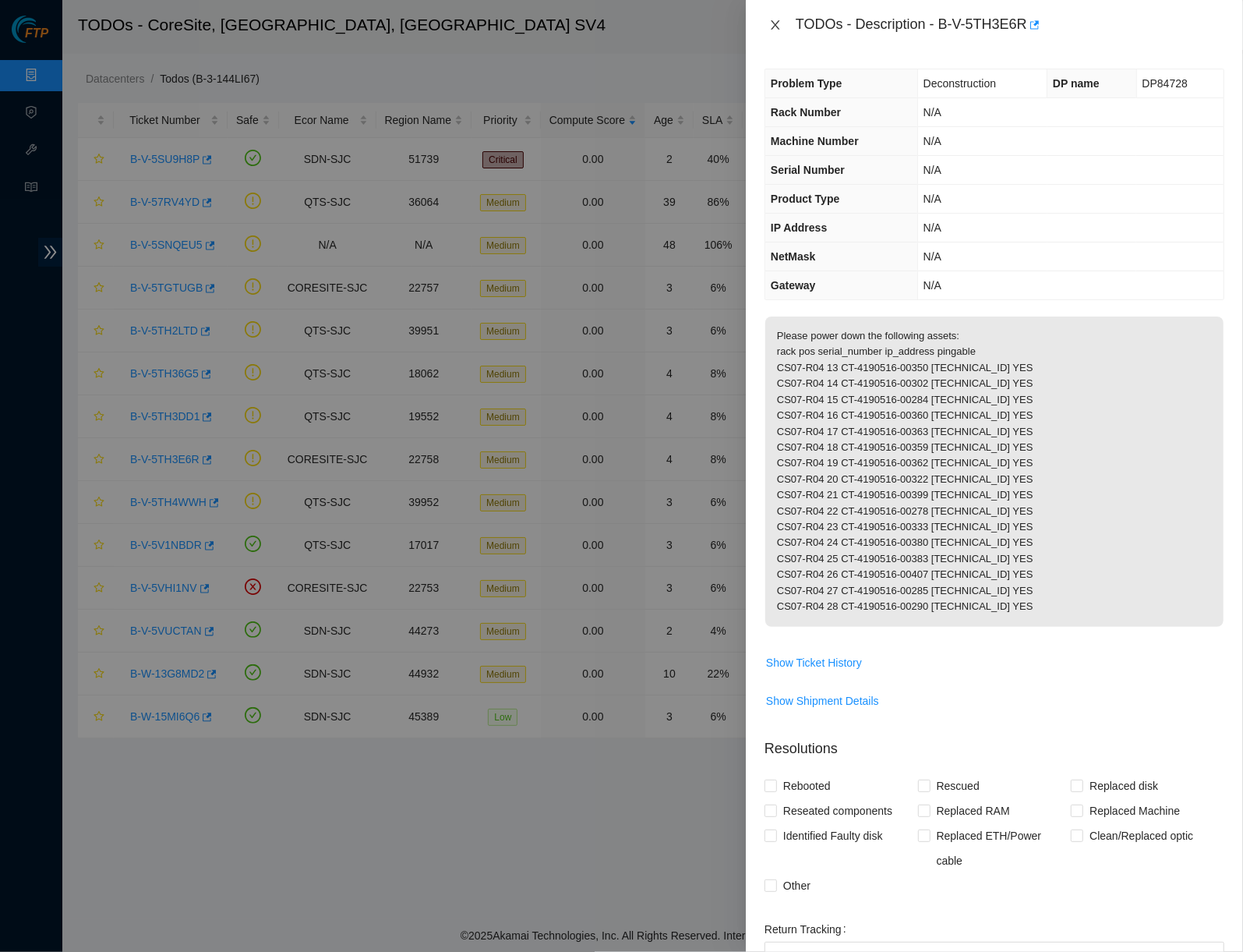
click at [780, 22] on icon "close" at bounding box center [774, 24] width 12 height 12
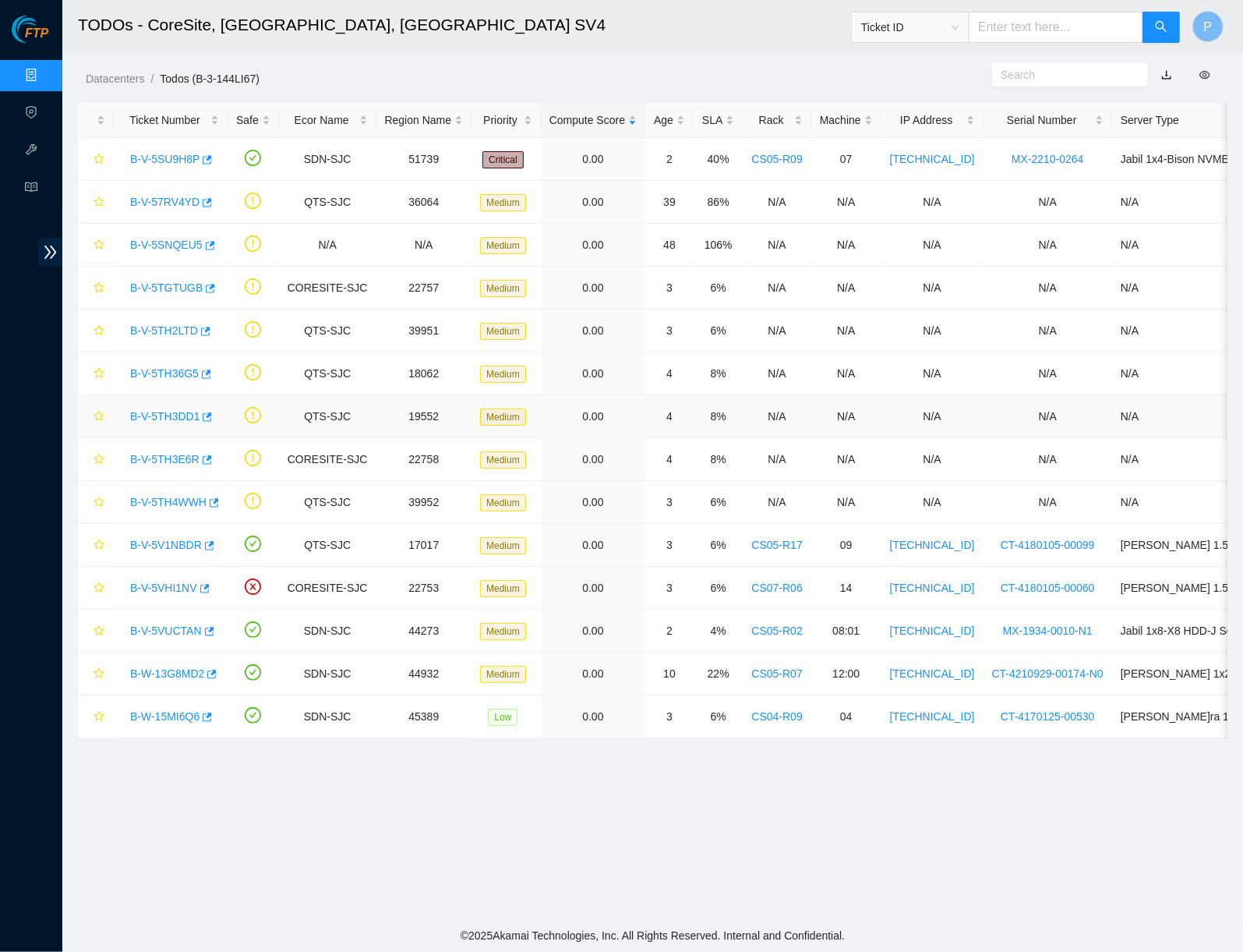
click at [157, 412] on link "B-V-5TH3DD1" at bounding box center [165, 416] width 70 height 12
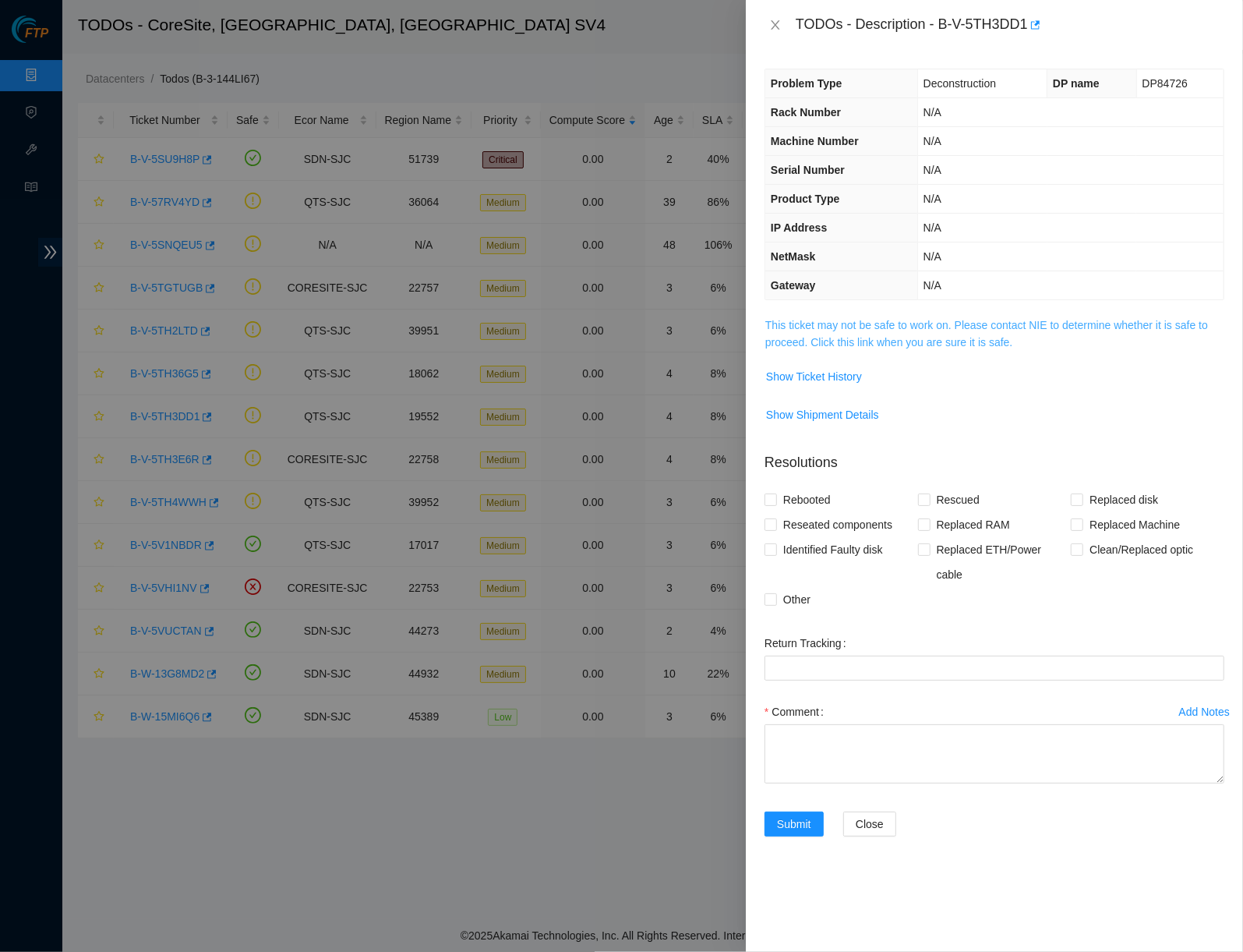
click at [913, 319] on link "This ticket may not be safe to work on. Please contact NIE to determine whether…" at bounding box center [986, 334] width 443 height 30
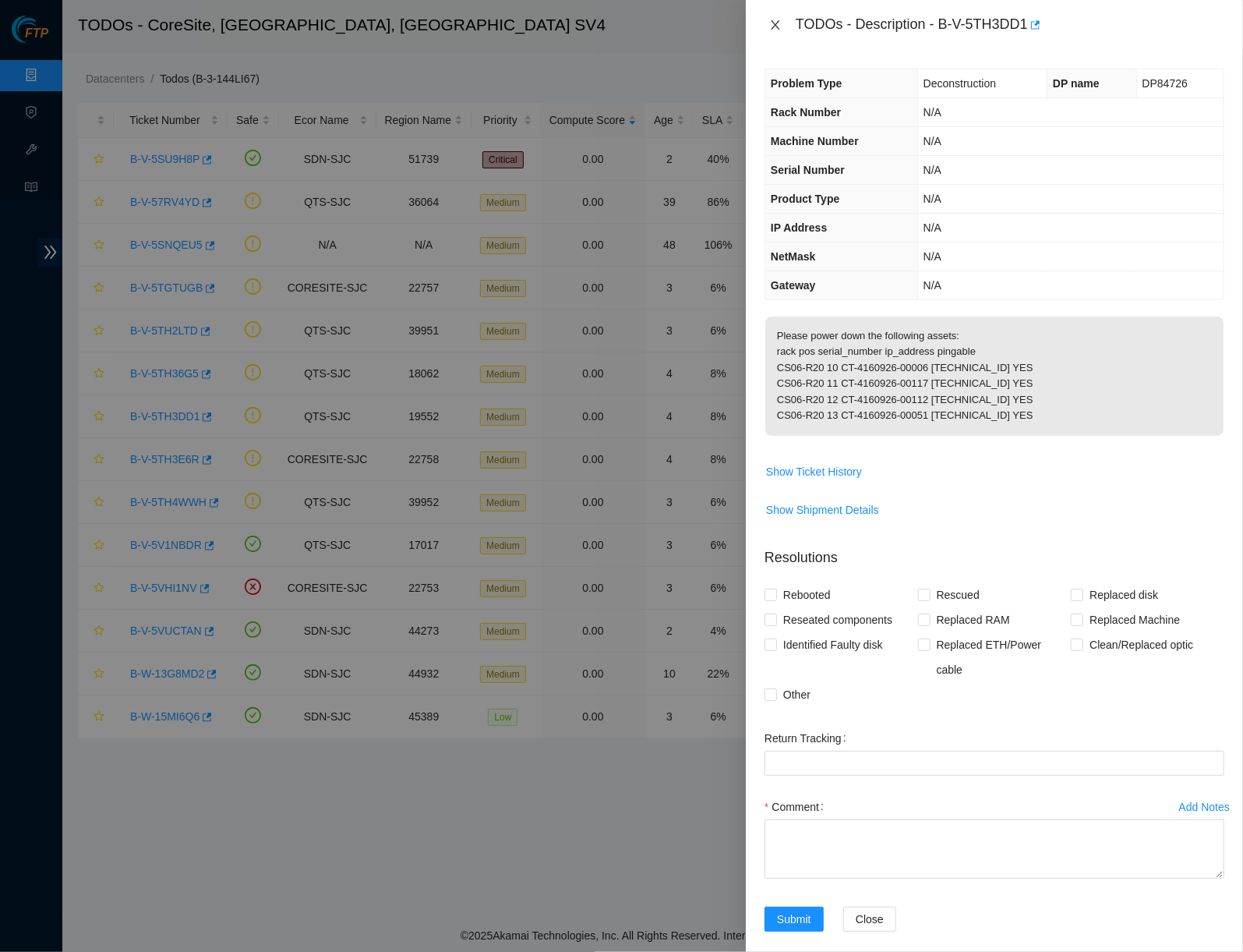
click at [777, 28] on icon "close" at bounding box center [774, 24] width 12 height 12
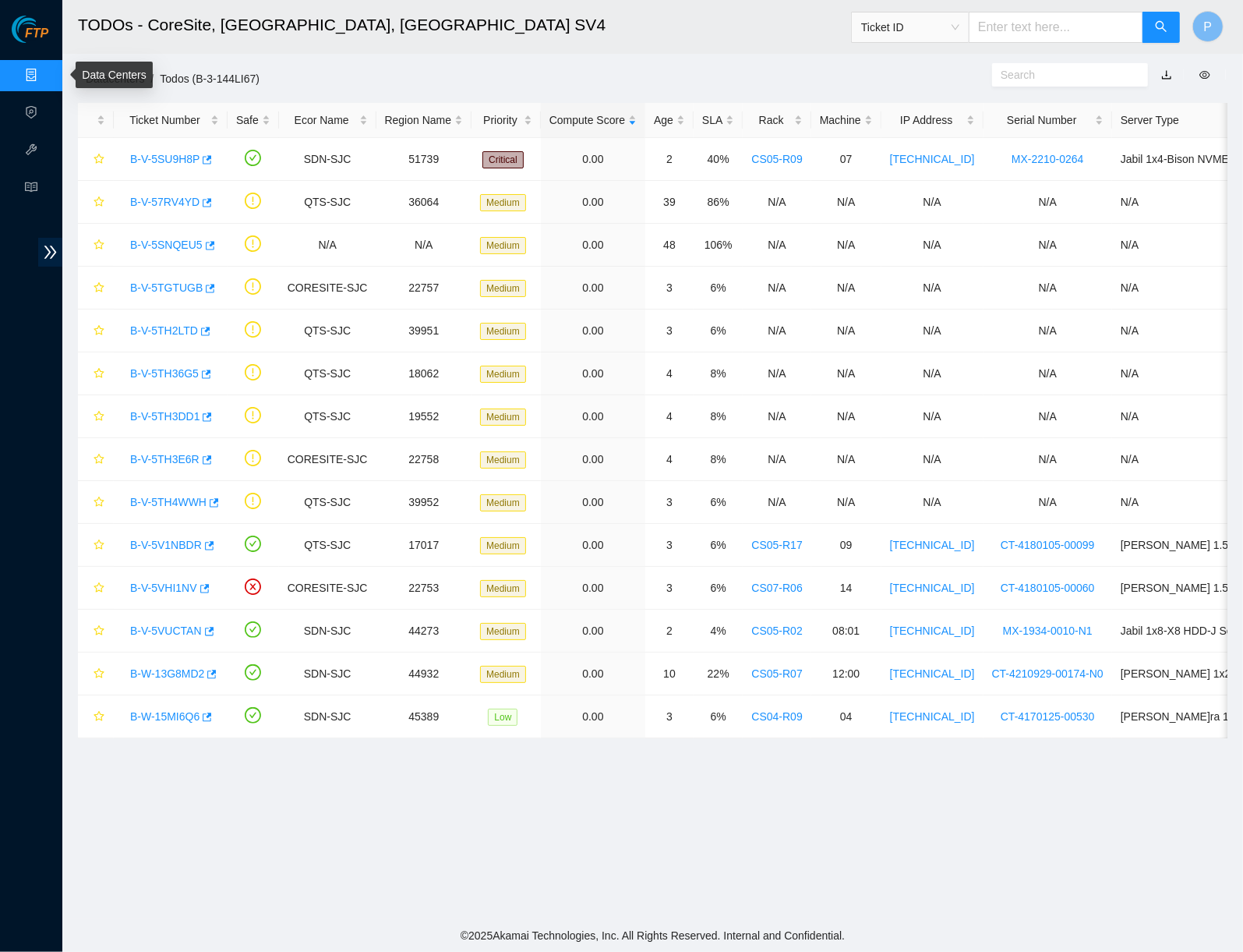
click at [46, 70] on link "Data Centers" at bounding box center [77, 75] width 64 height 12
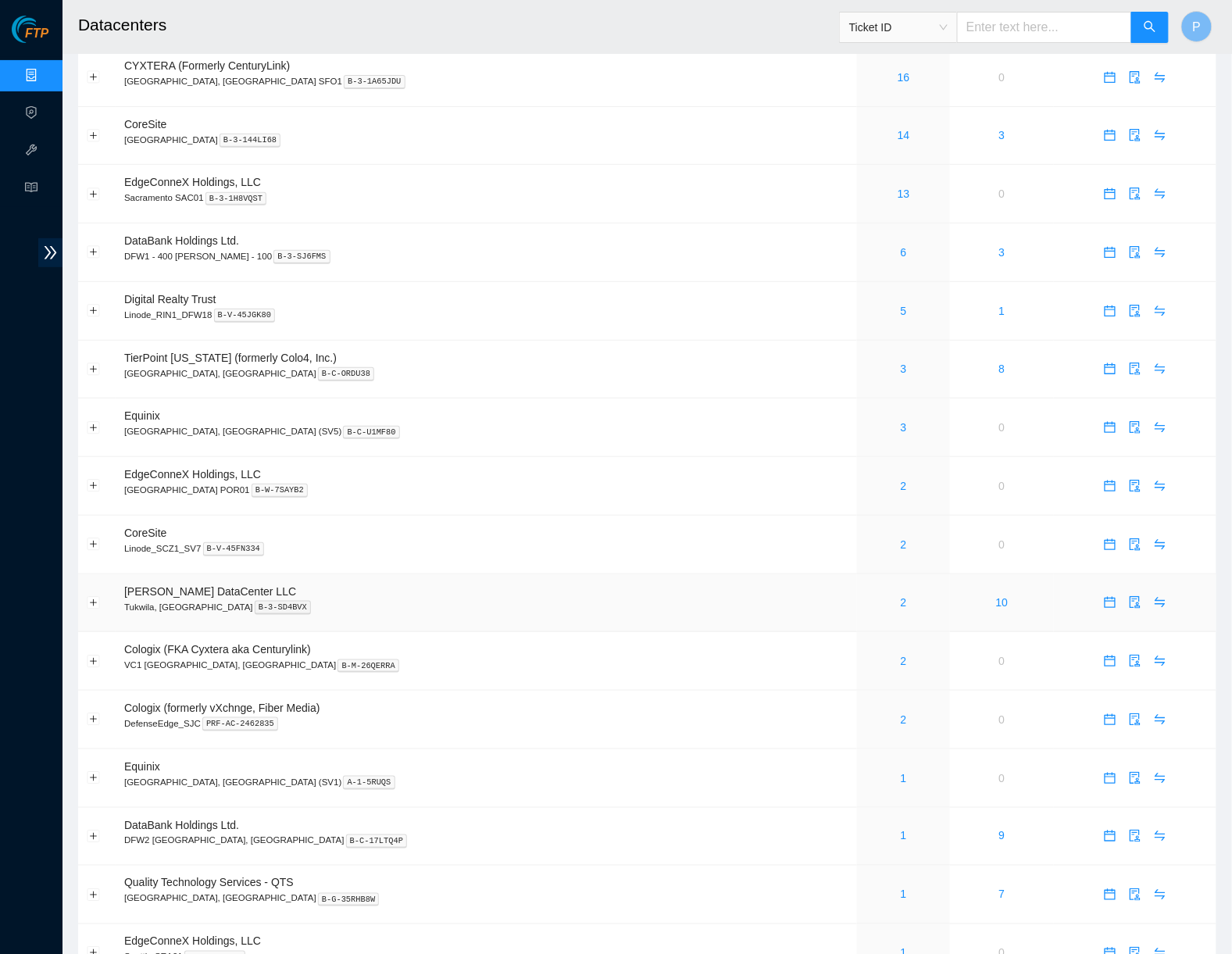
scroll to position [118, 0]
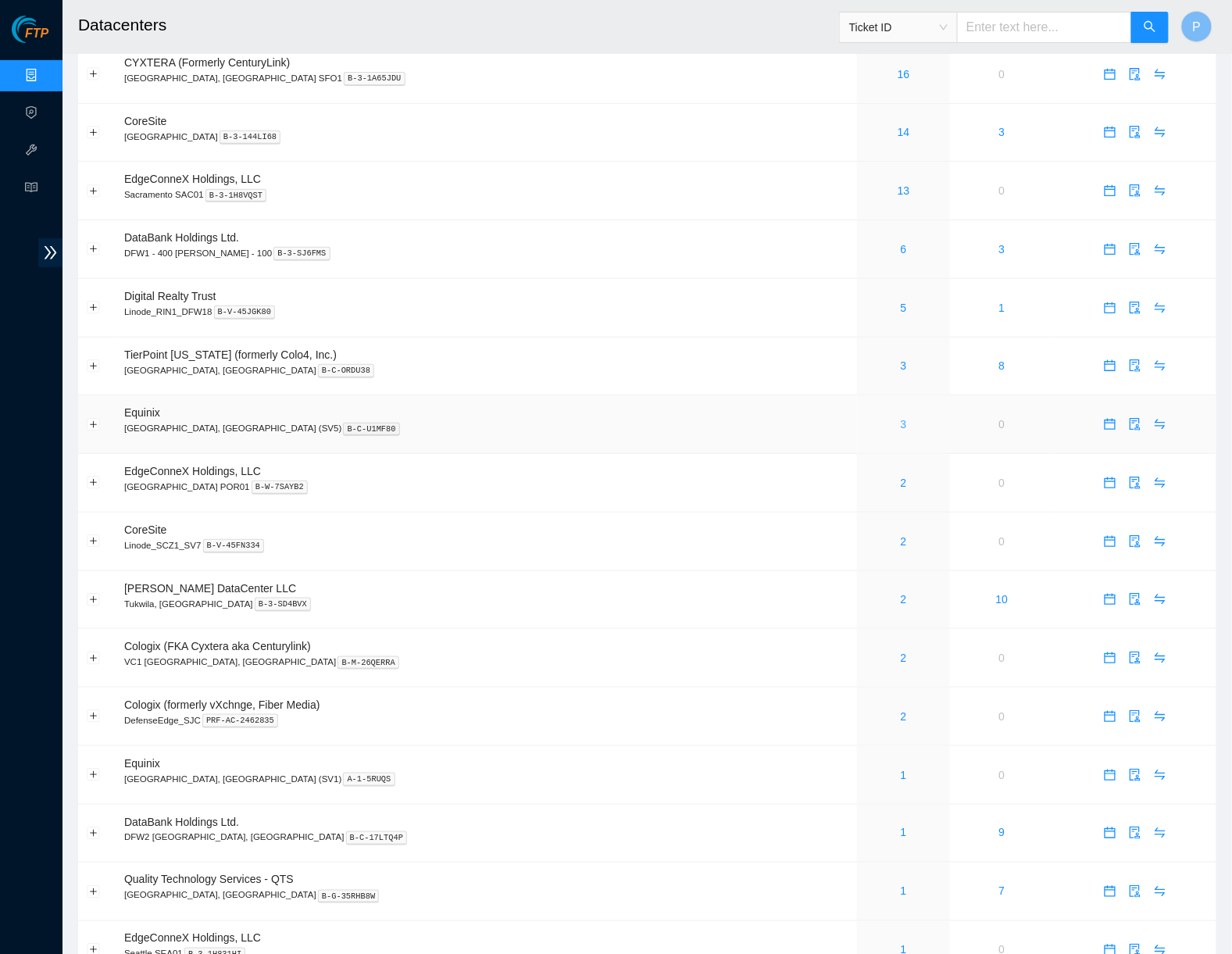
click at [901, 417] on link "3" at bounding box center [904, 423] width 7 height 12
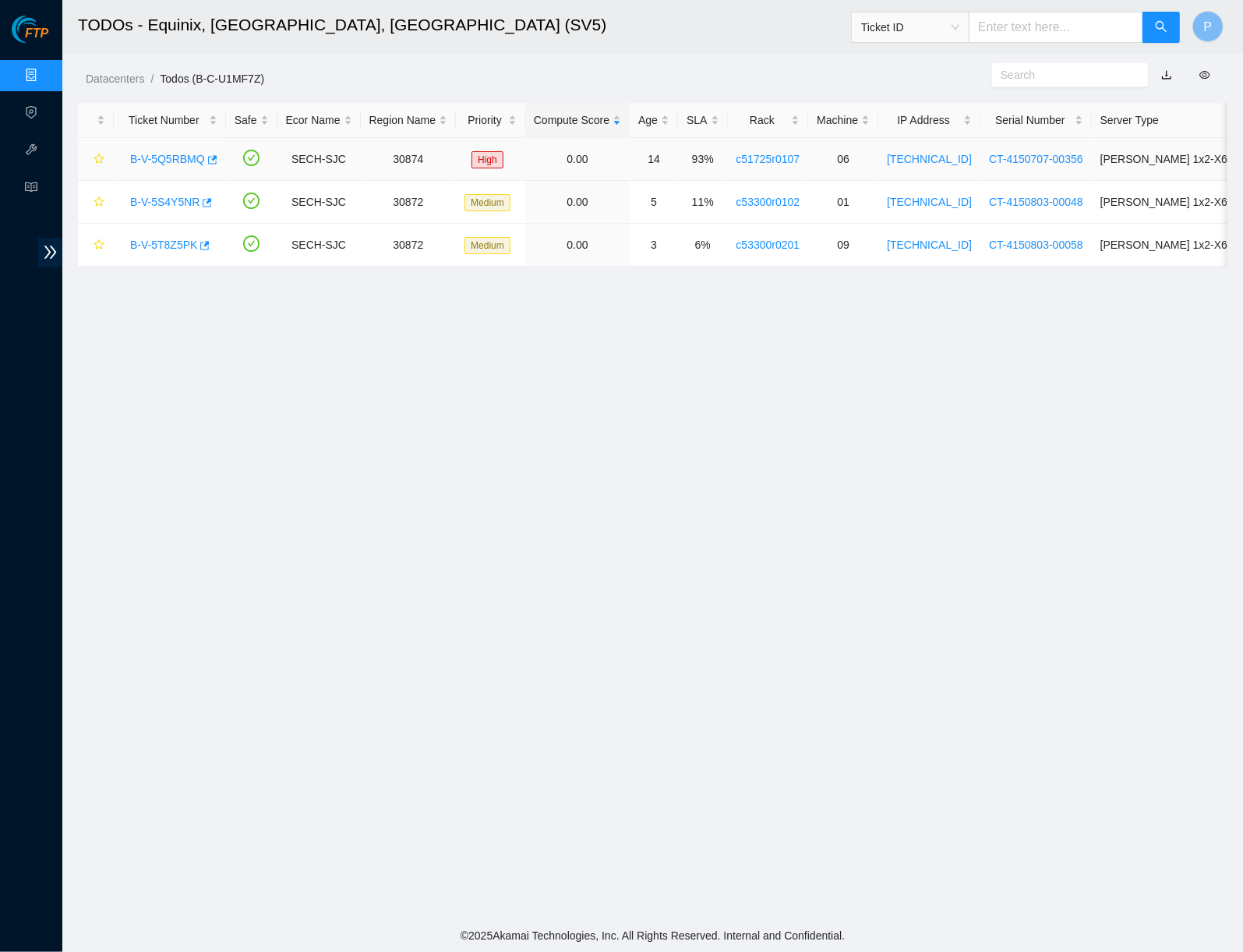
click at [178, 152] on link "B-V-5Q5RBMQ" at bounding box center [167, 158] width 74 height 12
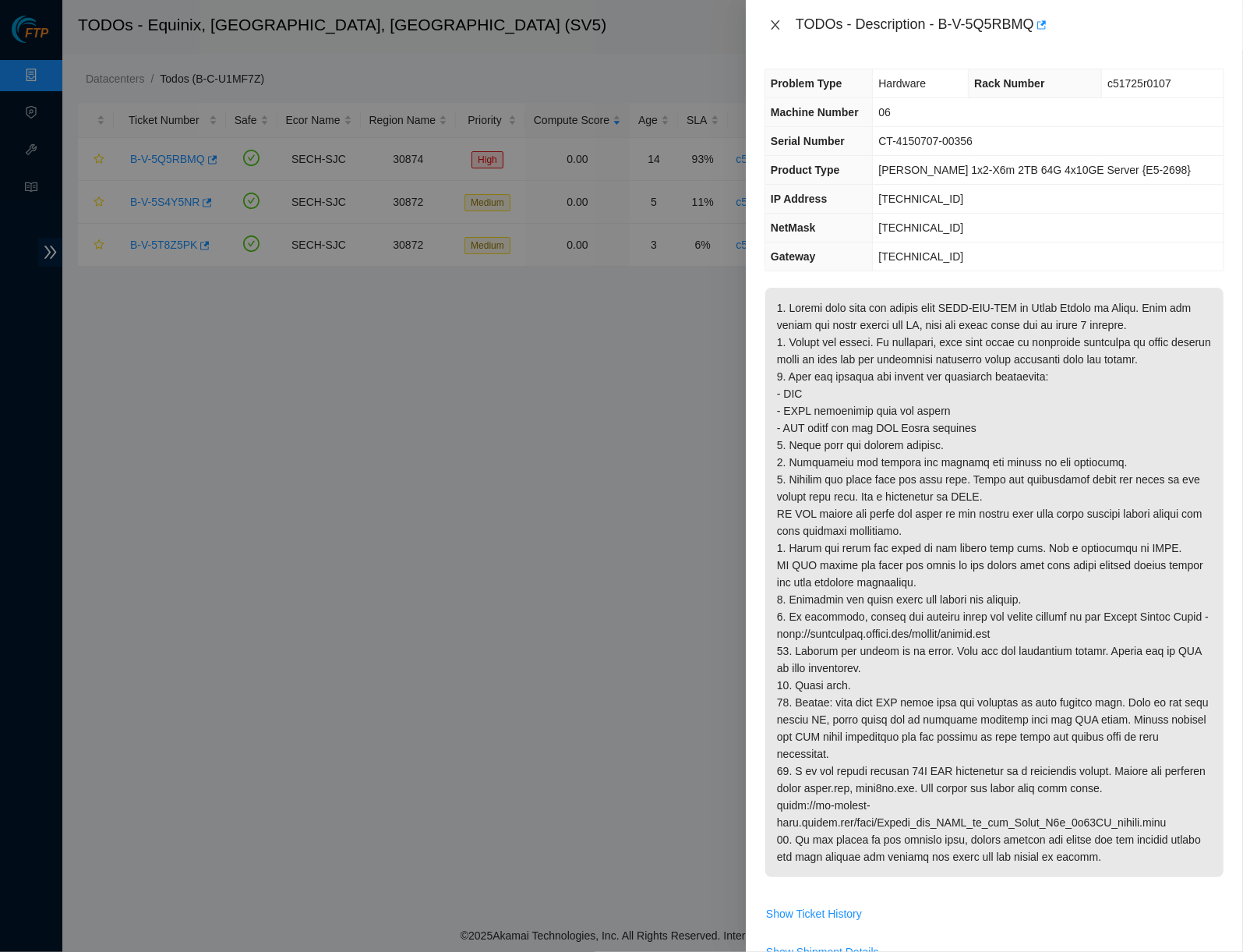
click at [773, 23] on icon "close" at bounding box center [774, 24] width 12 height 12
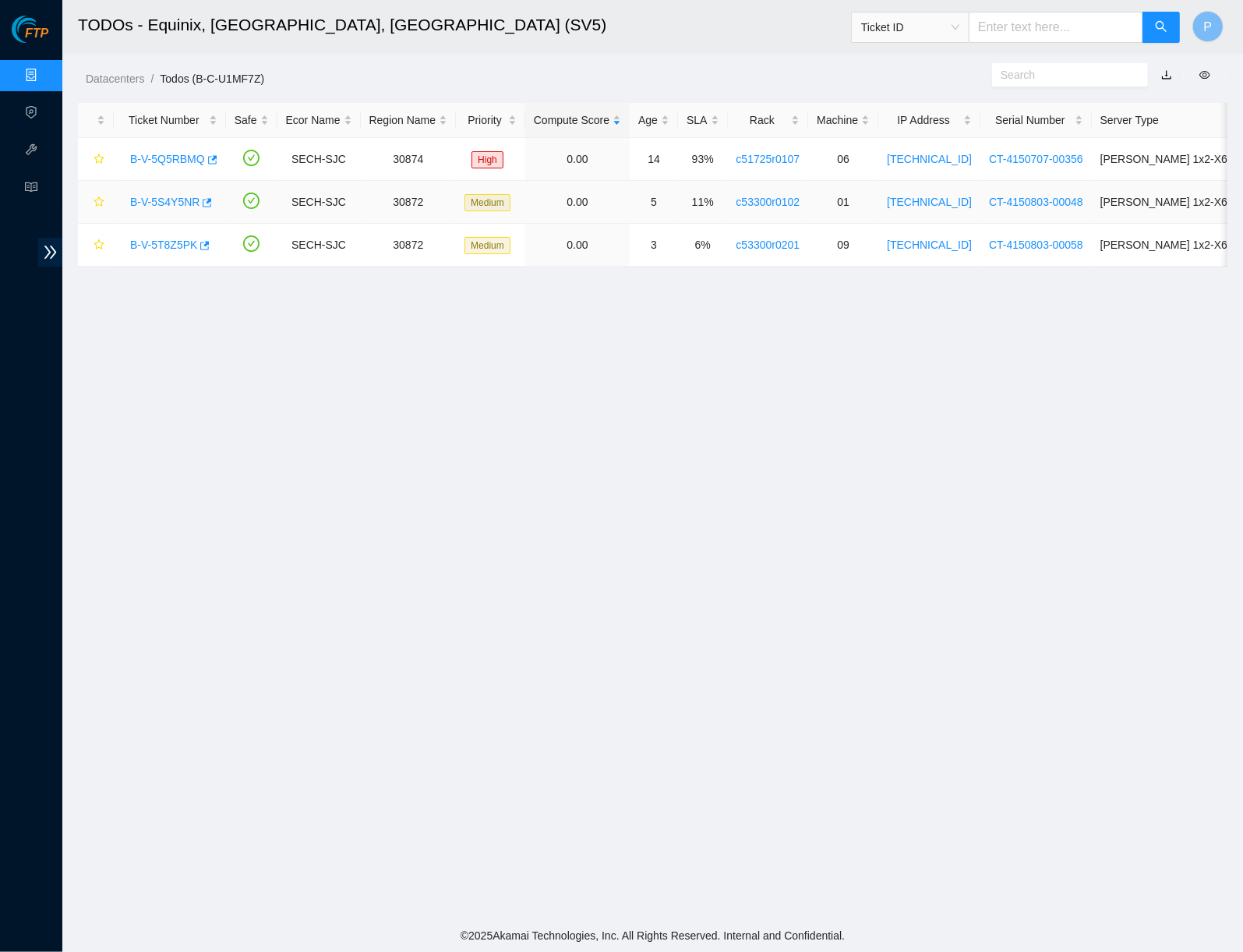
click at [164, 200] on link "B-V-5S4Y5NR" at bounding box center [165, 201] width 70 height 12
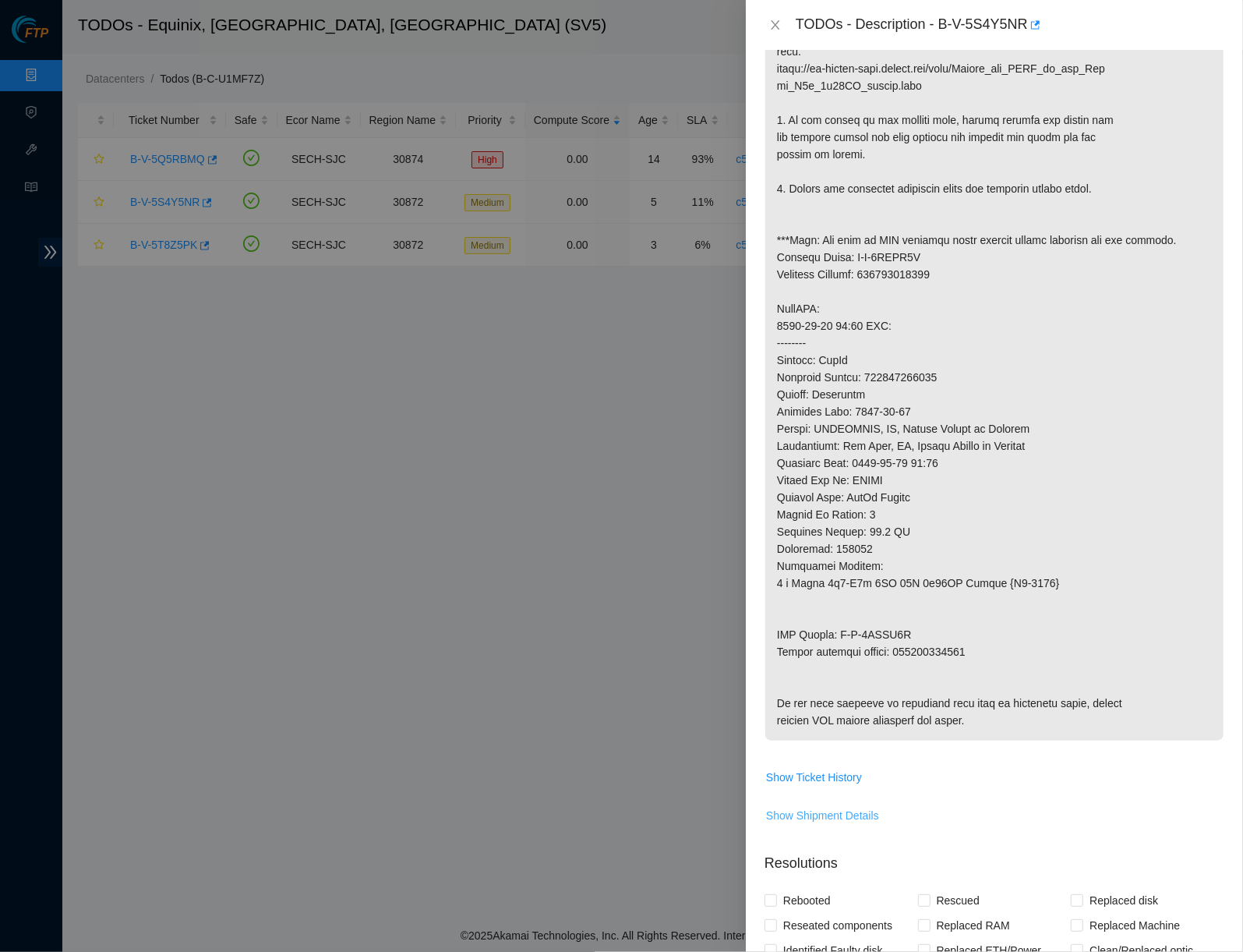
scroll to position [725, 0]
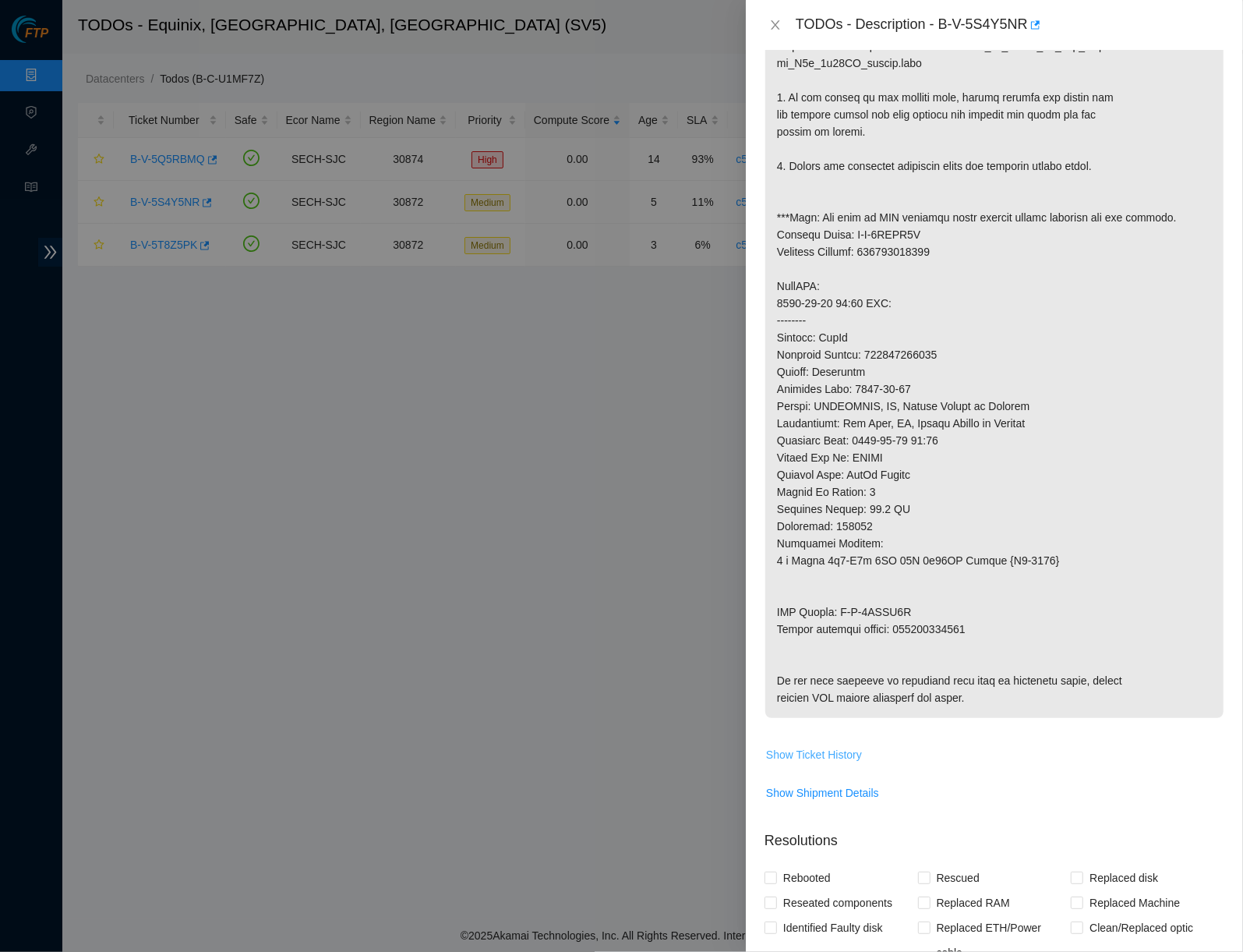
click at [839, 763] on span "Show Ticket History" at bounding box center [813, 754] width 96 height 17
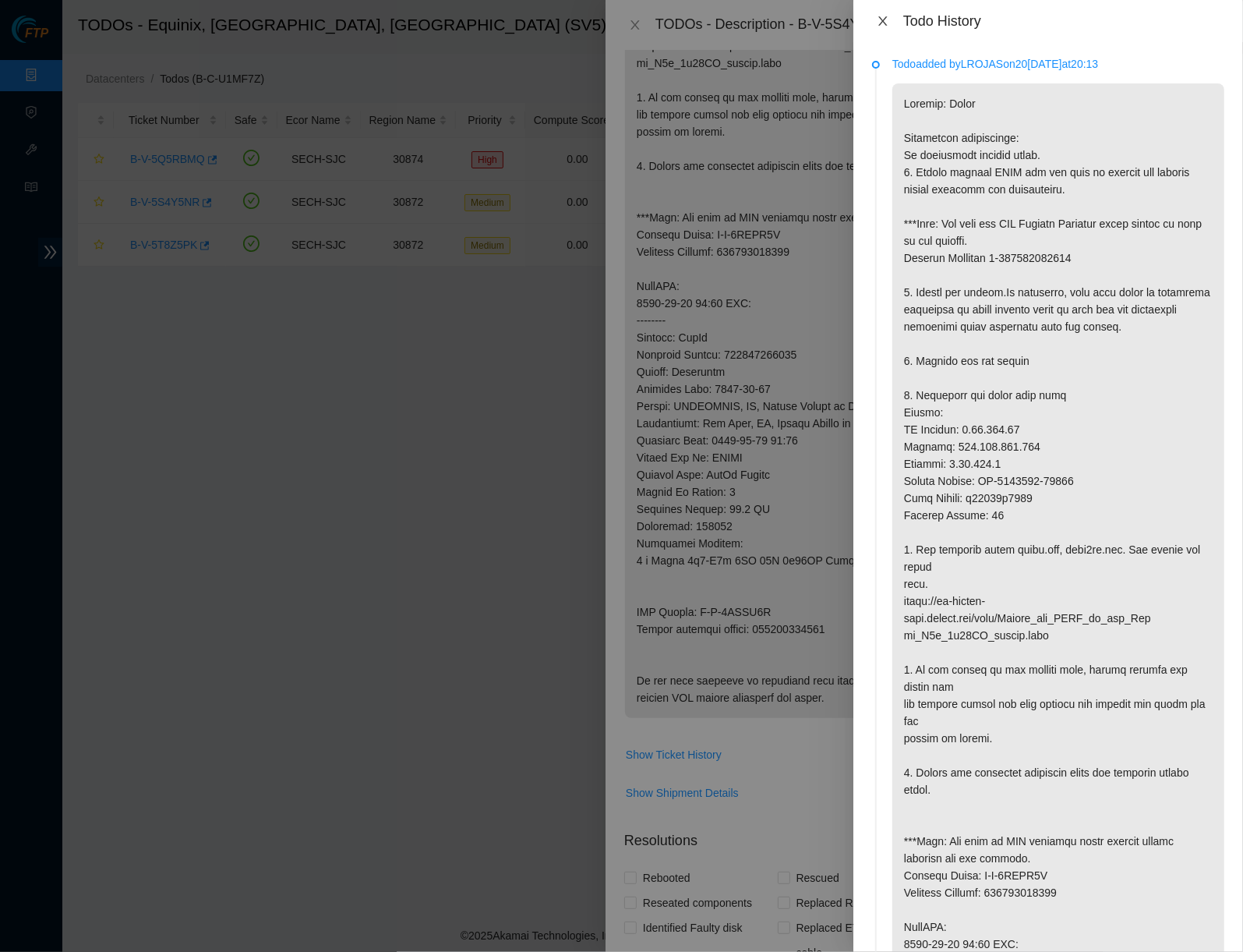
click at [884, 21] on icon "close" at bounding box center [882, 21] width 8 height 9
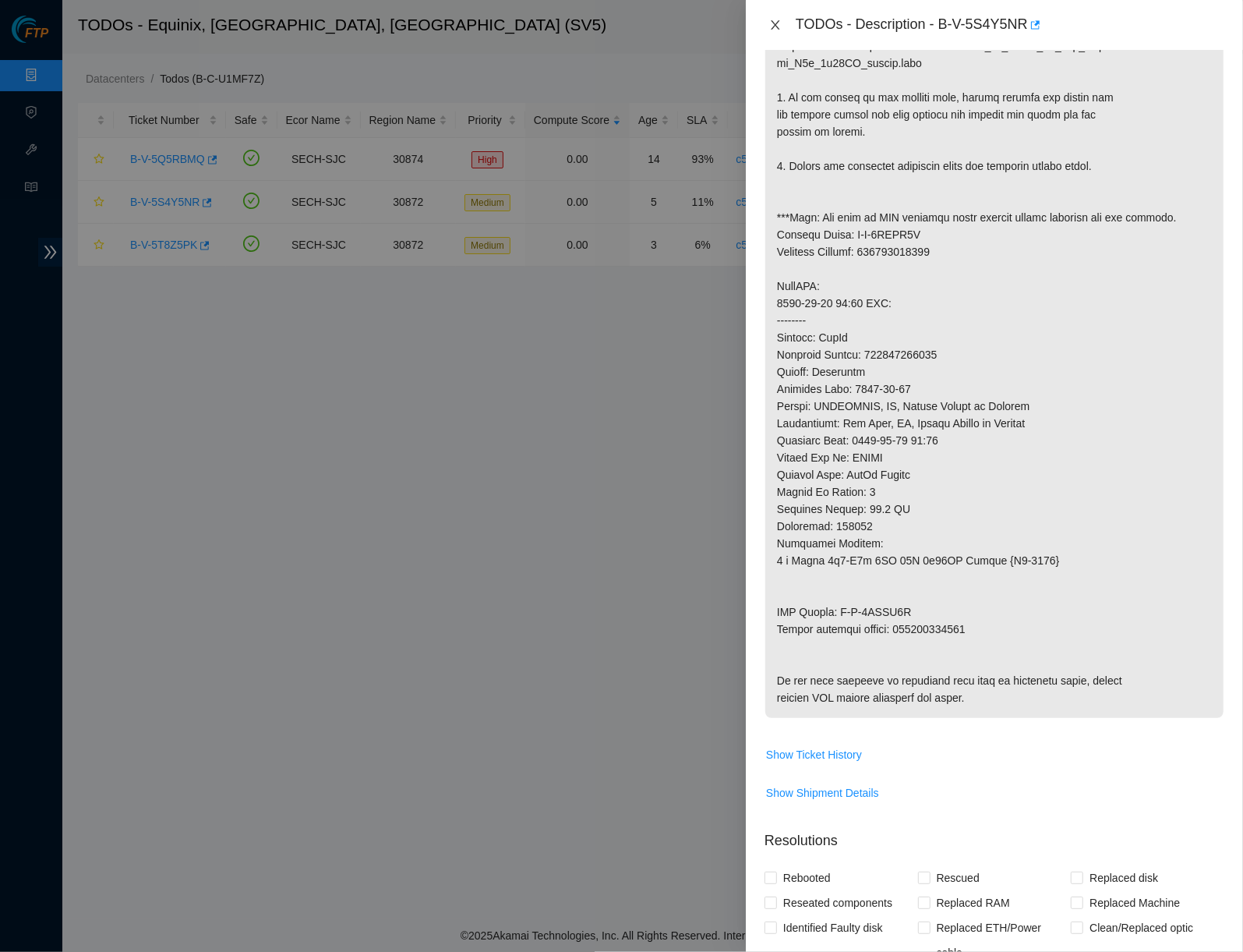
click at [775, 22] on icon "close" at bounding box center [774, 24] width 12 height 12
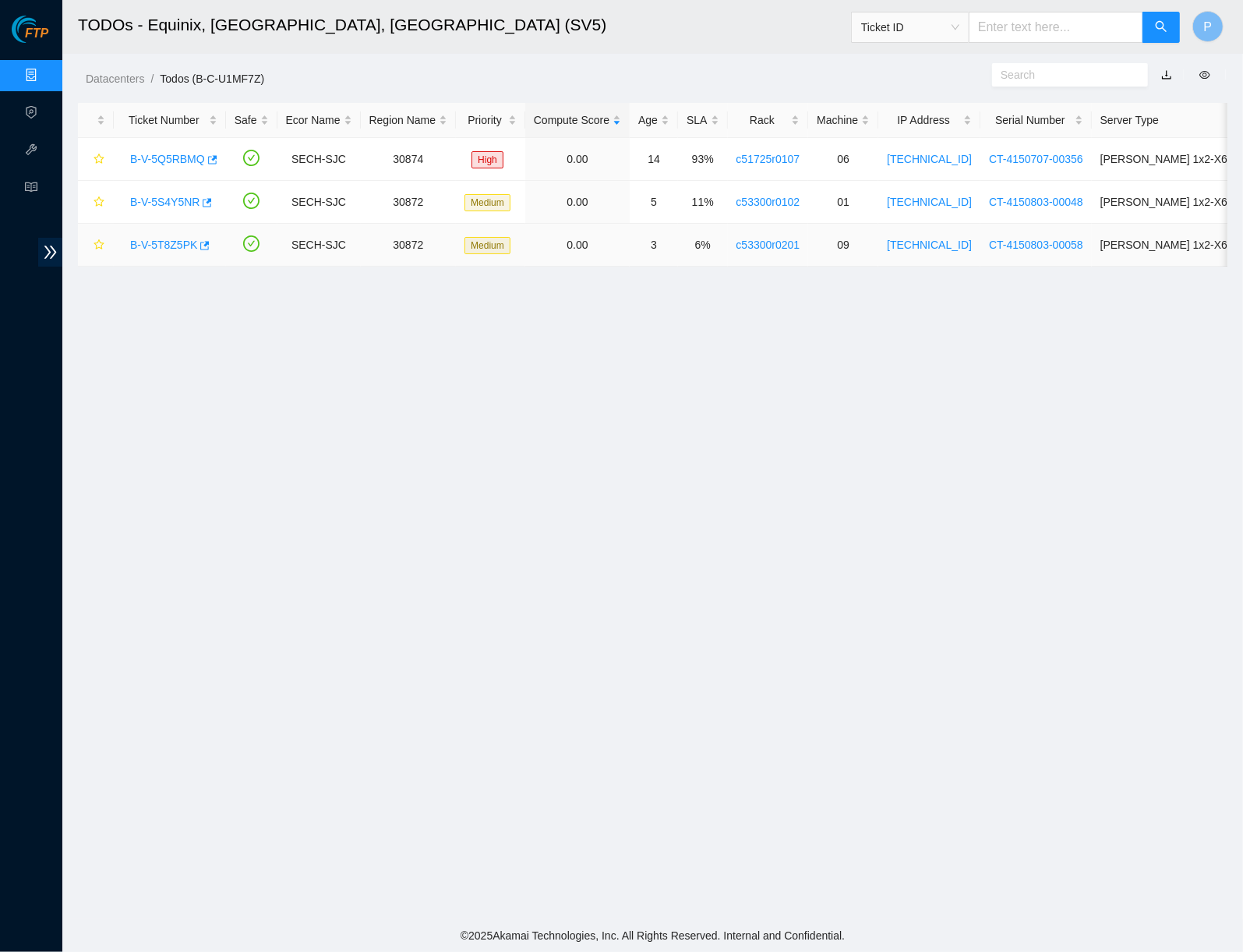
click at [174, 239] on link "B-V-5T8Z5PK" at bounding box center [164, 245] width 67 height 12
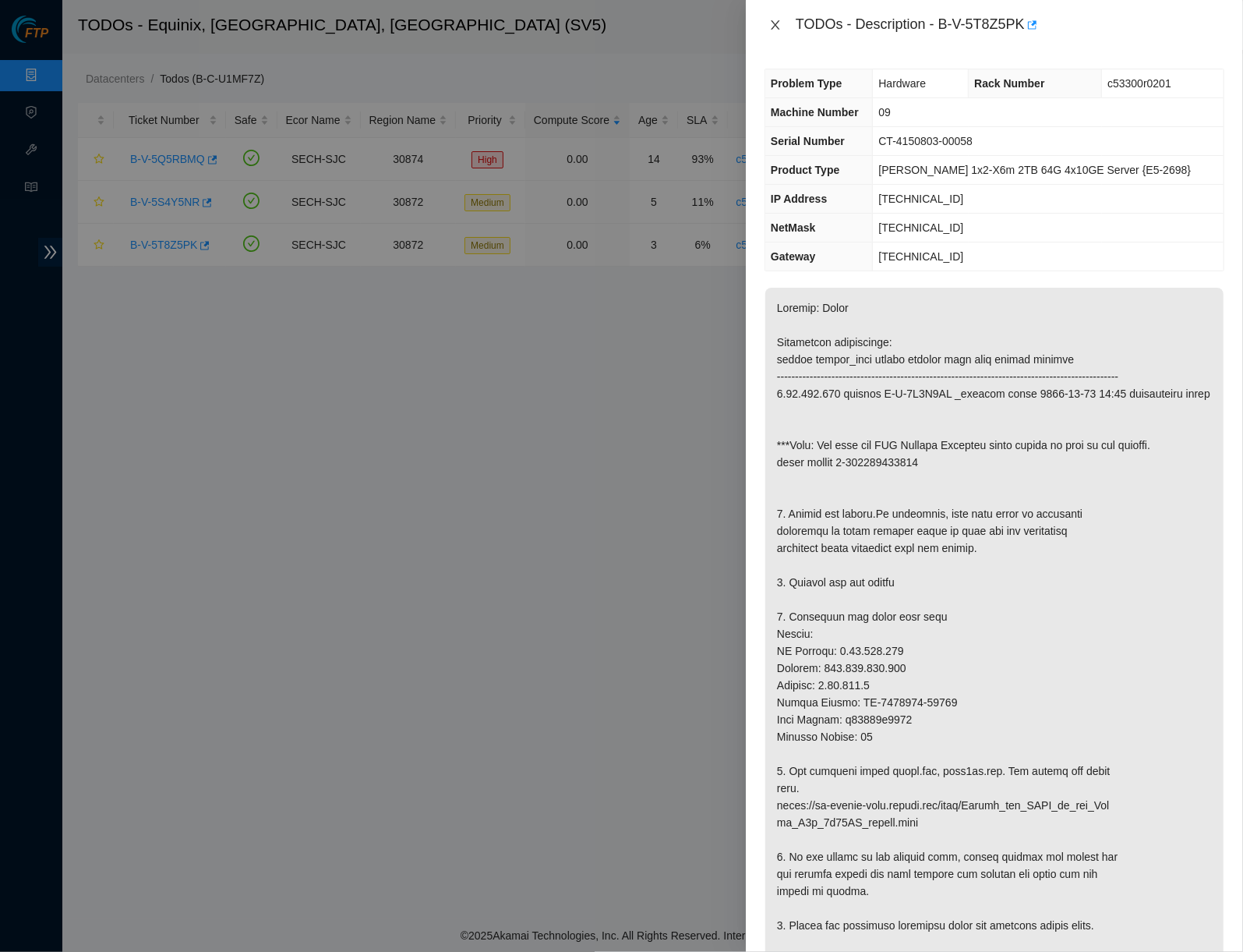
click at [780, 23] on icon "close" at bounding box center [774, 24] width 12 height 12
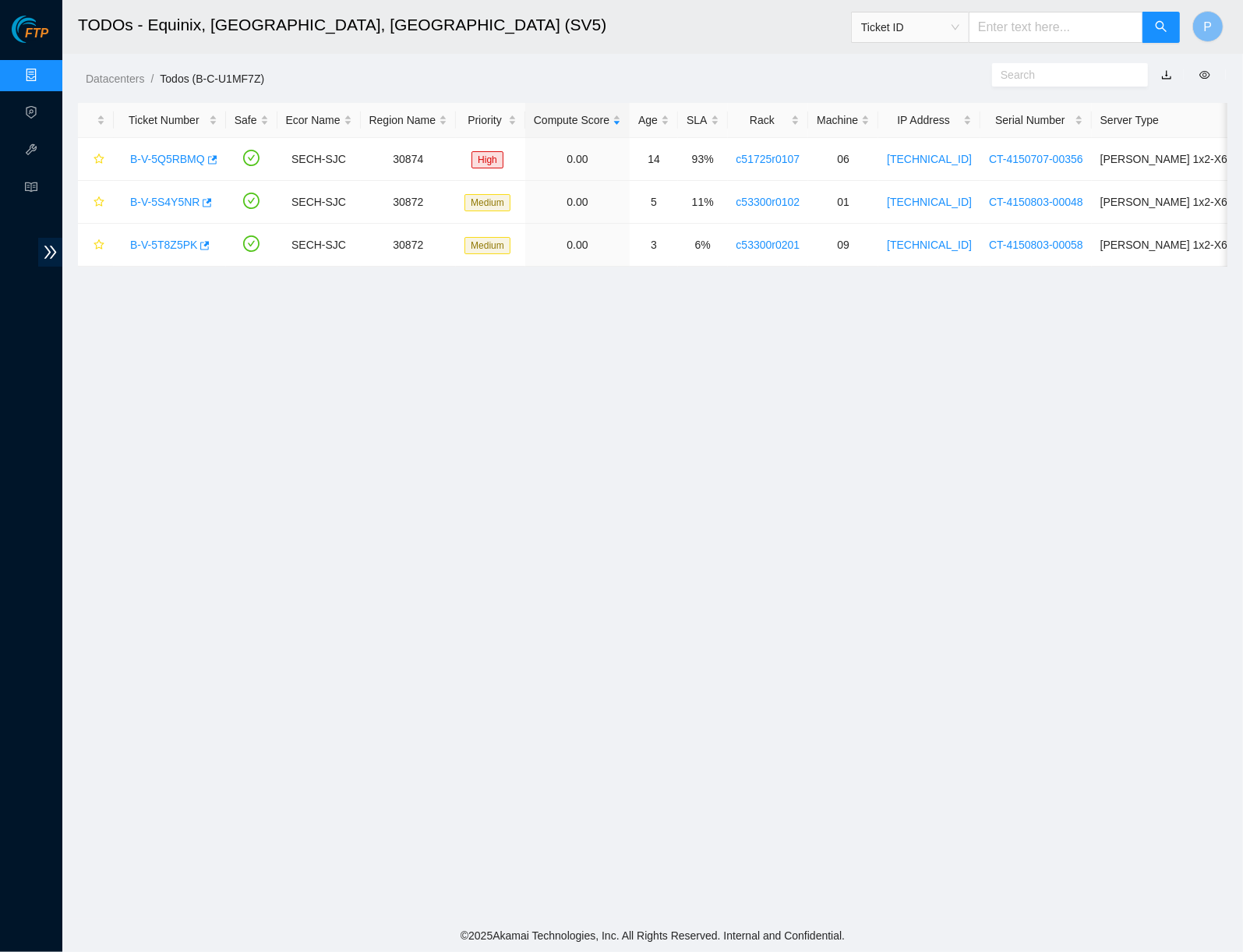
click at [46, 74] on link "Data Centers" at bounding box center [77, 75] width 64 height 12
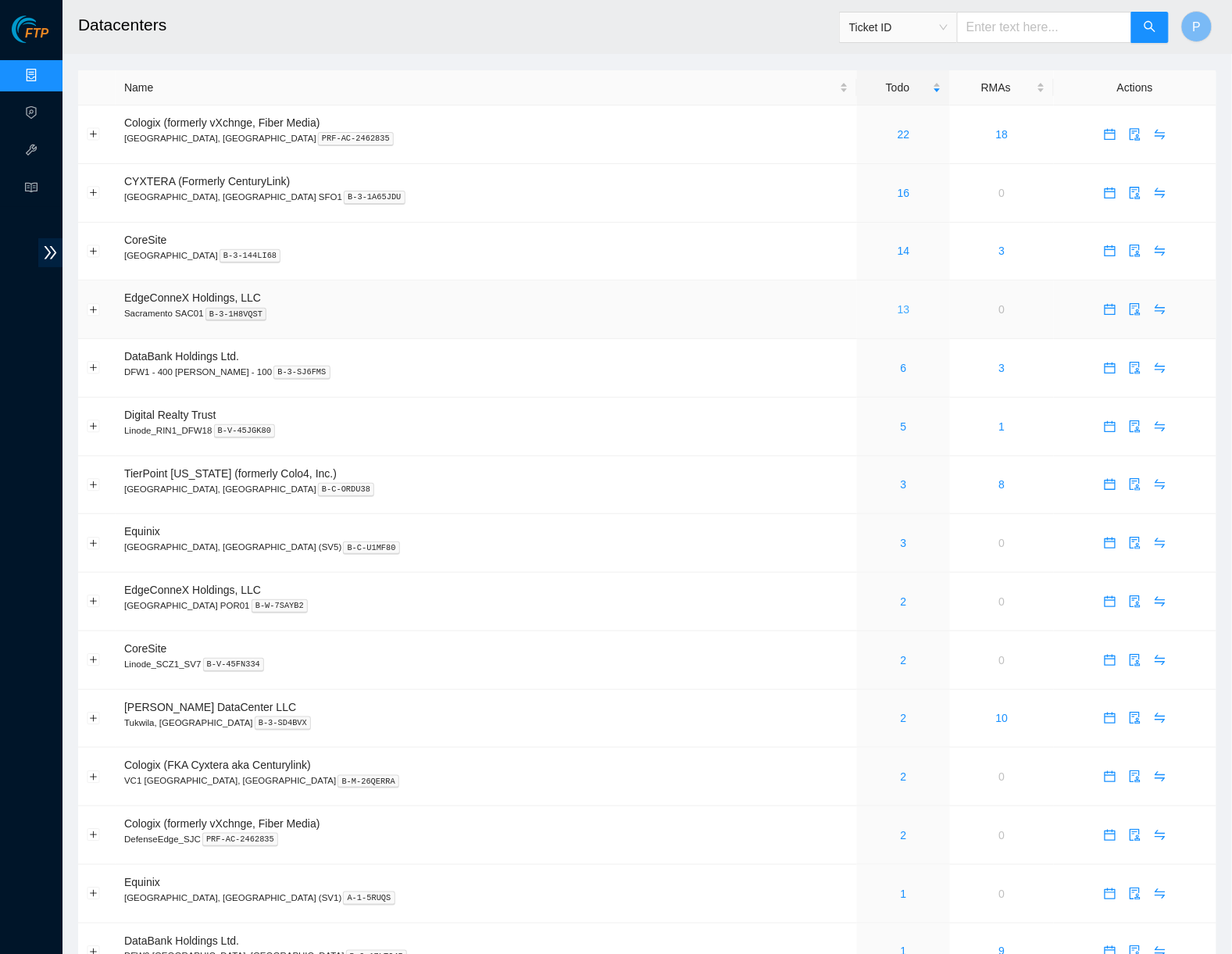
click at [897, 303] on link "13" at bounding box center [903, 308] width 12 height 12
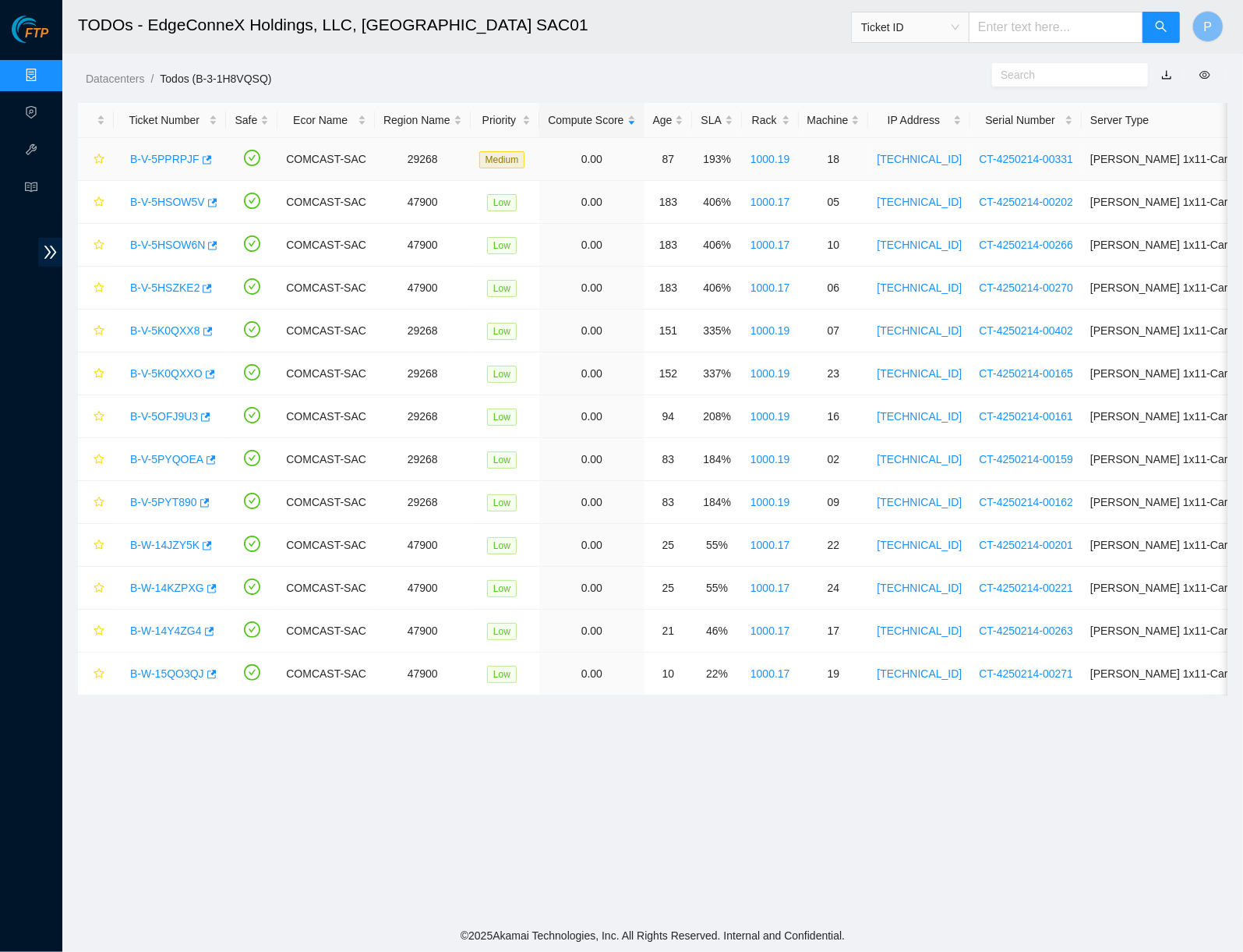
click at [143, 152] on link "B-V-5PPRPJF" at bounding box center [165, 158] width 70 height 12
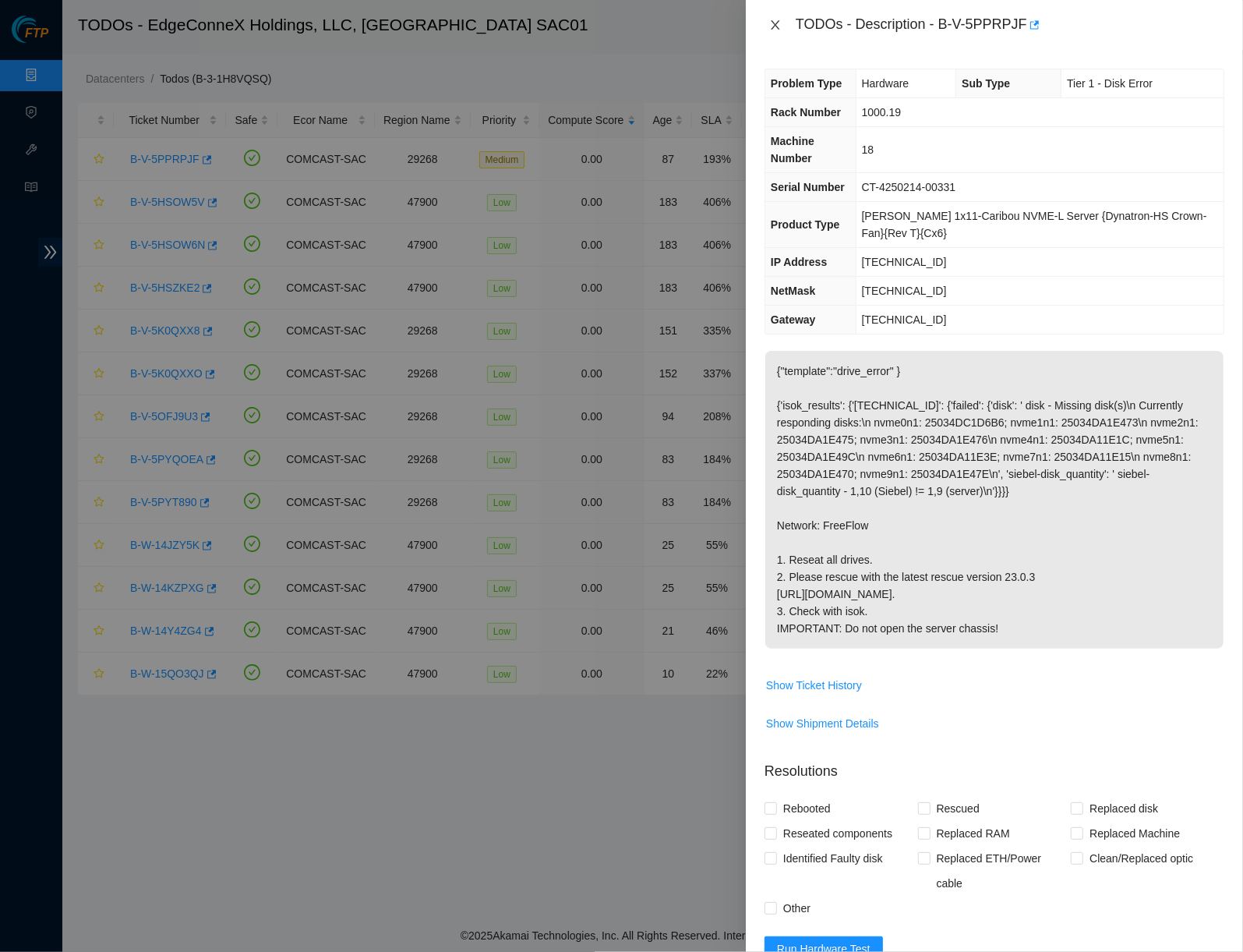
click at [769, 19] on icon "close" at bounding box center [774, 24] width 12 height 12
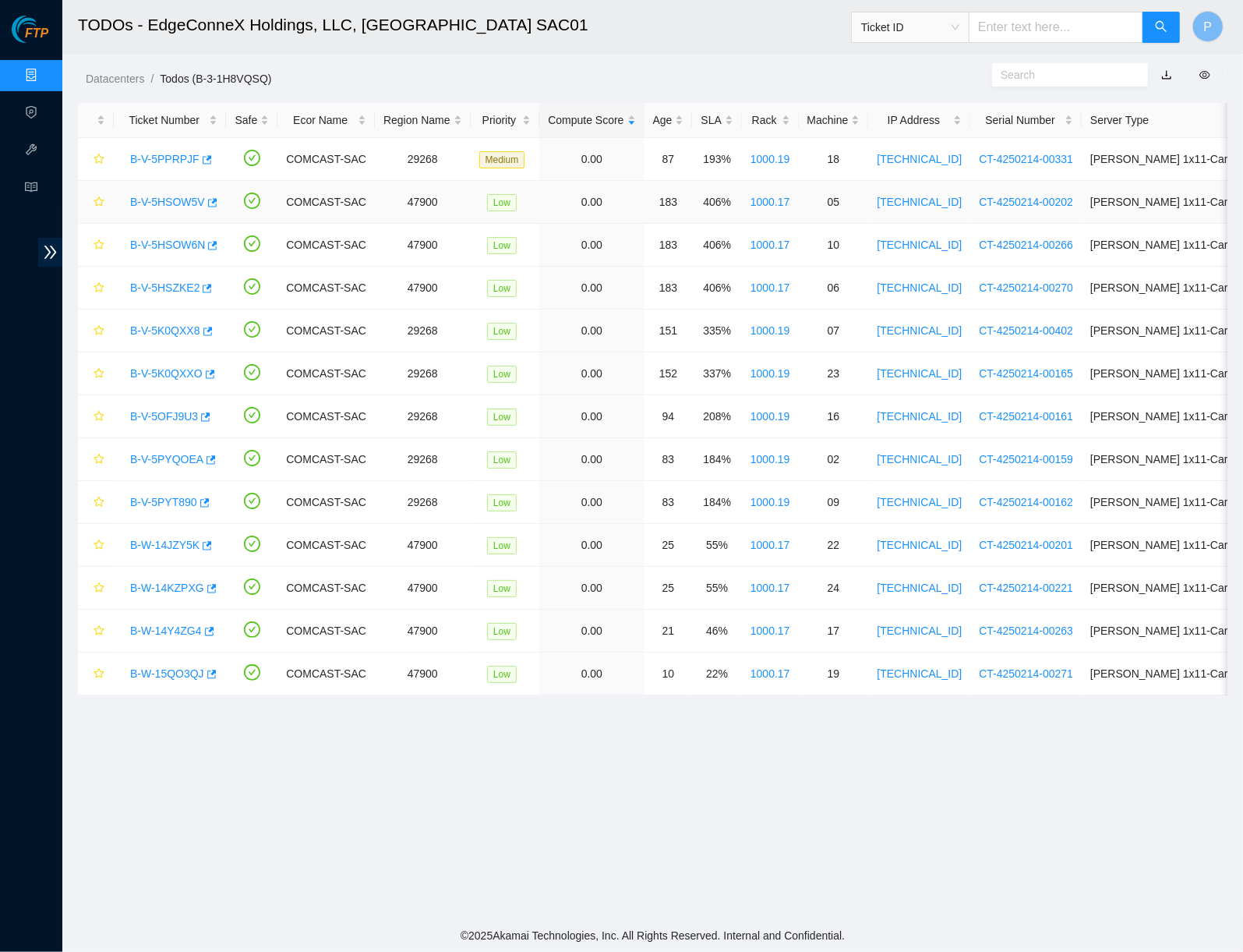
click at [185, 199] on link "B-V-5HSOW5V" at bounding box center [167, 201] width 74 height 12
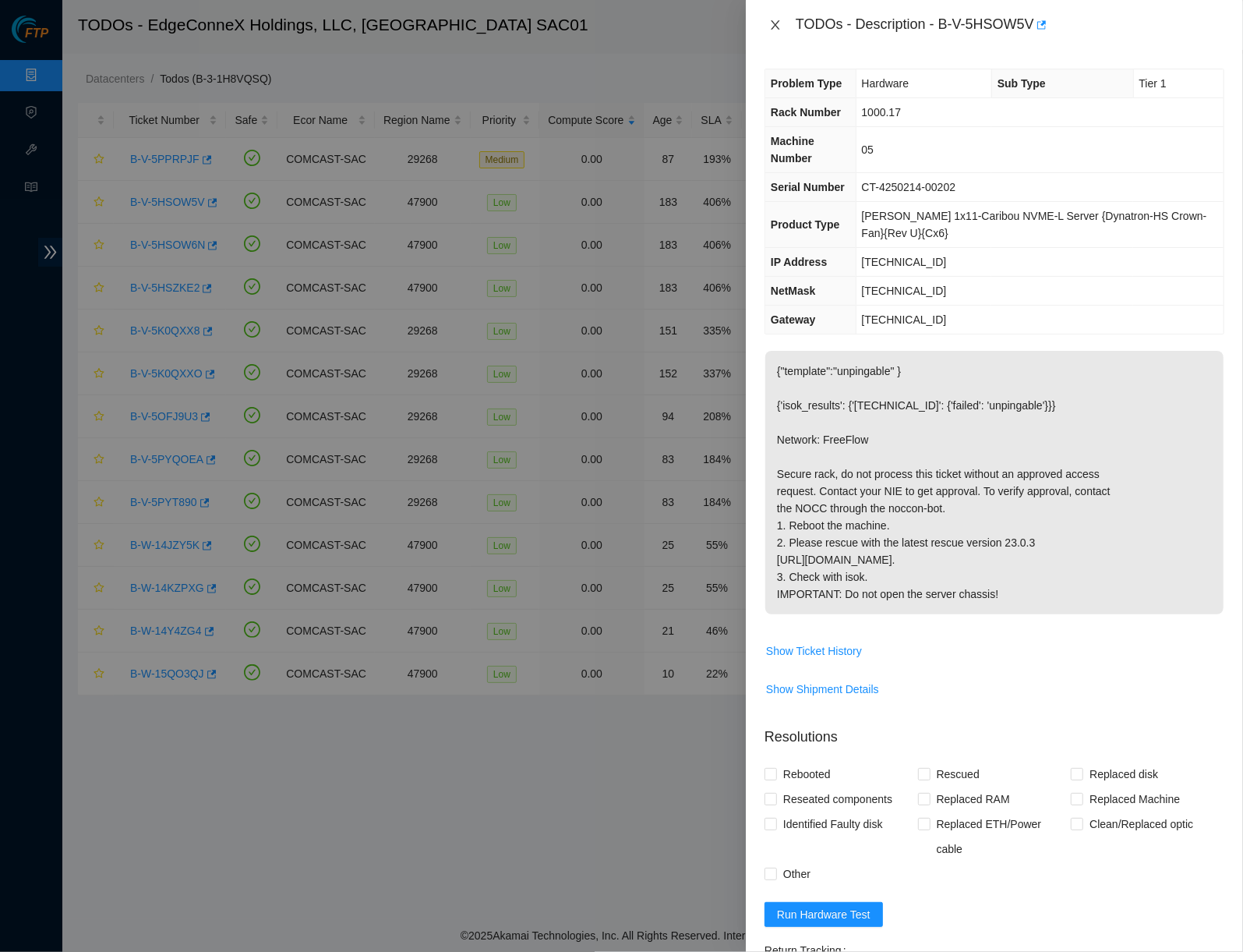
click at [772, 23] on icon "close" at bounding box center [774, 24] width 12 height 12
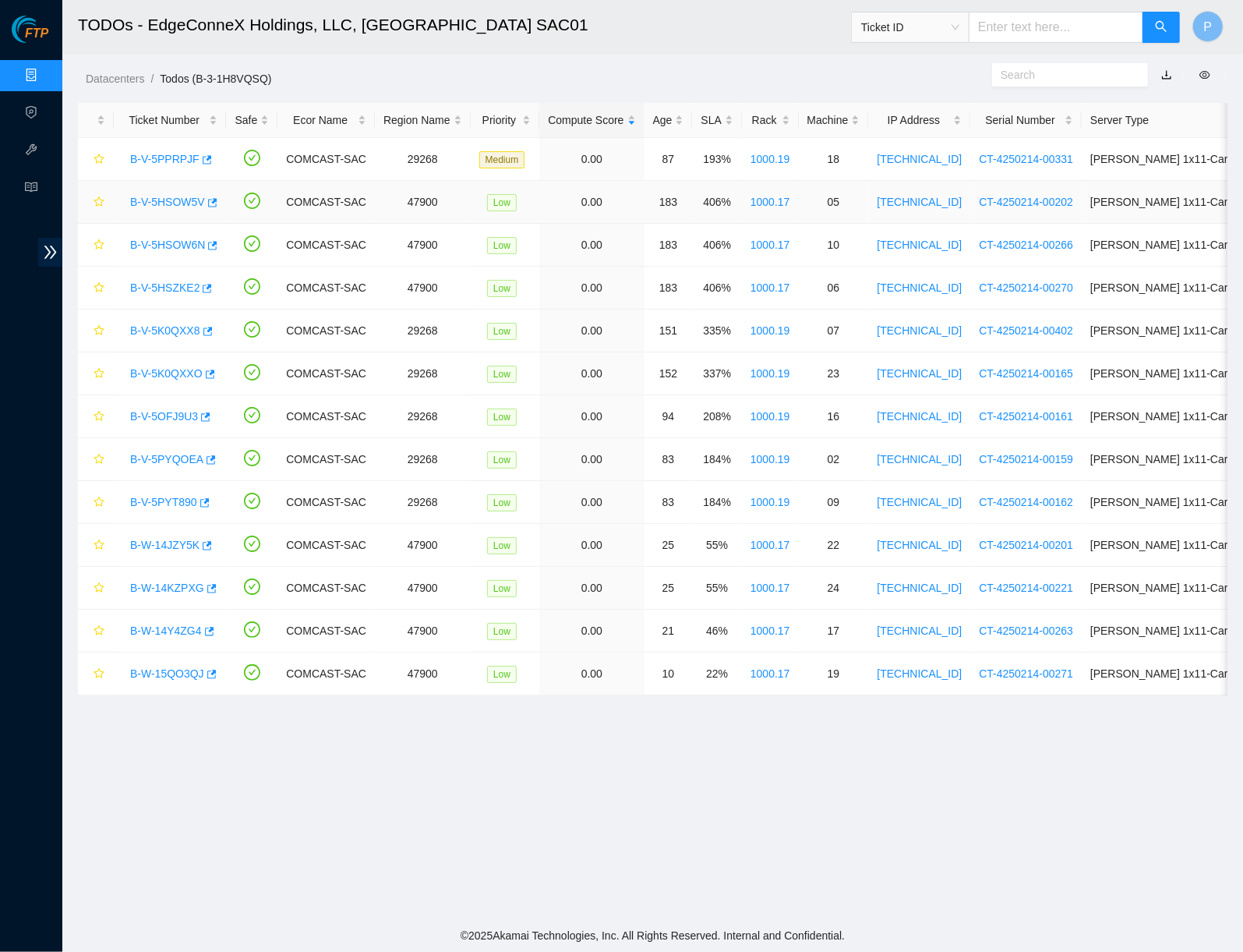
click at [180, 199] on link "B-V-5HSOW5V" at bounding box center [167, 201] width 74 height 12
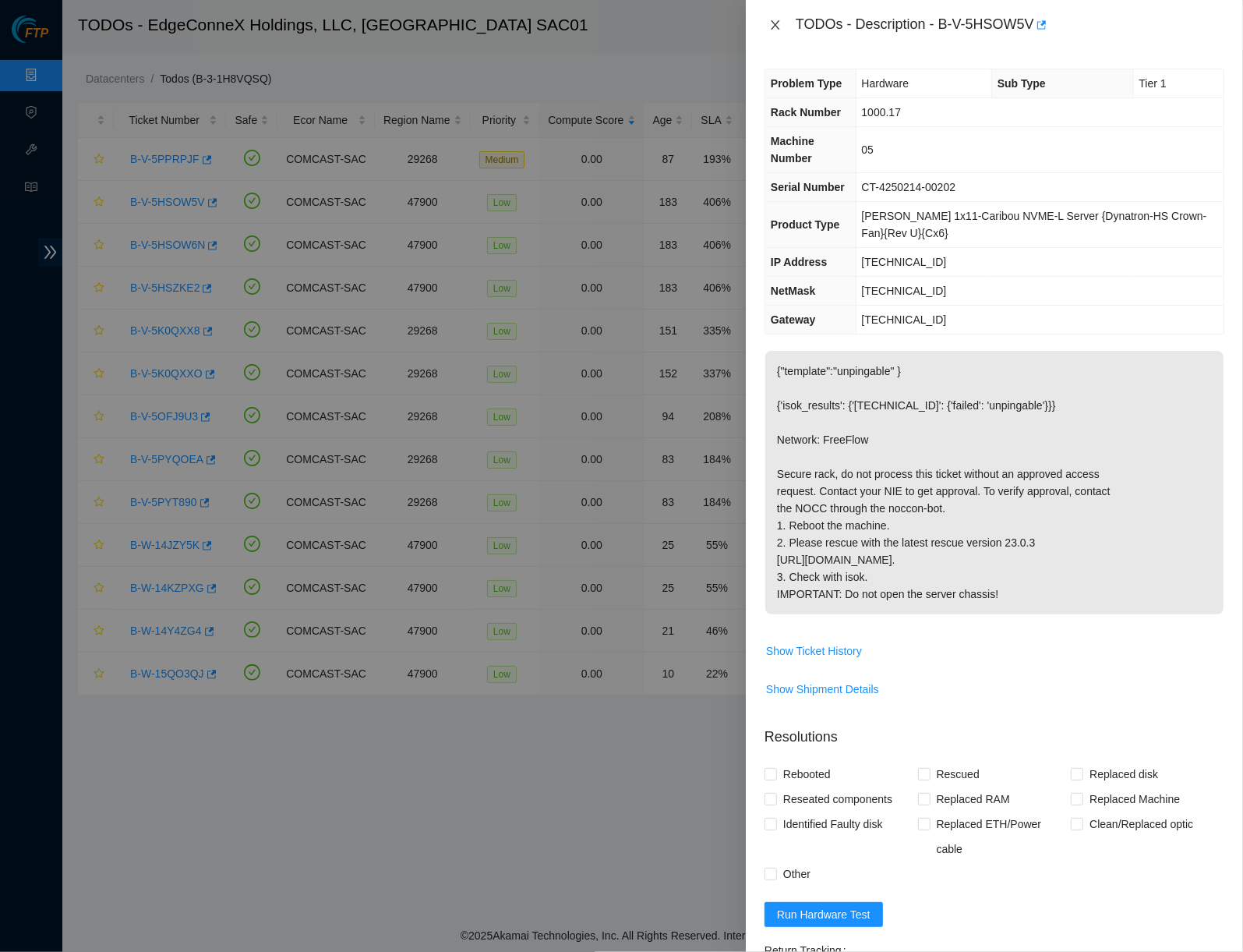
click at [777, 19] on icon "close" at bounding box center [774, 24] width 12 height 12
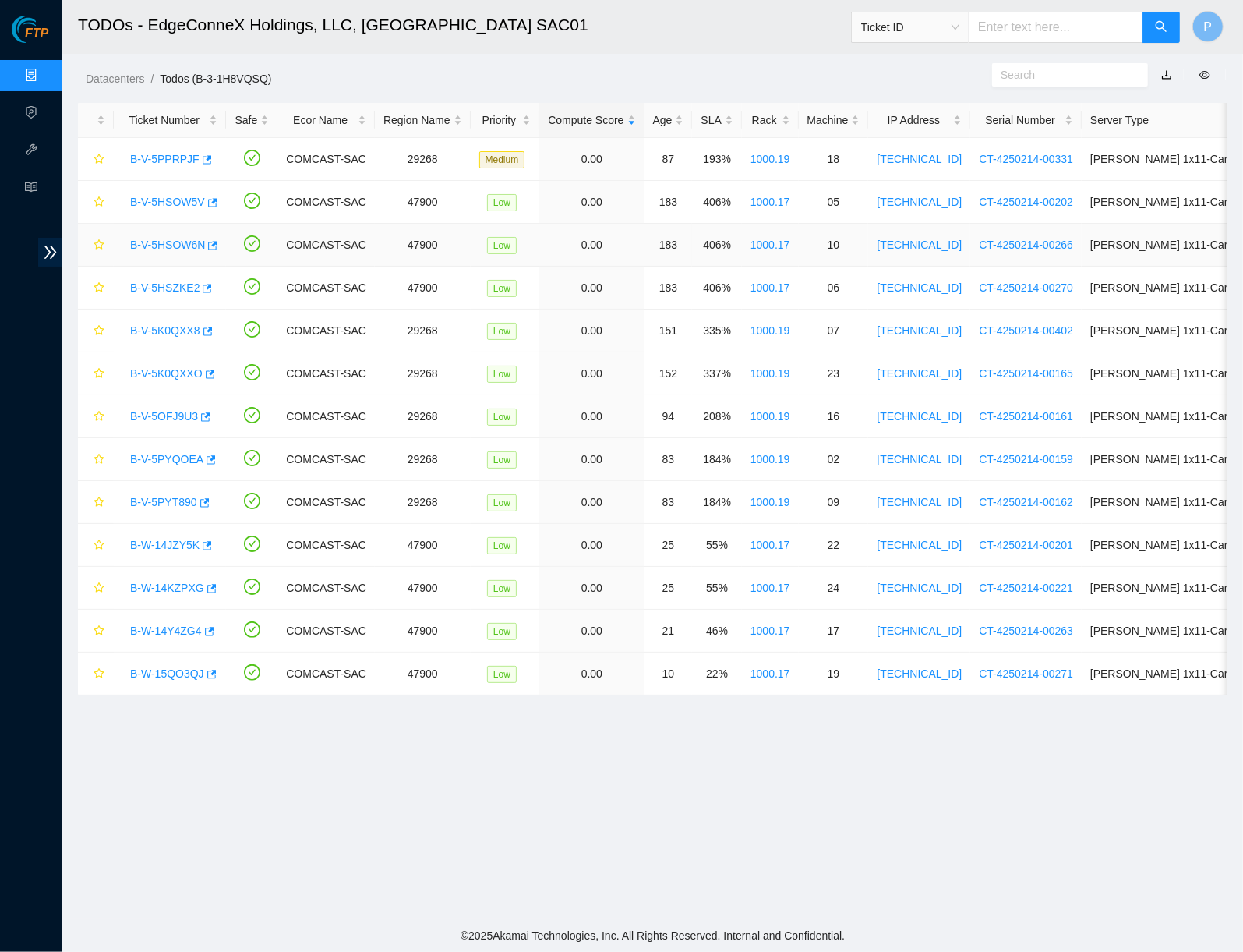
click at [191, 239] on link "B-V-5HSOW6N" at bounding box center [167, 245] width 74 height 12
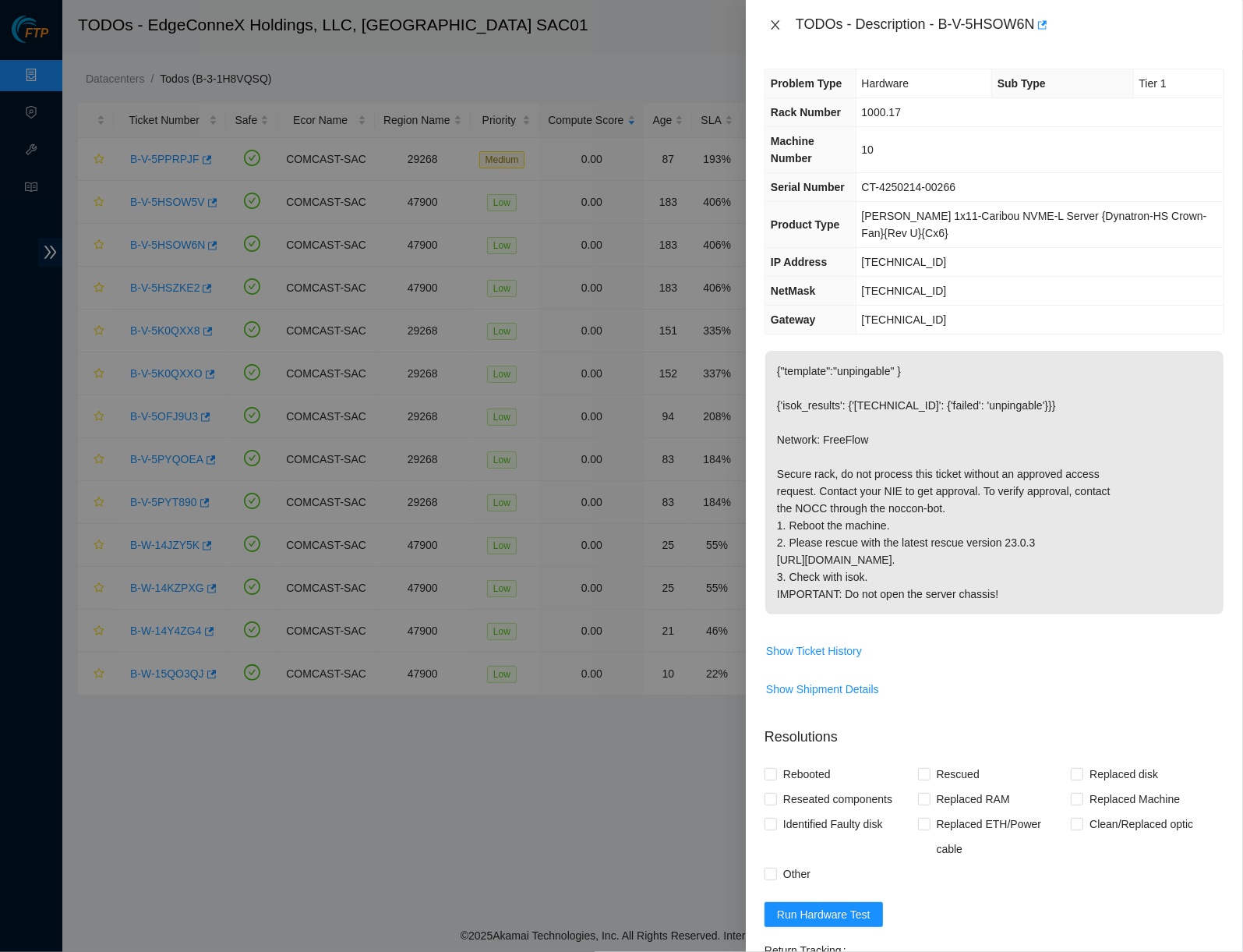
click at [781, 27] on icon "close" at bounding box center [774, 24] width 12 height 12
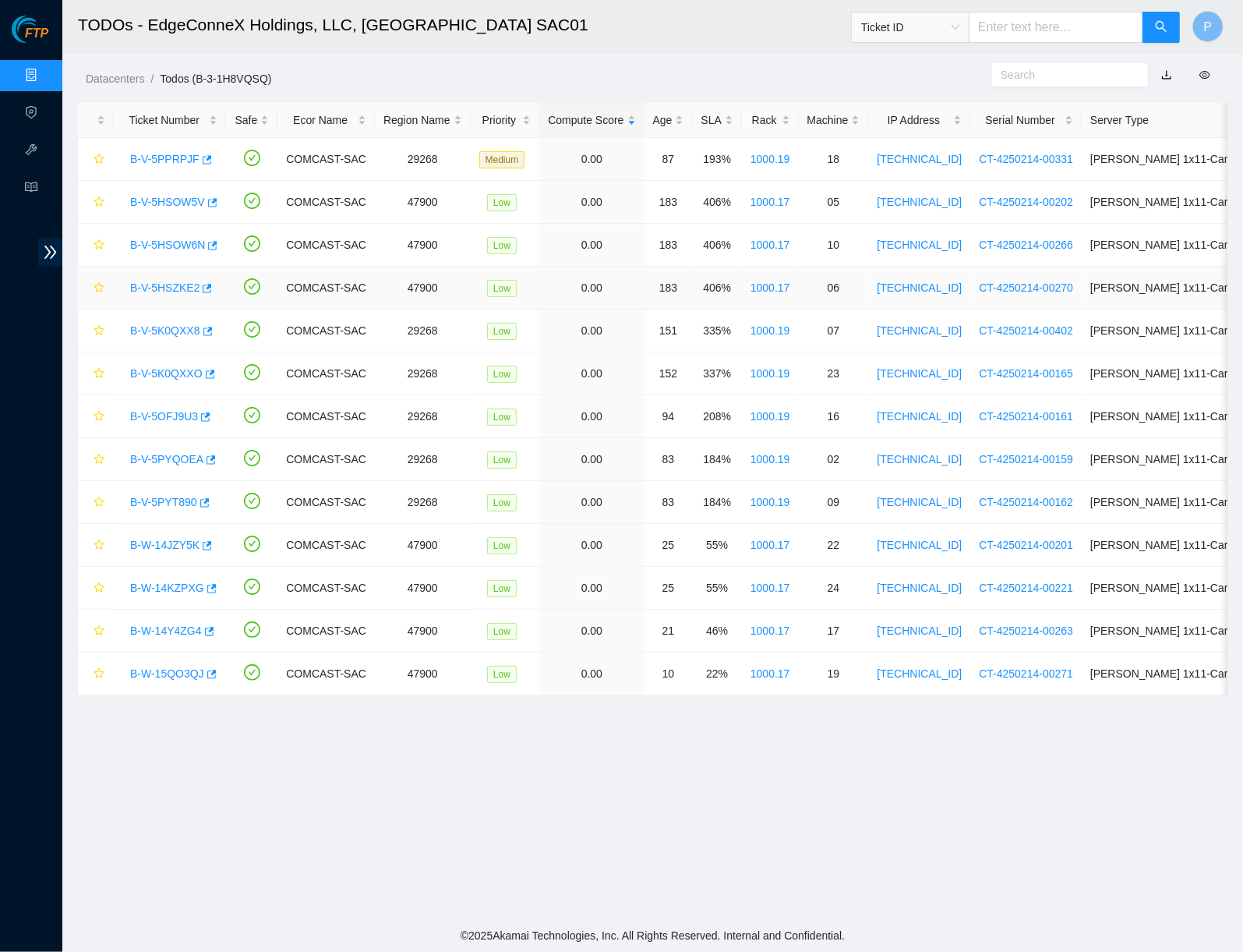
click at [171, 289] on link "B-V-5HSZKE2" at bounding box center [165, 287] width 70 height 12
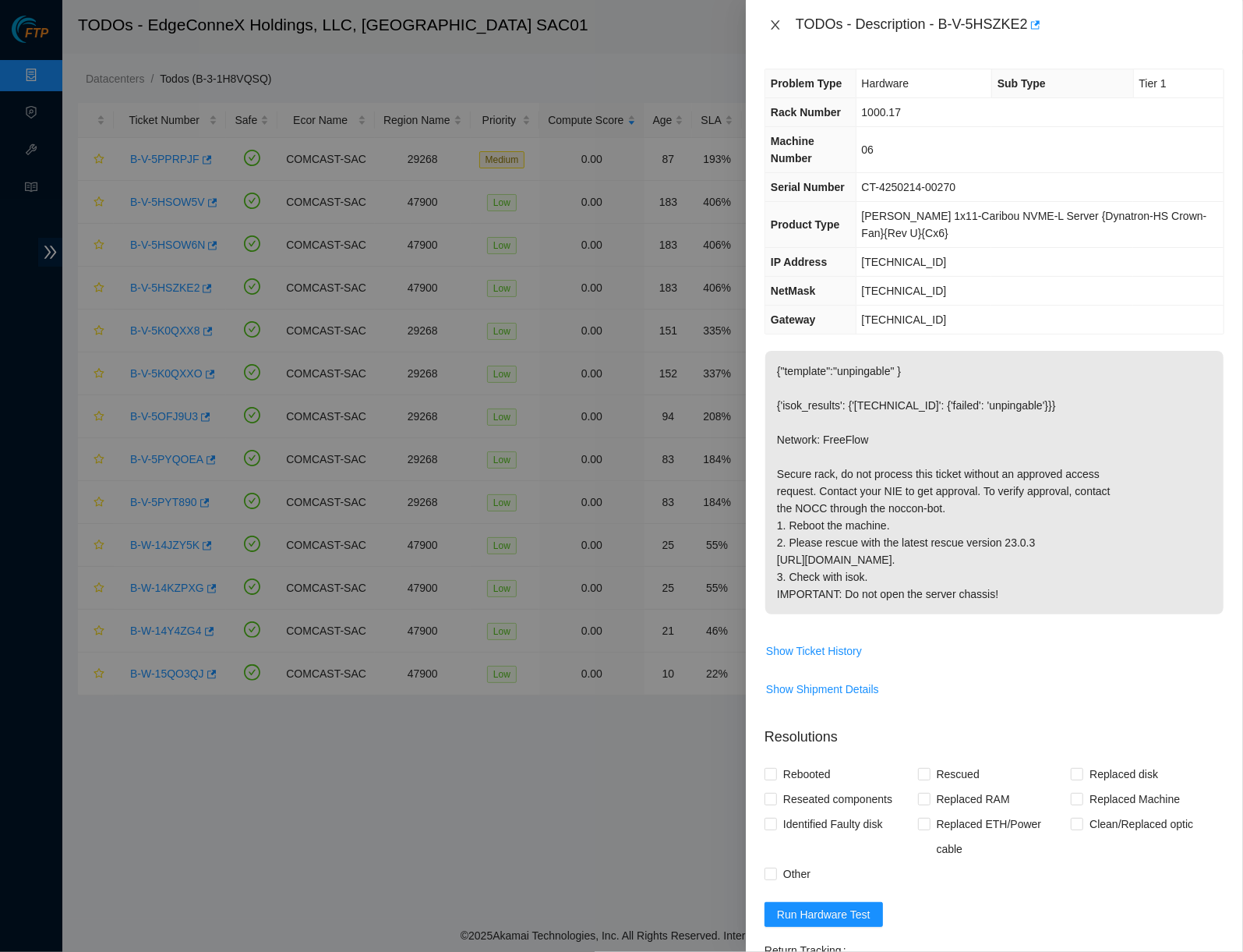
click at [776, 20] on icon "close" at bounding box center [774, 24] width 12 height 12
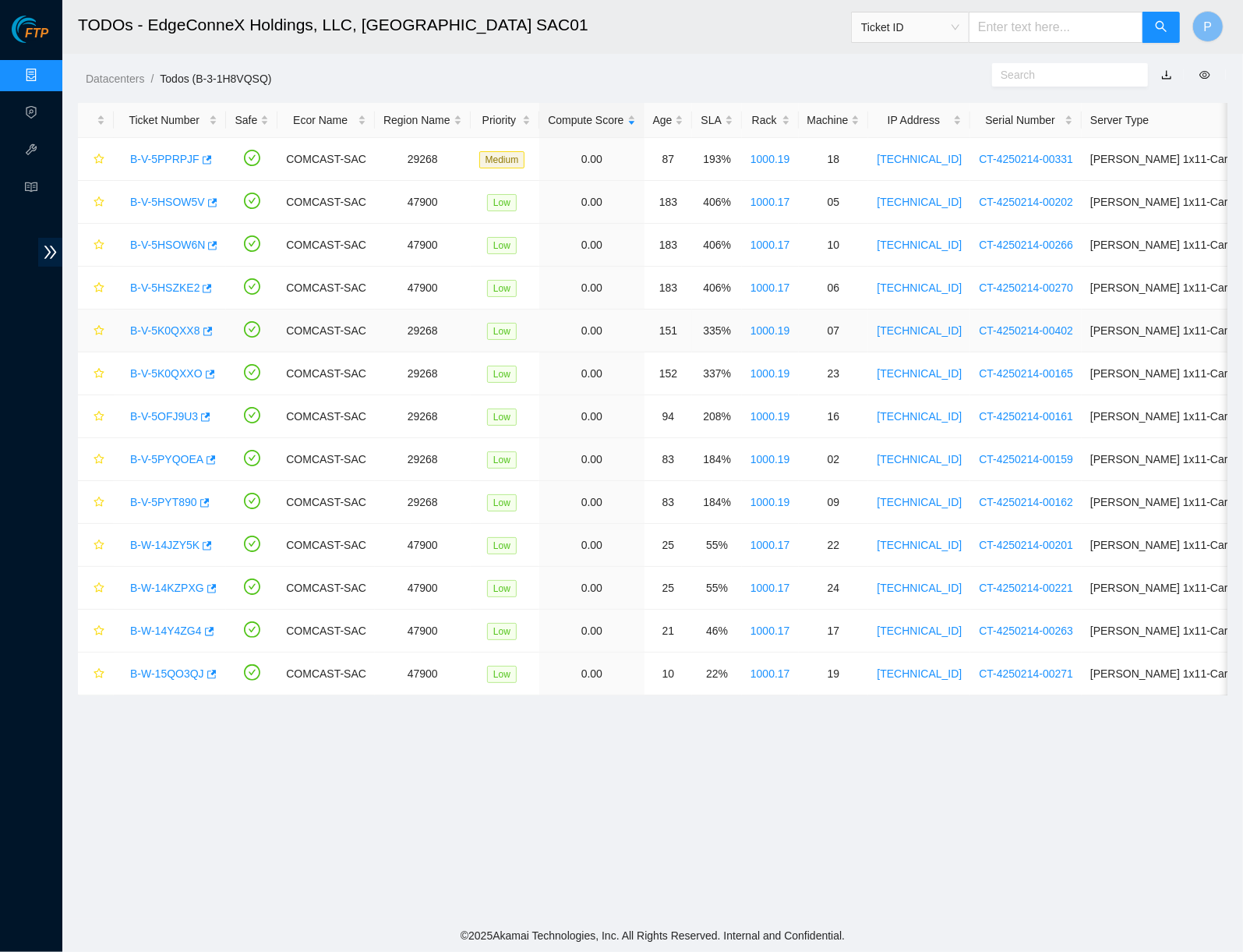
click at [176, 328] on link "B-V-5K0QXX8" at bounding box center [165, 330] width 70 height 12
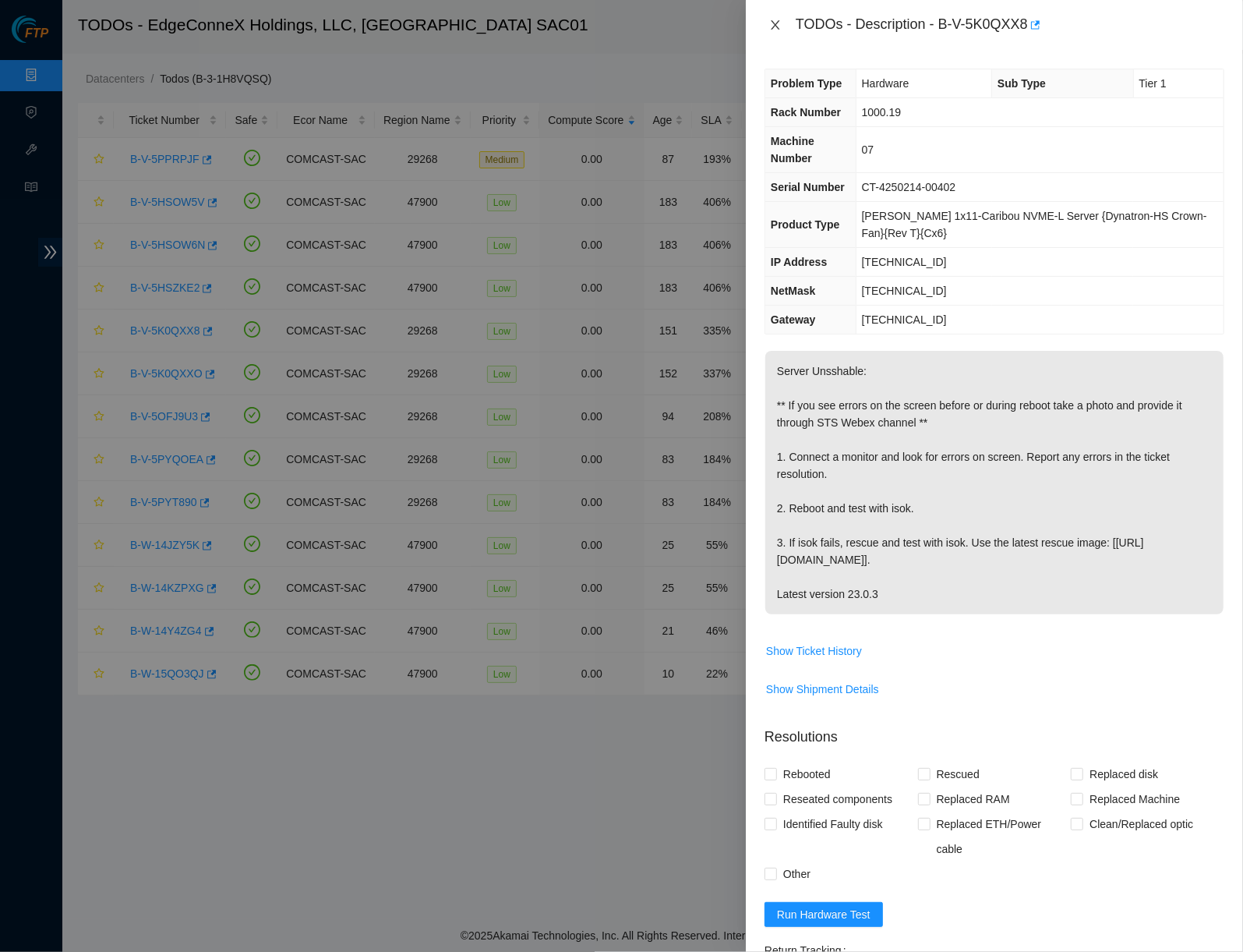
click at [770, 23] on icon "close" at bounding box center [774, 24] width 12 height 12
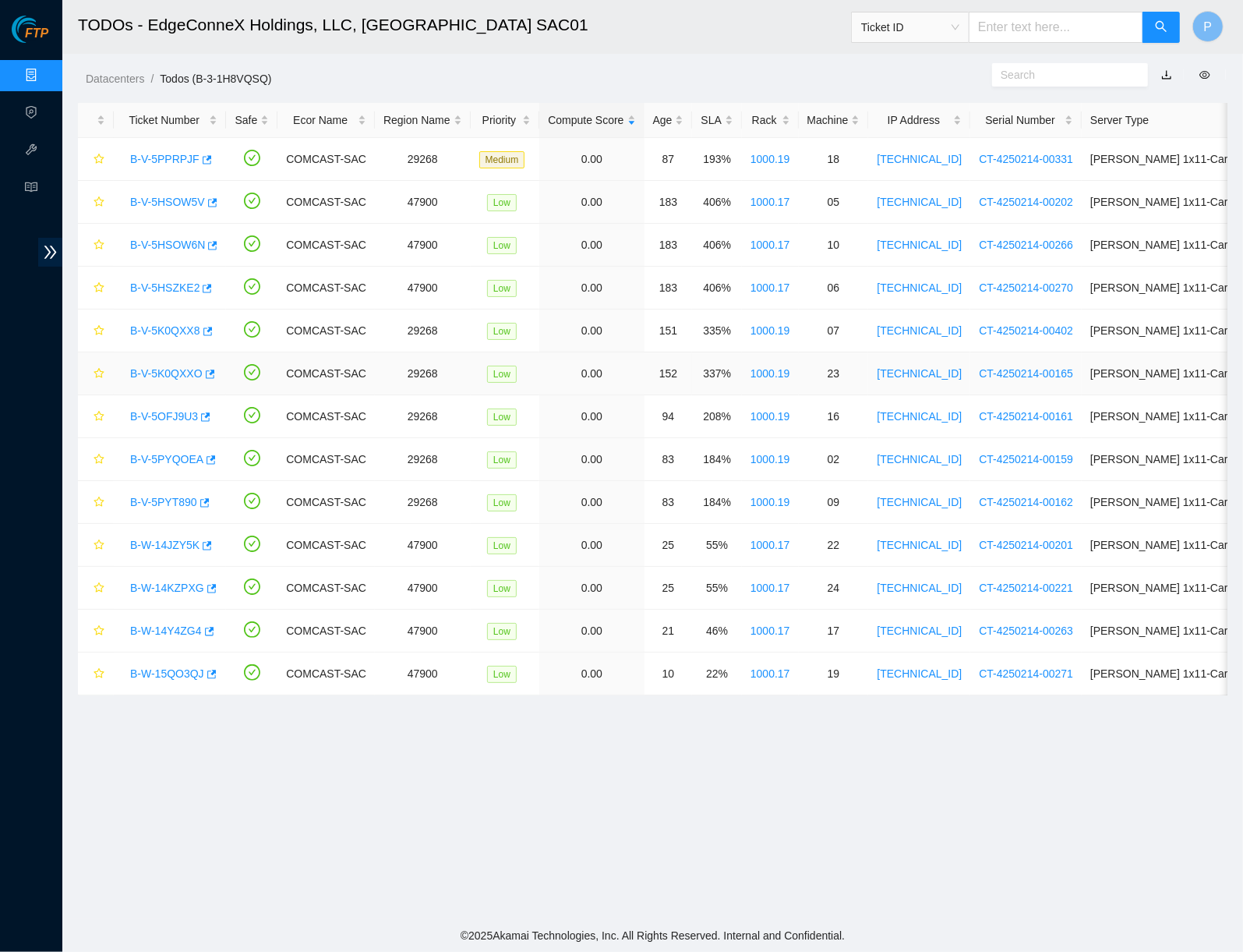
click at [189, 377] on link "B-V-5K0QXXO" at bounding box center [166, 373] width 73 height 12
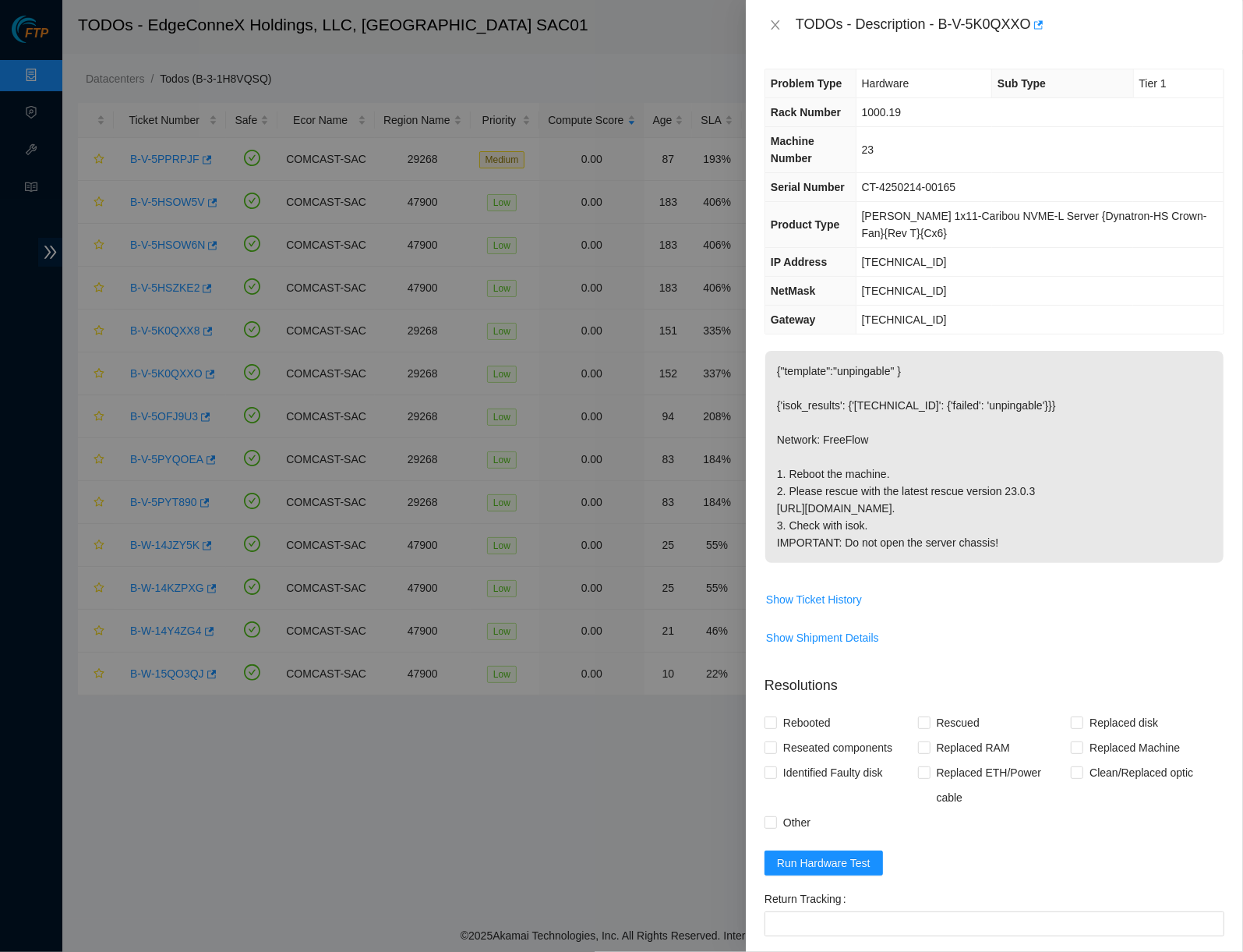
click at [768, 12] on div "TODOs - Description - B-V-5K0QXXO" at bounding box center [994, 24] width 460 height 25
click at [771, 15] on div "TODOs - Description - B-V-5K0QXXO" at bounding box center [994, 24] width 460 height 25
click at [769, 37] on div "TODOs - Description - B-V-5K0QXXO" at bounding box center [994, 25] width 497 height 50
click at [774, 28] on icon "close" at bounding box center [774, 24] width 12 height 12
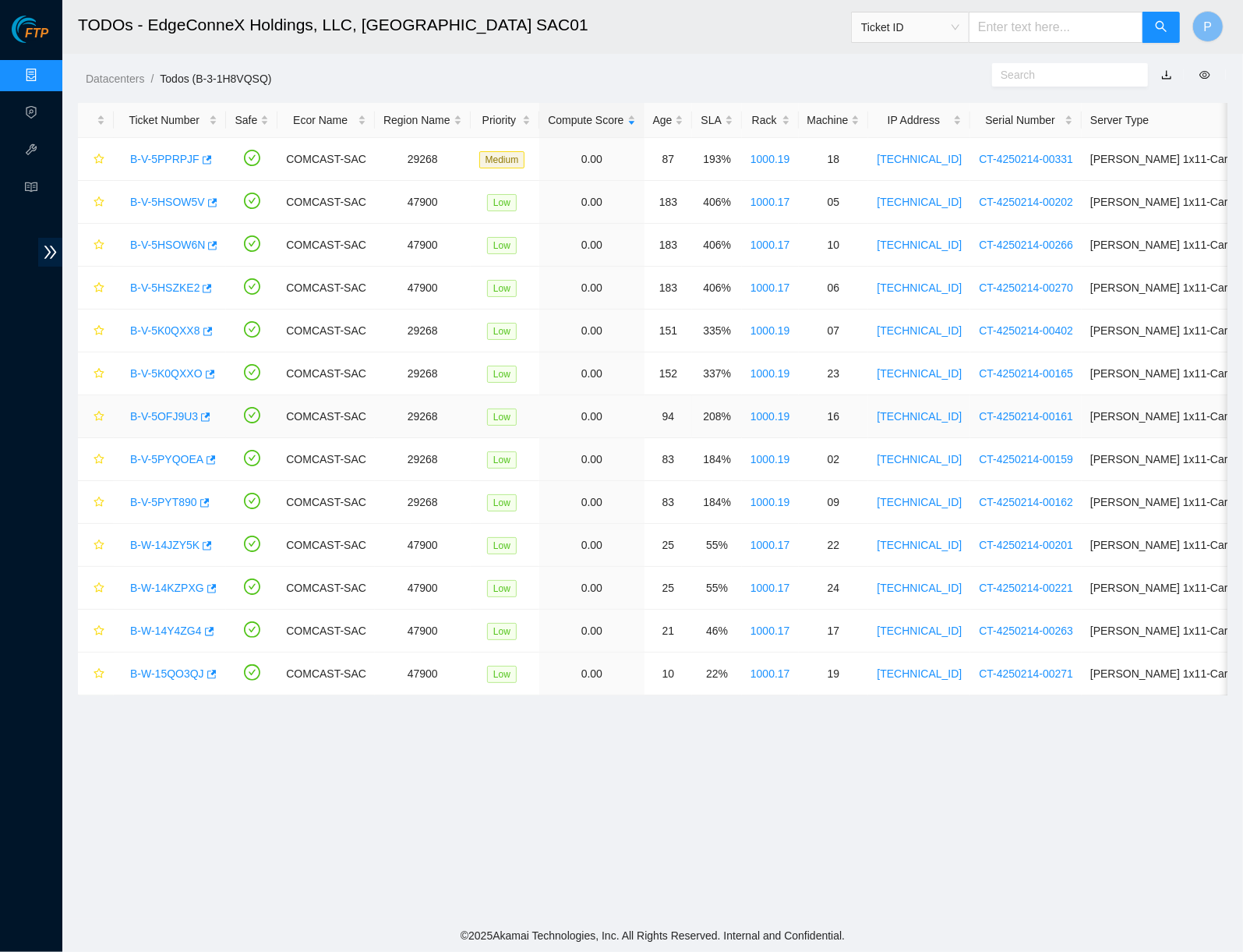
click at [180, 413] on link "B-V-5OFJ9U3" at bounding box center [164, 416] width 68 height 12
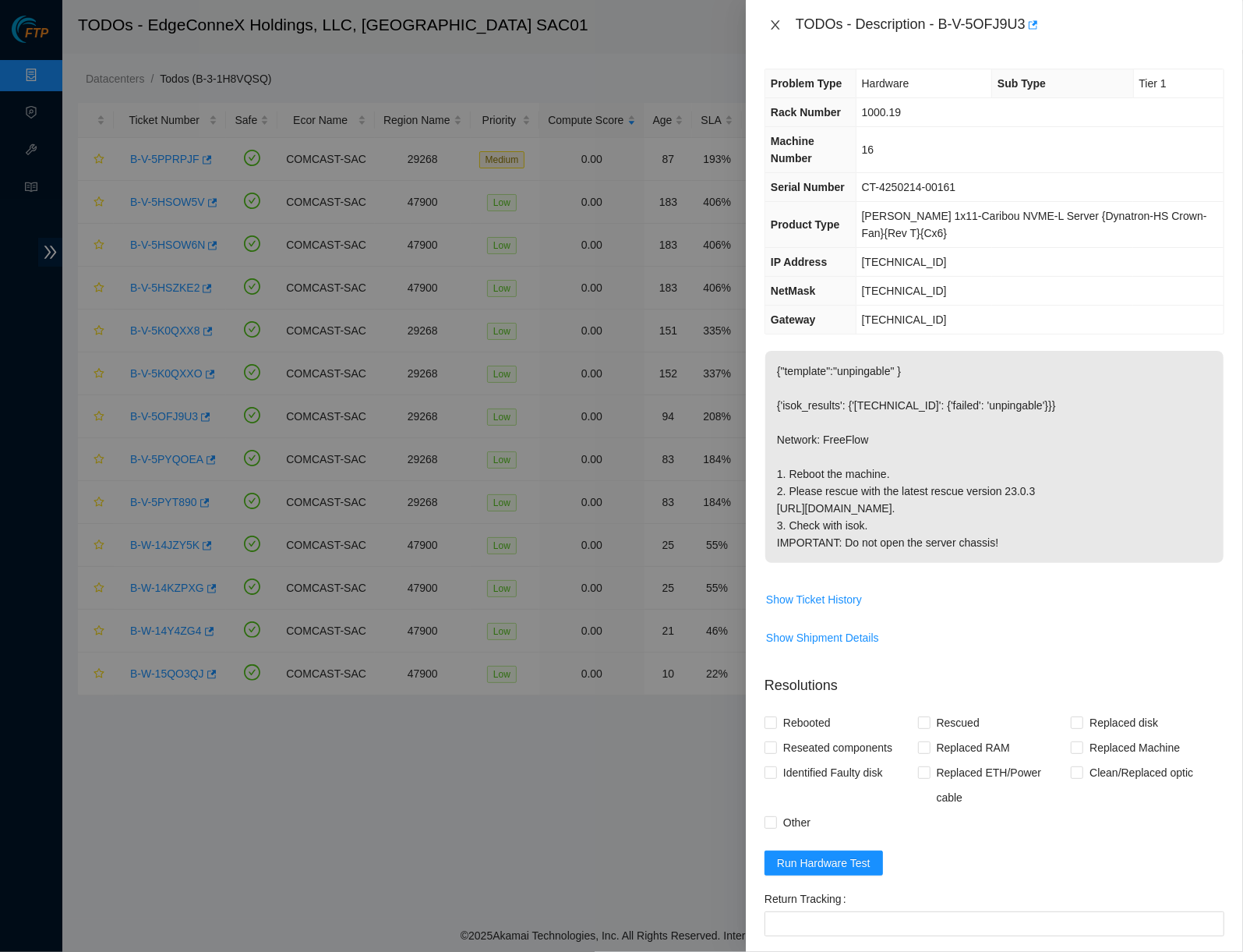
click at [774, 24] on icon "close" at bounding box center [774, 24] width 12 height 12
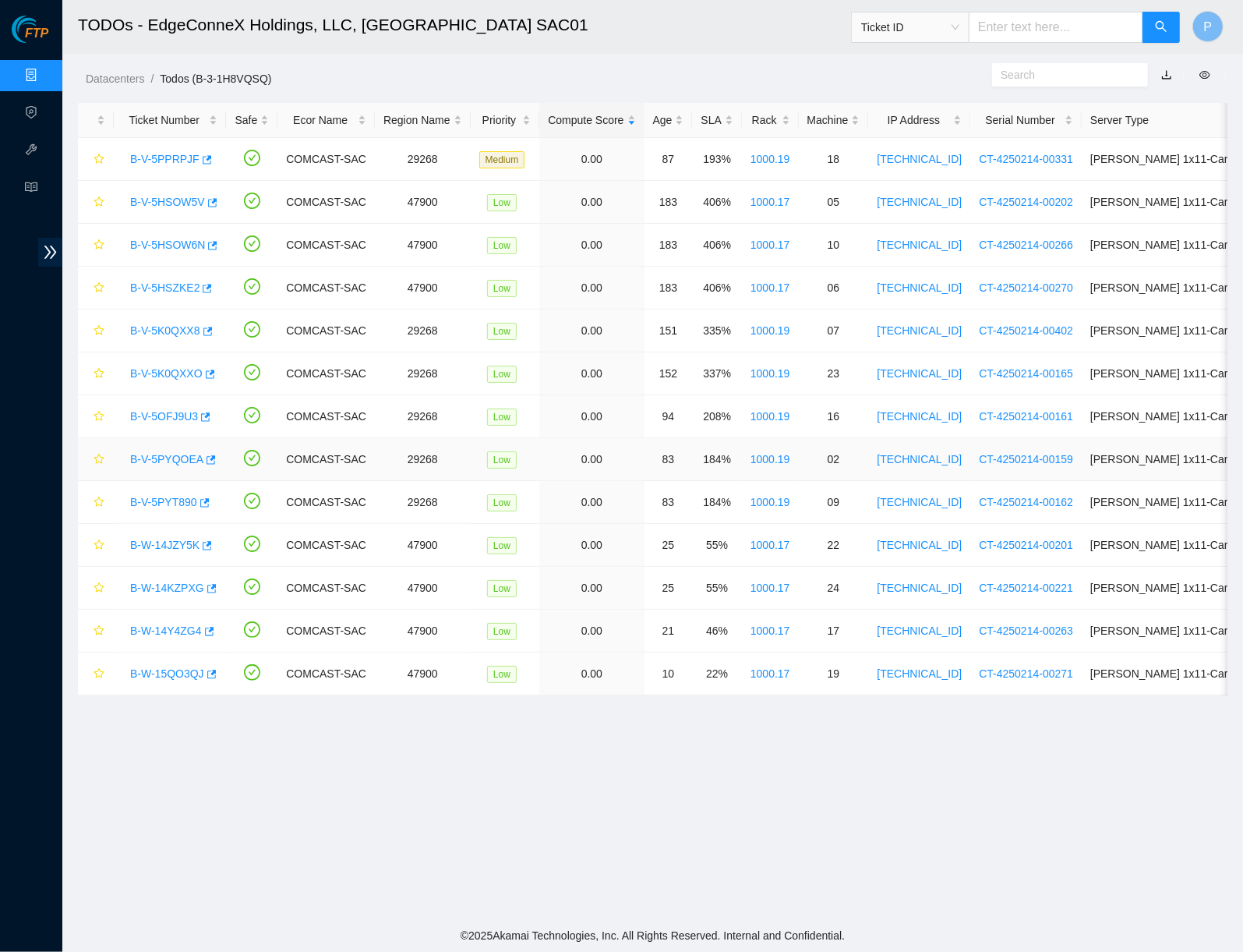
click at [183, 456] on link "B-V-5PYQOEA" at bounding box center [166, 458] width 73 height 12
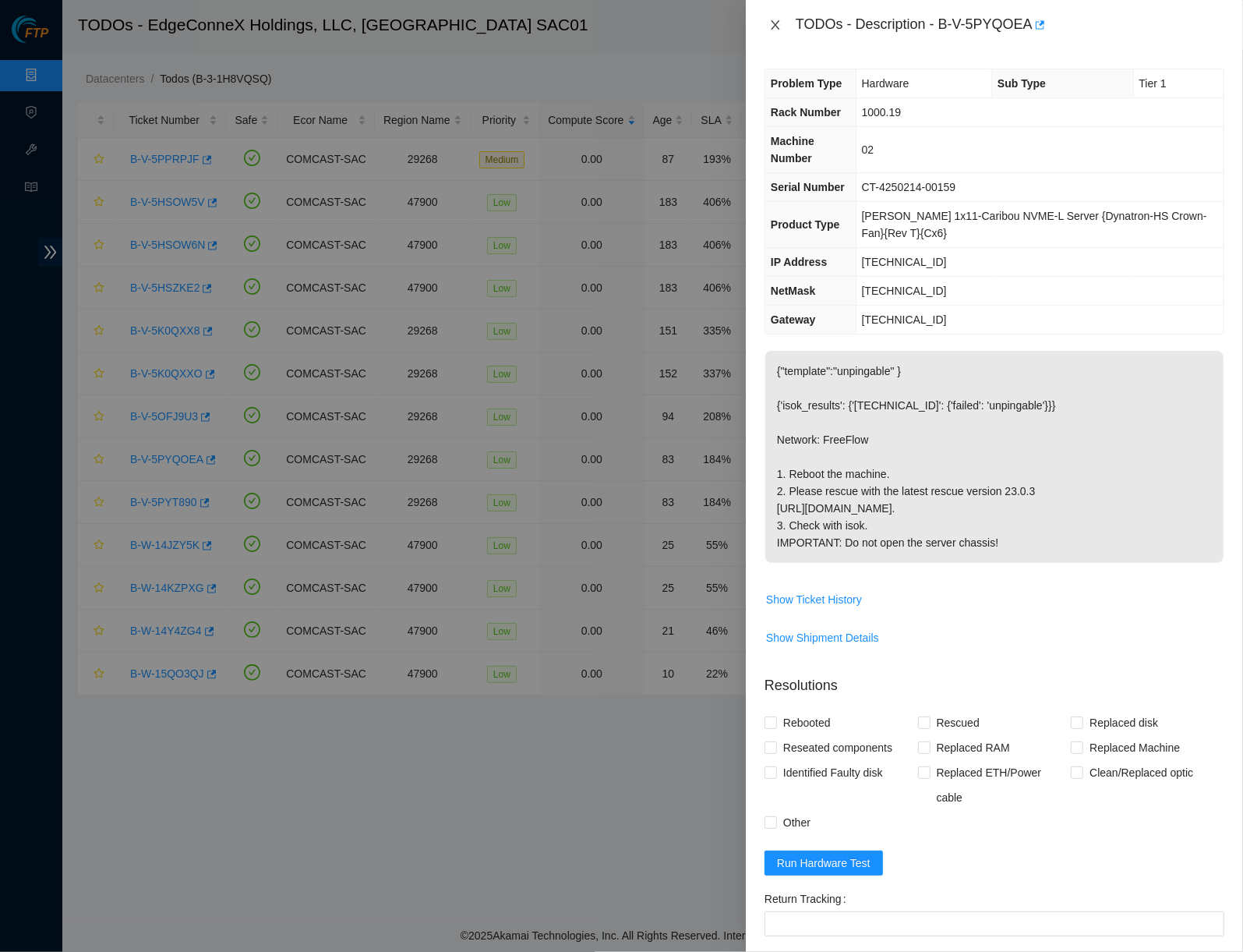
click at [777, 18] on button "Close" at bounding box center [774, 25] width 21 height 15
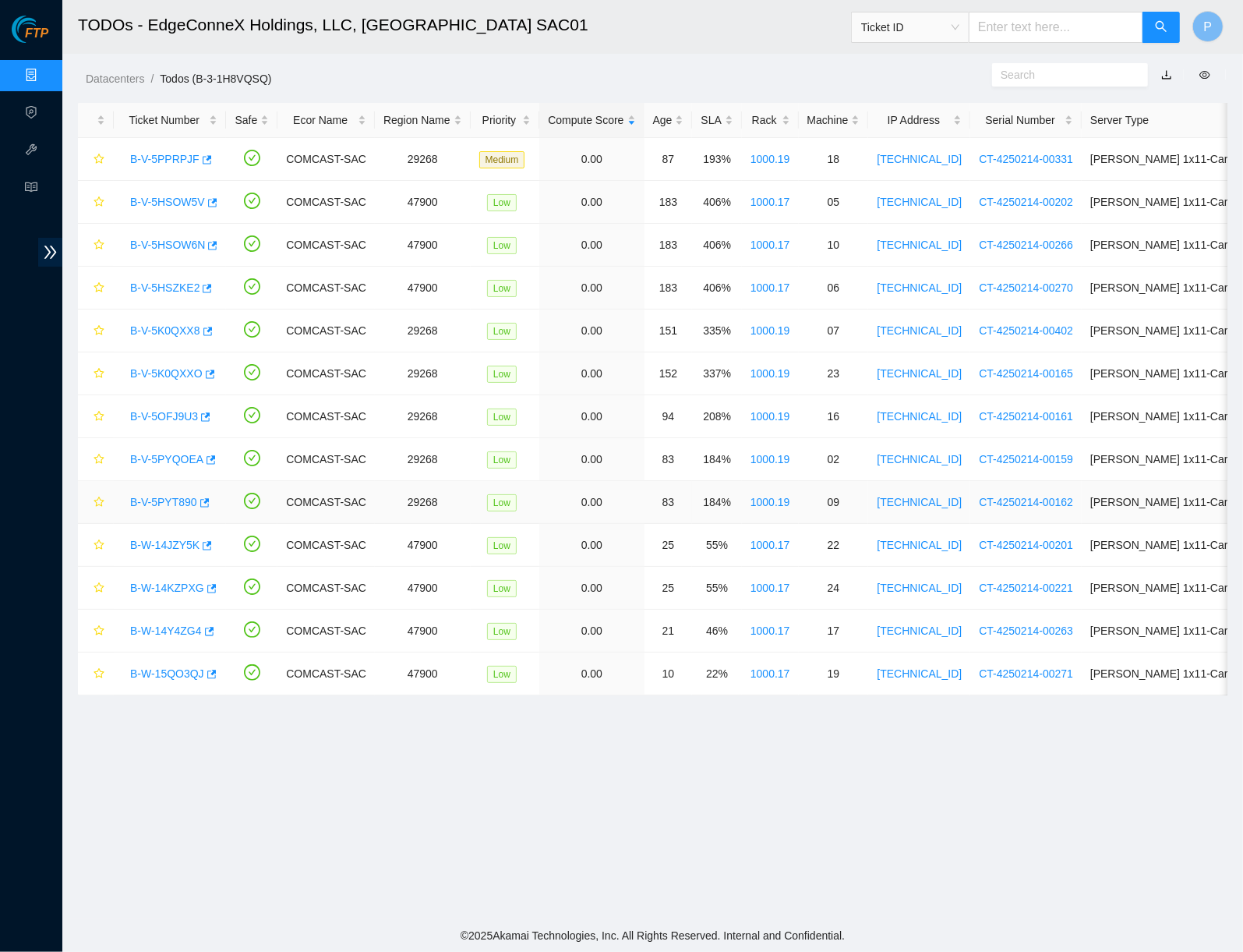
click at [179, 496] on link "B-V-5PYT890" at bounding box center [164, 501] width 67 height 12
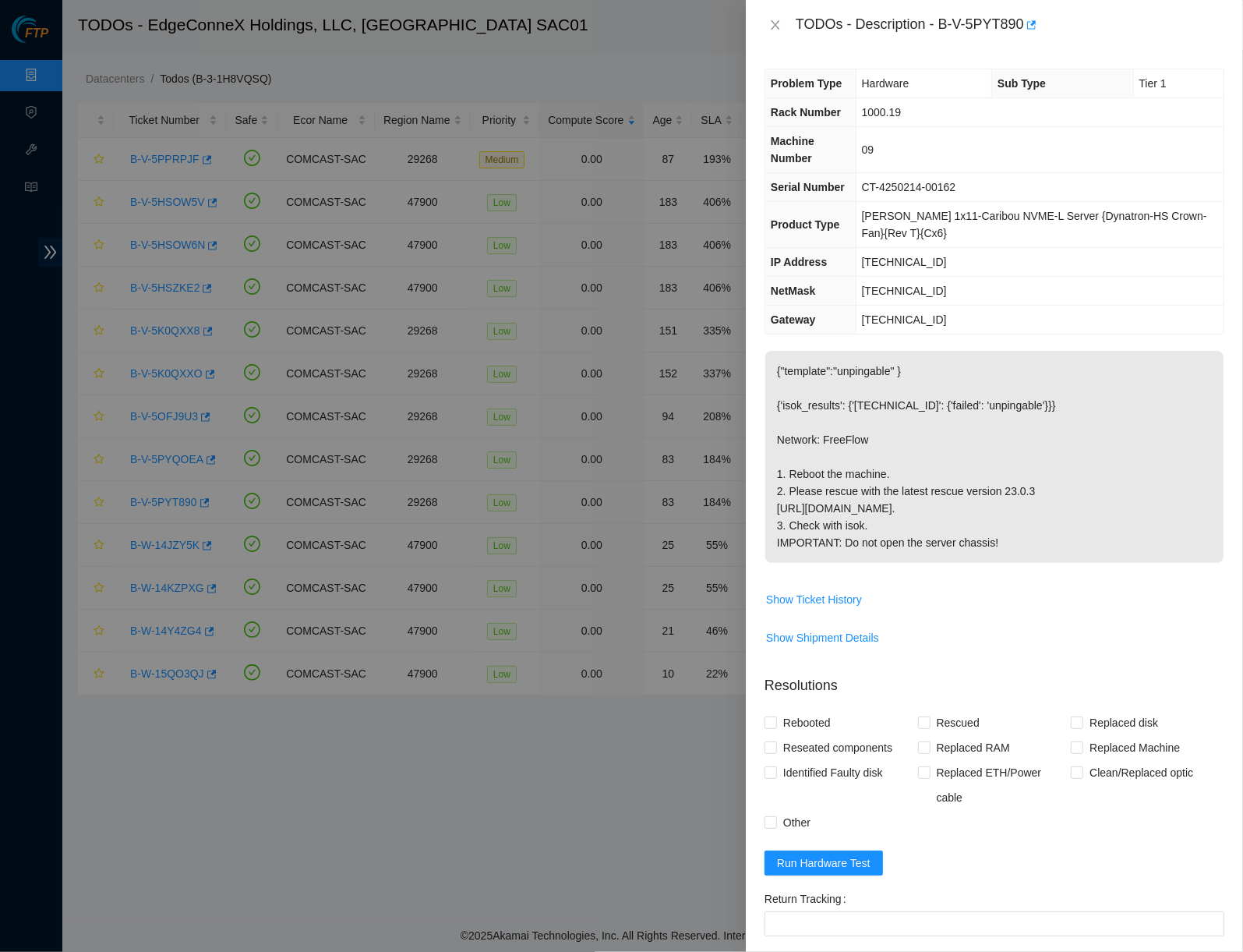
click at [788, 32] on div "TODOs - Description - B-V-5PYT890" at bounding box center [994, 24] width 460 height 25
click at [778, 25] on icon "close" at bounding box center [774, 24] width 12 height 12
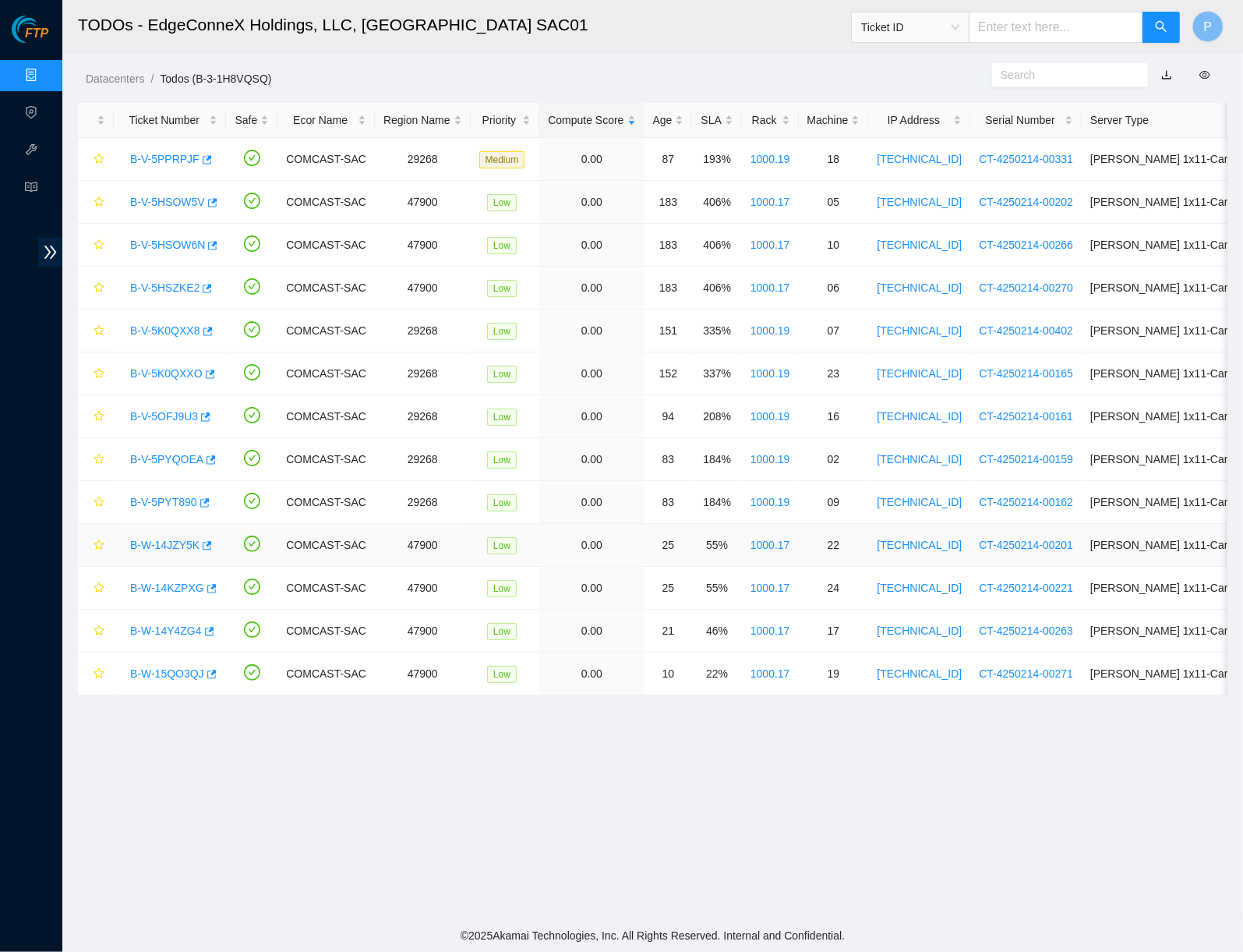
click at [177, 548] on link "B-W-14JZY5K" at bounding box center [165, 544] width 70 height 12
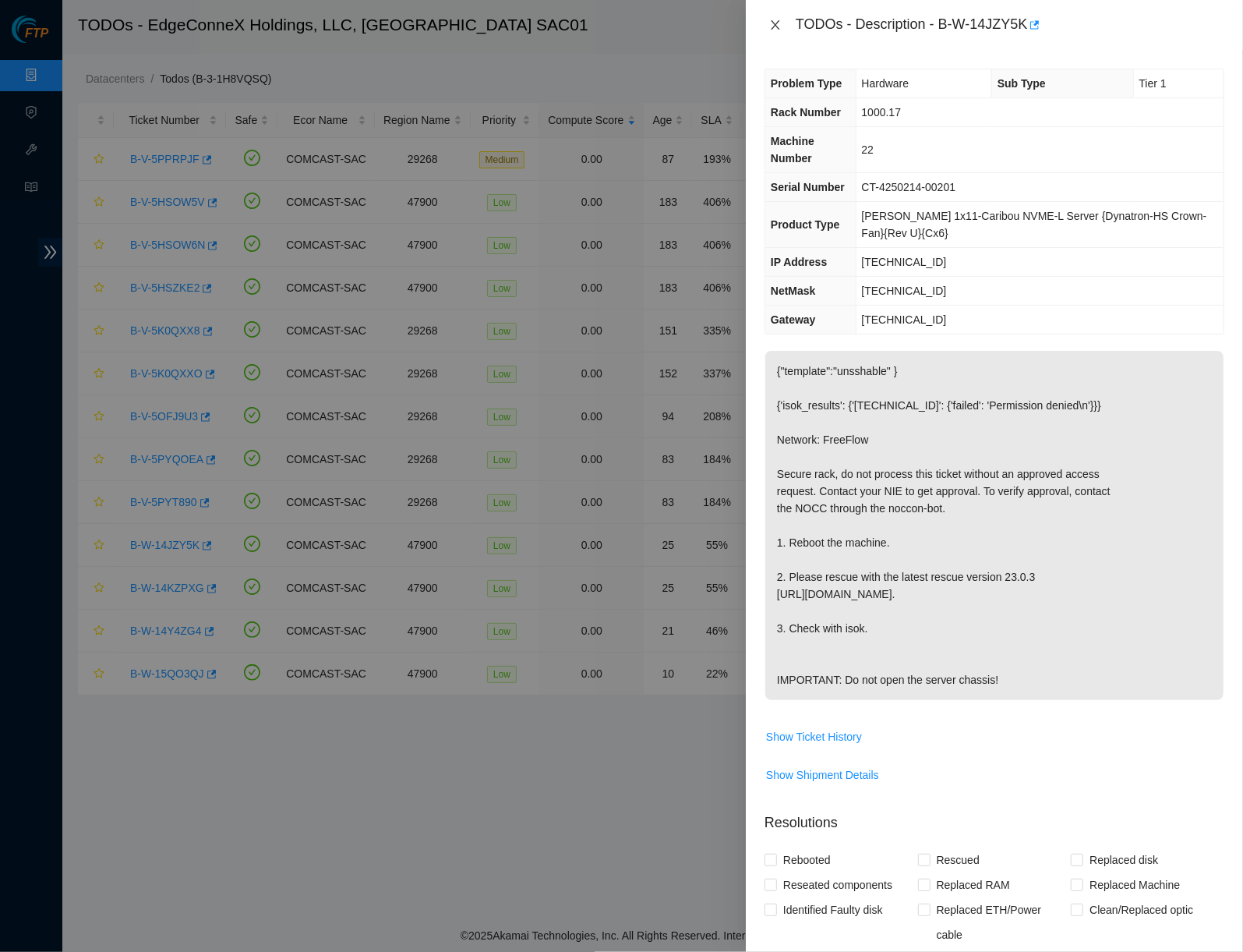
click at [777, 24] on icon "close" at bounding box center [774, 24] width 12 height 12
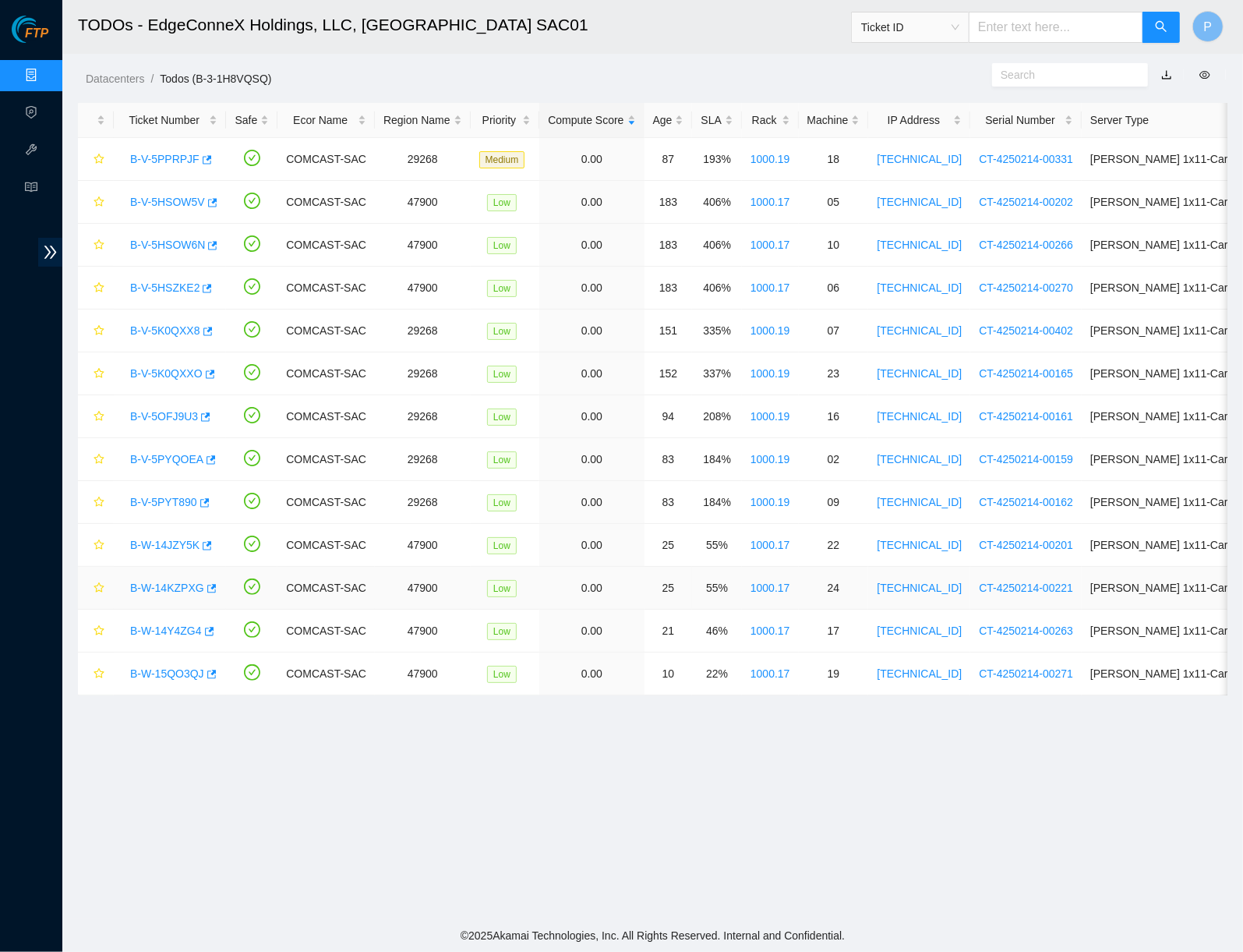
click at [178, 582] on link "B-W-14KZPXG" at bounding box center [167, 587] width 74 height 12
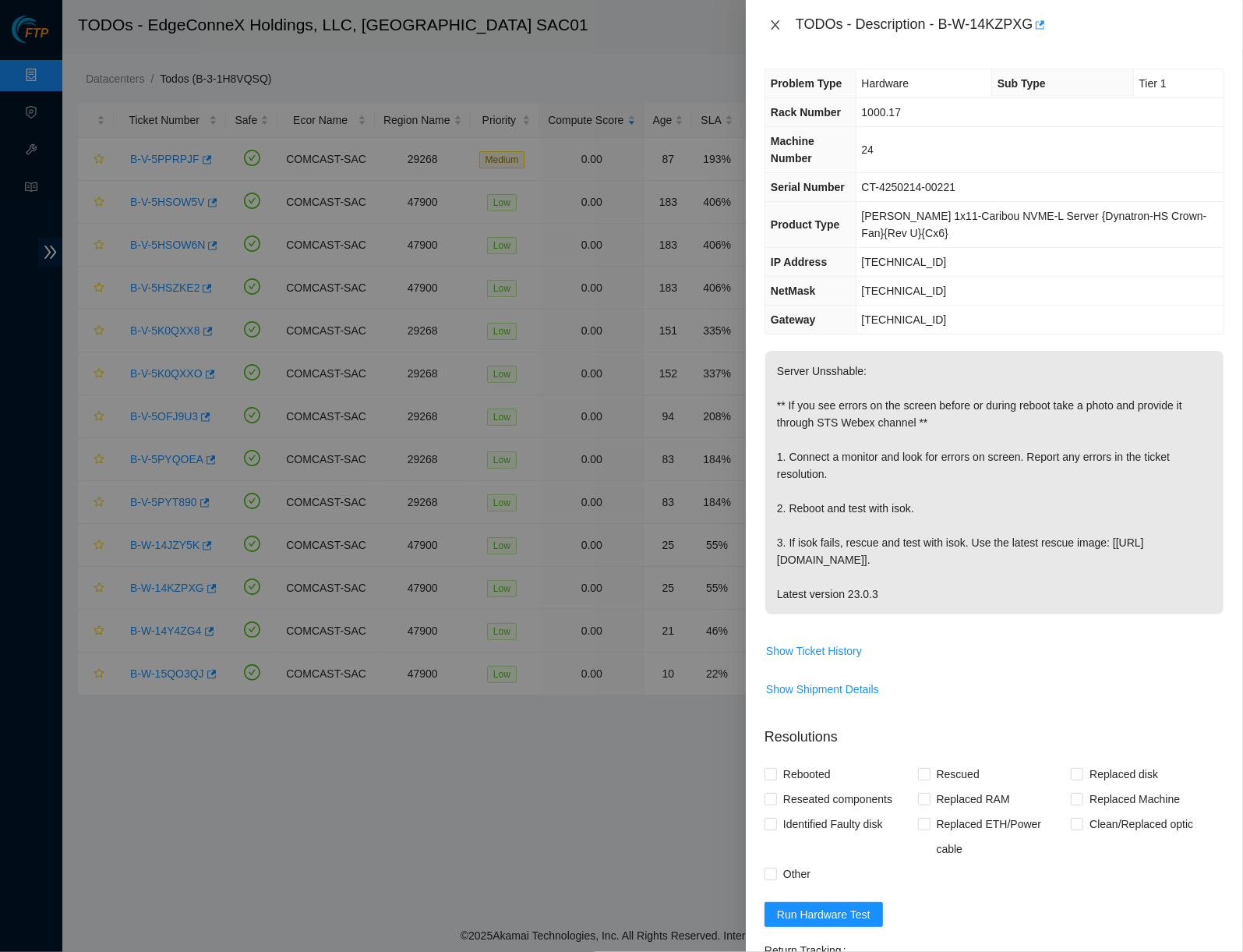
click at [778, 19] on icon "close" at bounding box center [774, 24] width 12 height 12
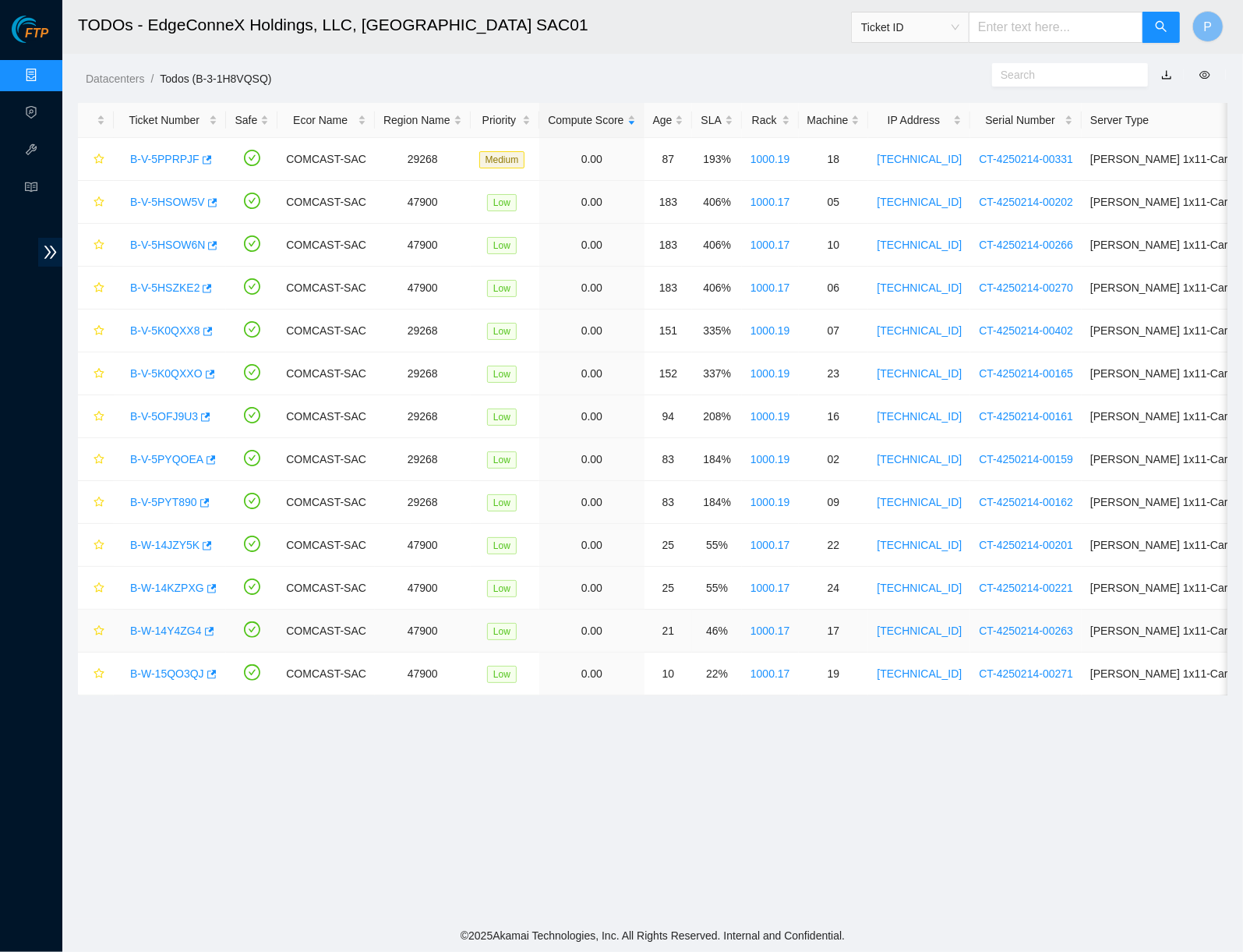
click at [174, 634] on link "B-W-14Y4ZG4" at bounding box center [165, 629] width 72 height 12
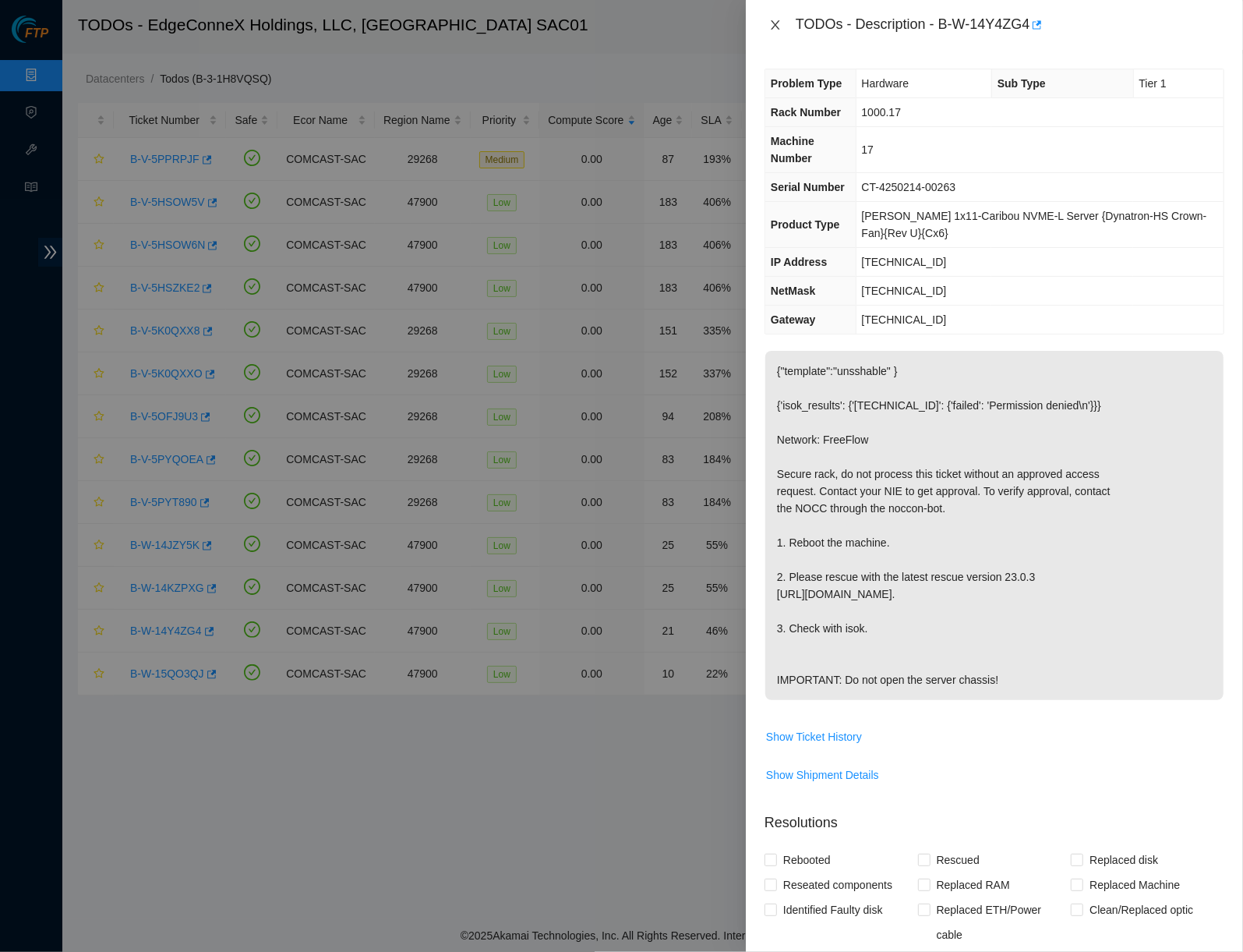
click at [781, 22] on icon "close" at bounding box center [774, 24] width 12 height 12
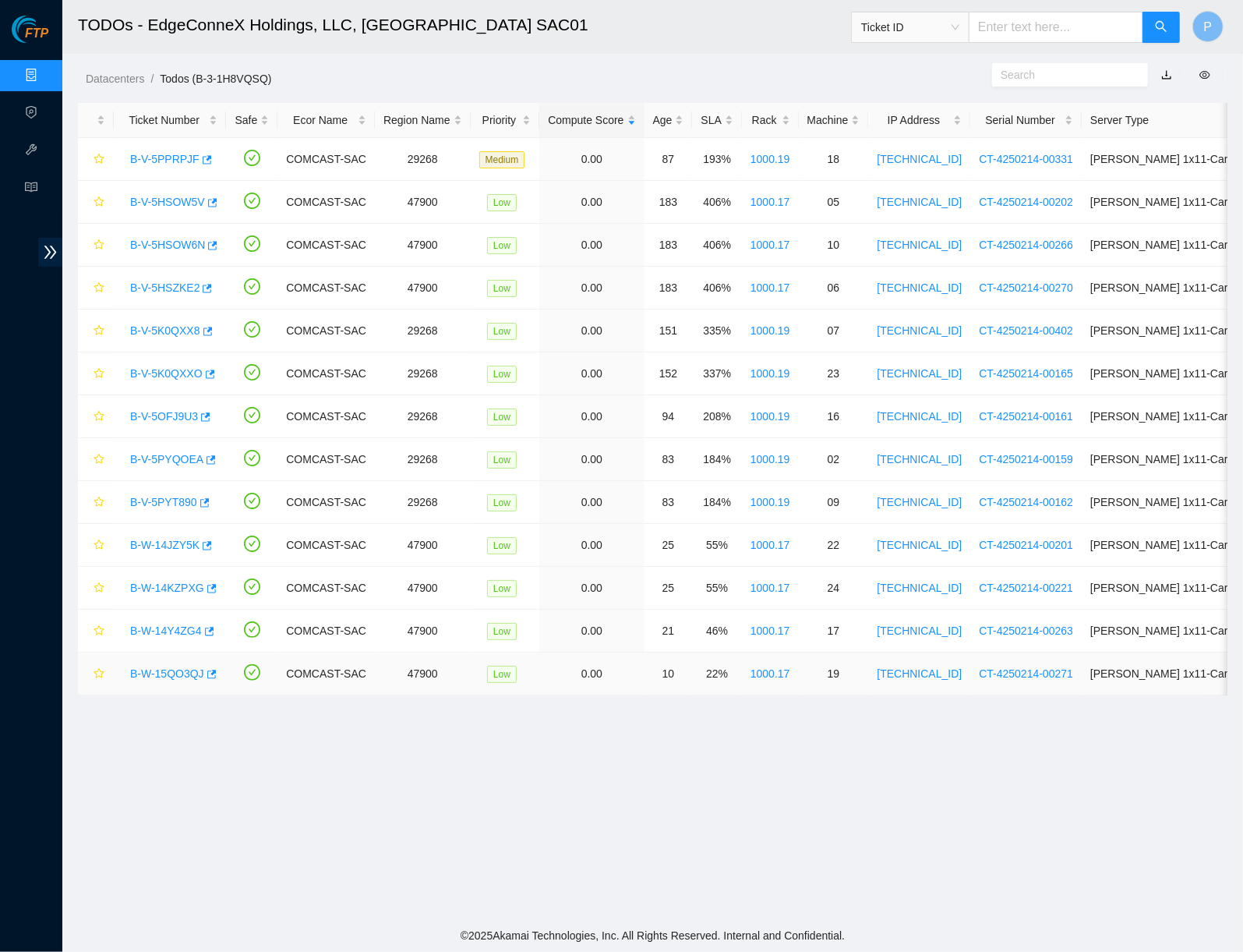
click at [170, 677] on link "B-W-15QO3QJ" at bounding box center [167, 673] width 74 height 12
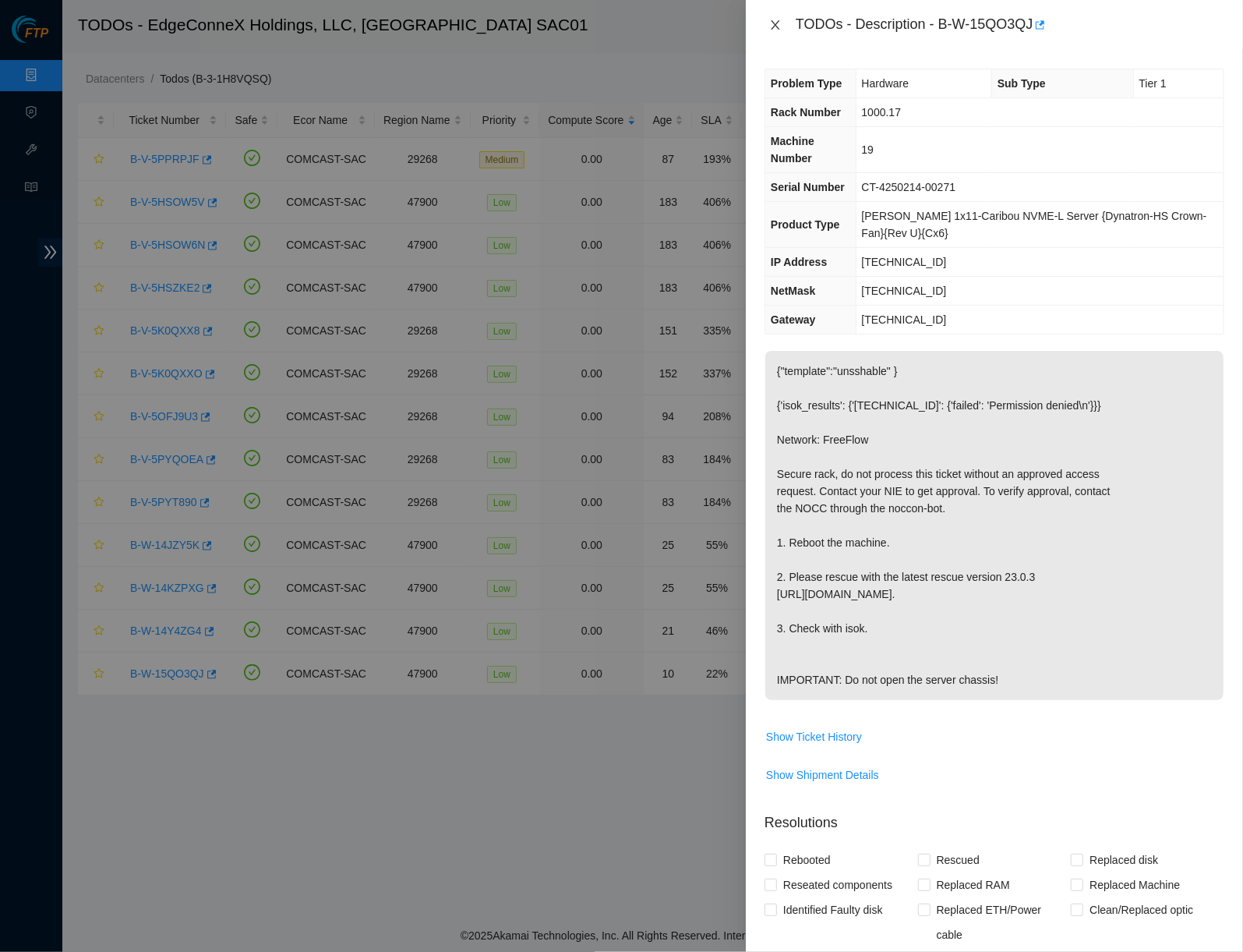
click at [773, 22] on icon "close" at bounding box center [774, 24] width 12 height 12
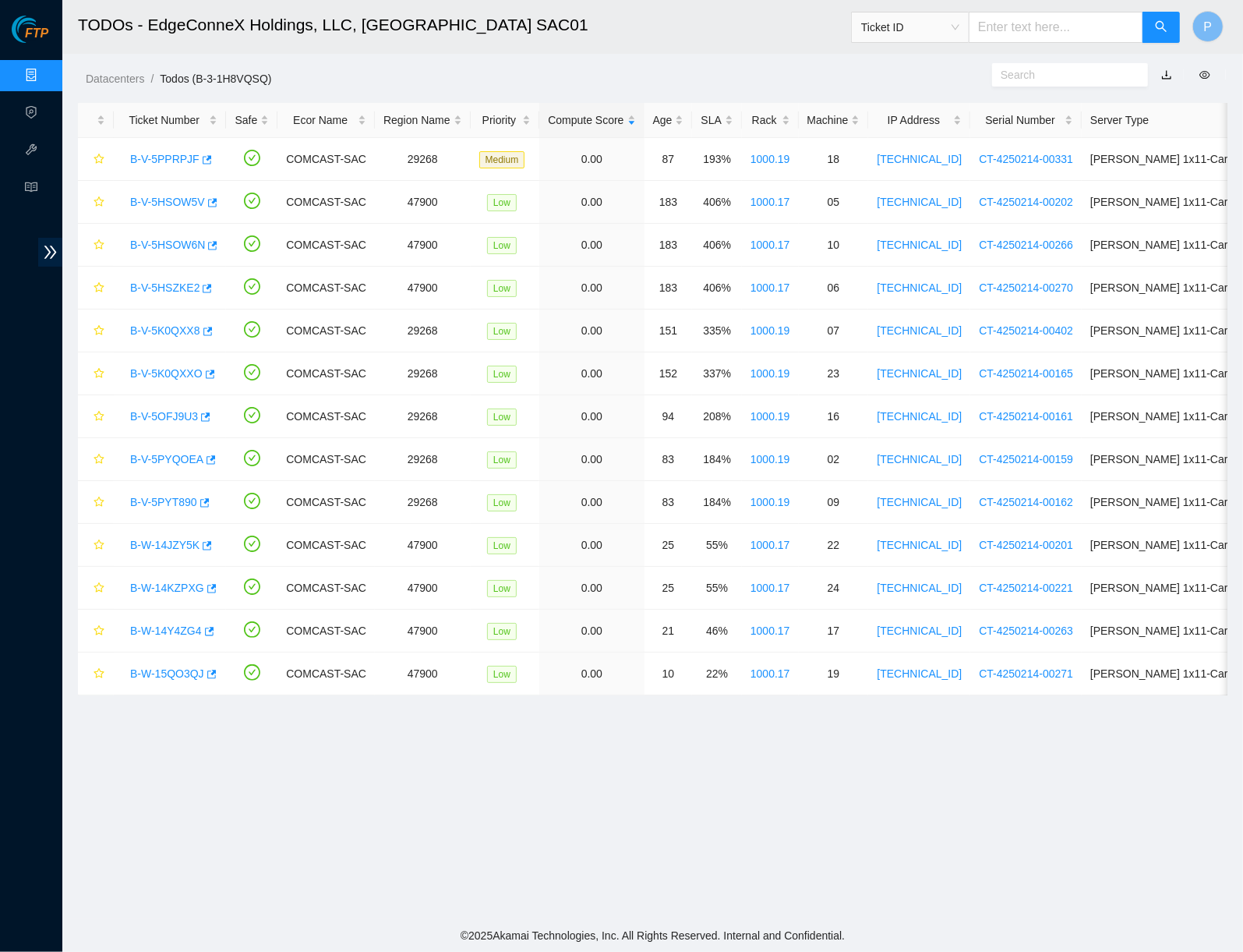
click at [46, 70] on link "Data Centers" at bounding box center [77, 75] width 64 height 12
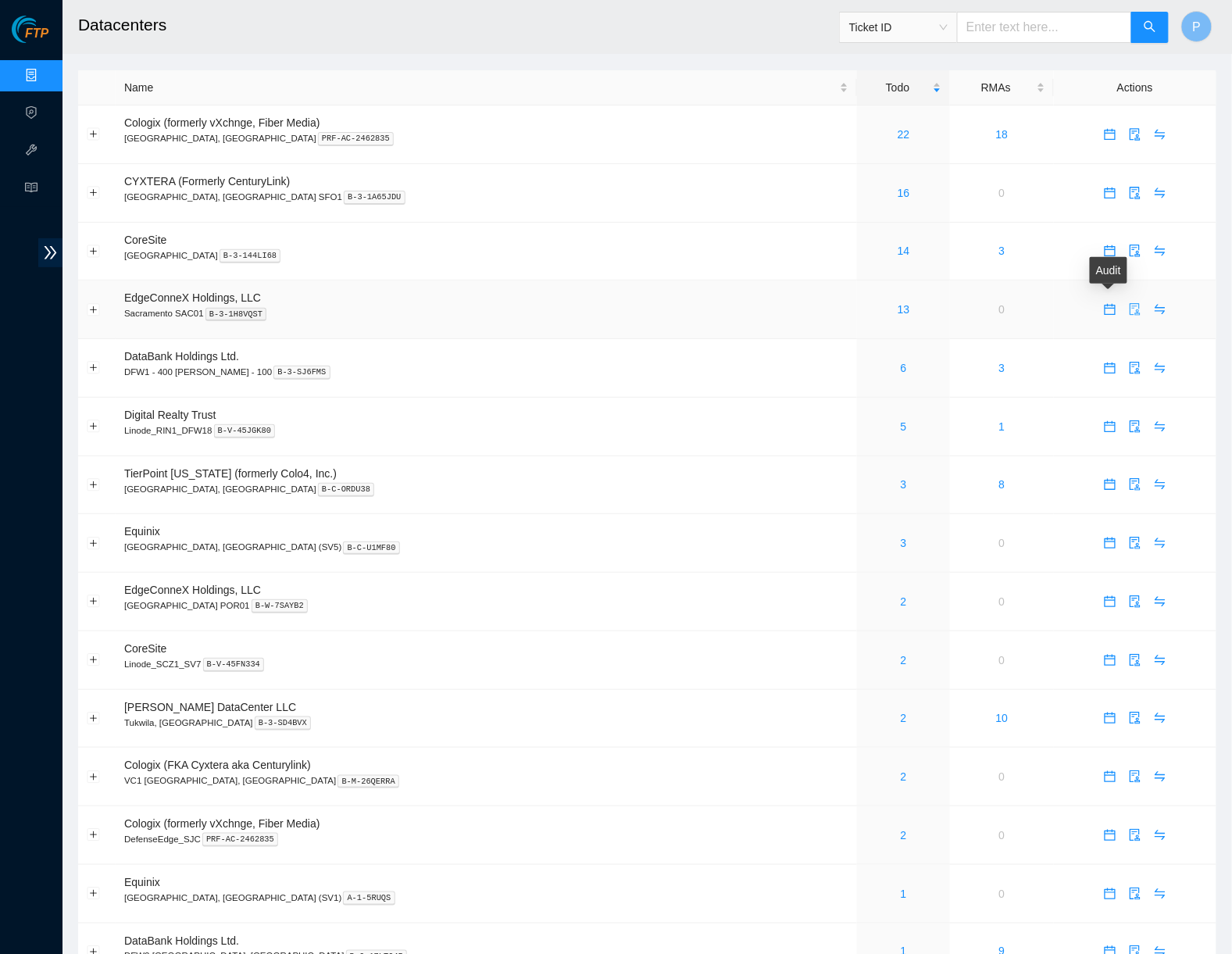
click at [1129, 303] on icon "audit" at bounding box center [1134, 308] width 12 height 12
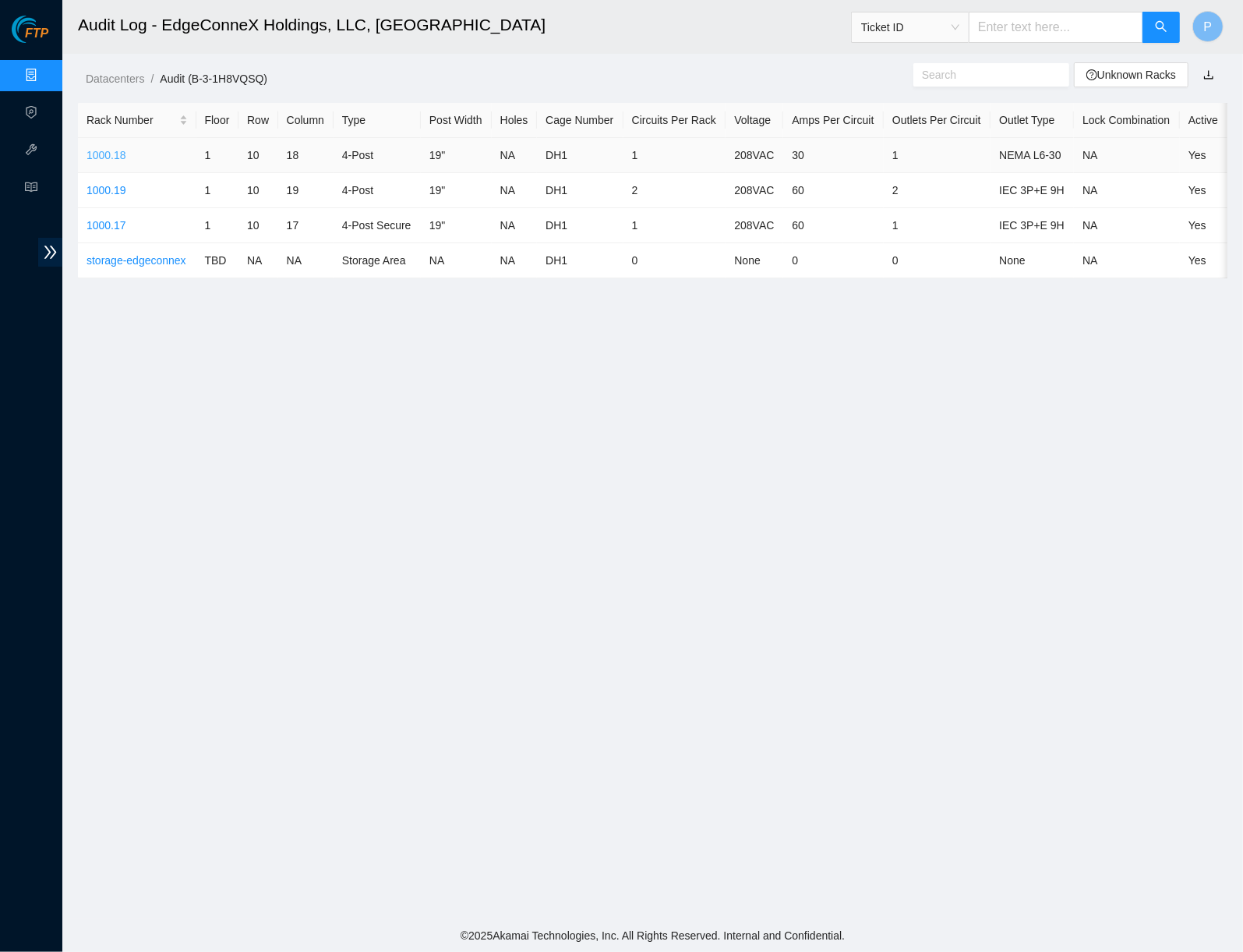
click at [110, 152] on link "1000.18" at bounding box center [106, 154] width 40 height 12
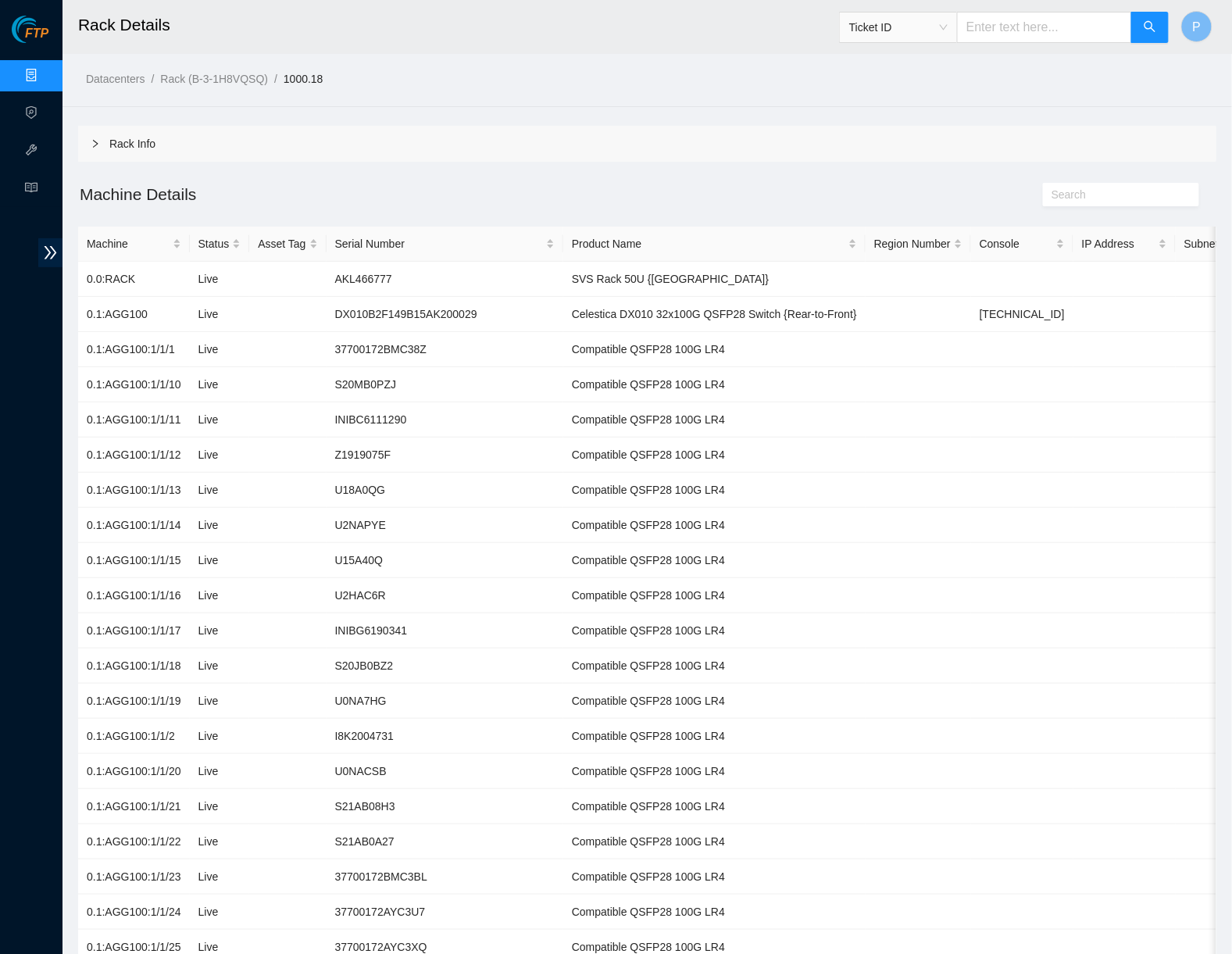
click at [431, 134] on div "Rack Info" at bounding box center [647, 143] width 1138 height 36
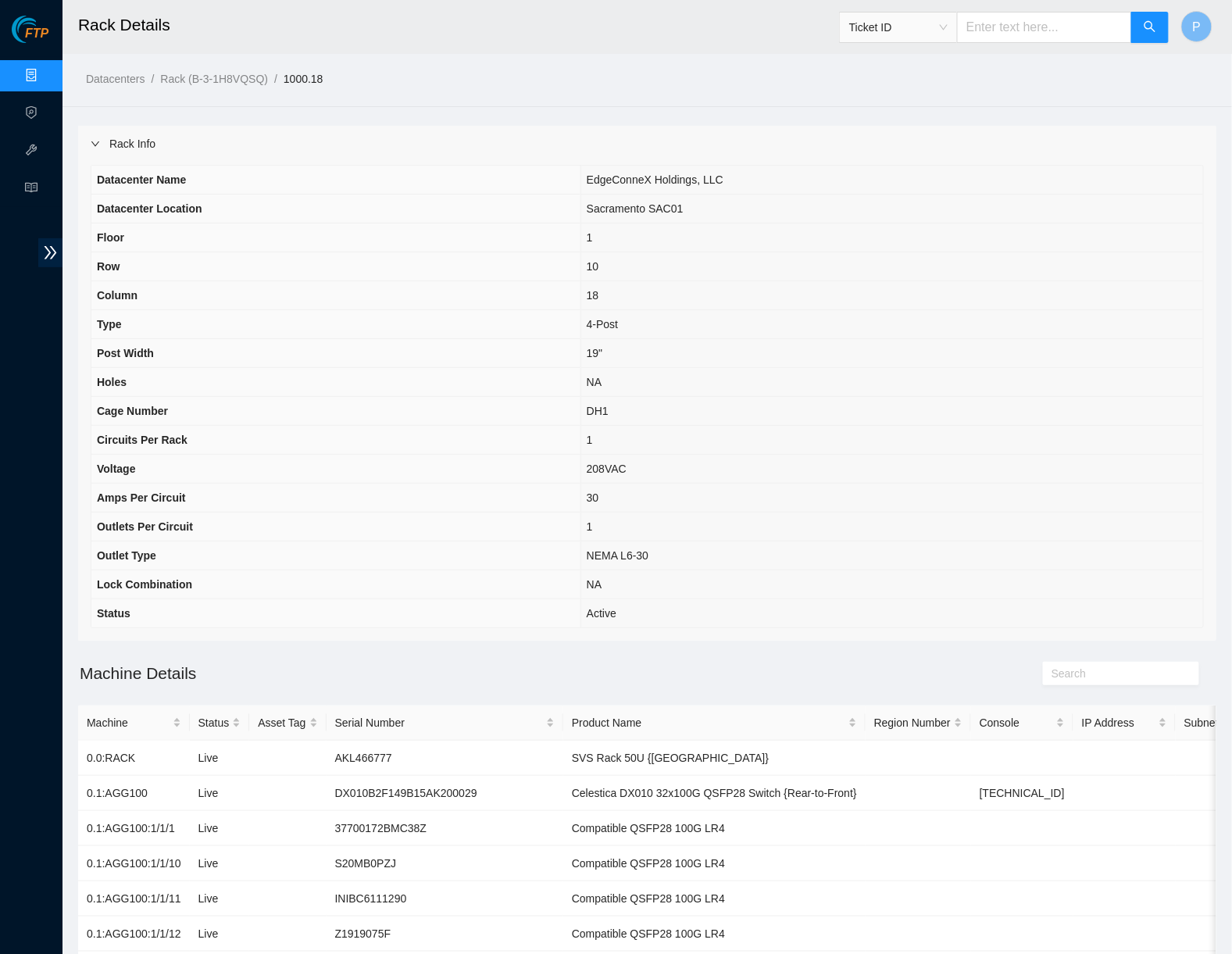
click at [438, 131] on div "Rack Info" at bounding box center [647, 143] width 1138 height 36
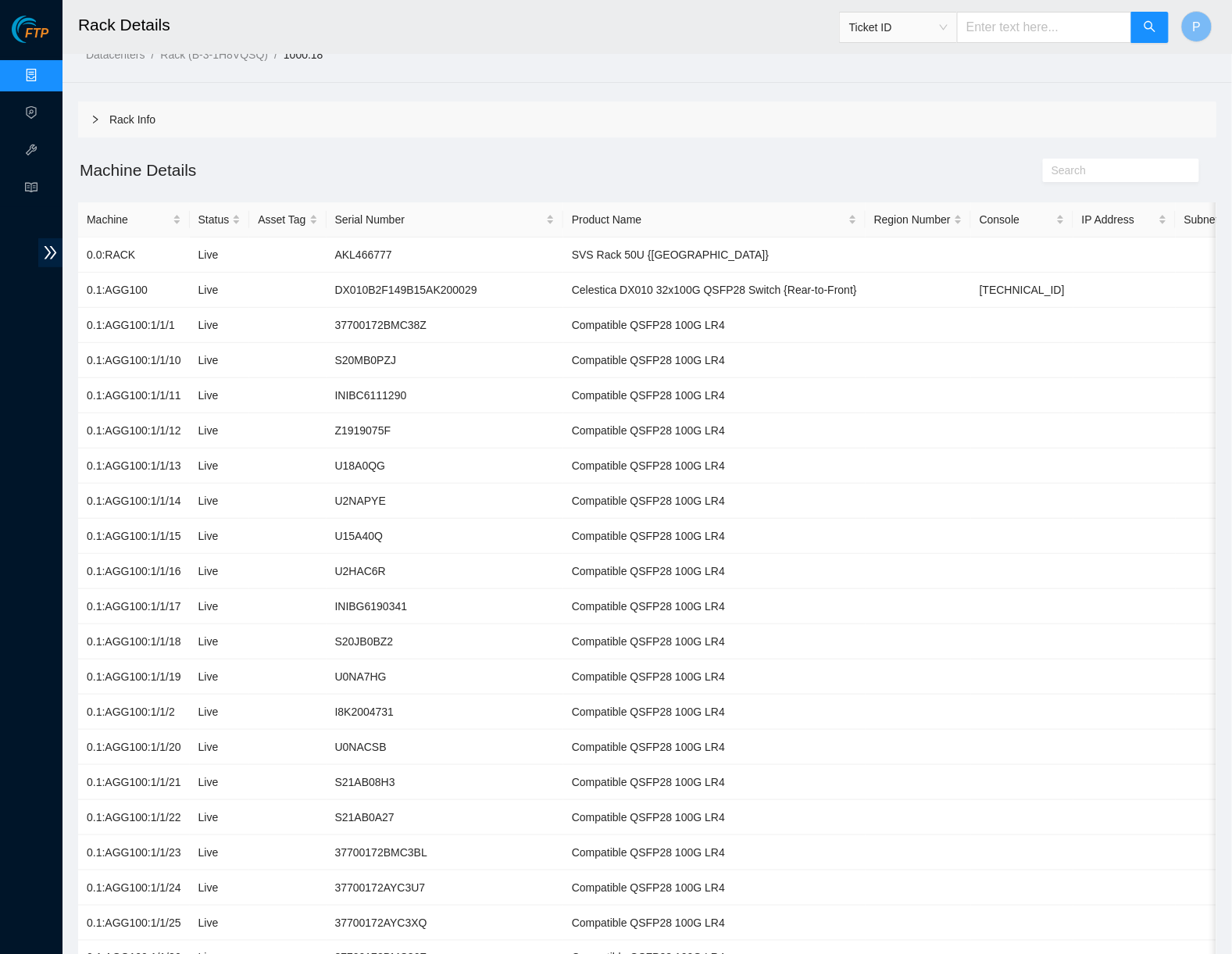
scroll to position [17, 0]
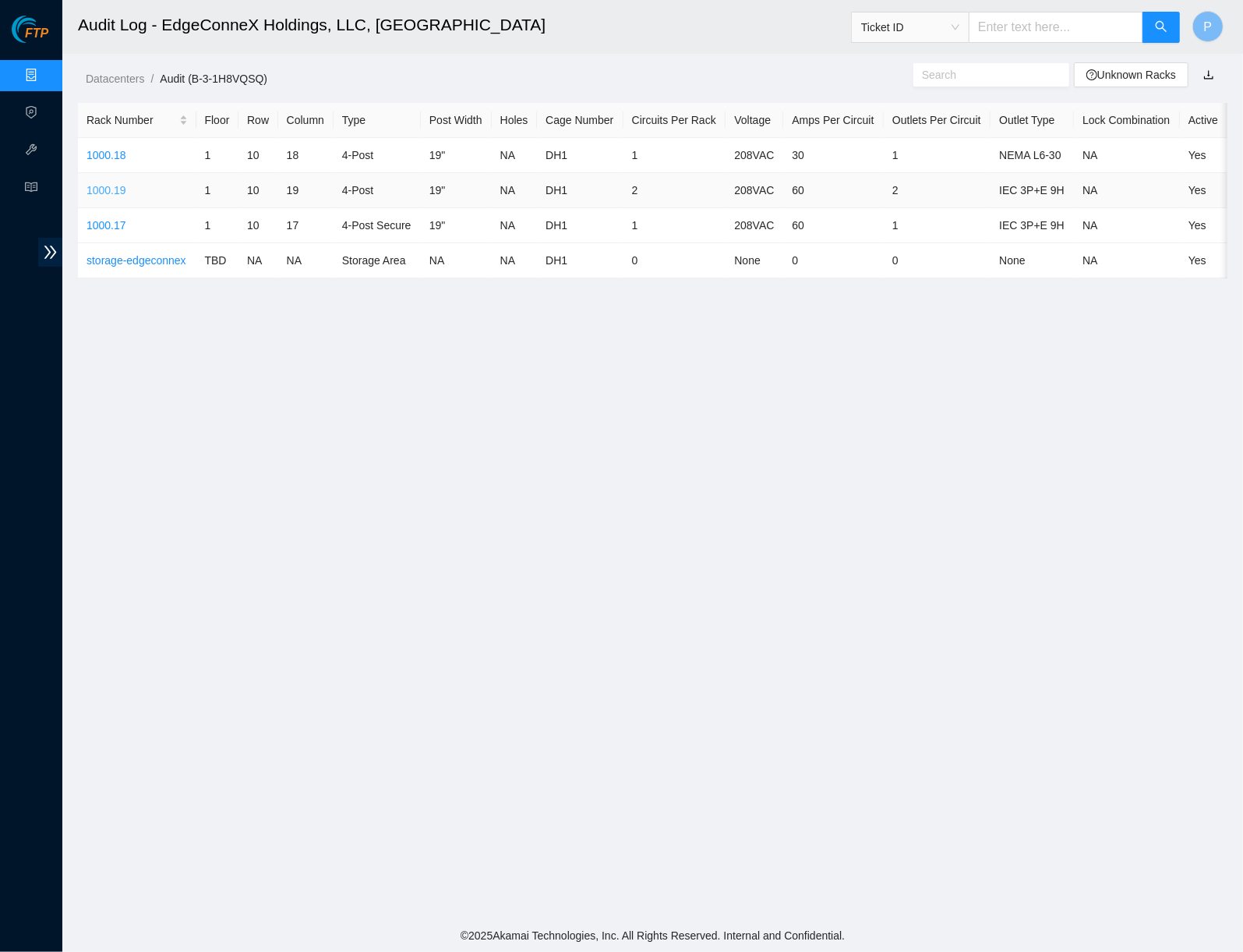
click at [106, 185] on link "1000.19" at bounding box center [106, 190] width 40 height 12
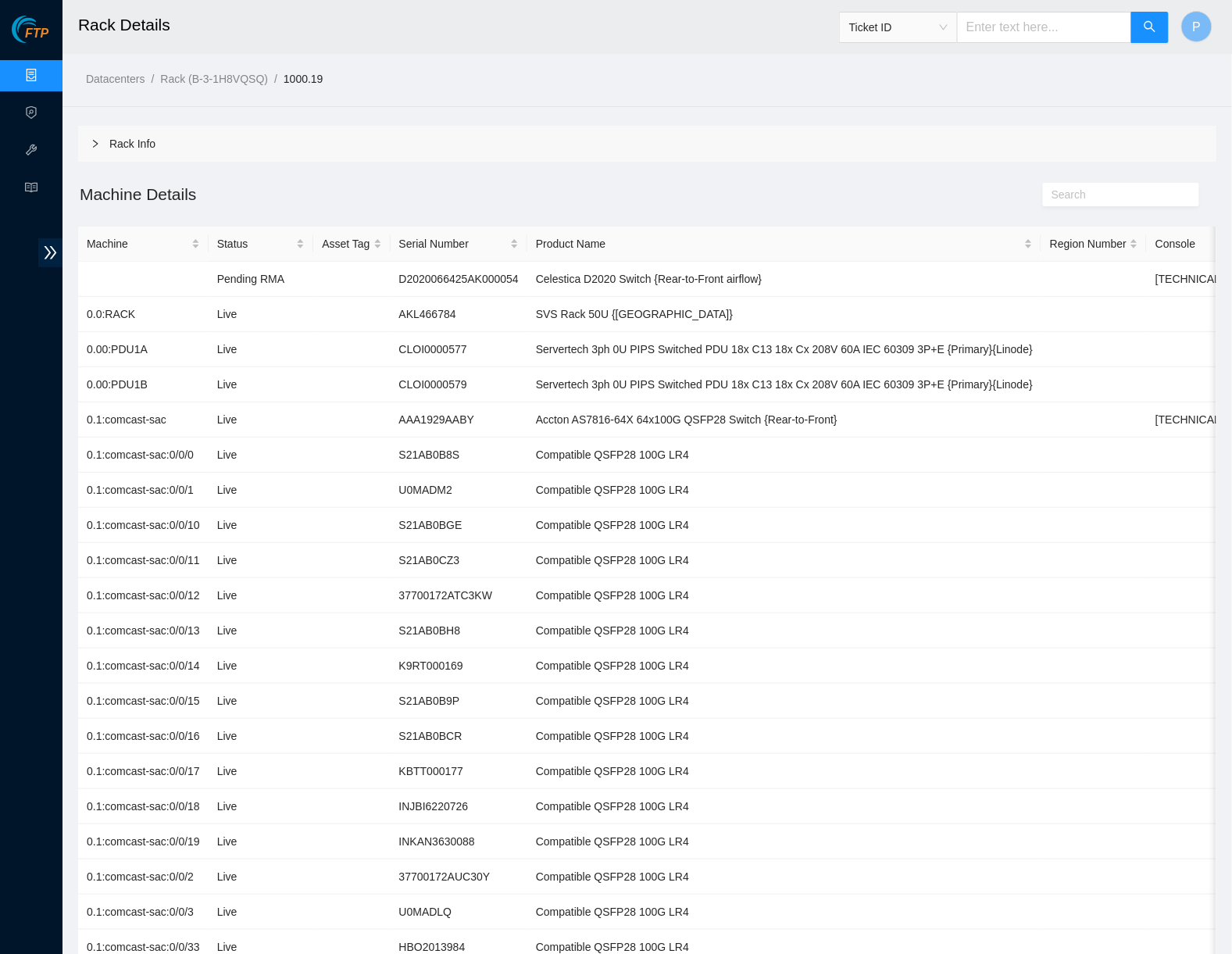
click at [542, 148] on div "Rack Info" at bounding box center [647, 143] width 1138 height 36
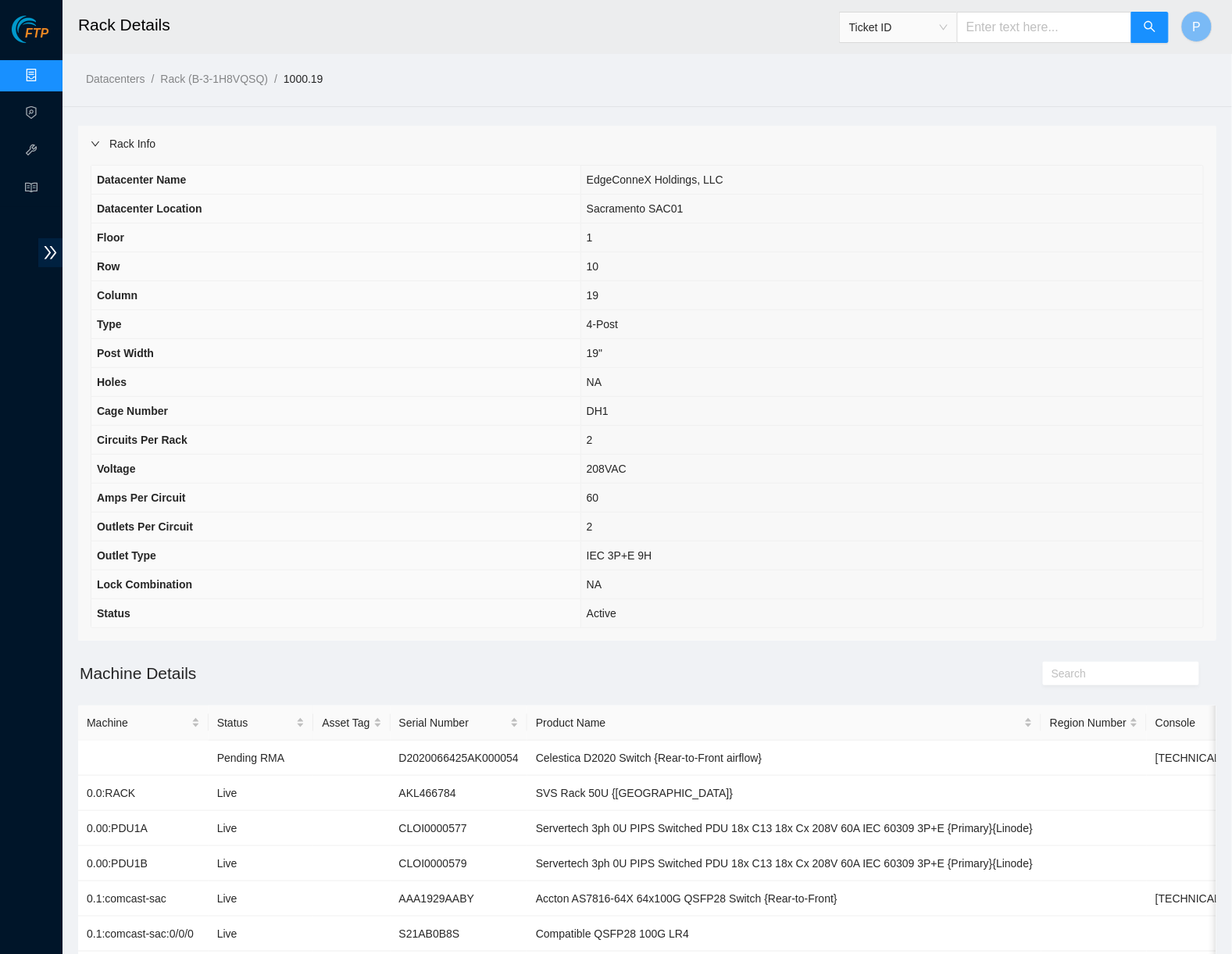
click at [537, 143] on div "Rack Info" at bounding box center [647, 143] width 1138 height 36
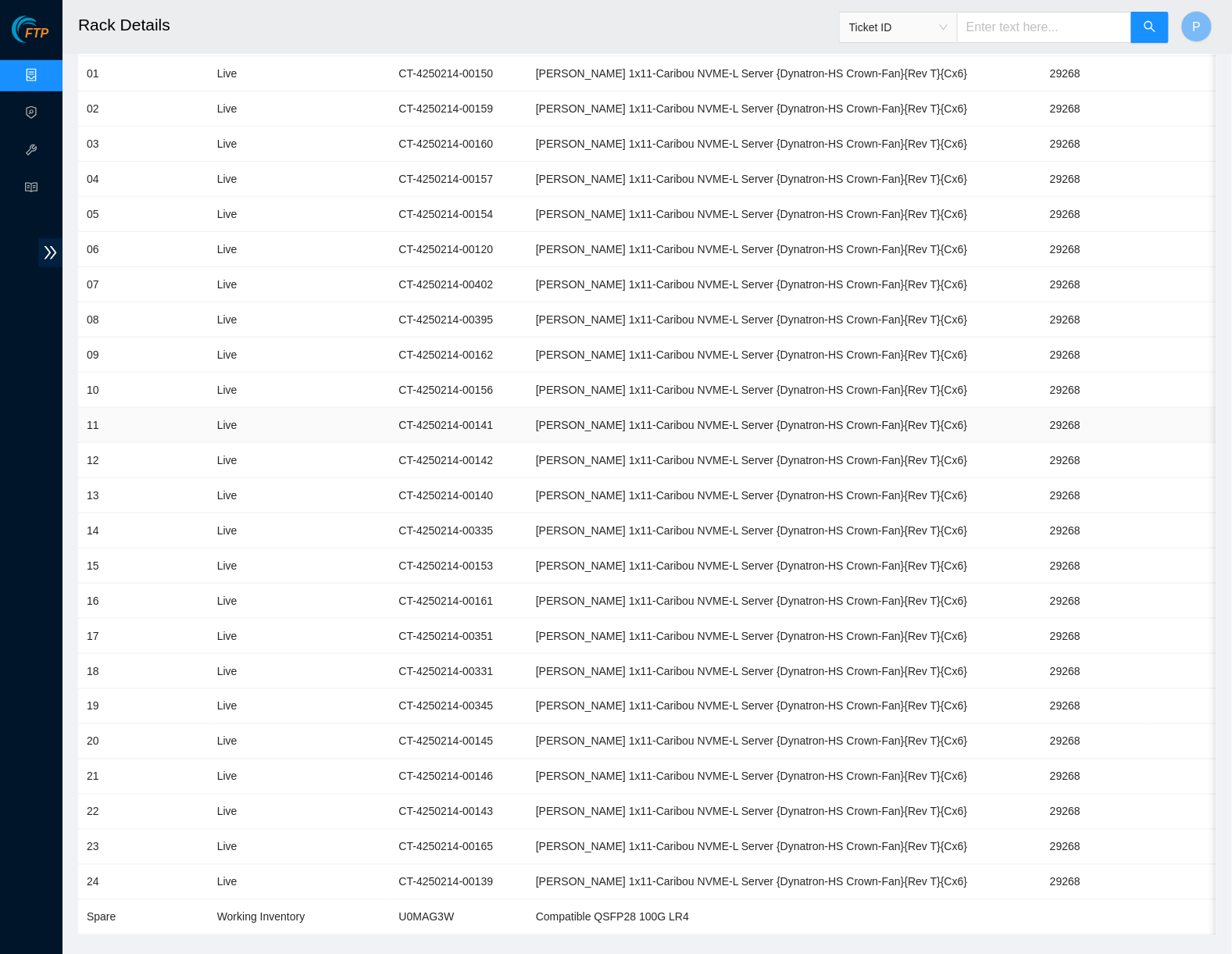
scroll to position [2173, 0]
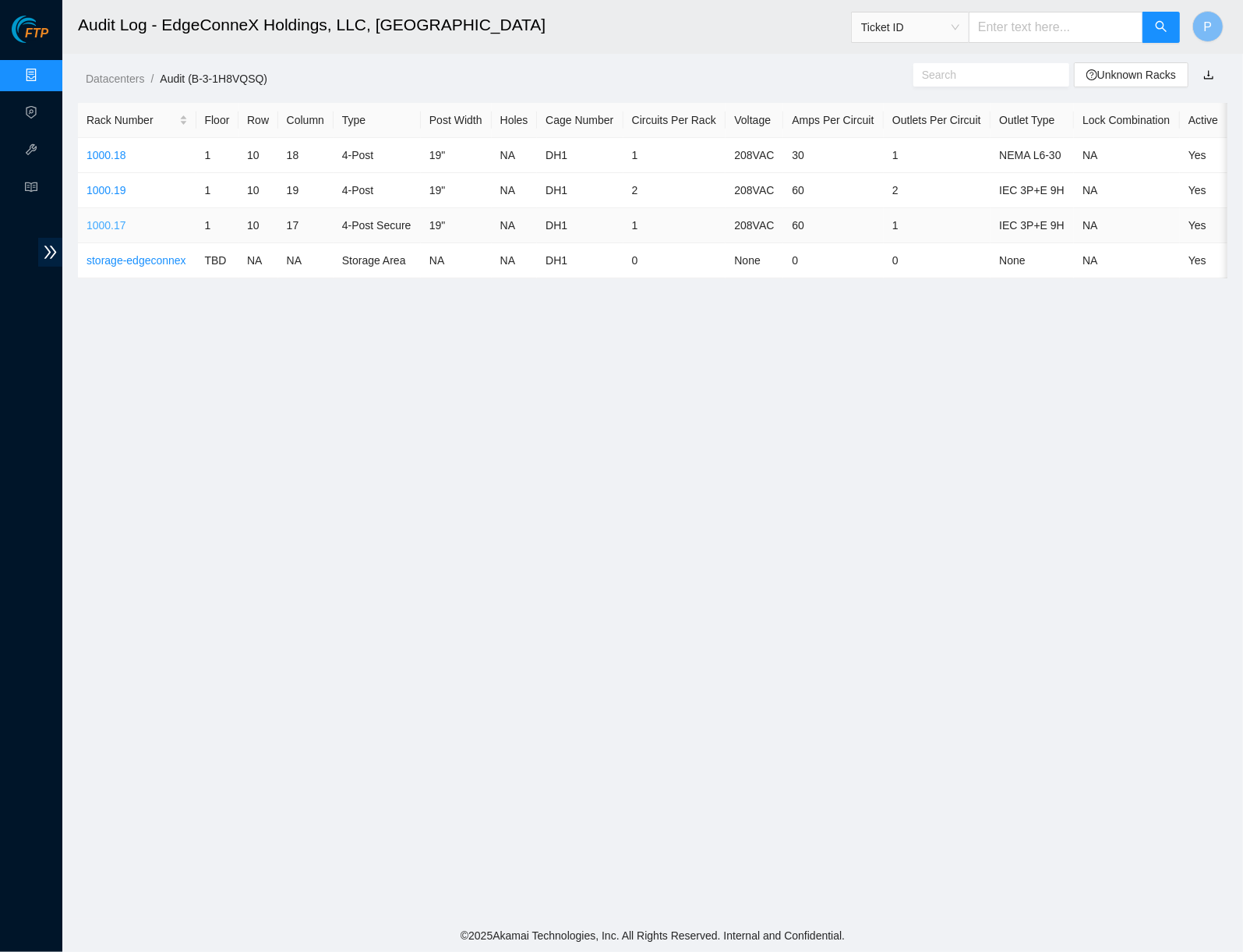
click at [109, 219] on link "1000.17" at bounding box center [106, 225] width 40 height 12
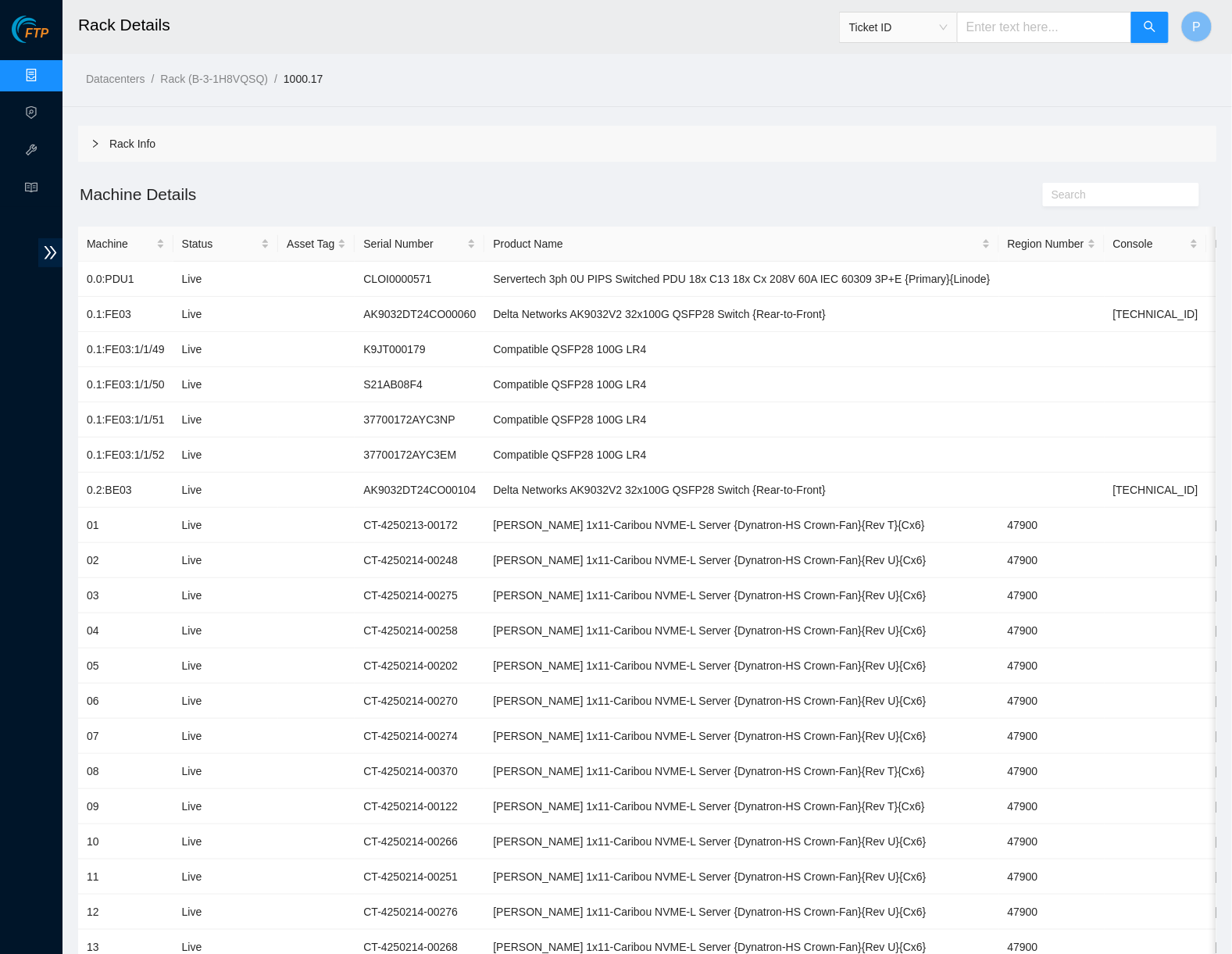
click at [570, 143] on div "Rack Info" at bounding box center [647, 143] width 1138 height 36
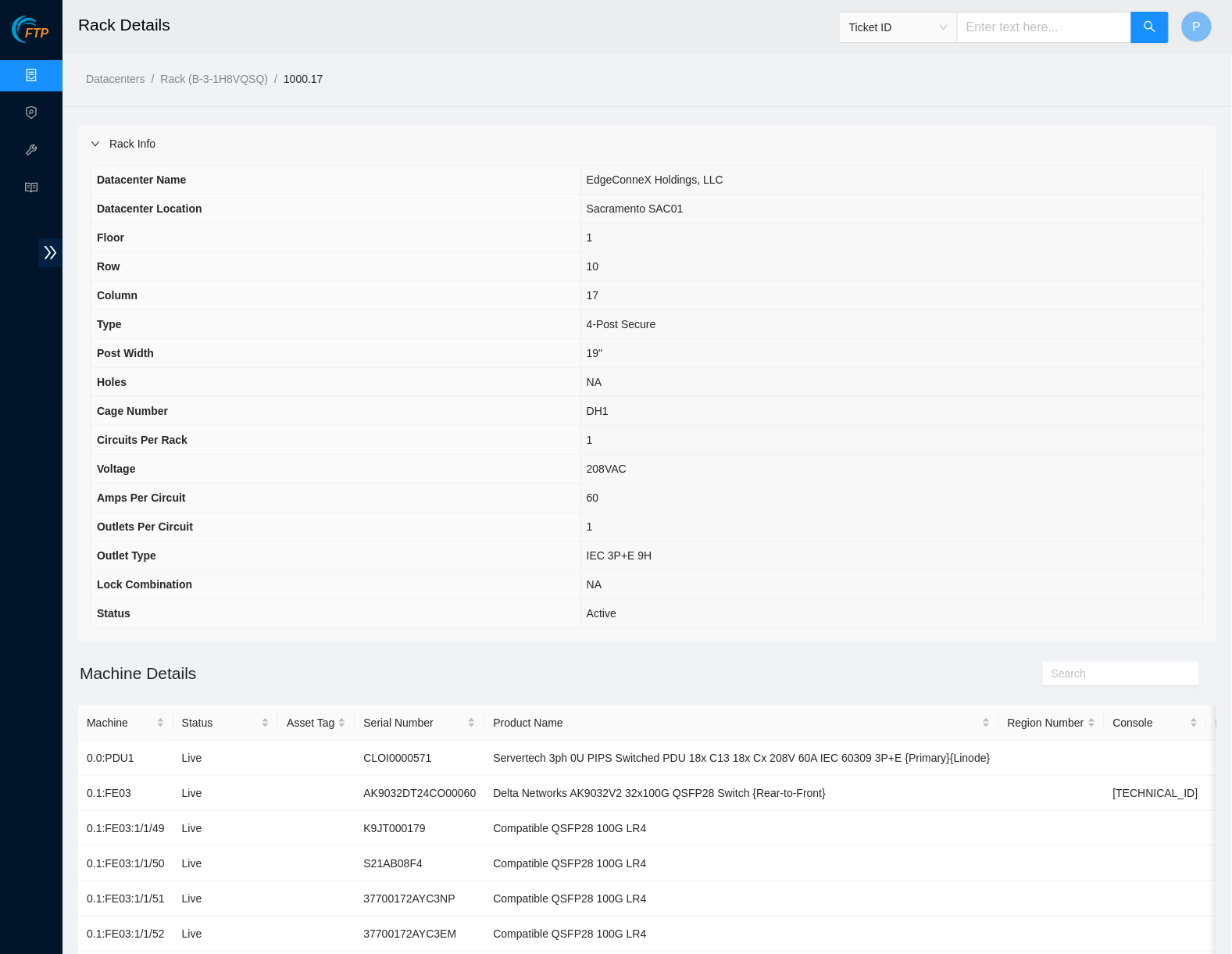
click at [540, 134] on div "Rack Info" at bounding box center [647, 143] width 1138 height 36
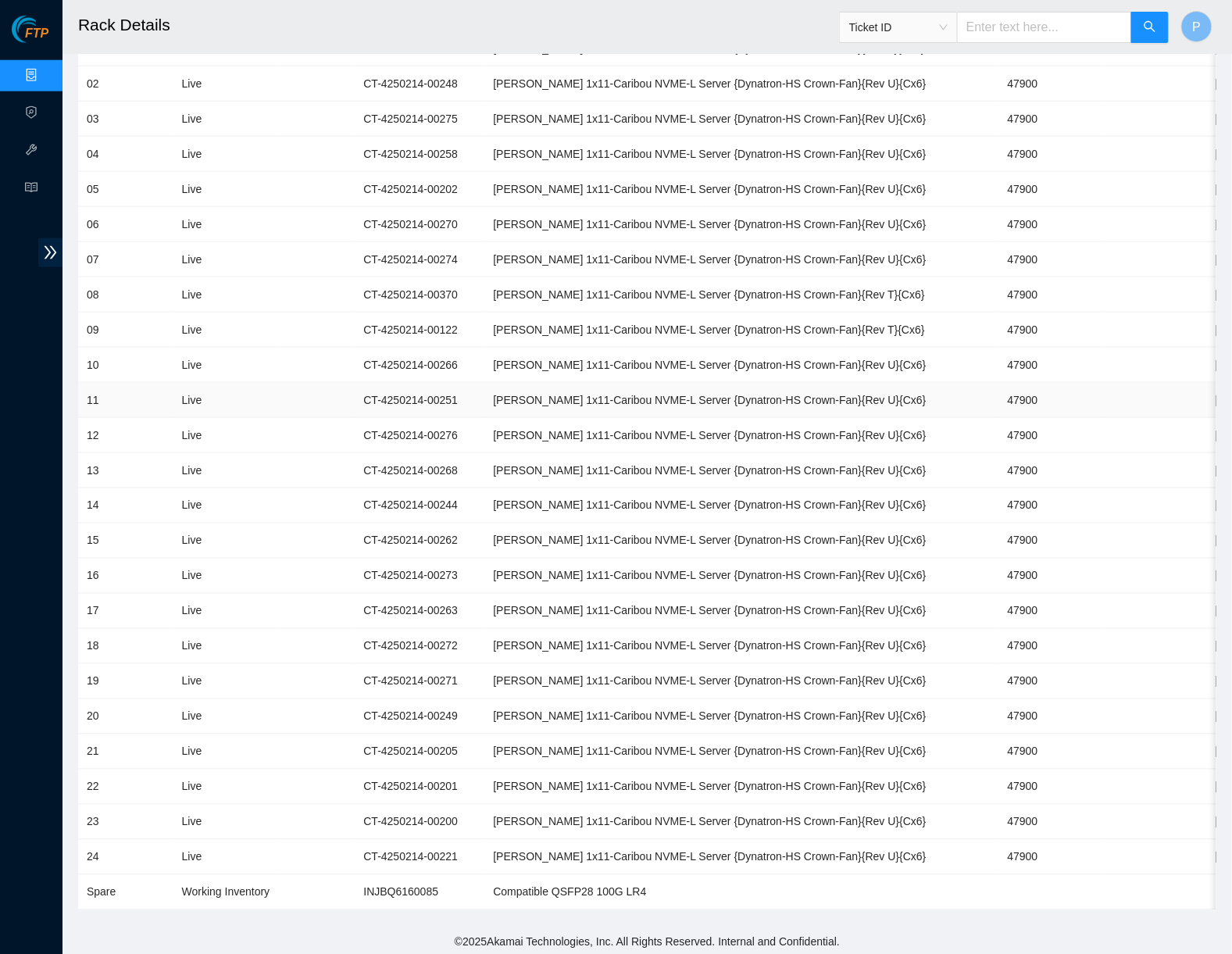
scroll to position [476, 0]
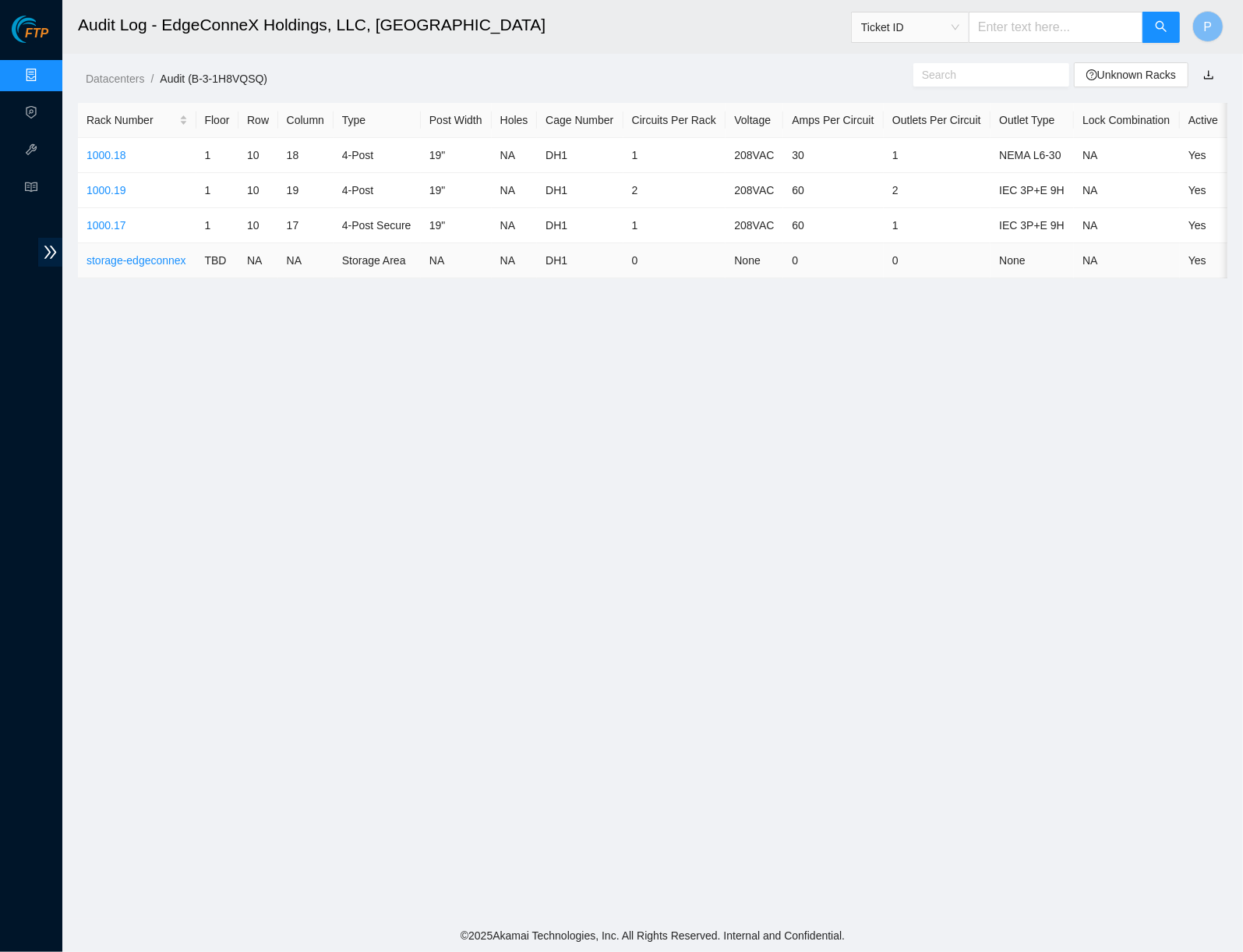
click at [146, 267] on td "storage-edgeconnex" at bounding box center [137, 261] width 118 height 35
click at [147, 255] on link "storage-edgeconnex" at bounding box center [136, 259] width 99 height 12
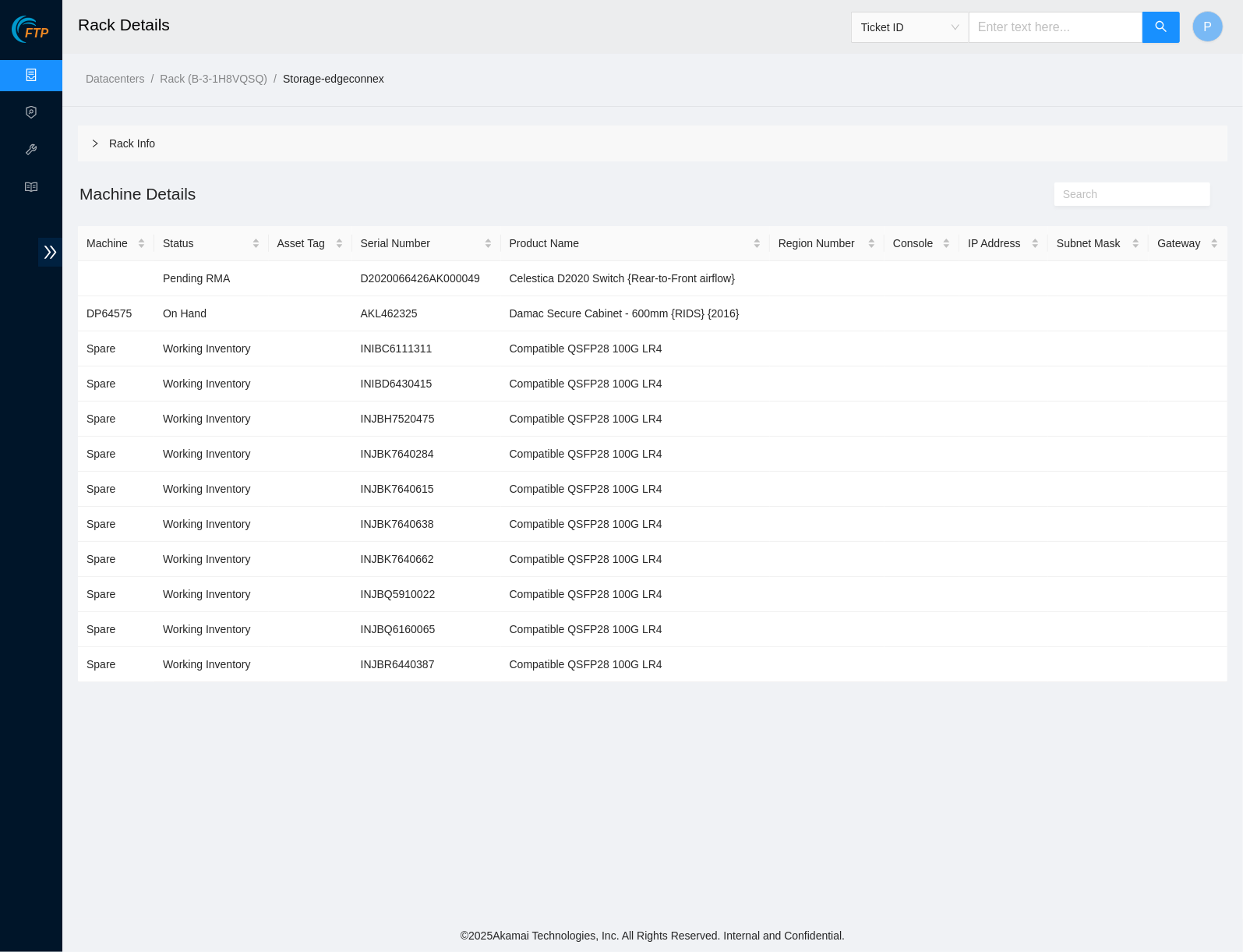
click at [566, 143] on div "Rack Info" at bounding box center [653, 143] width 1150 height 36
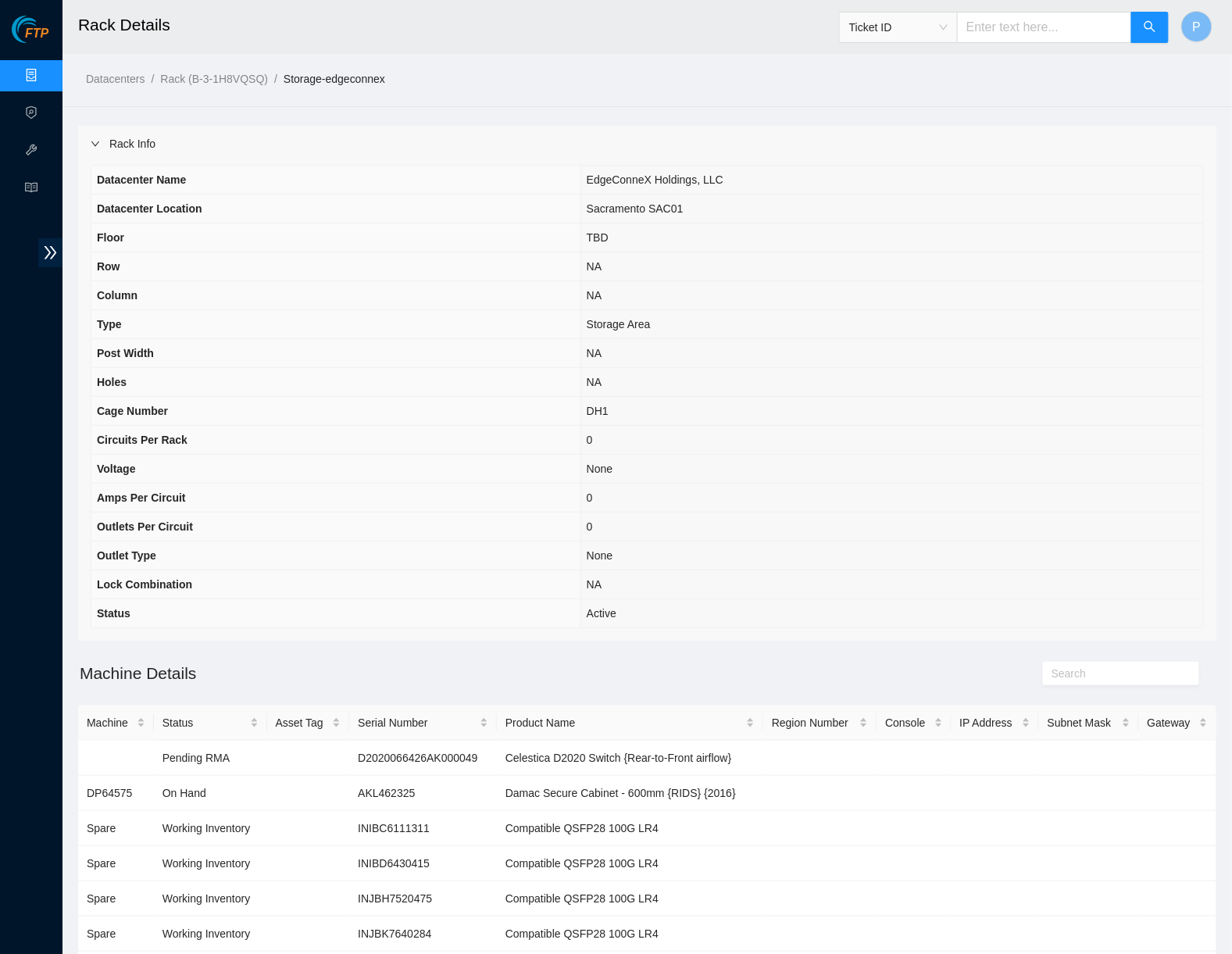
click at [562, 143] on div "Rack Info" at bounding box center [647, 143] width 1138 height 36
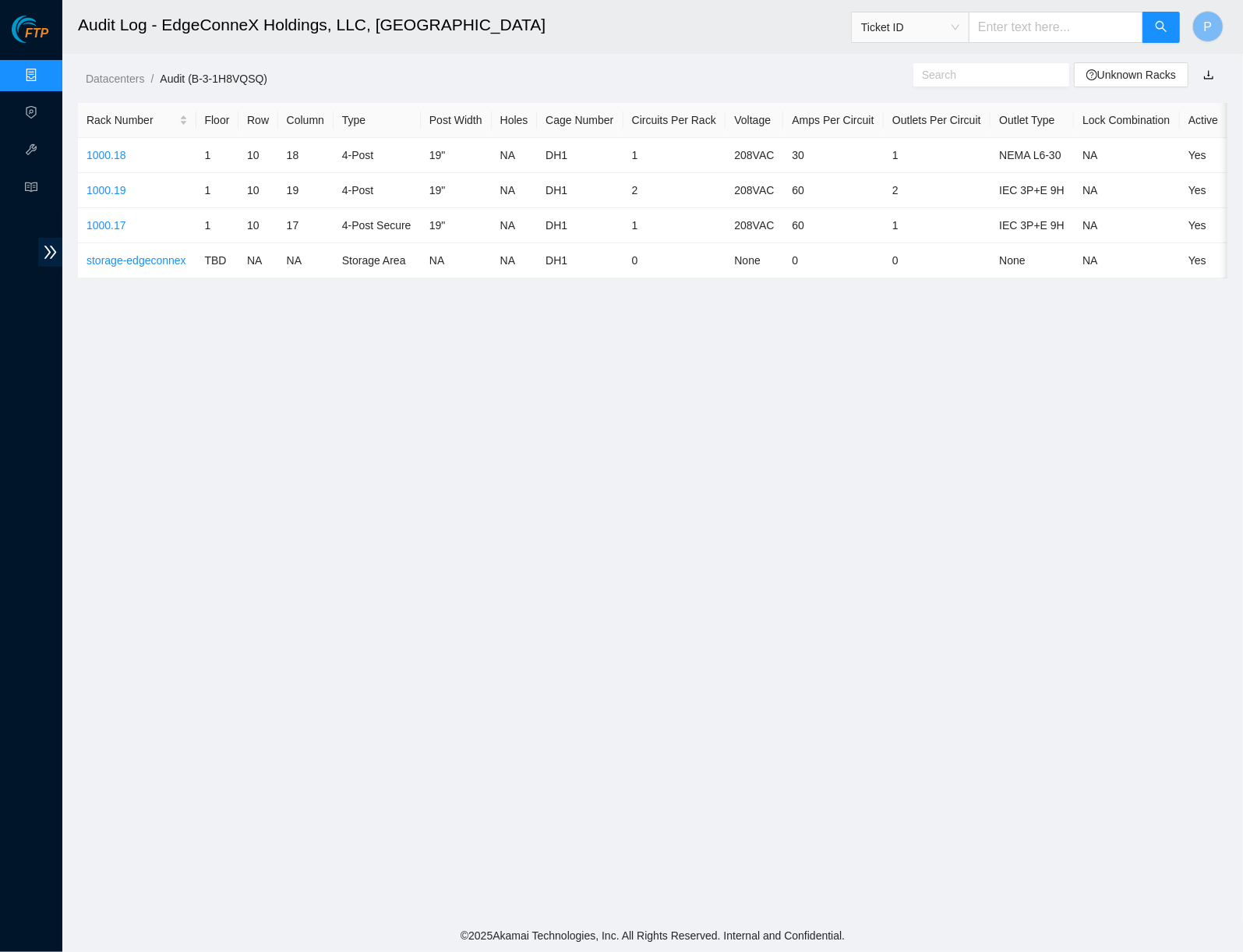
click at [46, 72] on link "Data Centers" at bounding box center [77, 75] width 64 height 12
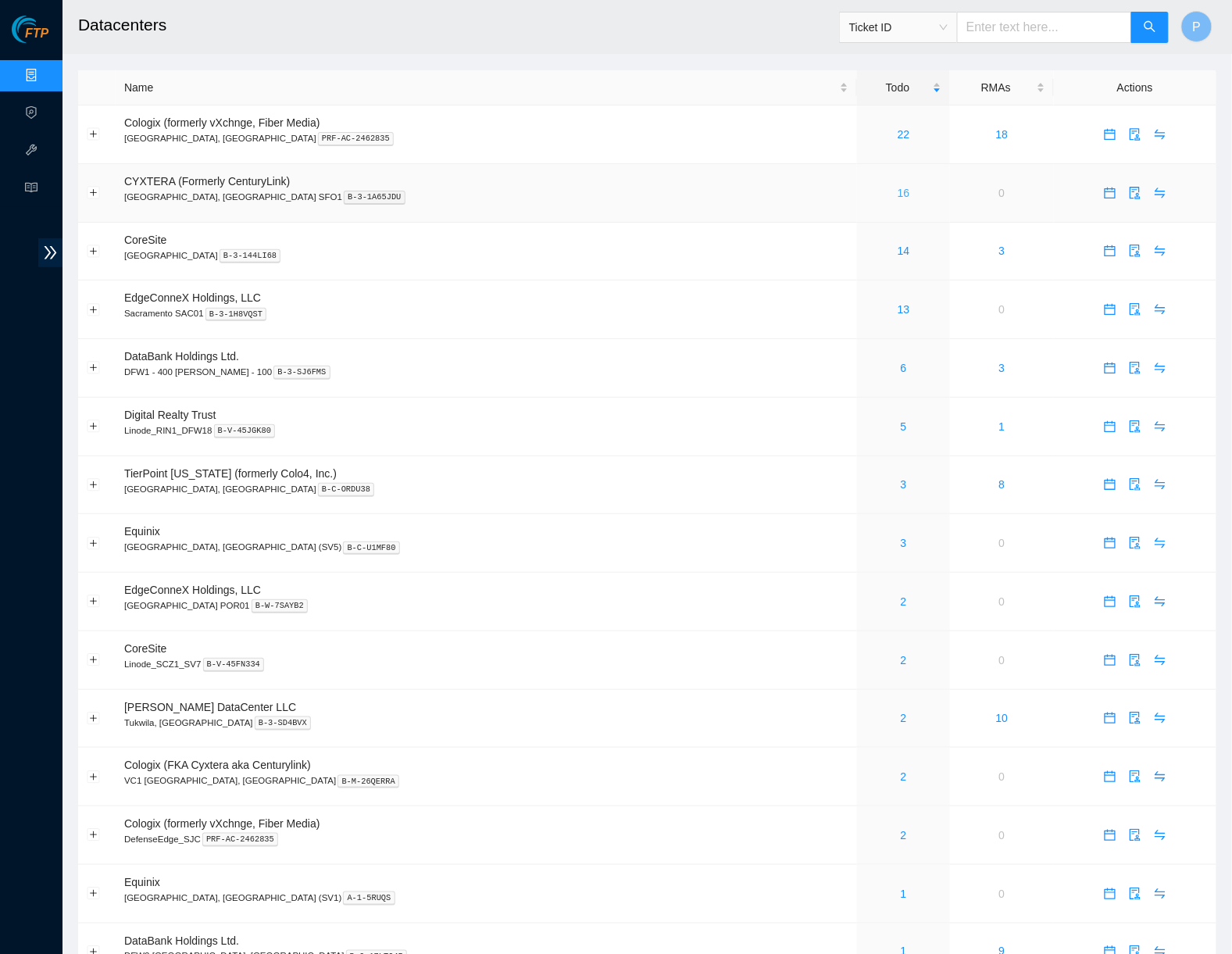
click at [897, 186] on link "16" at bounding box center [903, 192] width 12 height 12
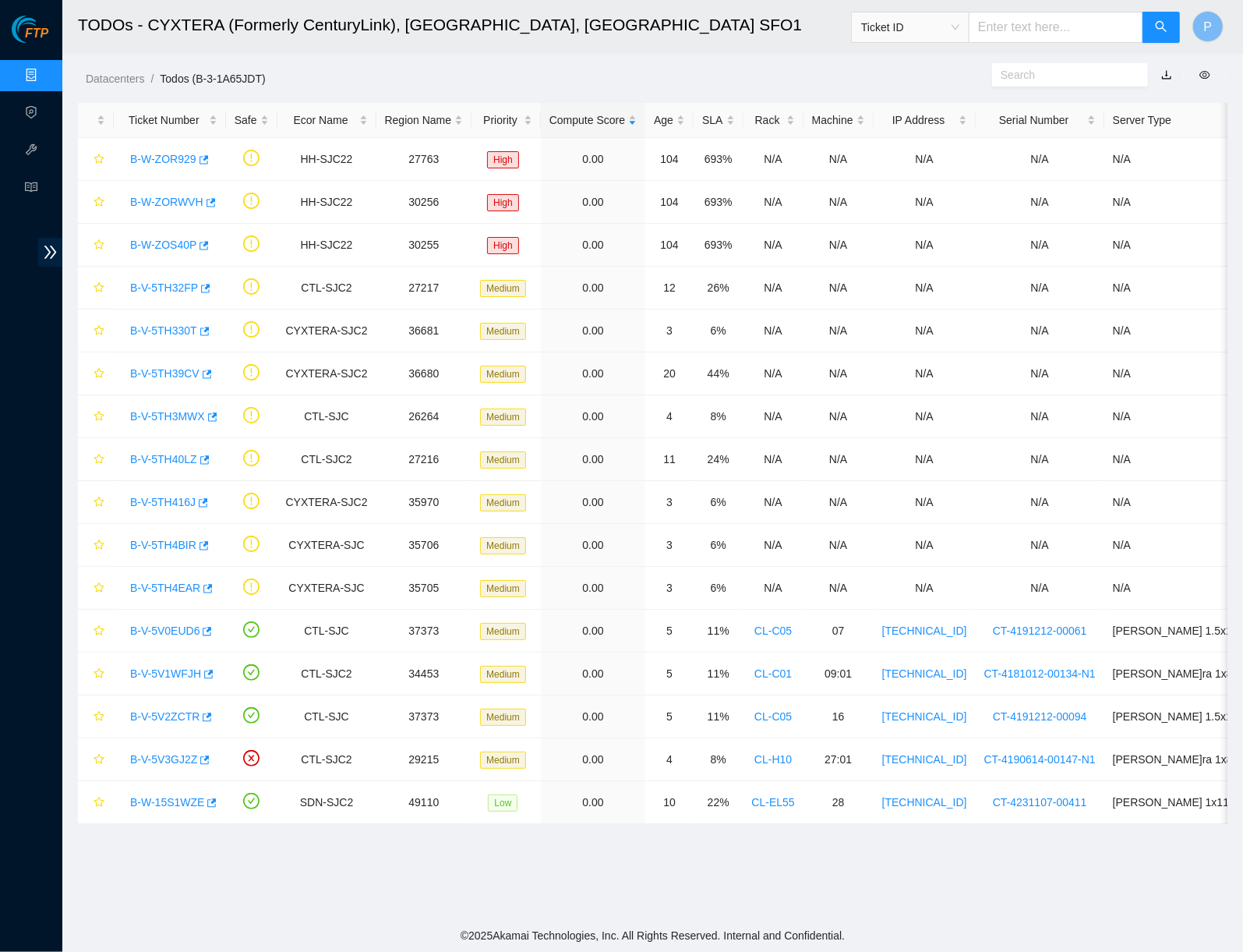
click at [46, 73] on link "Data Centers" at bounding box center [77, 75] width 64 height 12
